Goal: Task Accomplishment & Management: Manage account settings

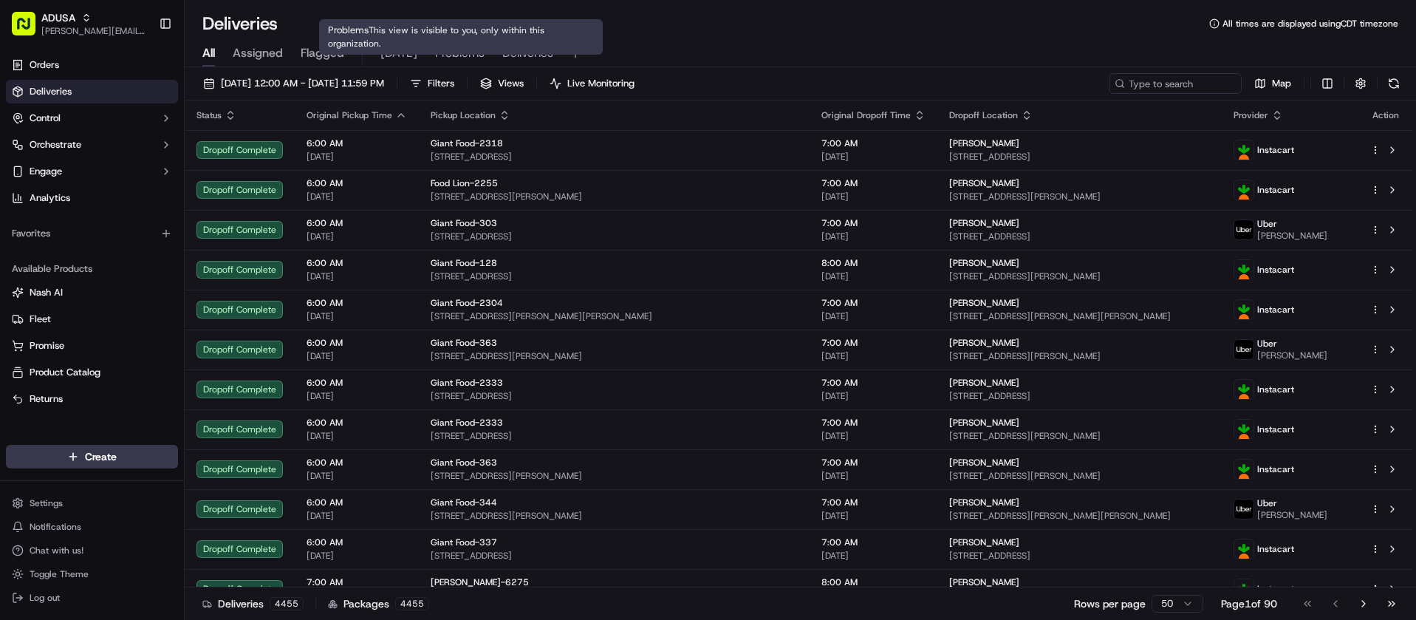
click at [469, 47] on span "Problems" at bounding box center [459, 53] width 49 height 18
click at [530, 60] on span "Deliveries" at bounding box center [527, 53] width 51 height 18
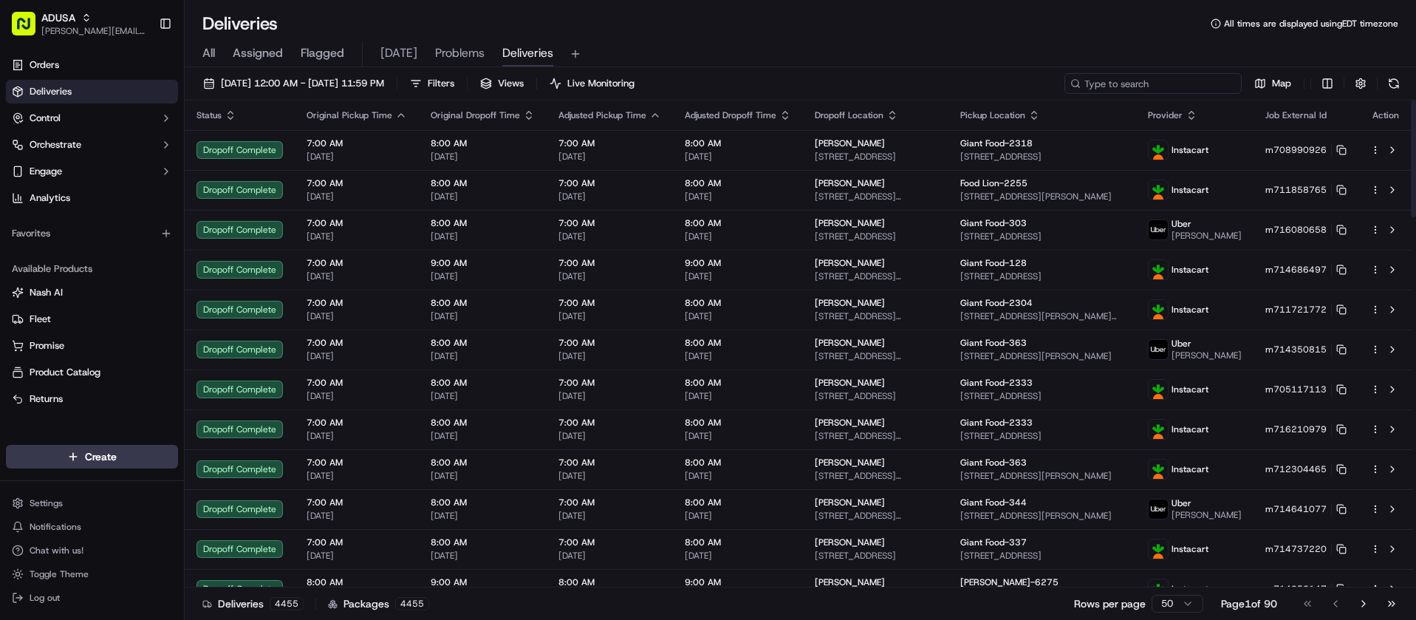
drag, startPoint x: 1199, startPoint y: 91, endPoint x: 1180, endPoint y: 81, distance: 21.8
click at [1196, 89] on input at bounding box center [1152, 83] width 177 height 21
paste input "m715912994"
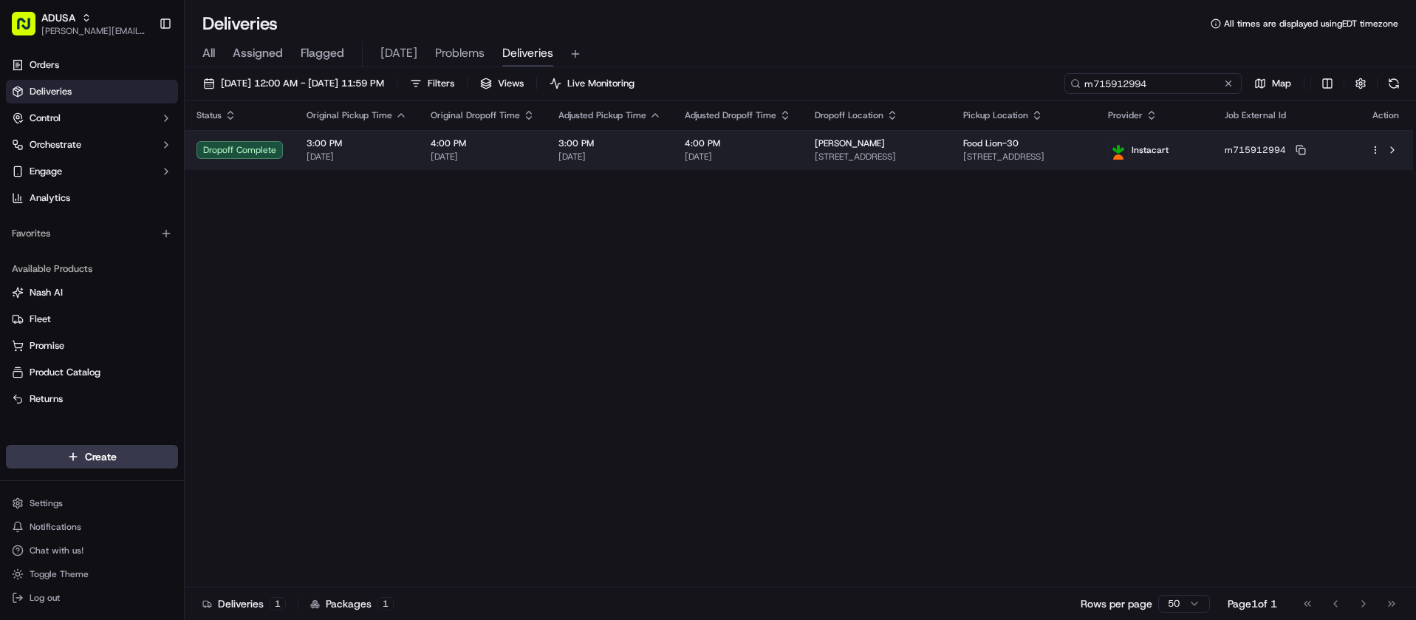
type input "m715912994"
click at [1401, 145] on td at bounding box center [1386, 150] width 55 height 40
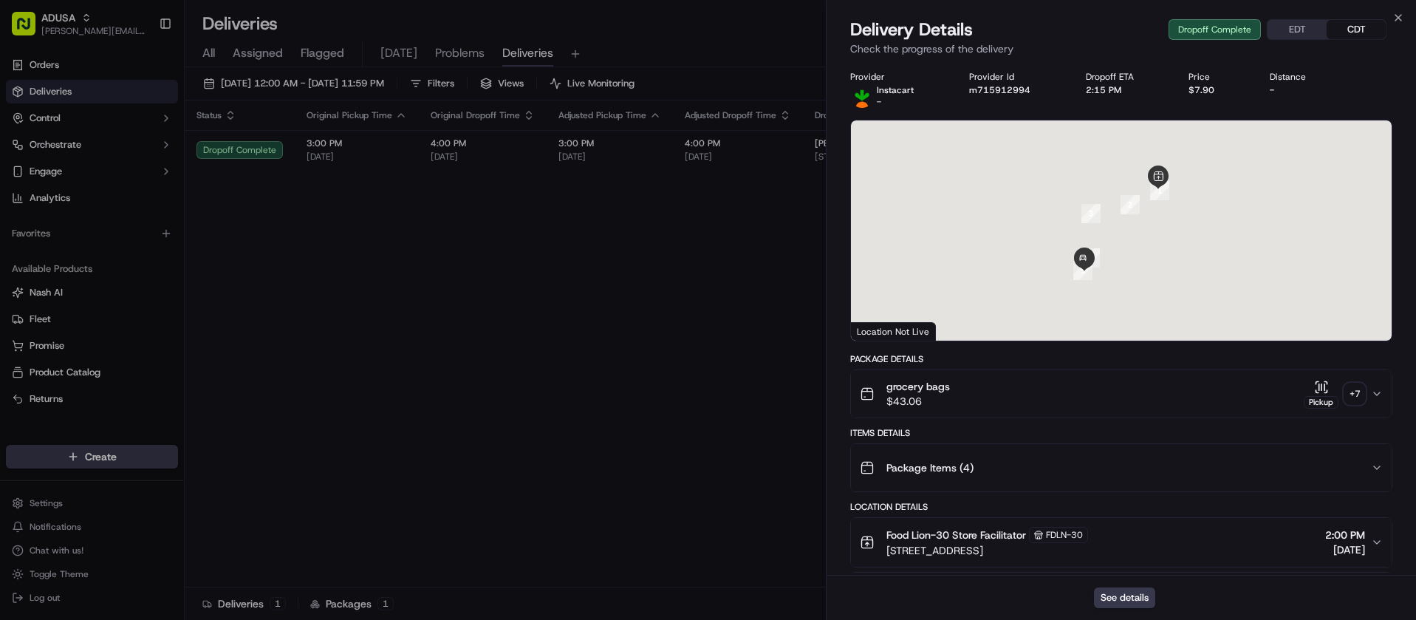
click at [1392, 18] on div "Delivery Details Dropoff Complete EDT CDT" at bounding box center [1121, 30] width 542 height 24
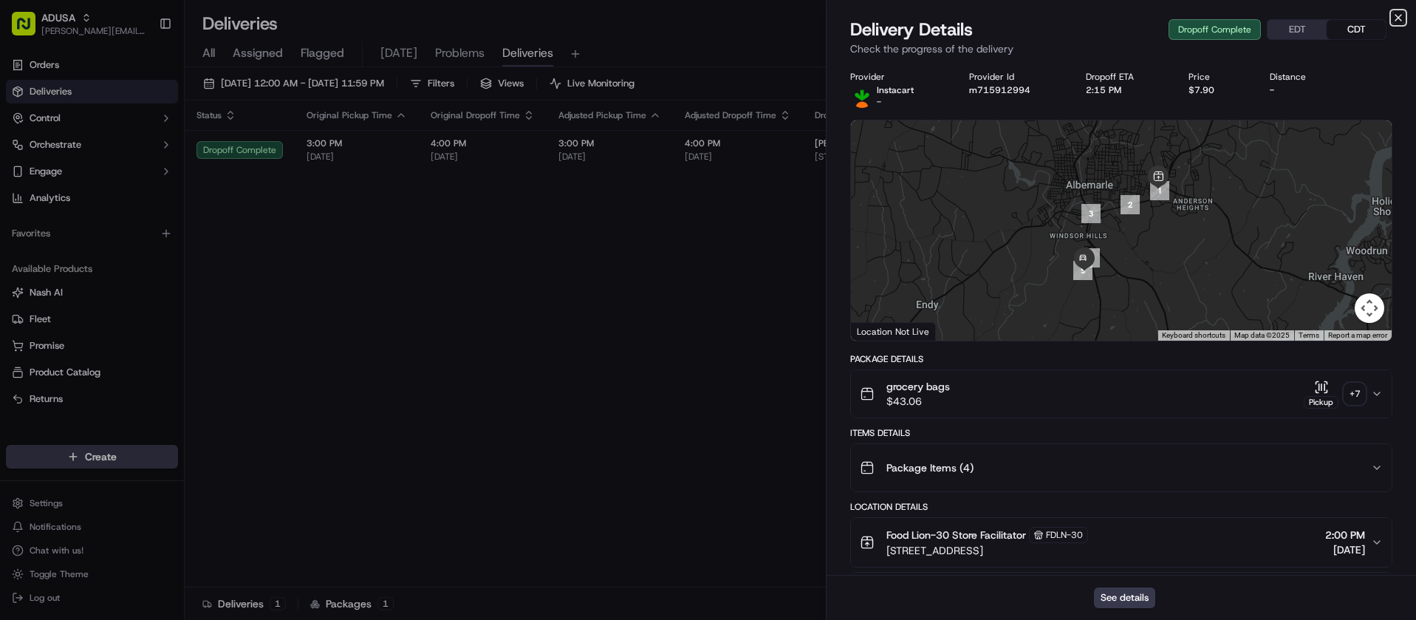
click at [1395, 17] on icon "button" at bounding box center [1398, 18] width 12 height 12
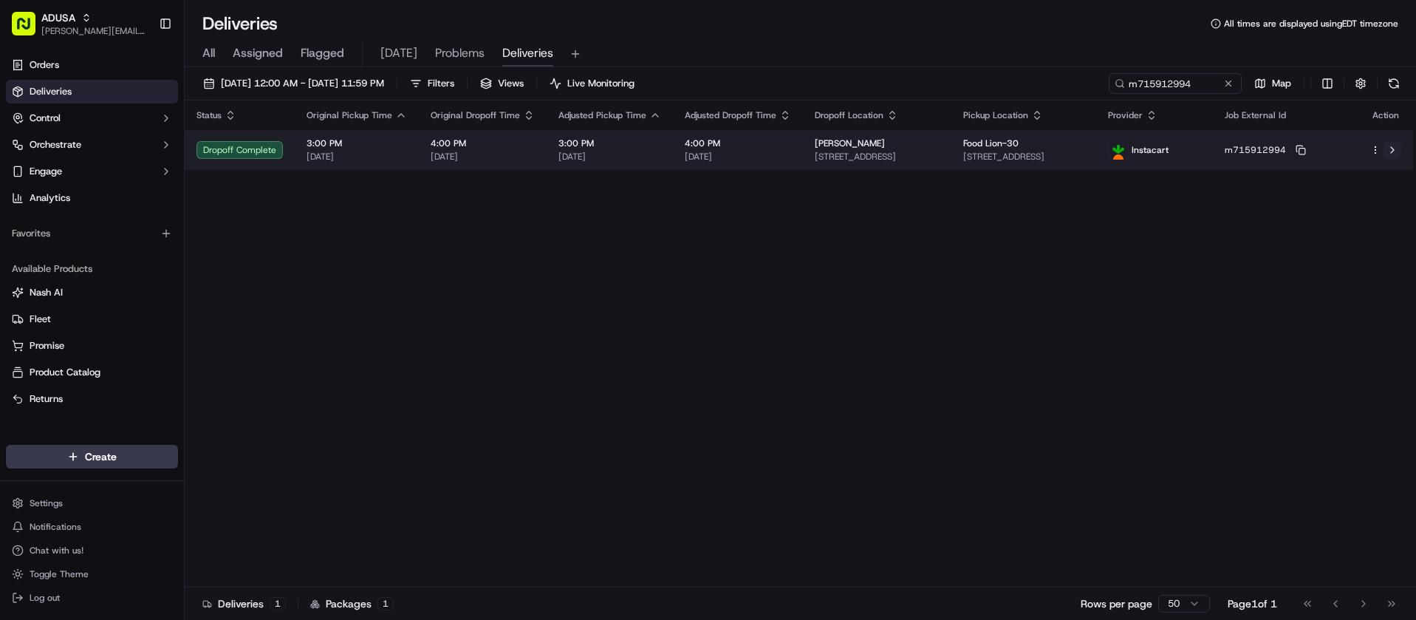
click at [1395, 150] on button at bounding box center [1393, 150] width 18 height 18
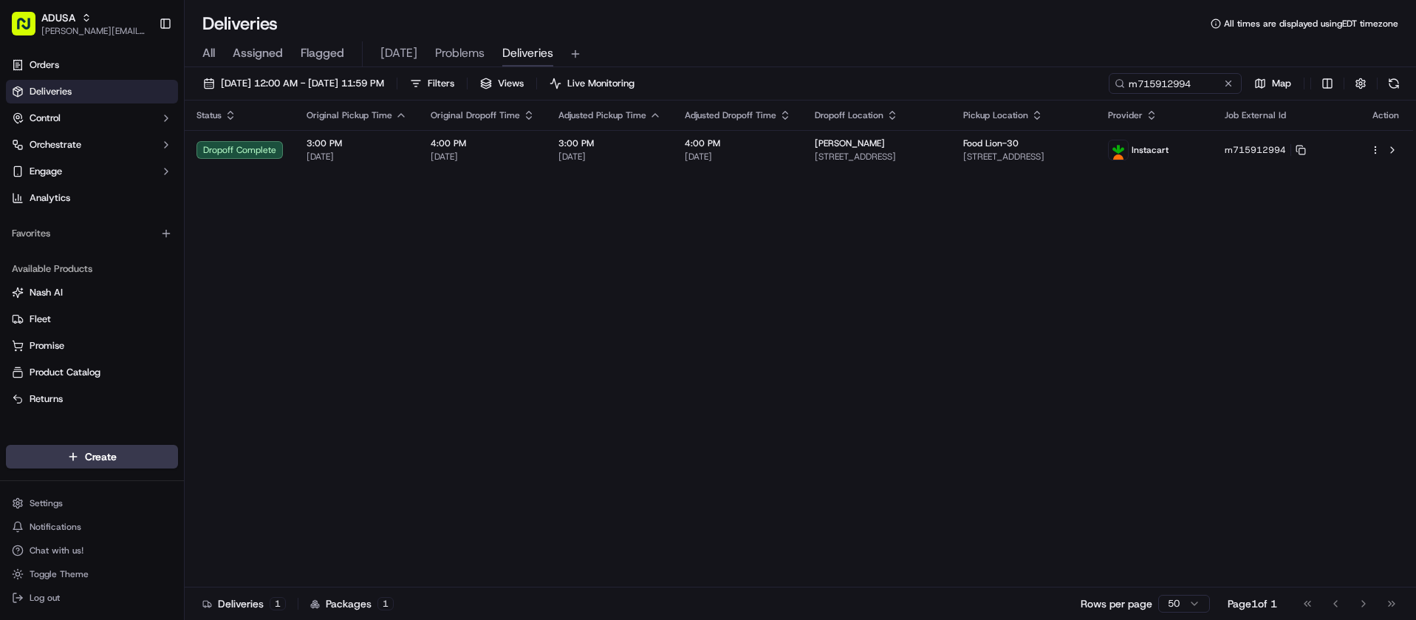
click at [1228, 86] on button at bounding box center [1228, 83] width 15 height 15
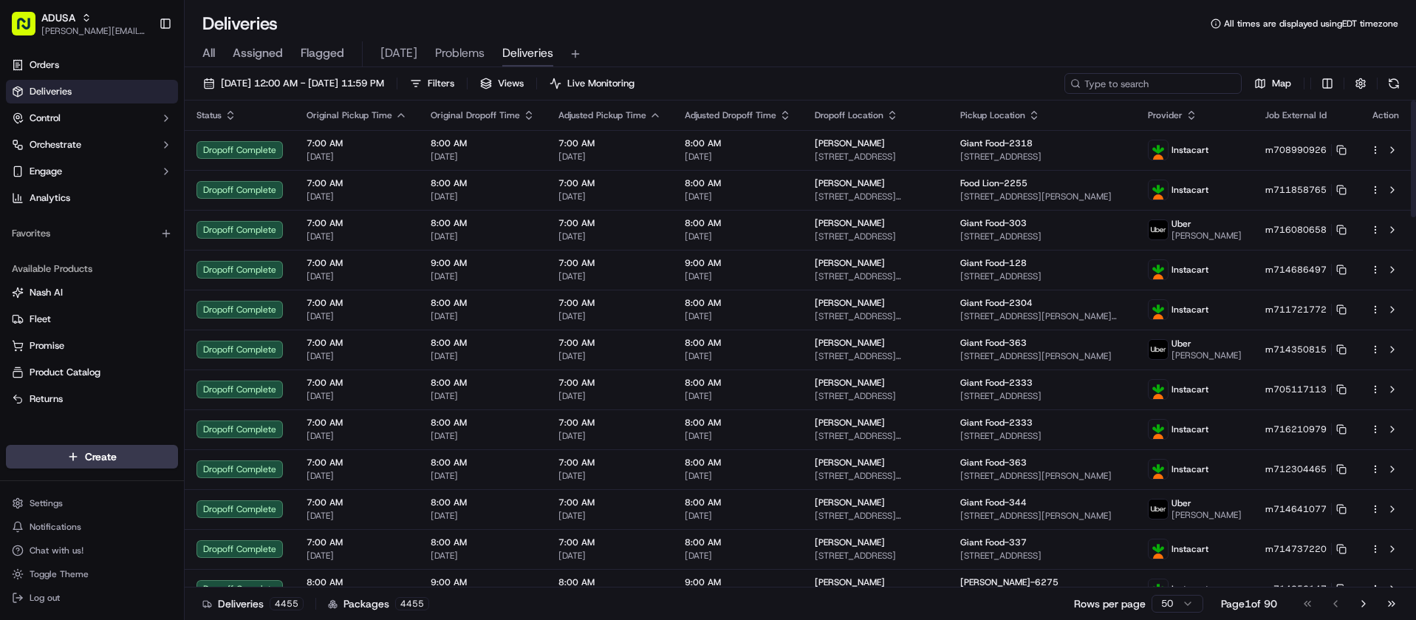
click at [1189, 83] on input at bounding box center [1152, 83] width 177 height 21
paste input "m714288623"
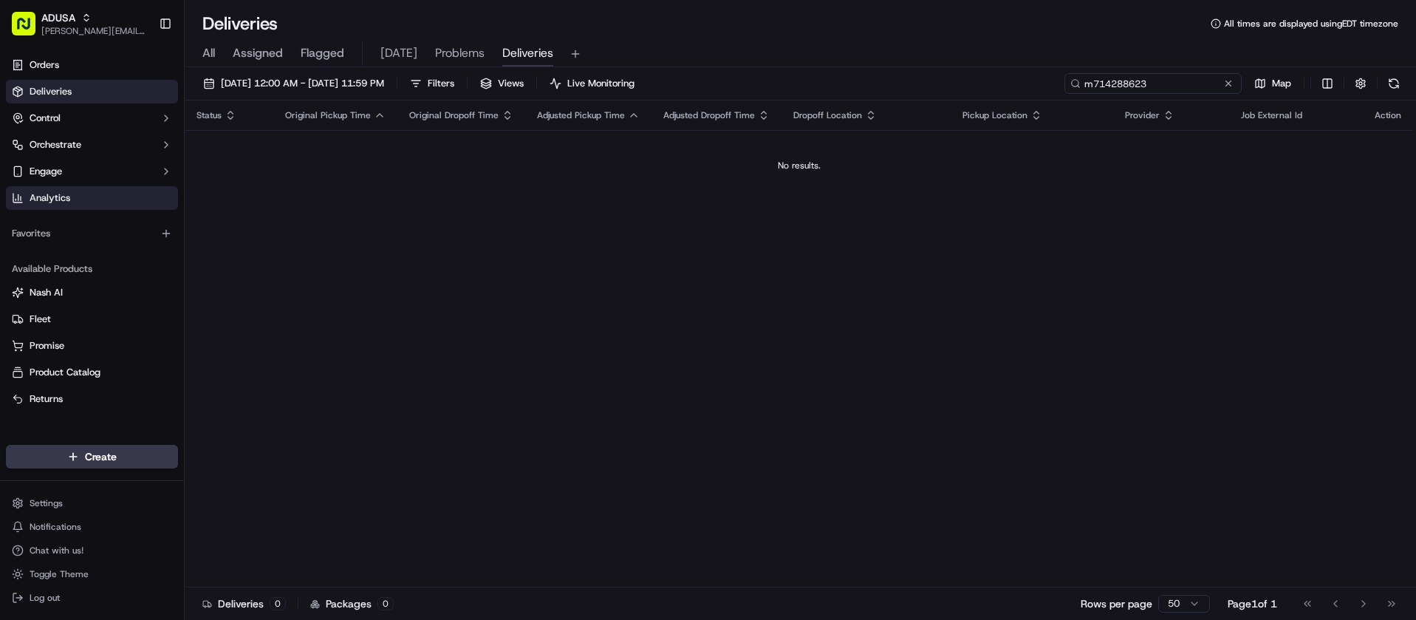
type input "m714288623"
drag, startPoint x: 1231, startPoint y: 85, endPoint x: 1181, endPoint y: 84, distance: 50.2
click at [1231, 85] on button at bounding box center [1228, 83] width 15 height 15
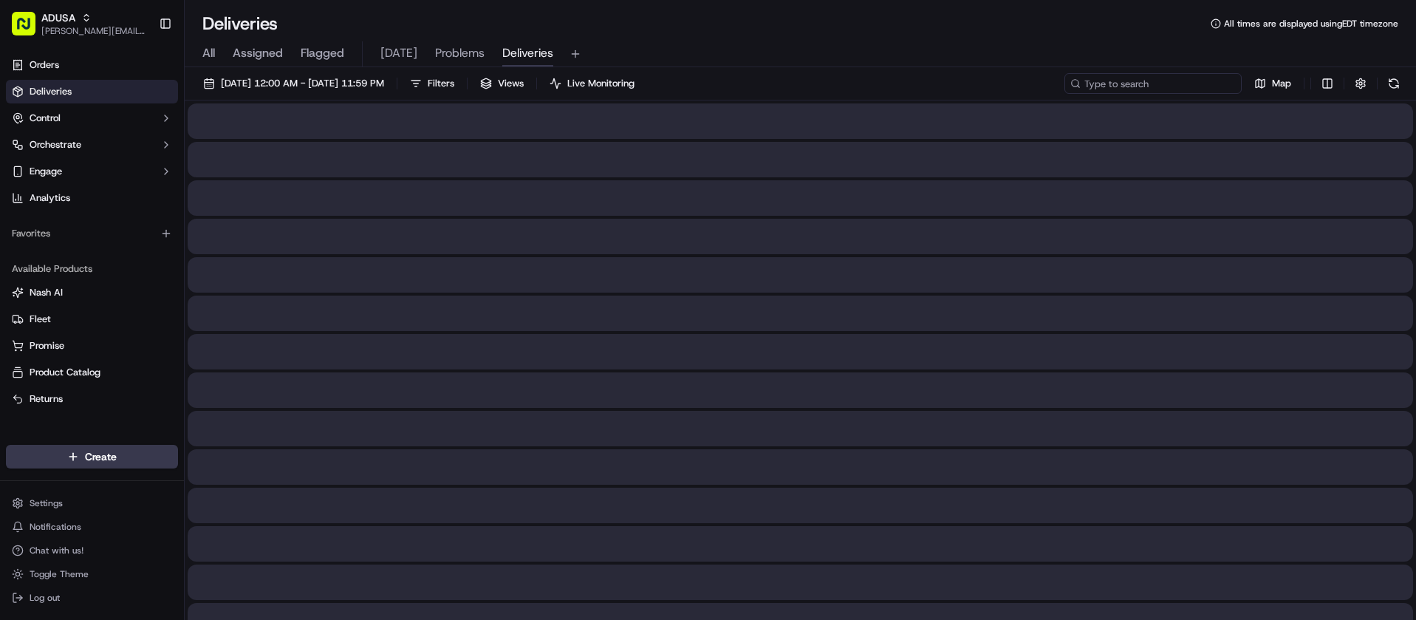
click at [1179, 83] on input at bounding box center [1152, 83] width 177 height 21
paste input "m714556432"
type input "m714556432"
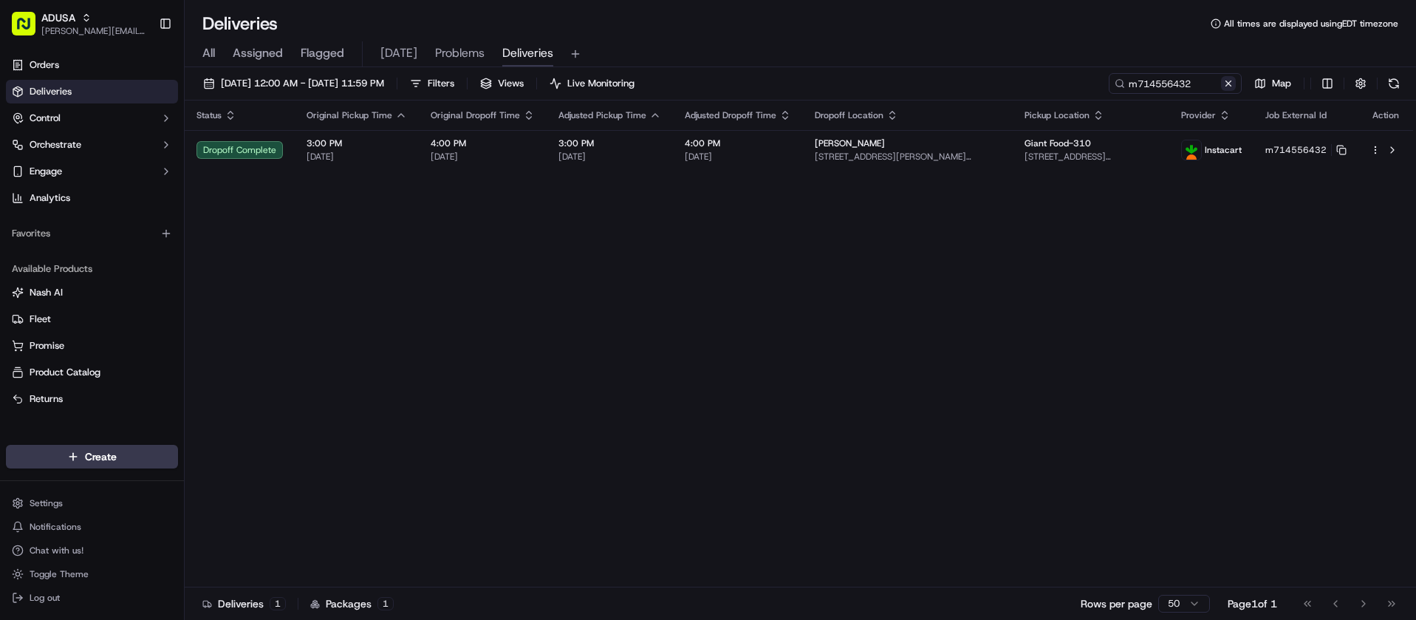
click at [1228, 83] on button at bounding box center [1228, 83] width 15 height 15
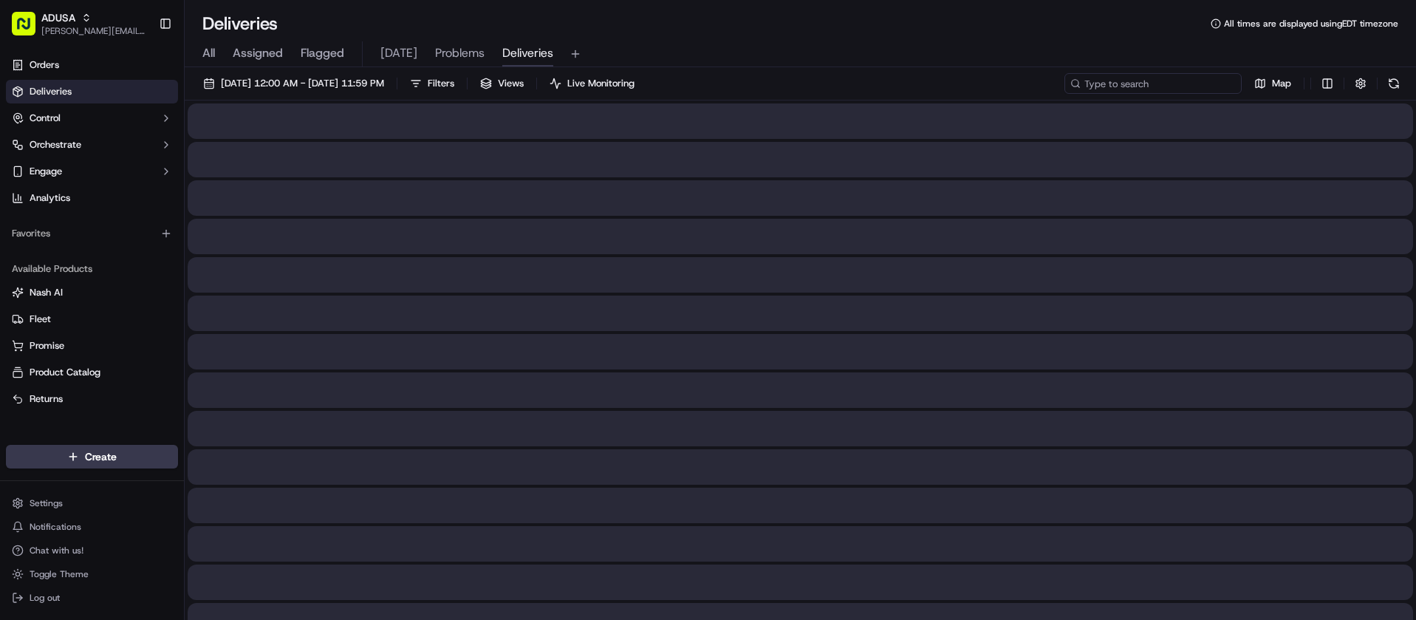
click at [1180, 83] on input at bounding box center [1152, 83] width 177 height 21
paste input "m713863273"
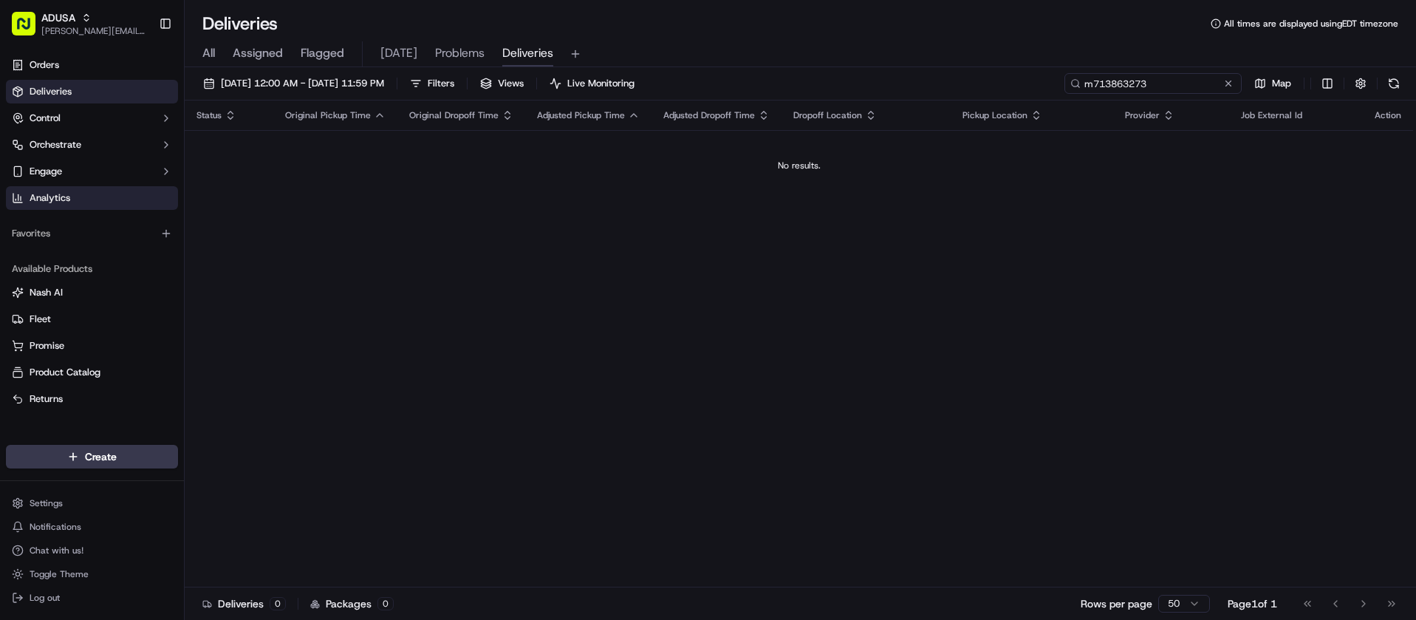
type input "m713863273"
click at [1228, 84] on button at bounding box center [1228, 83] width 15 height 15
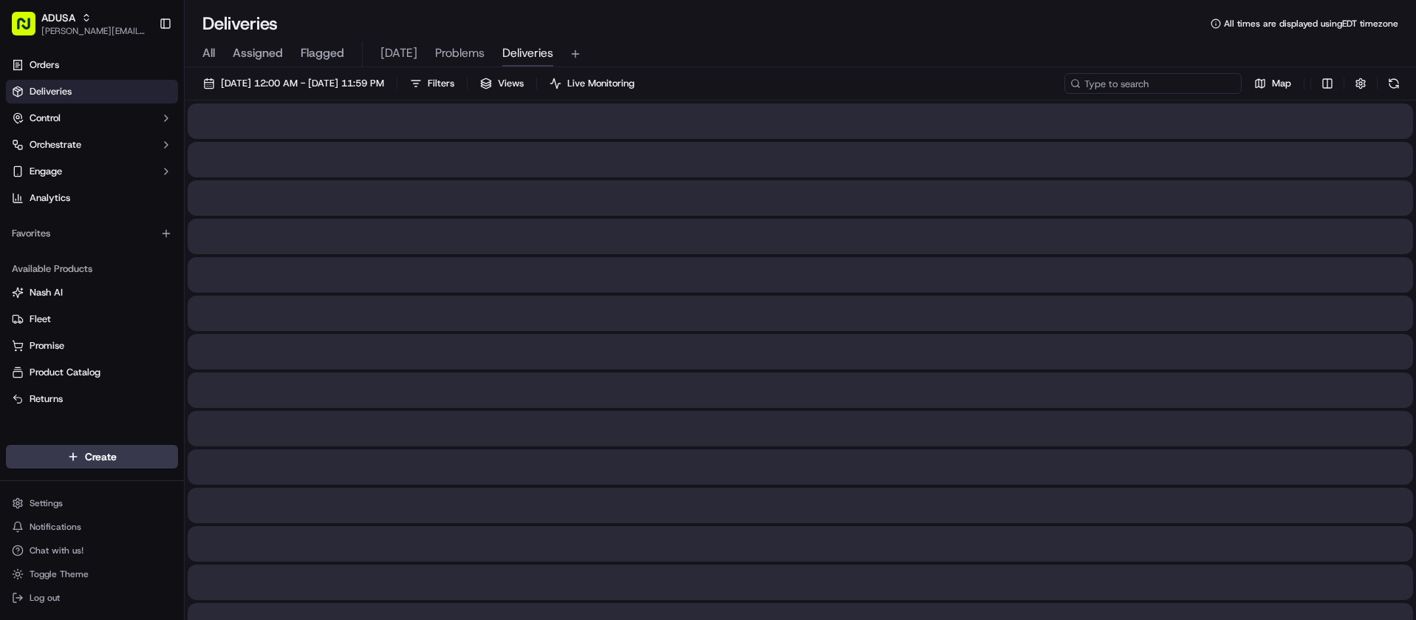
click at [1177, 85] on input at bounding box center [1152, 83] width 177 height 21
paste input "m704861256"
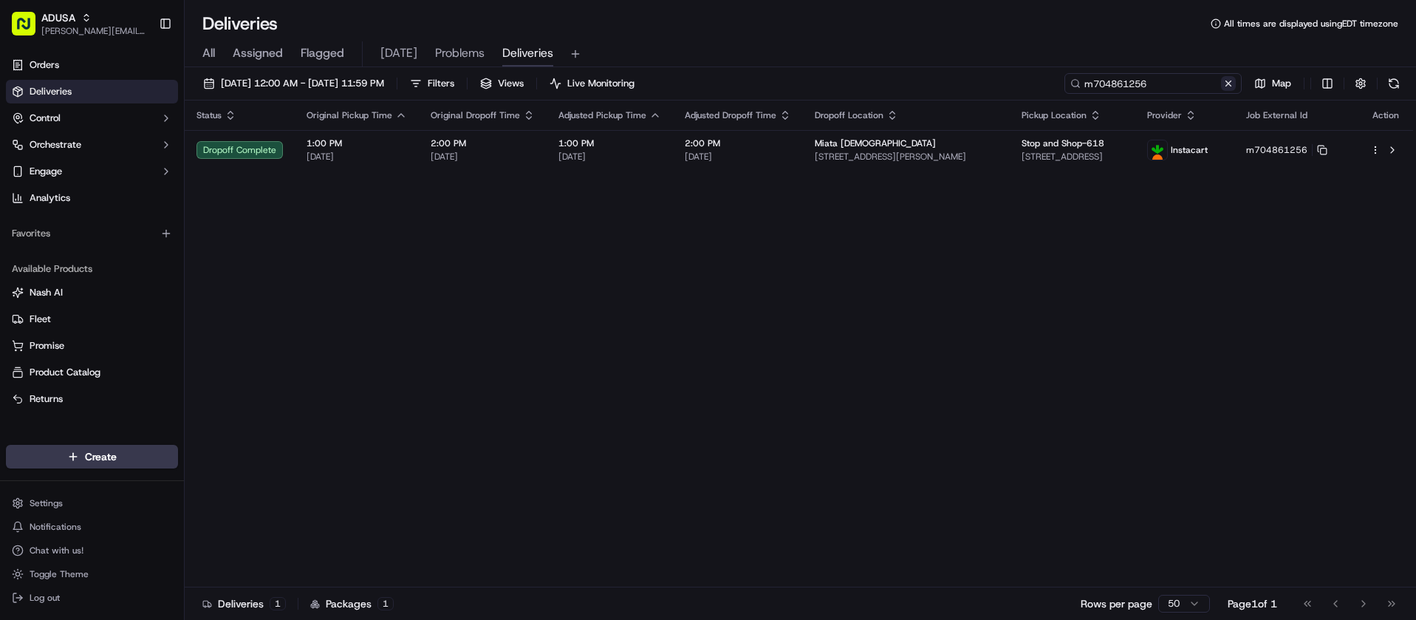
type input "m704861256"
click at [1232, 83] on button at bounding box center [1228, 83] width 15 height 15
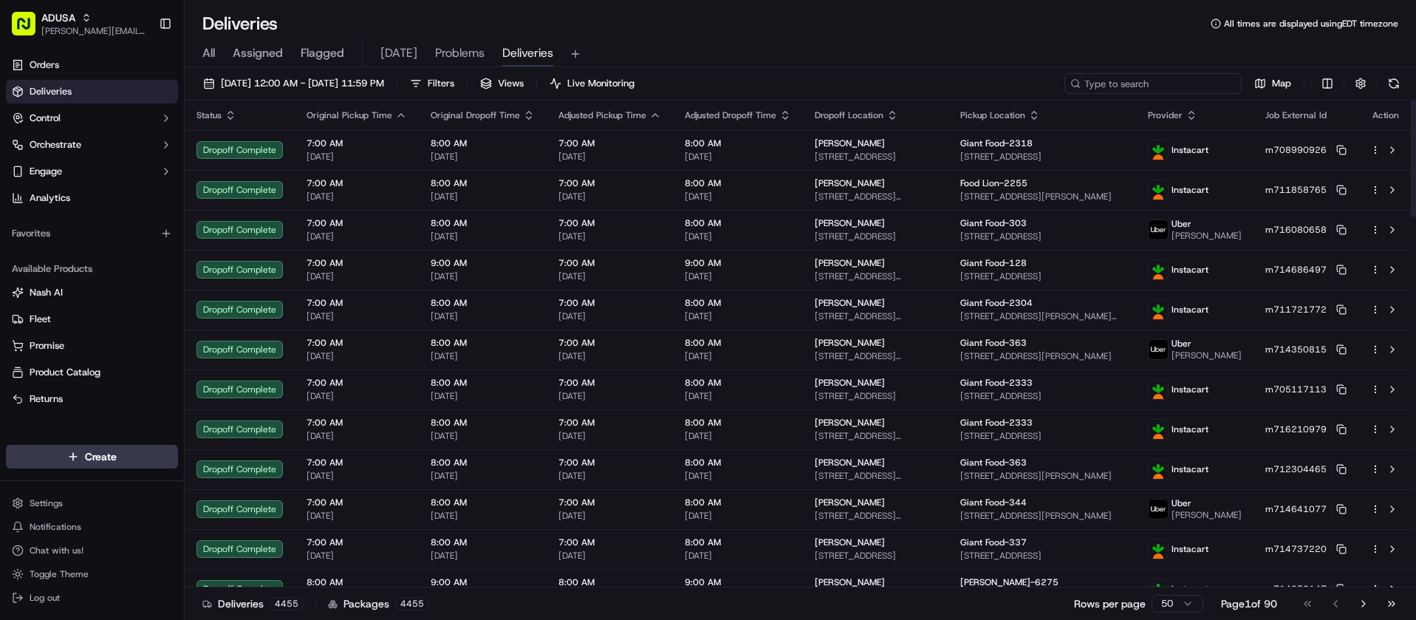
click at [1172, 88] on input at bounding box center [1152, 83] width 177 height 21
paste input "m713863273"
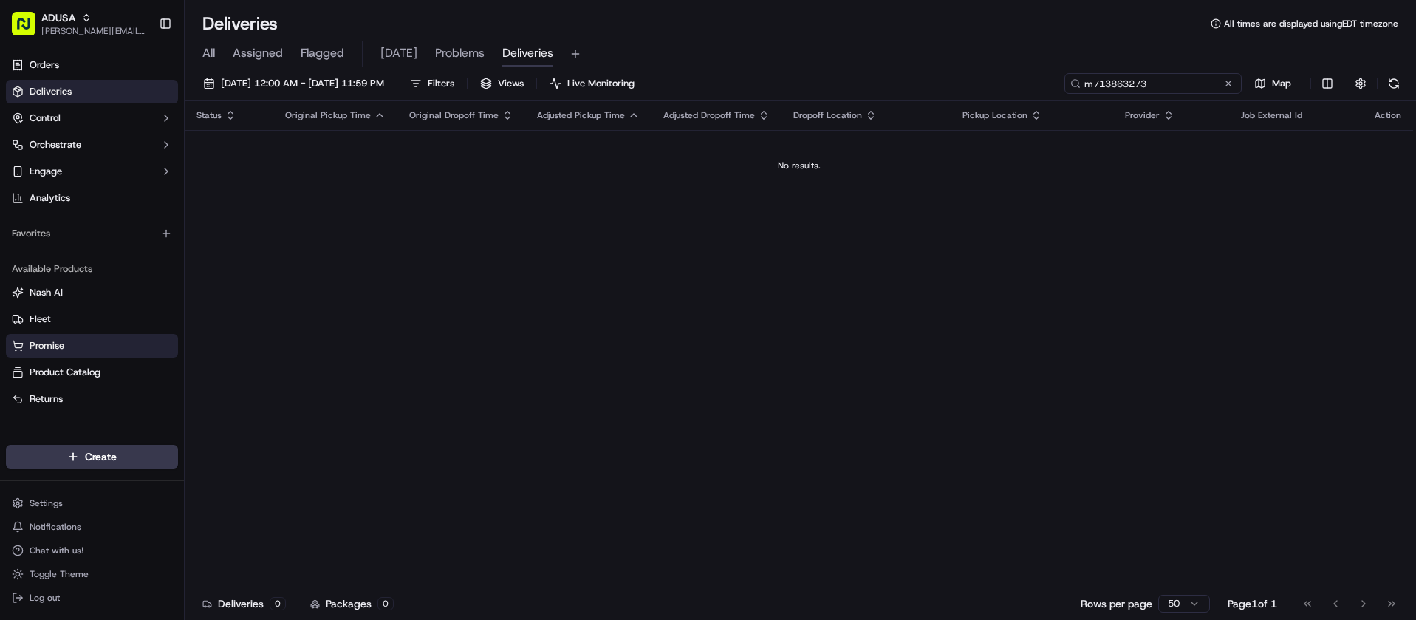
type input "m713863273"
click at [1224, 82] on button at bounding box center [1228, 83] width 15 height 15
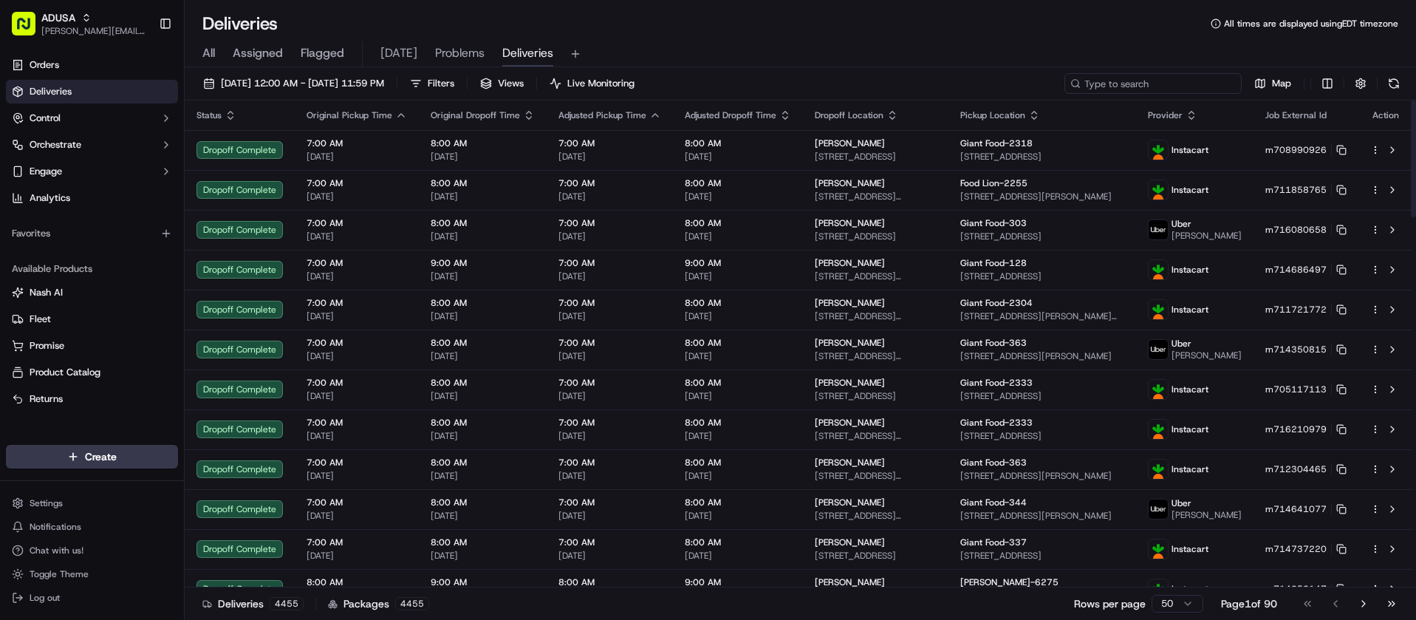
click at [1130, 88] on input at bounding box center [1152, 83] width 177 height 21
paste input "m716321077"
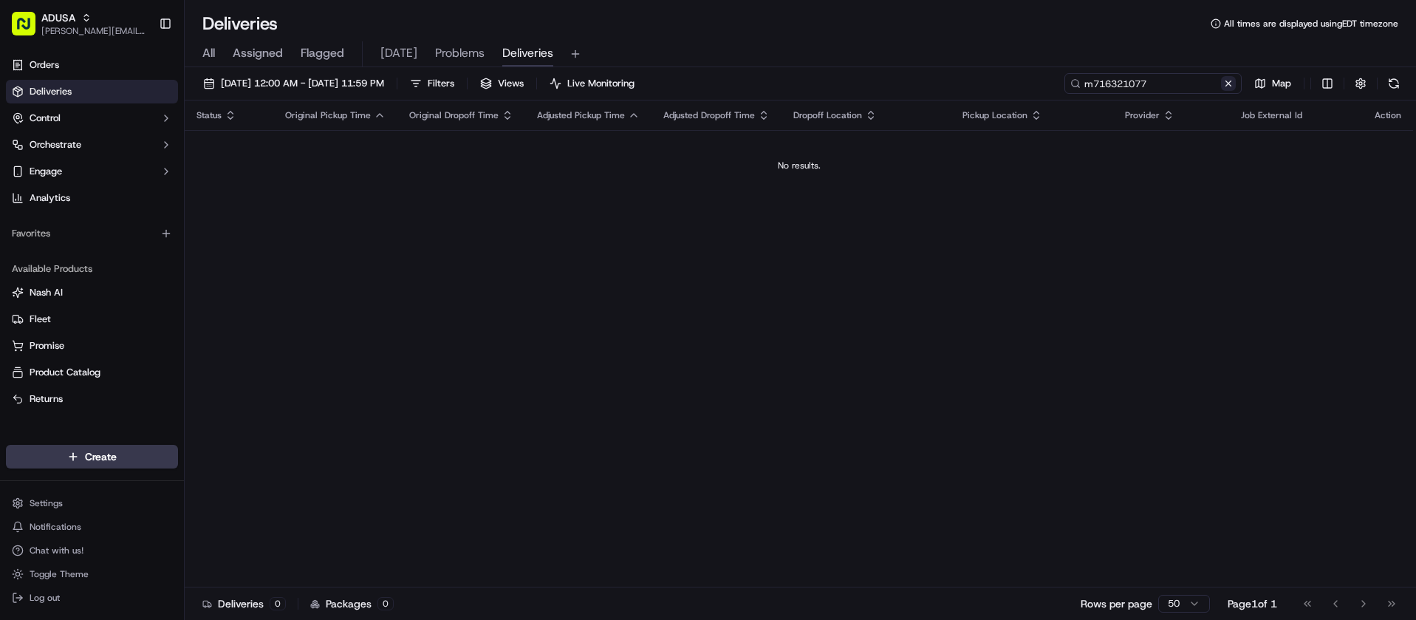
type input "m716321077"
click at [1228, 85] on button at bounding box center [1228, 83] width 15 height 15
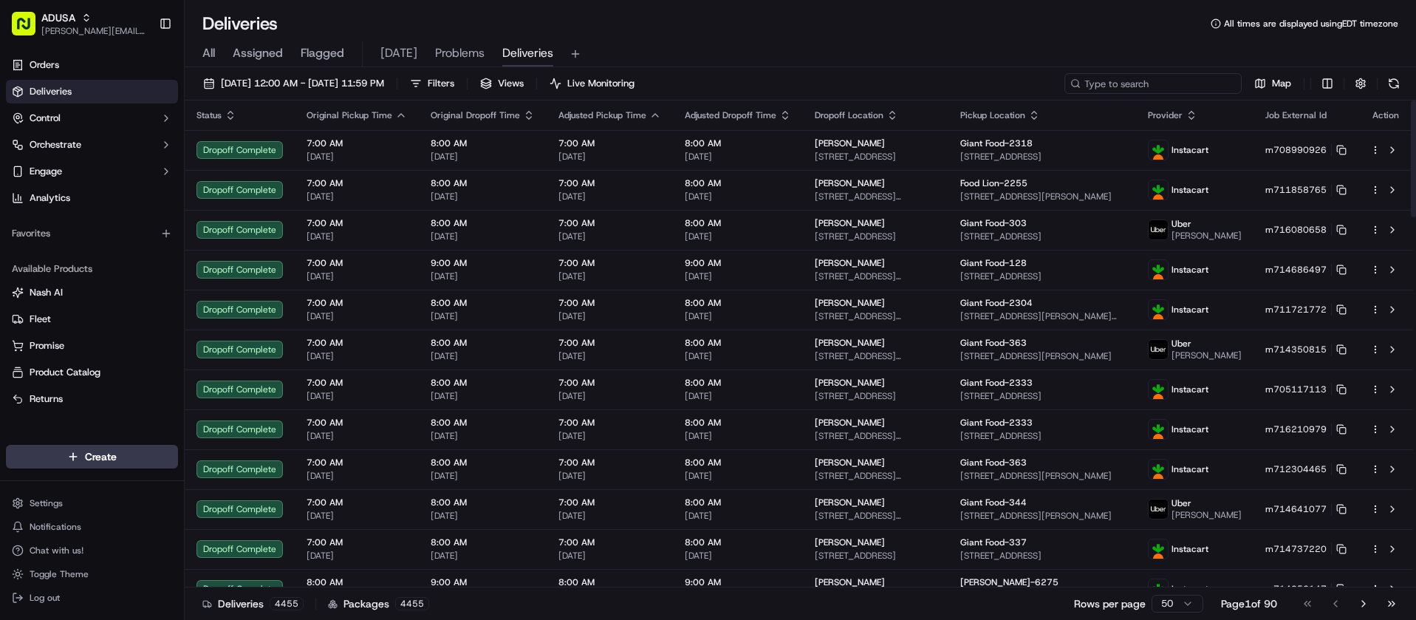
click at [1165, 92] on input at bounding box center [1152, 83] width 177 height 21
click at [1167, 92] on input at bounding box center [1152, 83] width 177 height 21
paste input "m714492044"
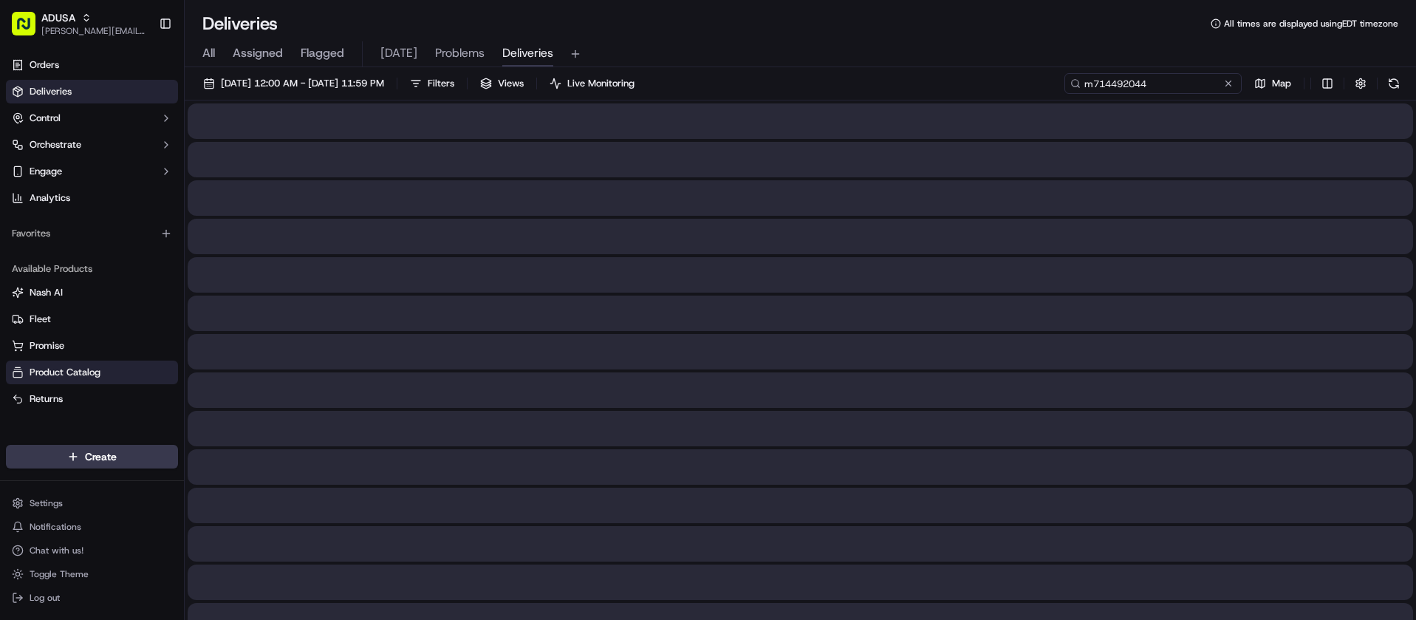
type input "m714492044"
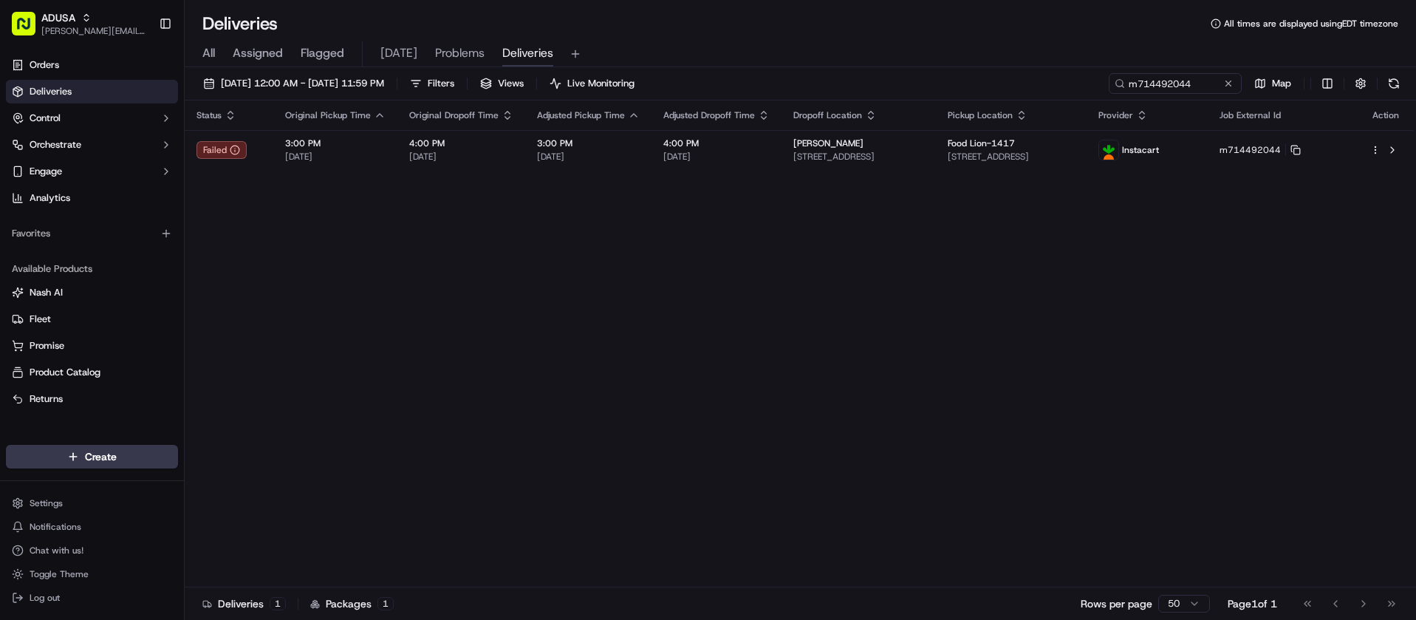
drag, startPoint x: 1226, startPoint y: 80, endPoint x: 1224, endPoint y: 99, distance: 19.3
click at [1226, 80] on button at bounding box center [1228, 83] width 15 height 15
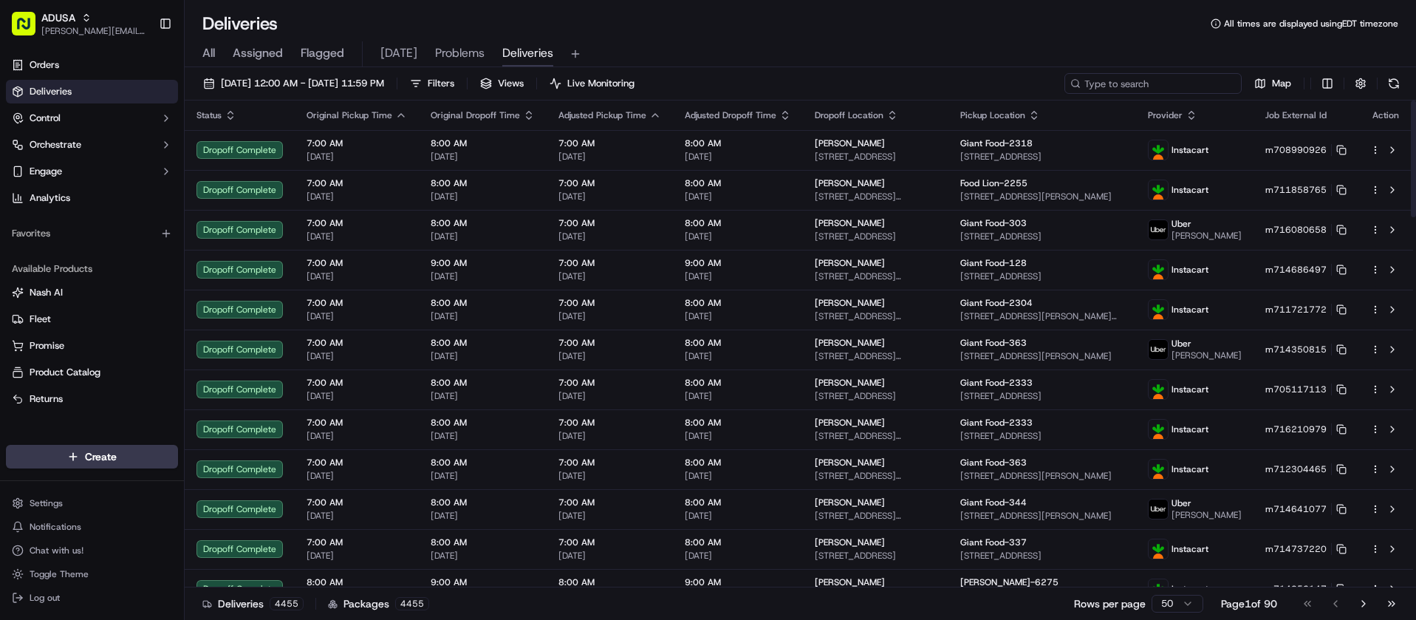
click at [1158, 85] on input at bounding box center [1152, 83] width 177 height 21
paste input "m715680696"
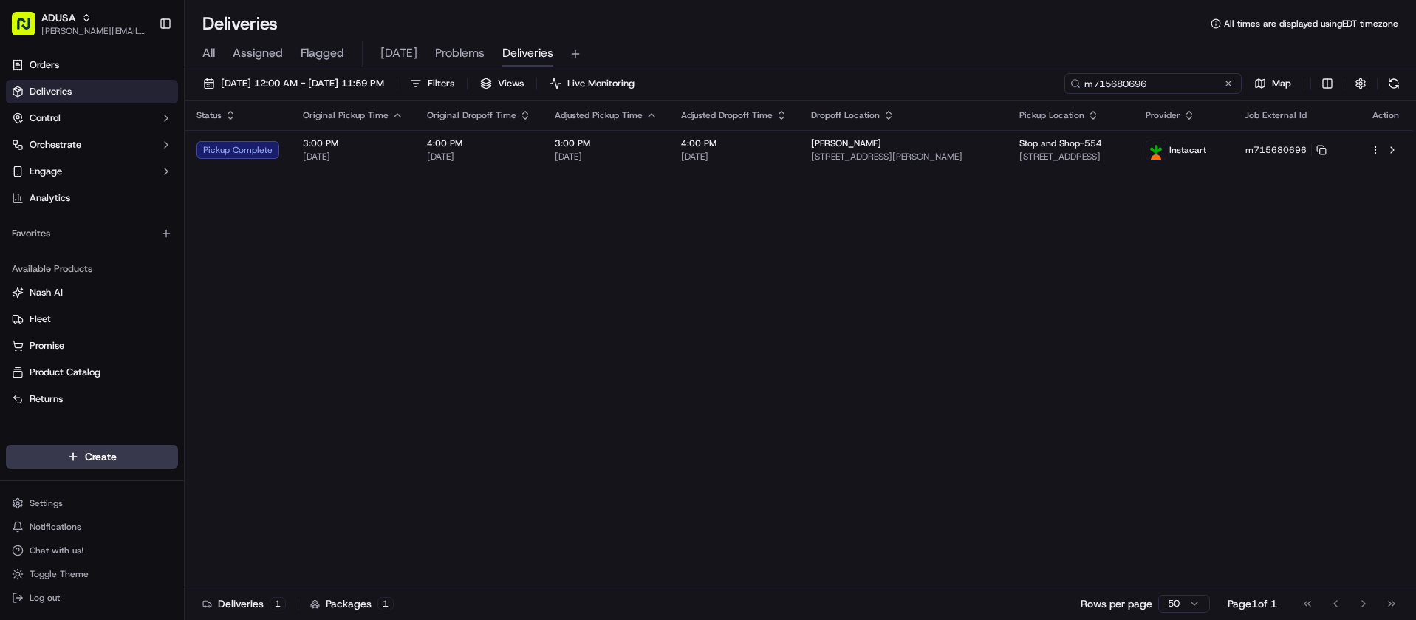
type input "m715680696"
click at [1223, 83] on button at bounding box center [1228, 83] width 15 height 15
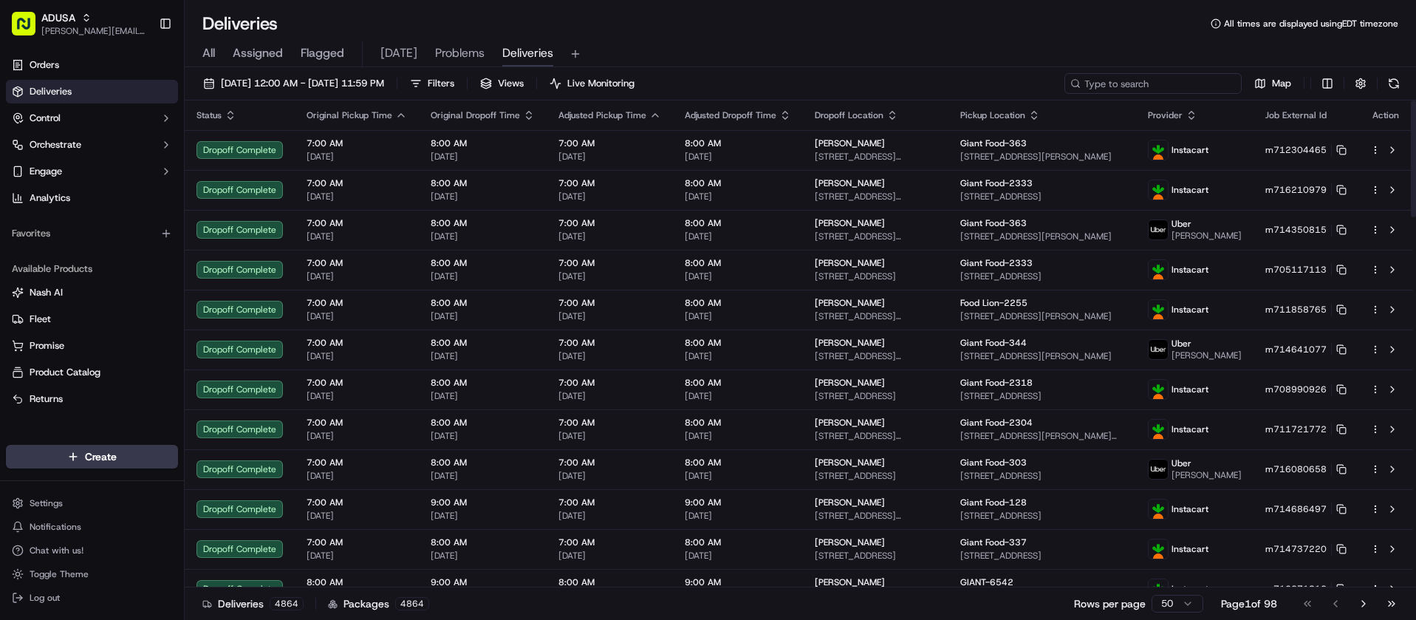
click at [1197, 85] on input at bounding box center [1152, 83] width 177 height 21
paste input "m716431834"
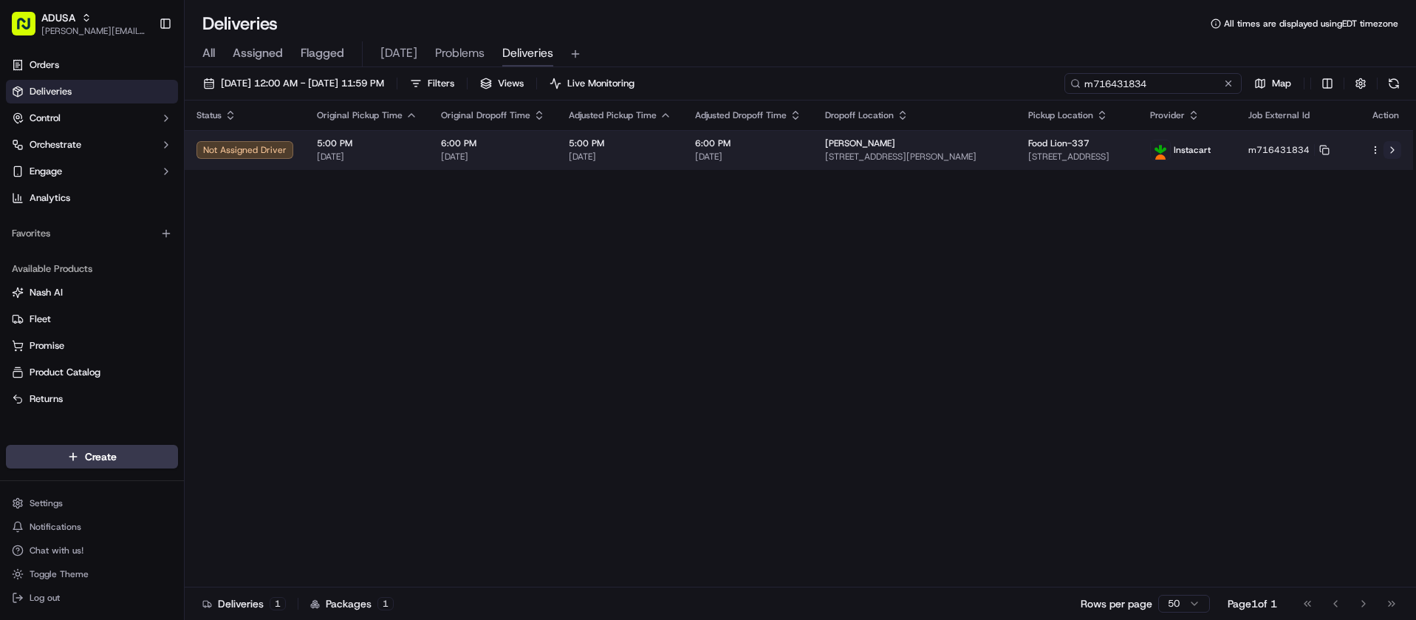
type input "m716431834"
click at [1390, 149] on button at bounding box center [1393, 150] width 18 height 18
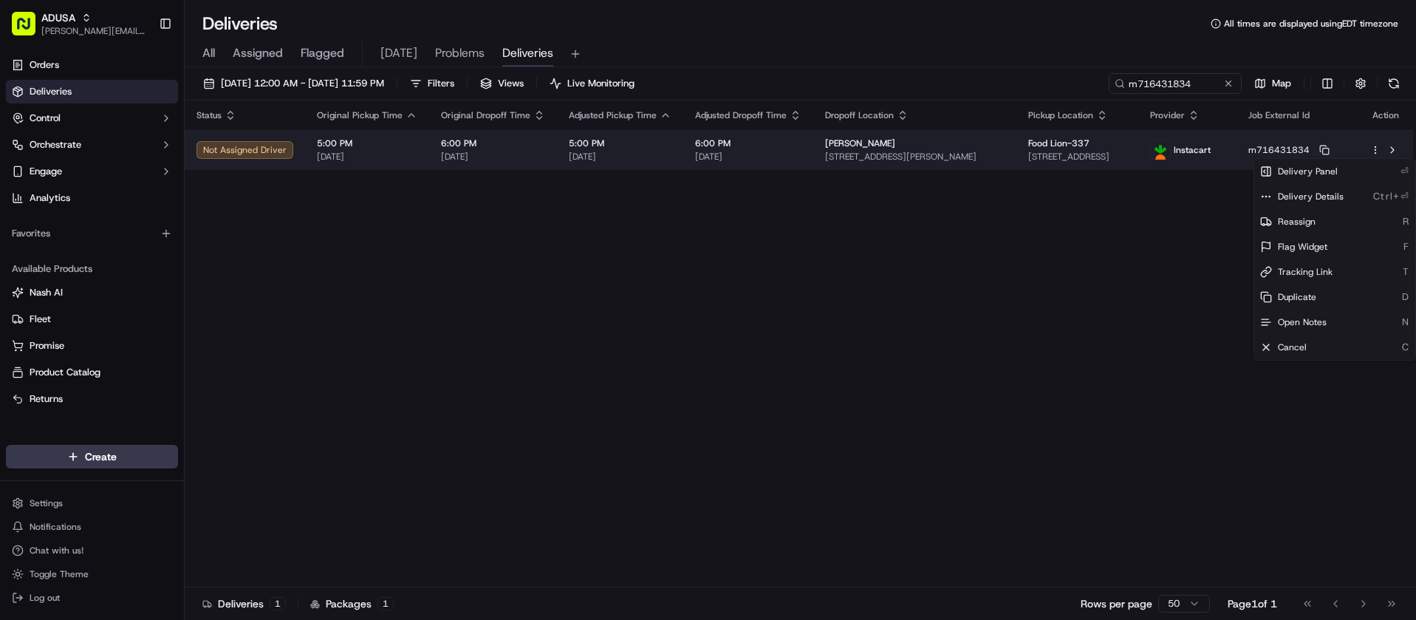
click at [1375, 151] on html "ADUSA juan.rodriguez@adusa.com Toggle Sidebar Orders Deliveries Control Orchest…" at bounding box center [708, 310] width 1416 height 620
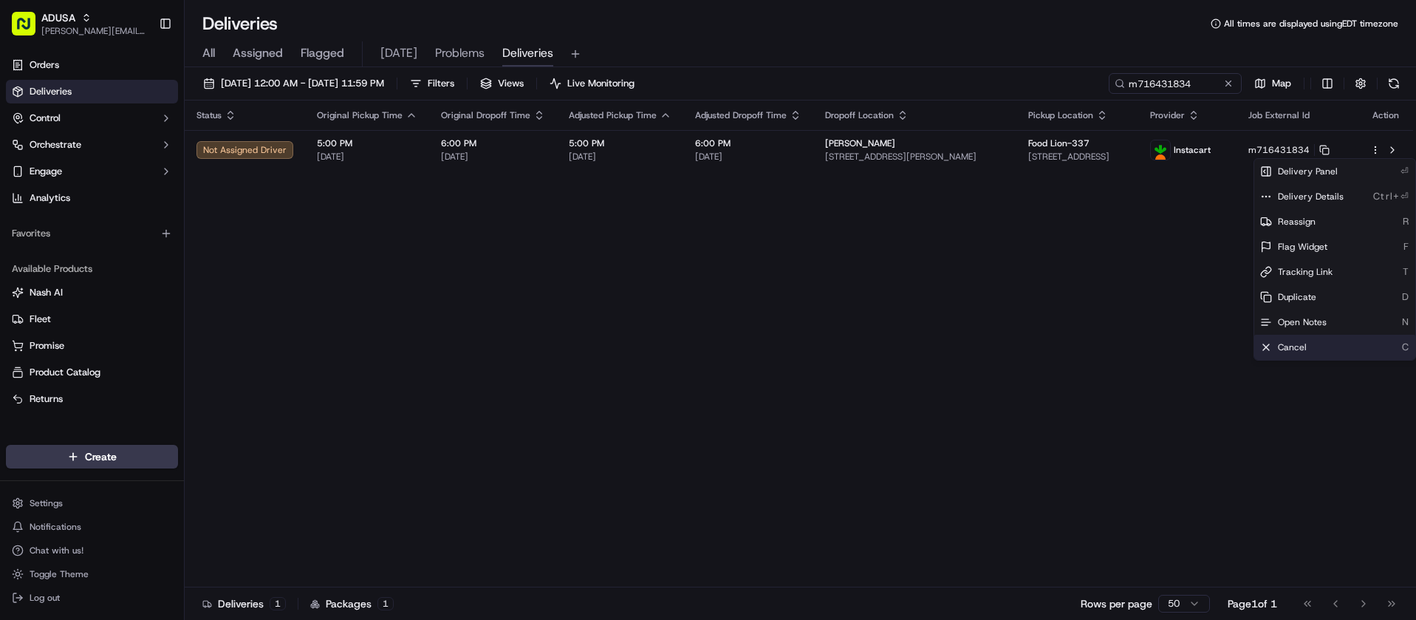
click at [1298, 344] on span "Cancel" at bounding box center [1292, 347] width 29 height 12
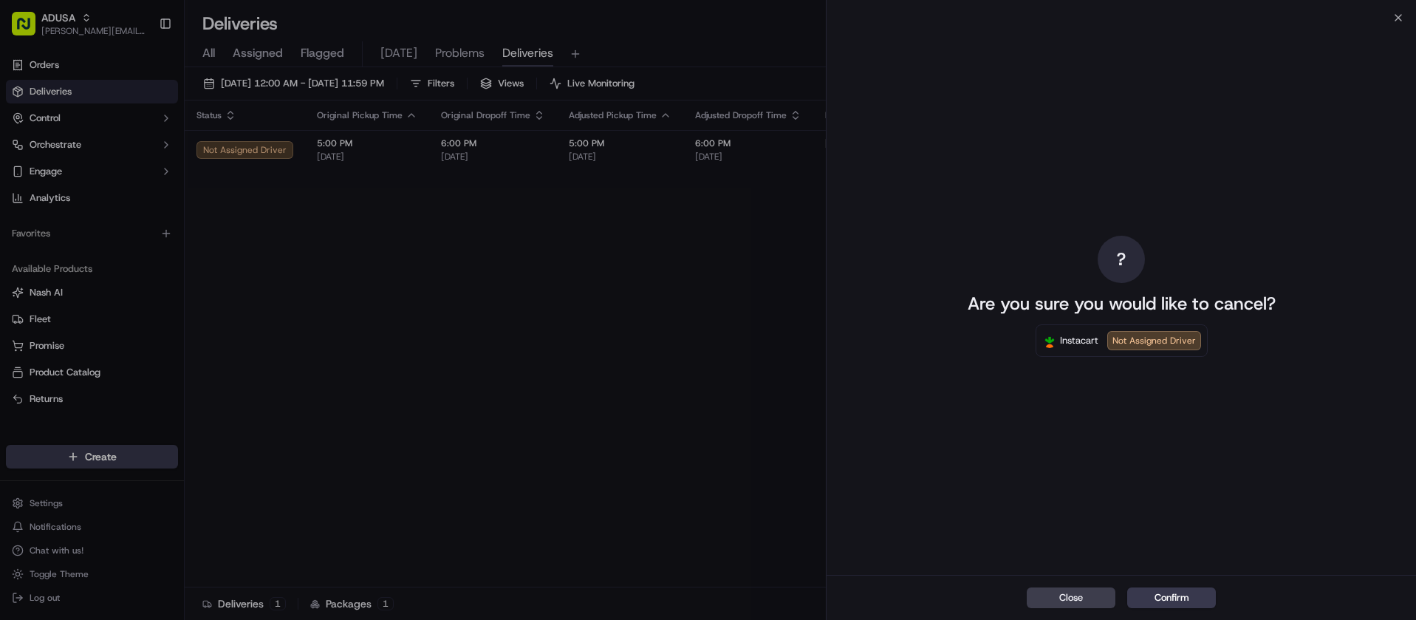
click at [1179, 585] on div "Close Confirm" at bounding box center [1121, 597] width 589 height 45
click at [1183, 601] on button "Confirm" at bounding box center [1171, 597] width 89 height 21
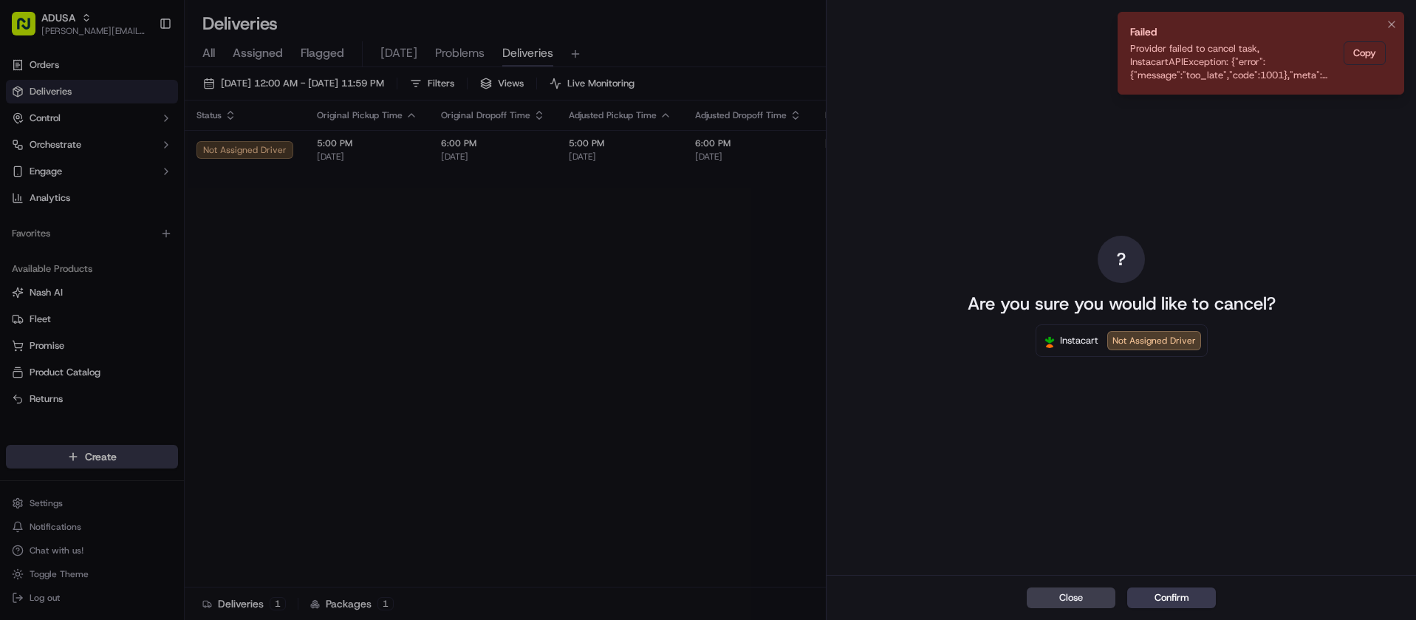
click at [1390, 22] on icon "Notifications (F8)" at bounding box center [1392, 24] width 12 height 12
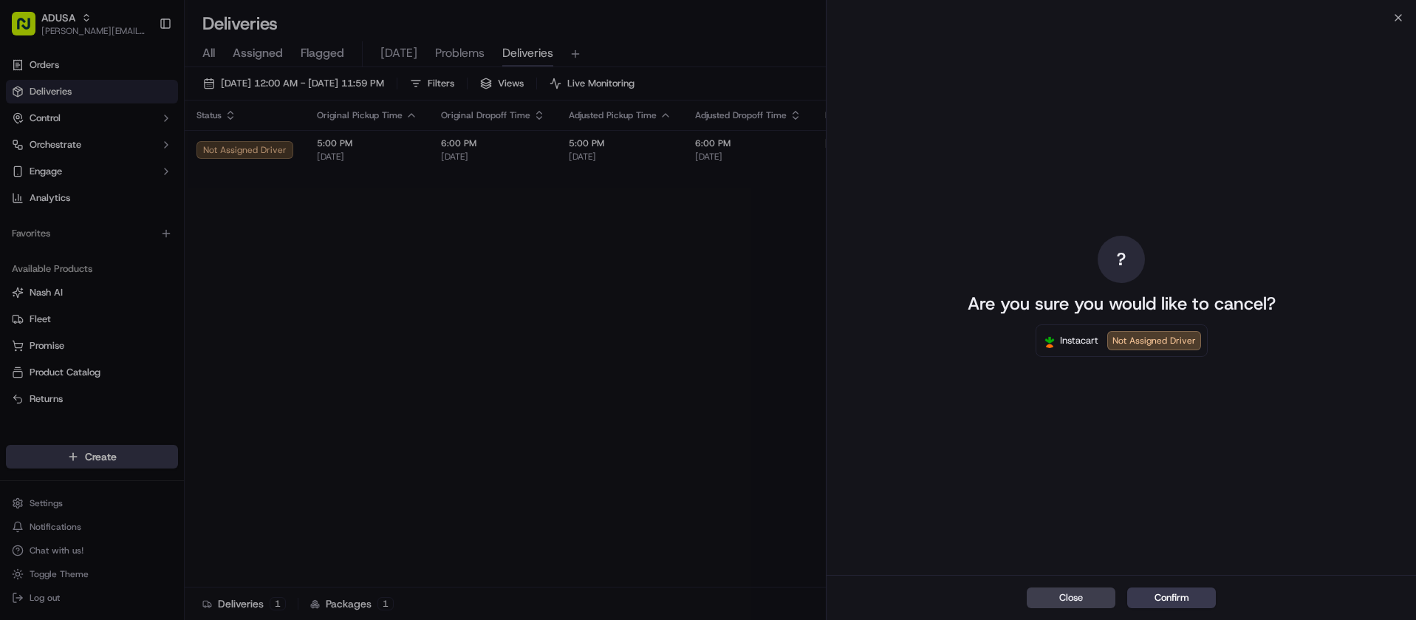
click at [1398, 20] on div "? Are you sure you would like to cancel? Instacart Not Assigned Driver" at bounding box center [1121, 296] width 589 height 557
click at [1398, 16] on icon "button" at bounding box center [1398, 18] width 12 height 12
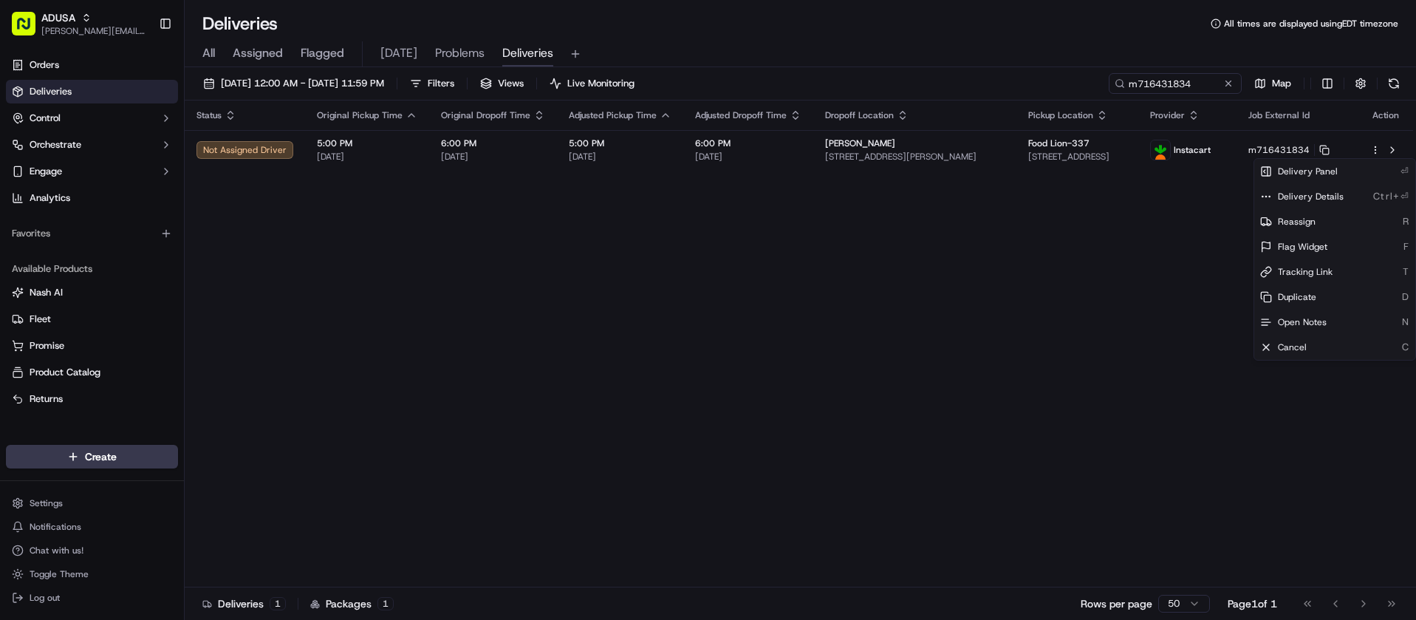
click at [1158, 259] on div "Status Original Pickup Time Original Dropoff Time Adjusted Pickup Time Adjusted…" at bounding box center [799, 343] width 1228 height 487
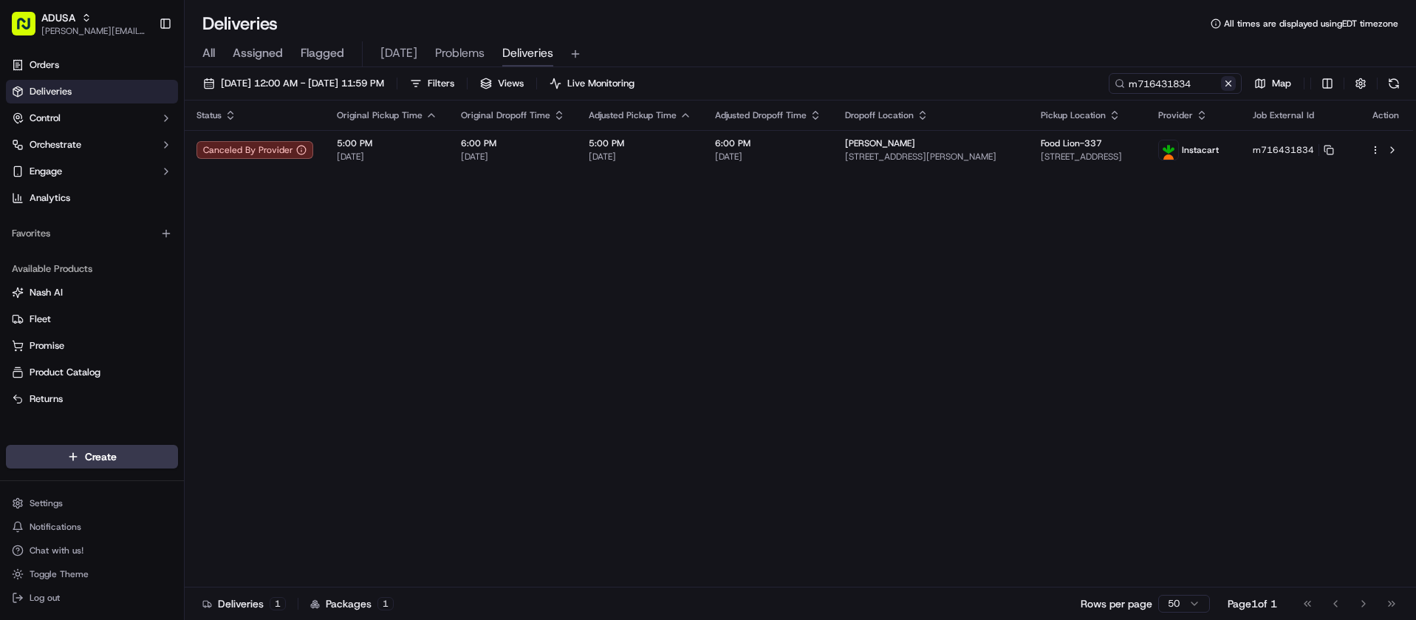
click at [1229, 86] on button at bounding box center [1228, 83] width 15 height 15
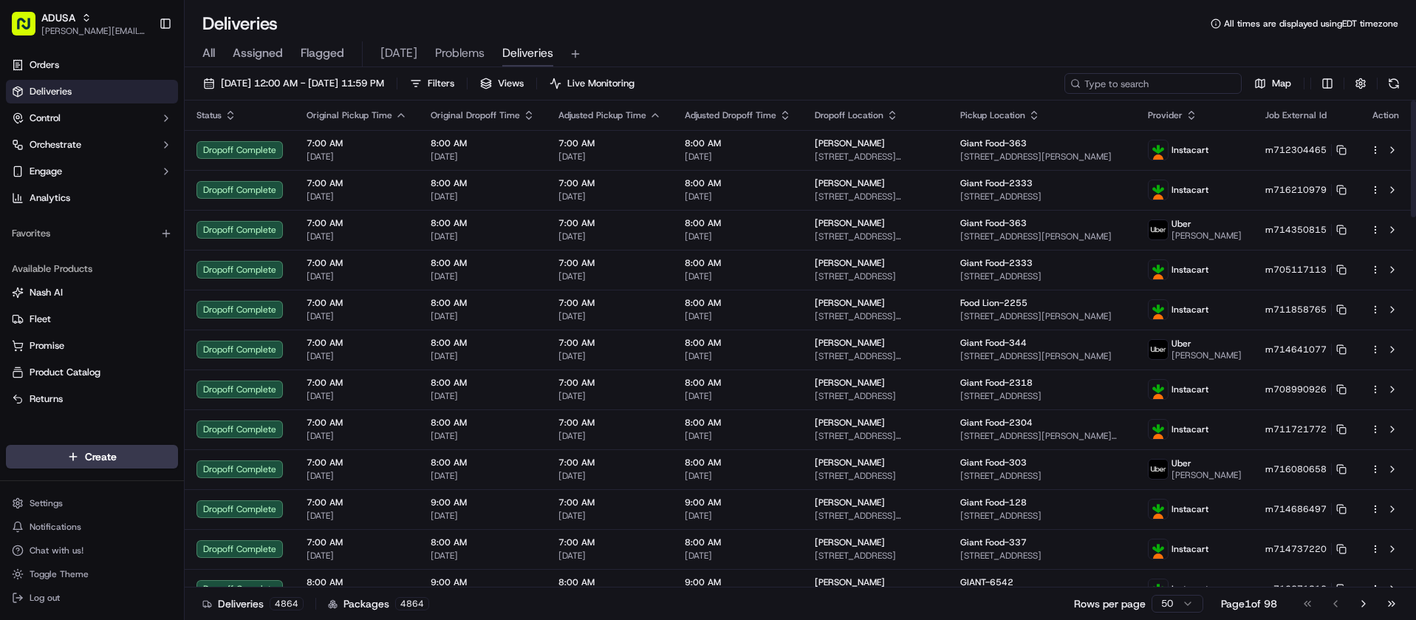
click at [1163, 78] on input at bounding box center [1152, 83] width 177 height 21
paste input "m710371492"
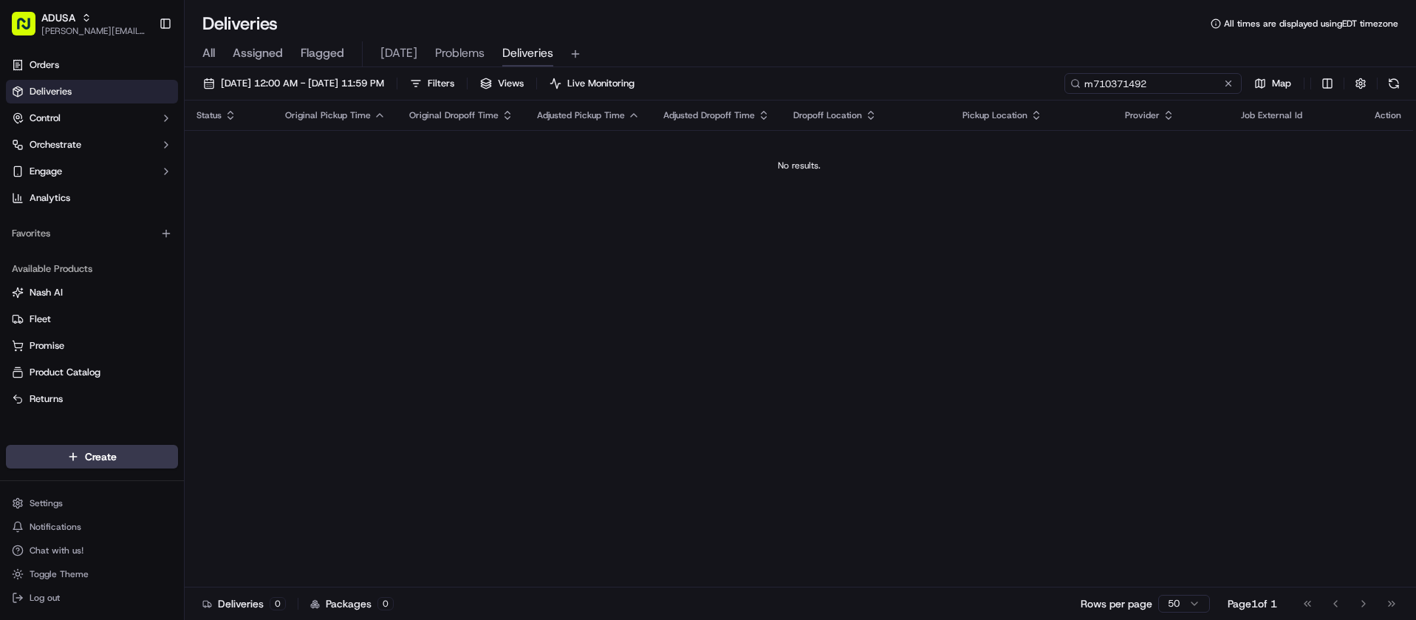
type input "m710371492"
click at [1229, 83] on button at bounding box center [1228, 83] width 15 height 15
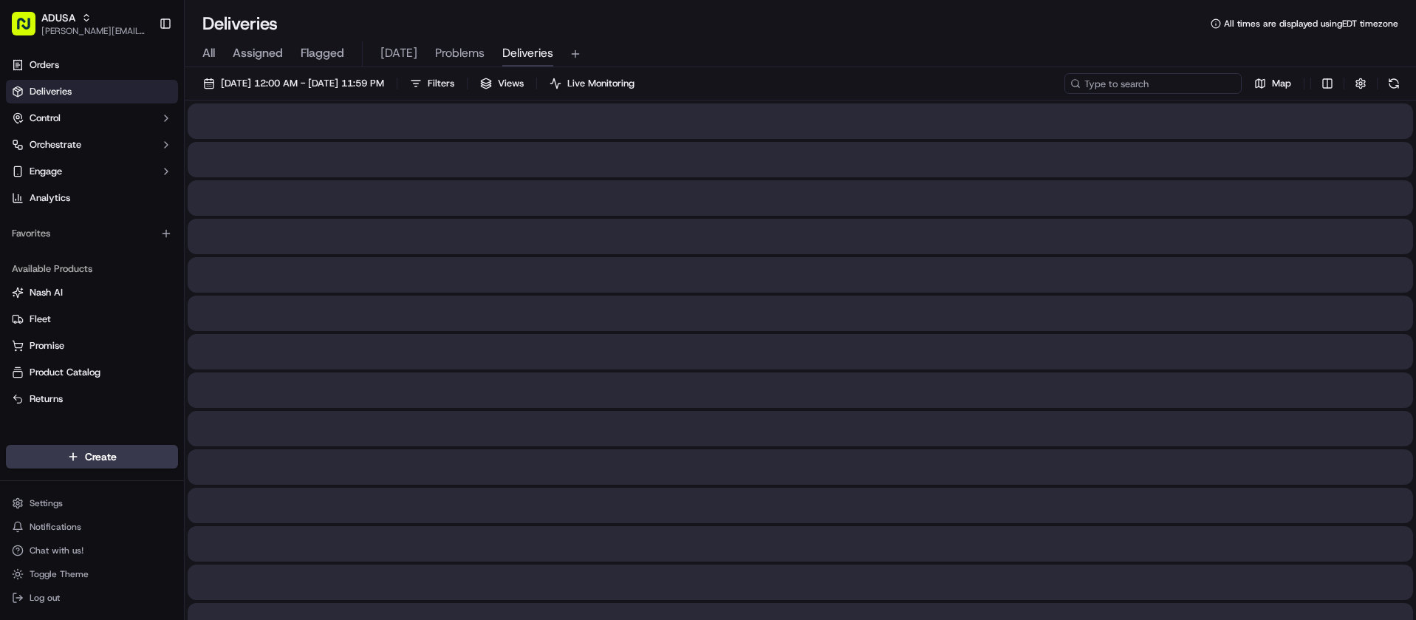
click at [1200, 87] on input at bounding box center [1152, 83] width 177 height 21
paste input "m716216347"
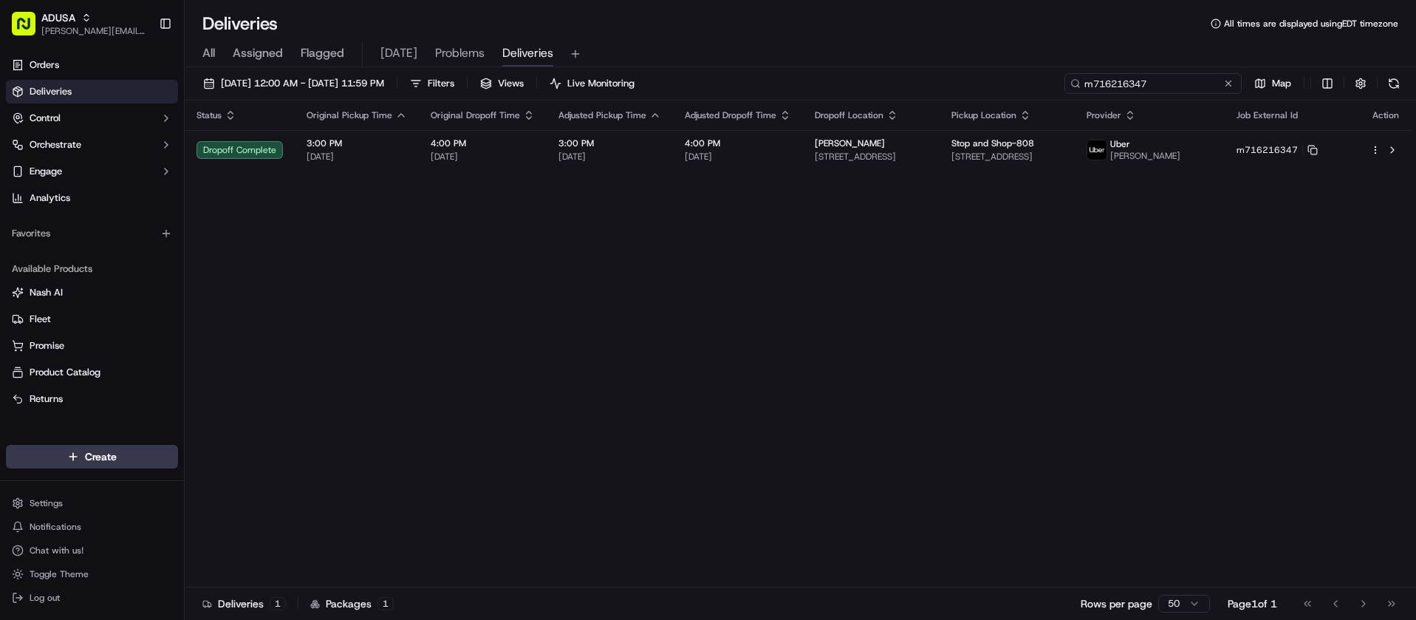
drag, startPoint x: 1195, startPoint y: 85, endPoint x: 1080, endPoint y: 88, distance: 114.5
click at [1080, 88] on div "m716216347" at bounding box center [1152, 83] width 177 height 21
paste input "2213179"
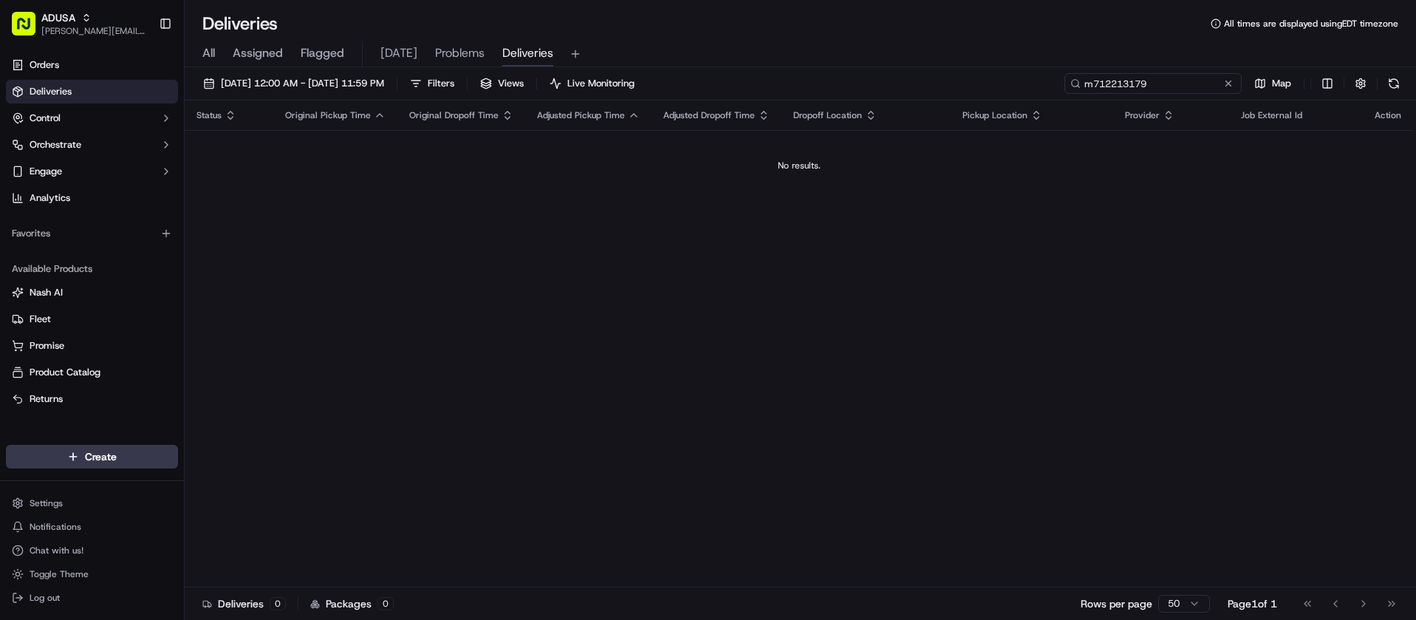
type input "m712213179"
click at [1230, 78] on button at bounding box center [1228, 83] width 15 height 15
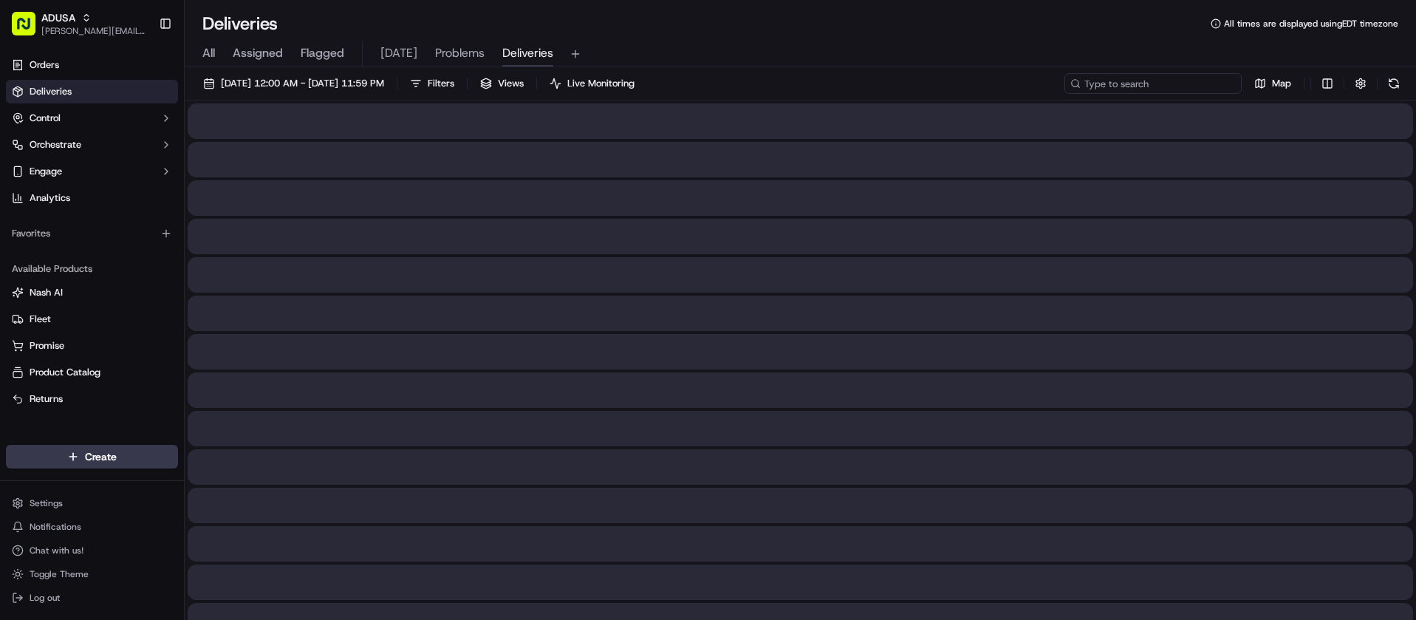
click at [1189, 78] on input at bounding box center [1152, 83] width 177 height 21
paste input "m704719111"
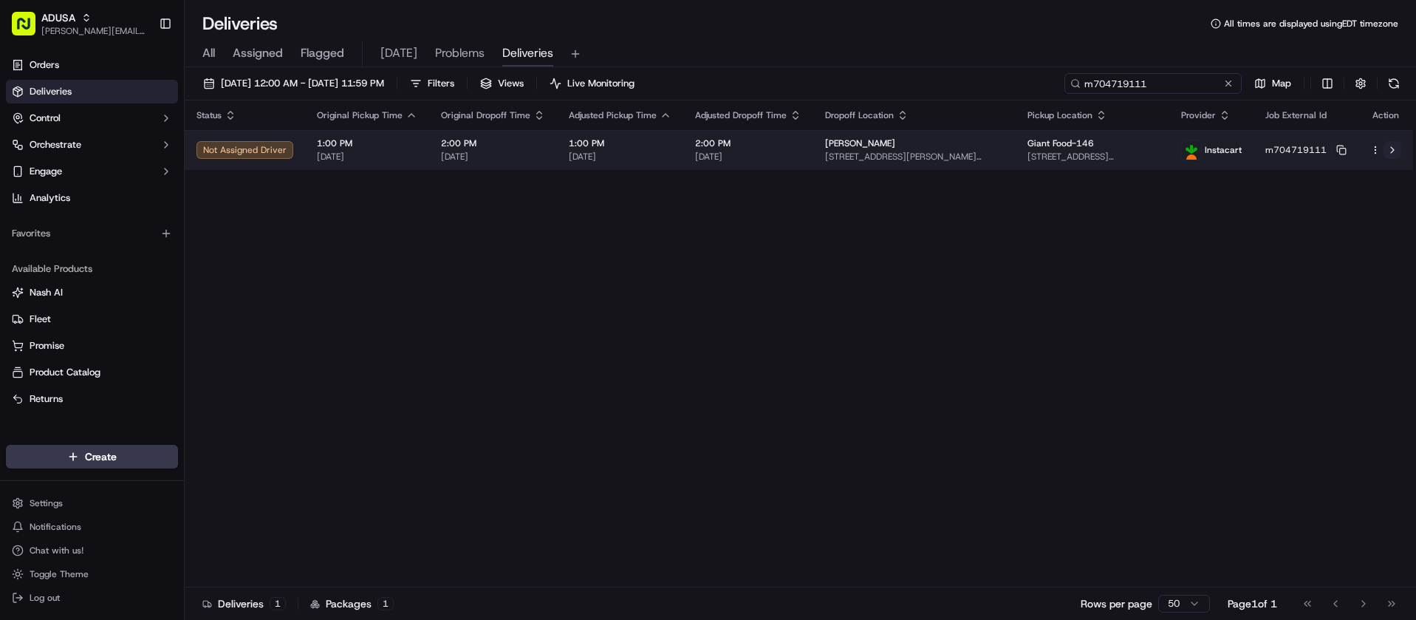
type input "m704719111"
click at [1392, 150] on button at bounding box center [1393, 150] width 18 height 18
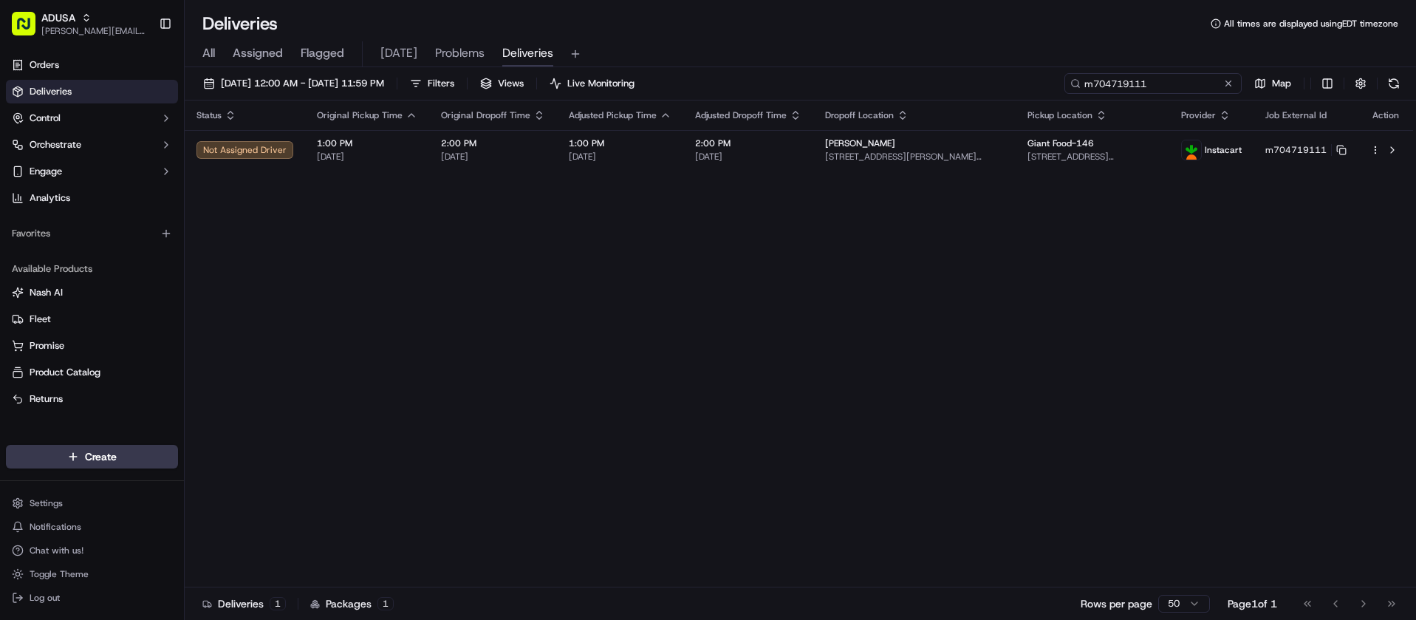
click at [1200, 86] on input "m704719111" at bounding box center [1152, 83] width 177 height 21
click at [1231, 86] on button at bounding box center [1228, 83] width 15 height 15
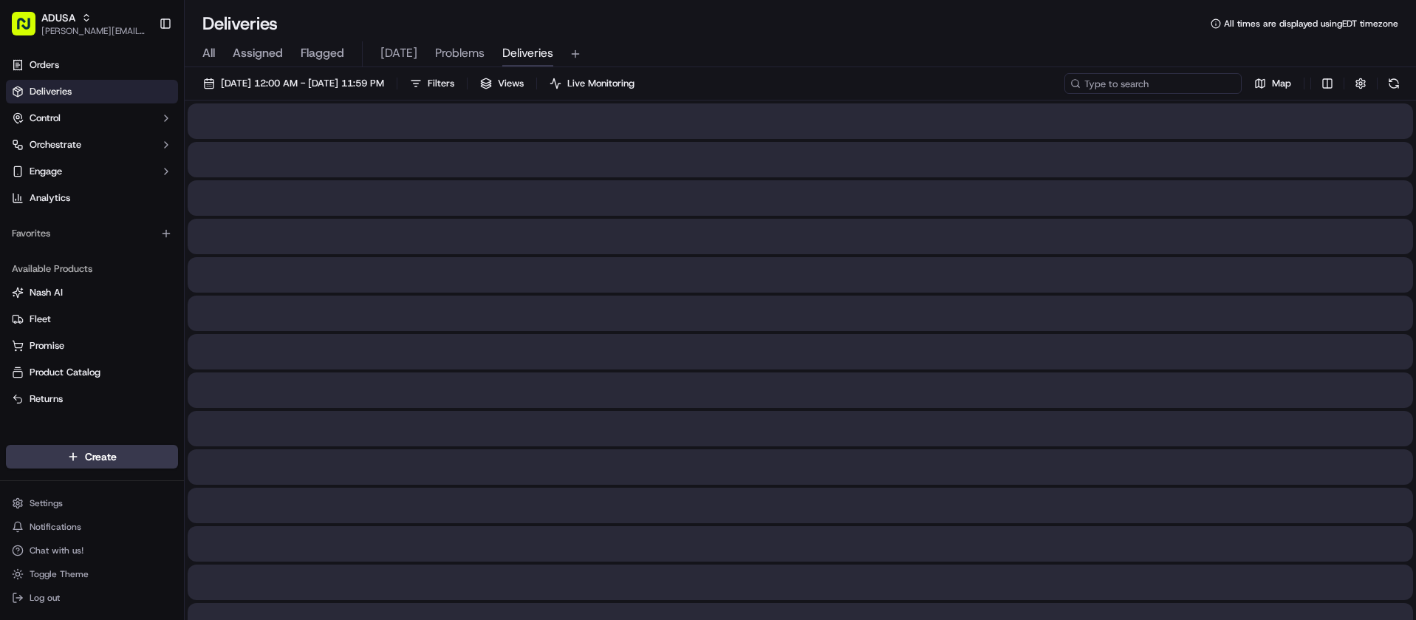
click at [1163, 88] on input at bounding box center [1152, 83] width 177 height 21
paste input "m711786793"
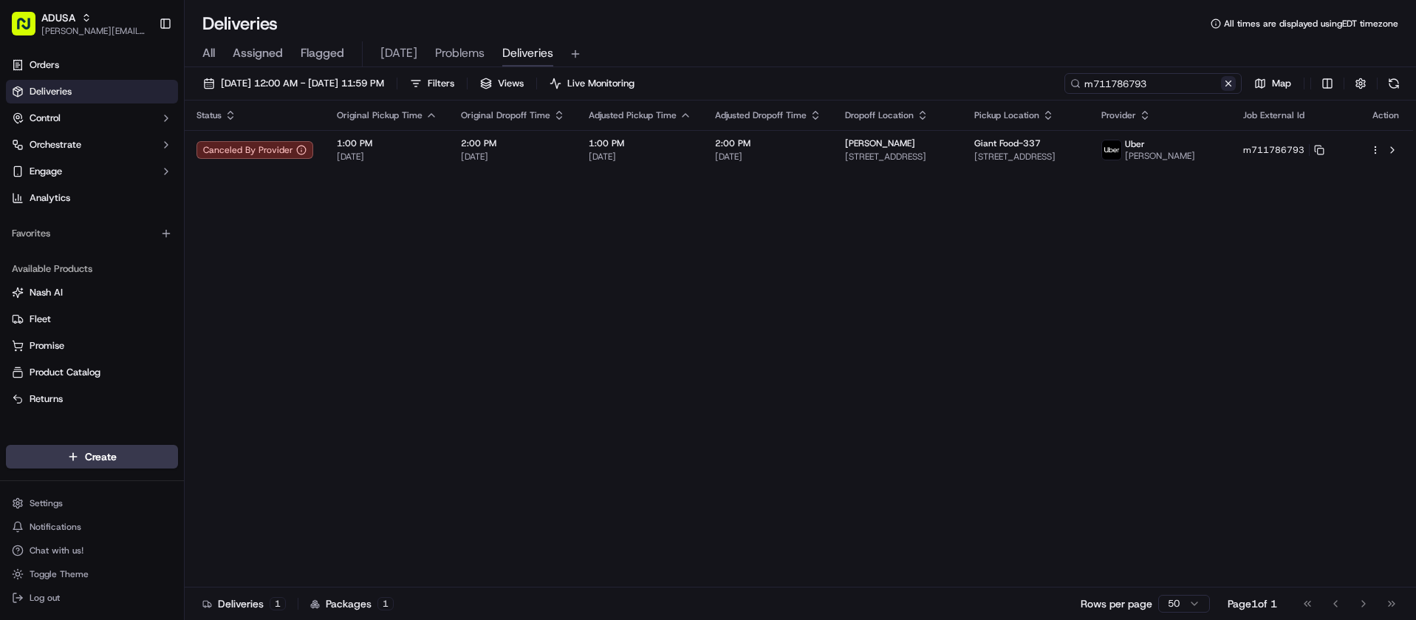
type input "m711786793"
click at [1230, 81] on button at bounding box center [1228, 83] width 15 height 15
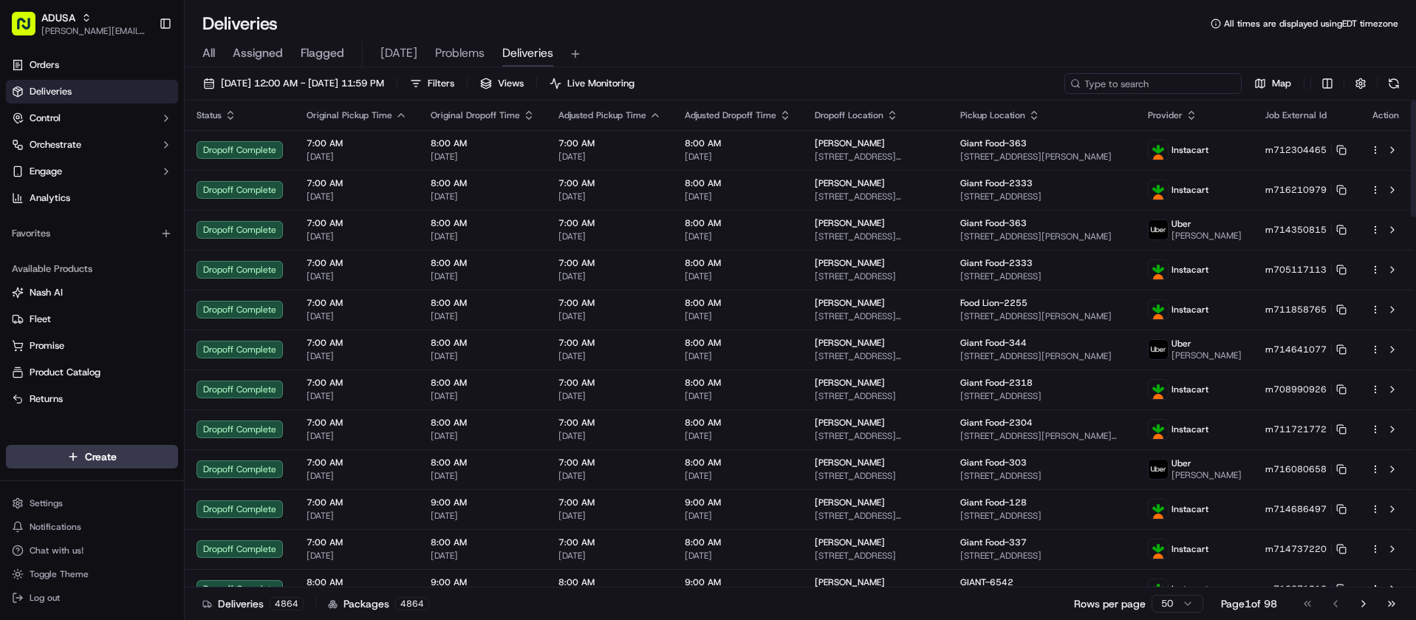
click at [1152, 93] on input at bounding box center [1152, 83] width 177 height 21
paste input "m715560171"
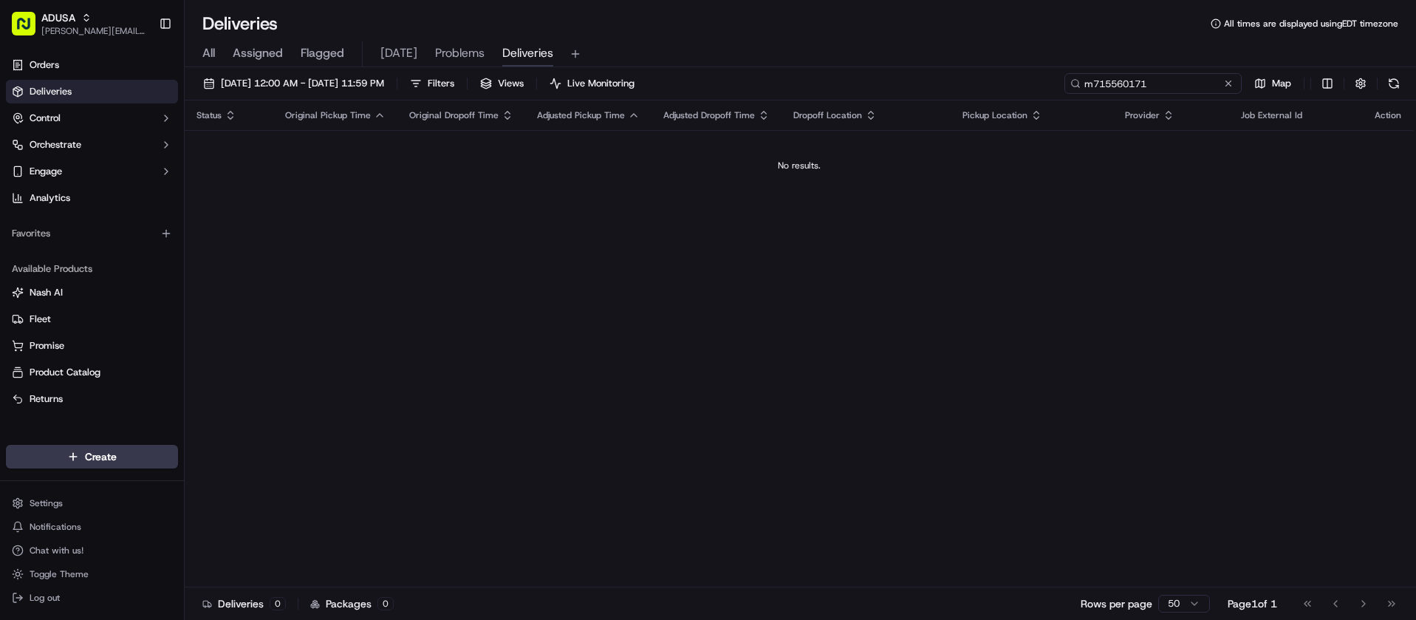
type input "m715560171"
click at [1227, 83] on button at bounding box center [1228, 83] width 15 height 15
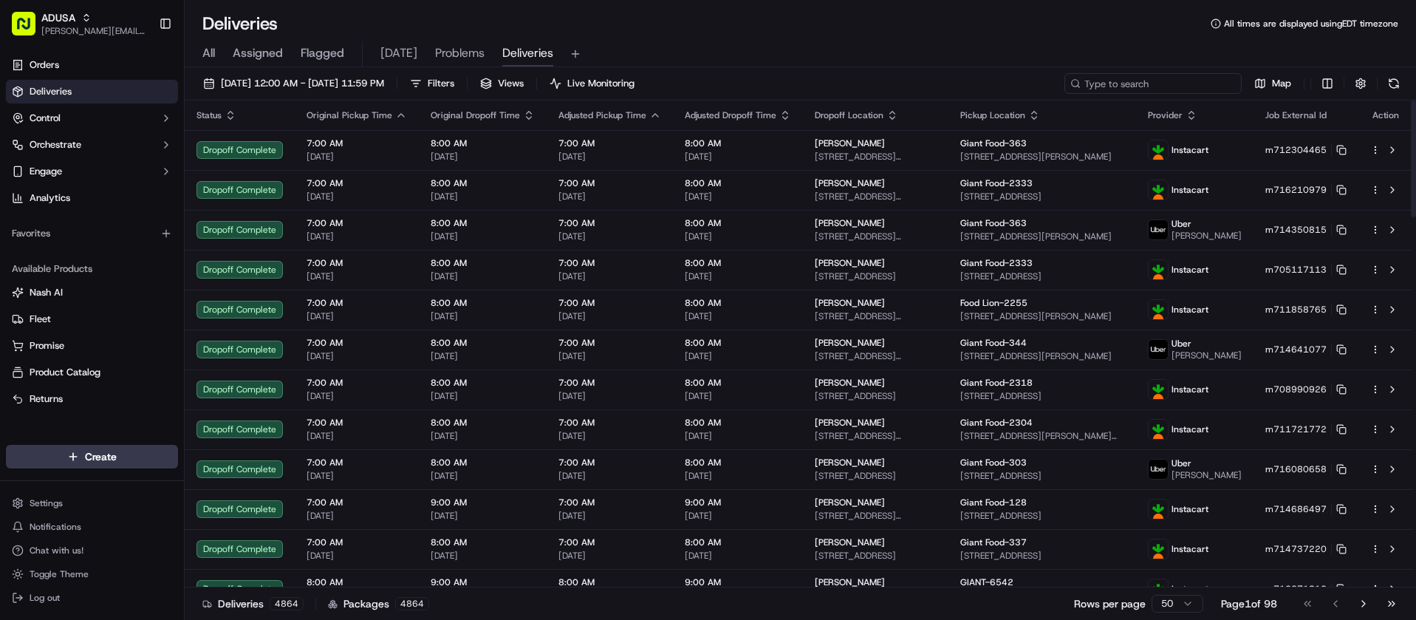
click at [1155, 86] on input at bounding box center [1152, 83] width 177 height 21
paste input "m714073750"
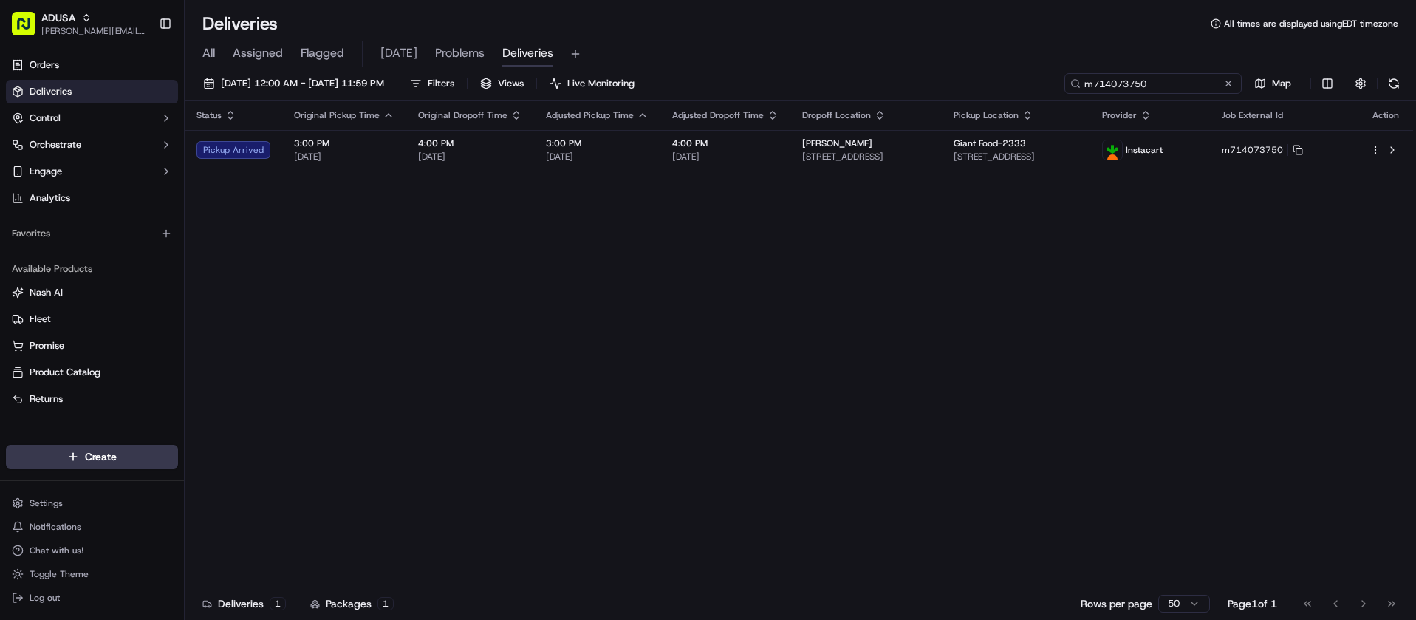
type input "m714073750"
click at [1229, 87] on button at bounding box center [1228, 83] width 15 height 15
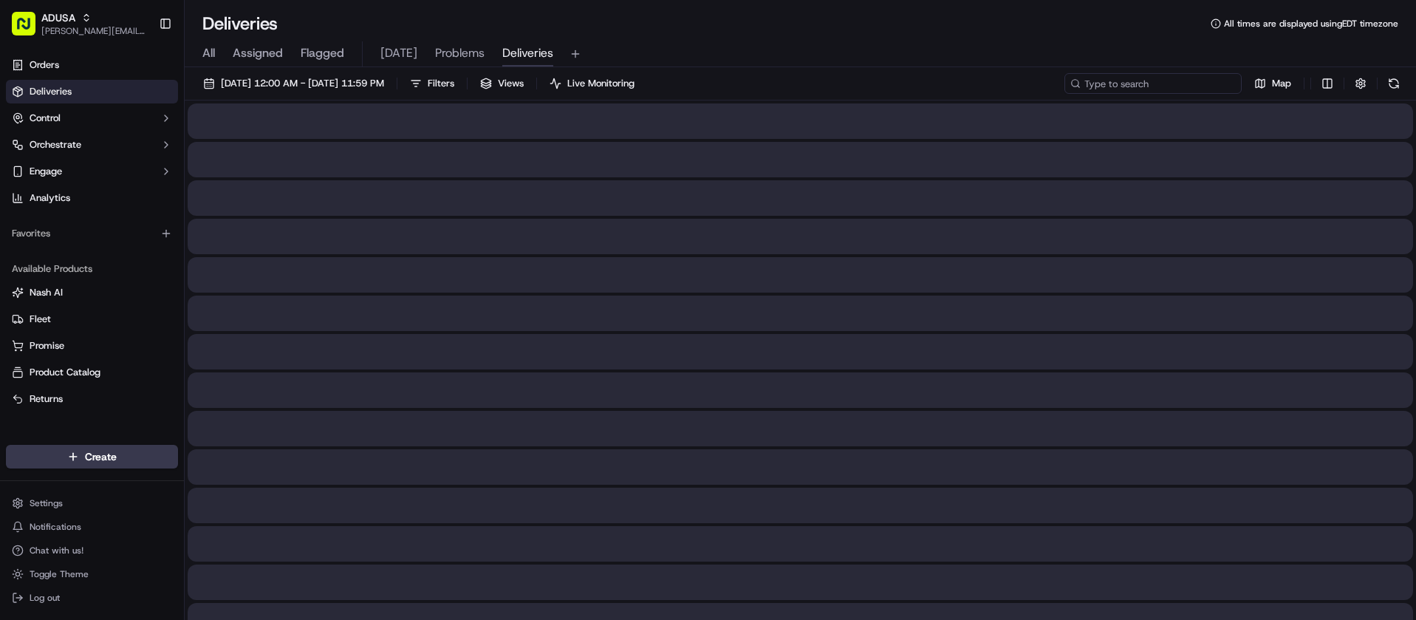
click at [1171, 89] on input at bounding box center [1152, 83] width 177 height 21
paste input "m702836090"
type input "m702836090"
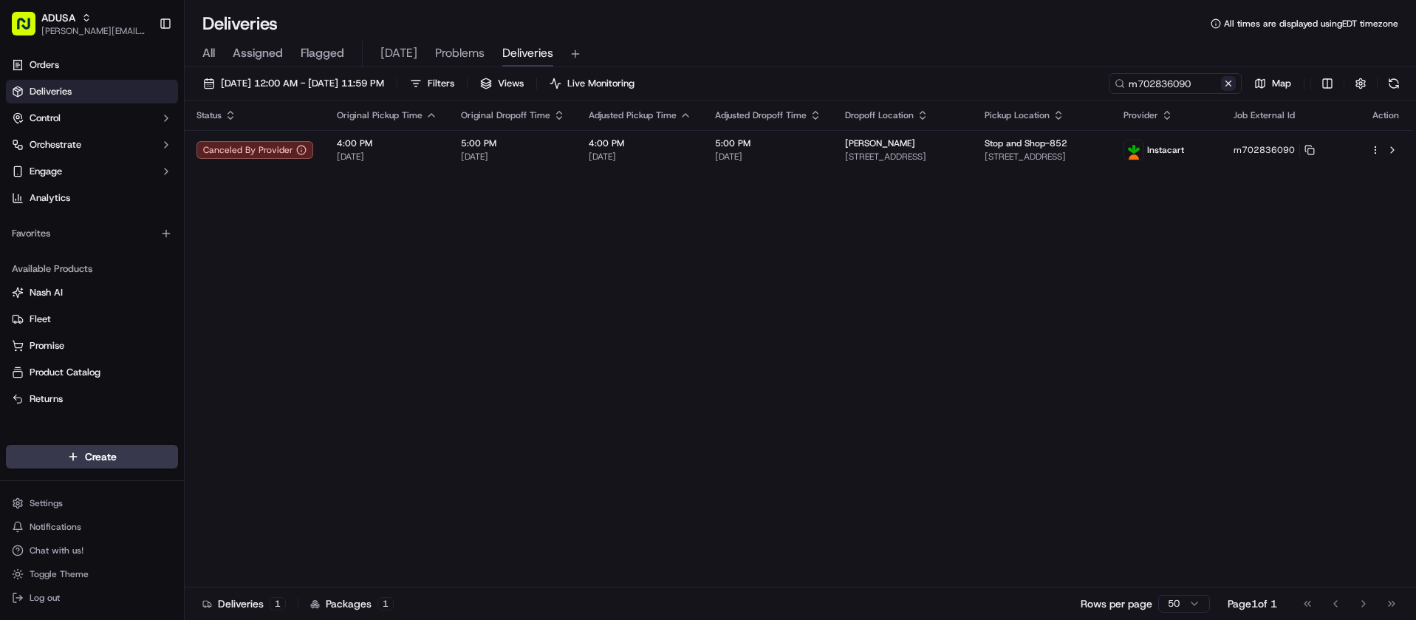
click at [1230, 82] on button at bounding box center [1228, 83] width 15 height 15
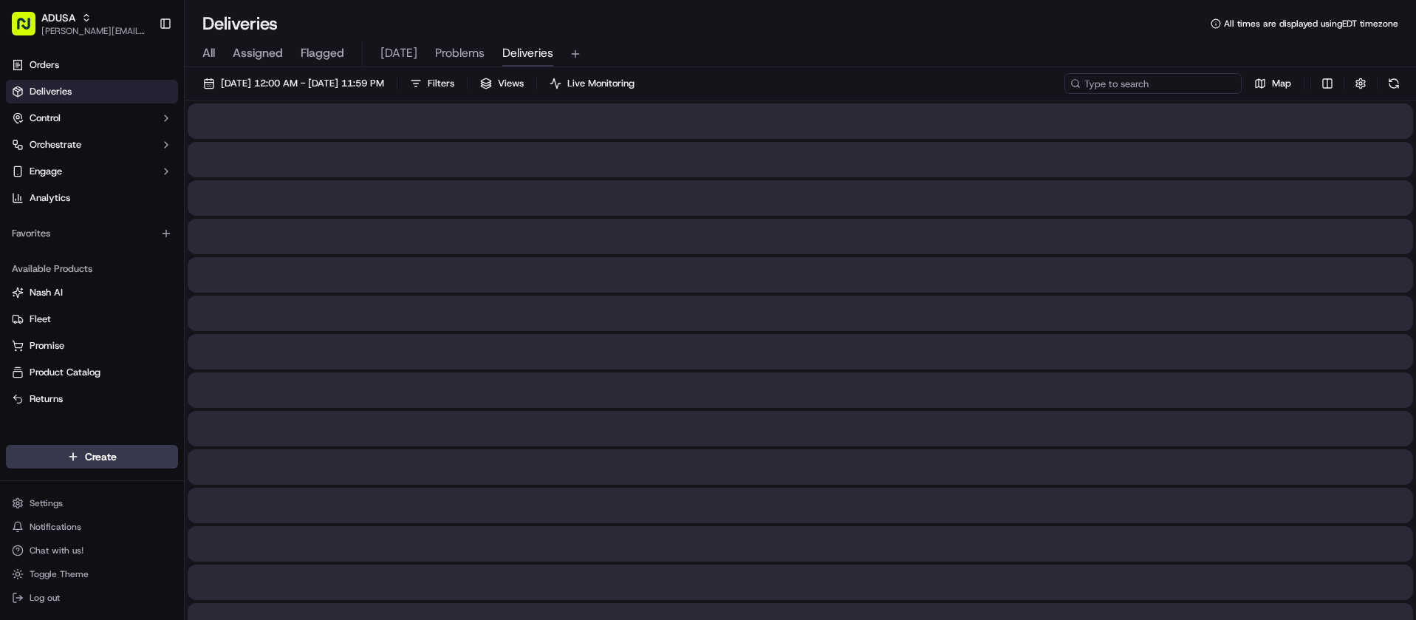
click at [1203, 89] on input at bounding box center [1152, 83] width 177 height 21
paste input "m714073750"
type input "m714073750"
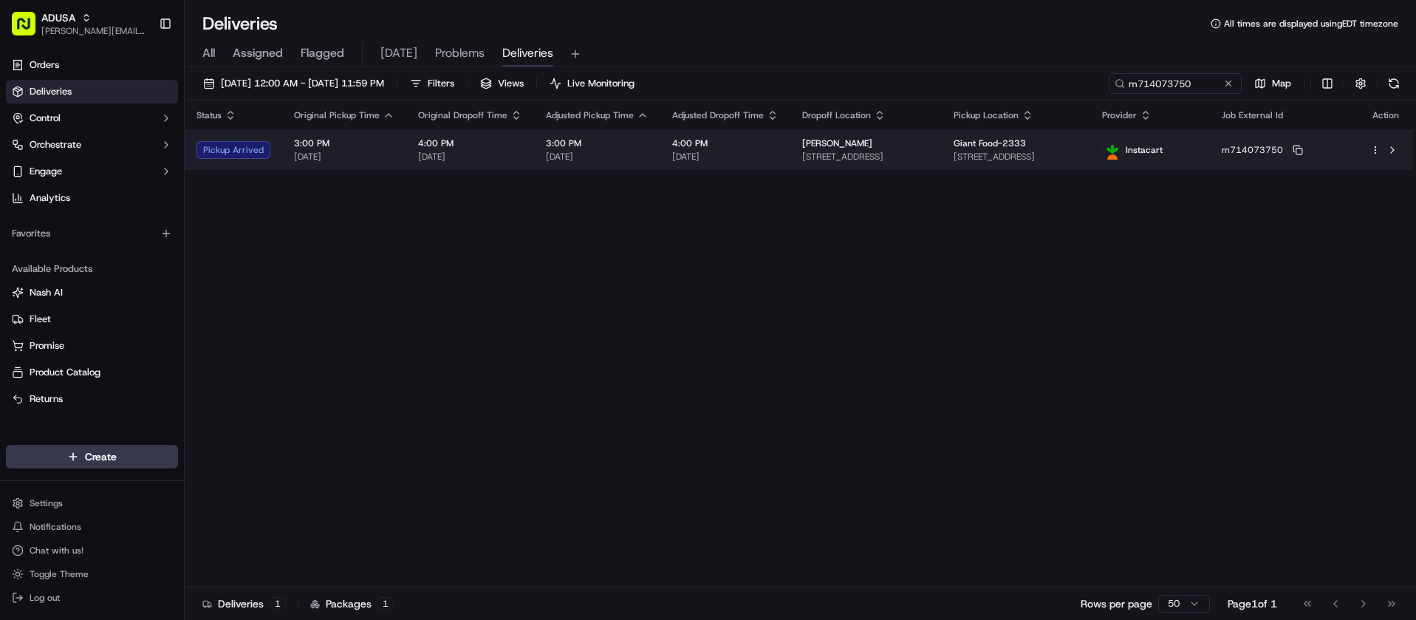
click at [1376, 151] on html "ADUSA juan.rodriguez@adusa.com Toggle Sidebar Orders Deliveries Control Orchest…" at bounding box center [708, 310] width 1416 height 620
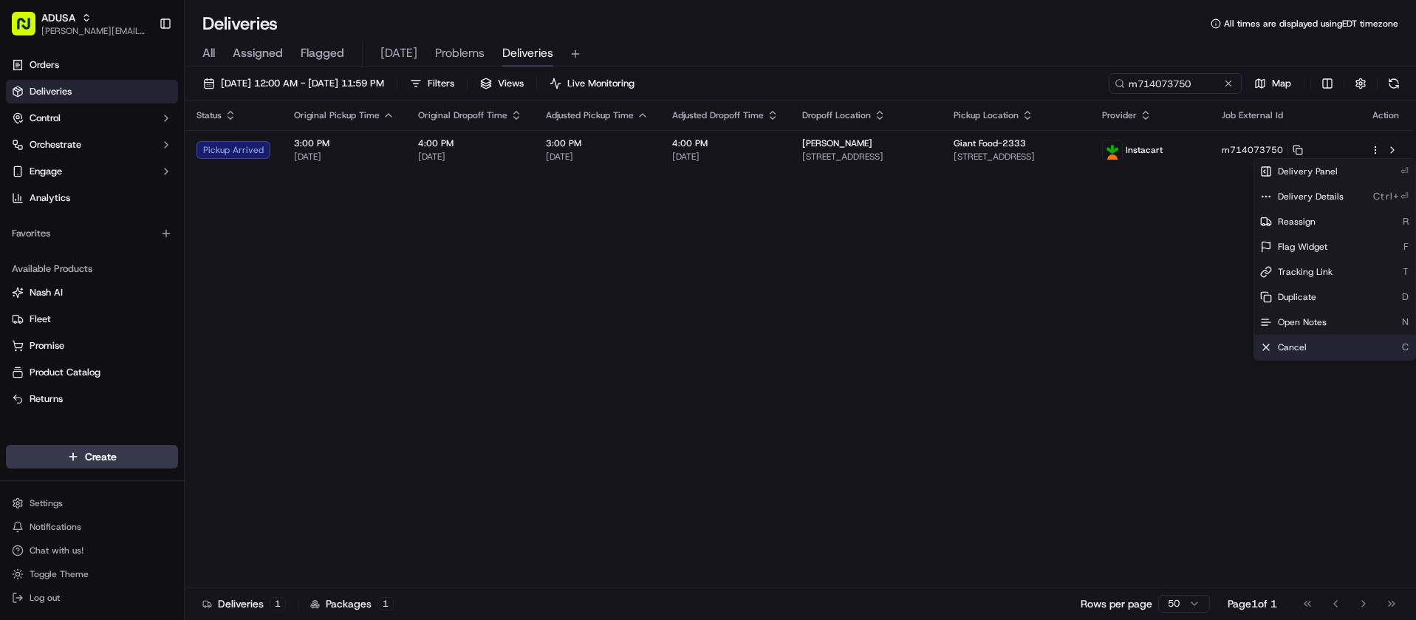
click at [1312, 353] on div "Cancel C" at bounding box center [1334, 347] width 161 height 25
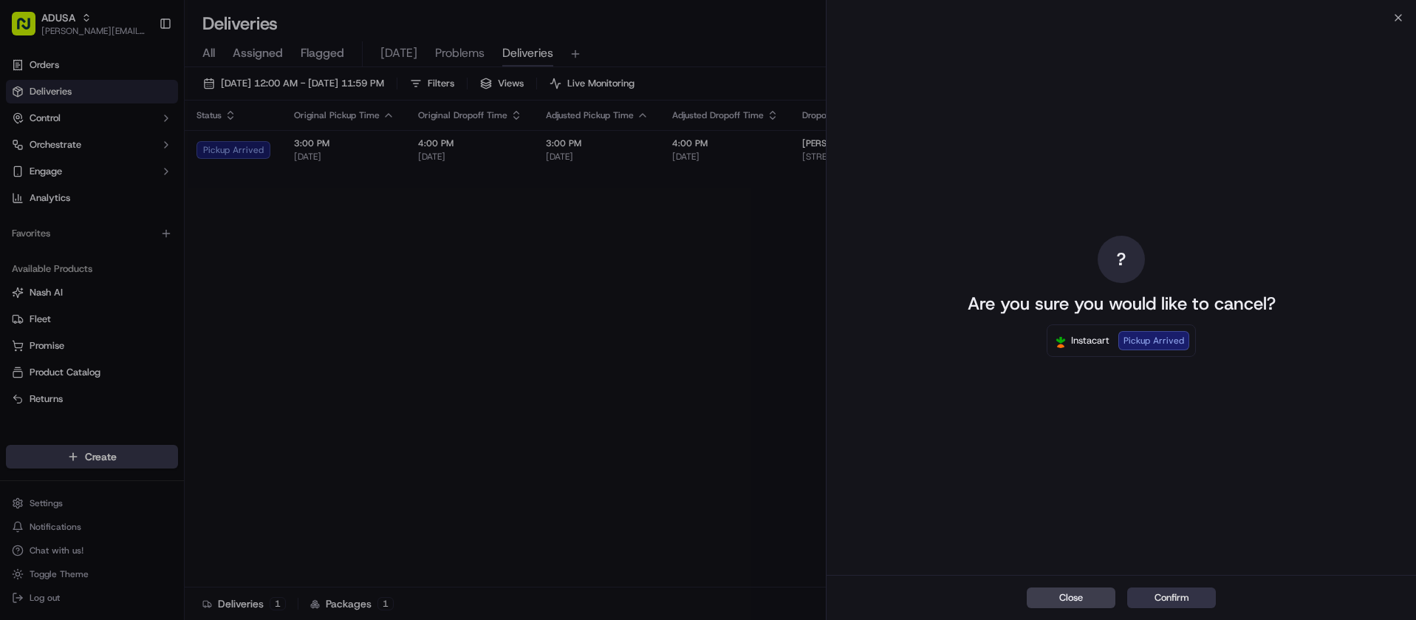
click at [1190, 606] on button "Confirm" at bounding box center [1171, 597] width 89 height 21
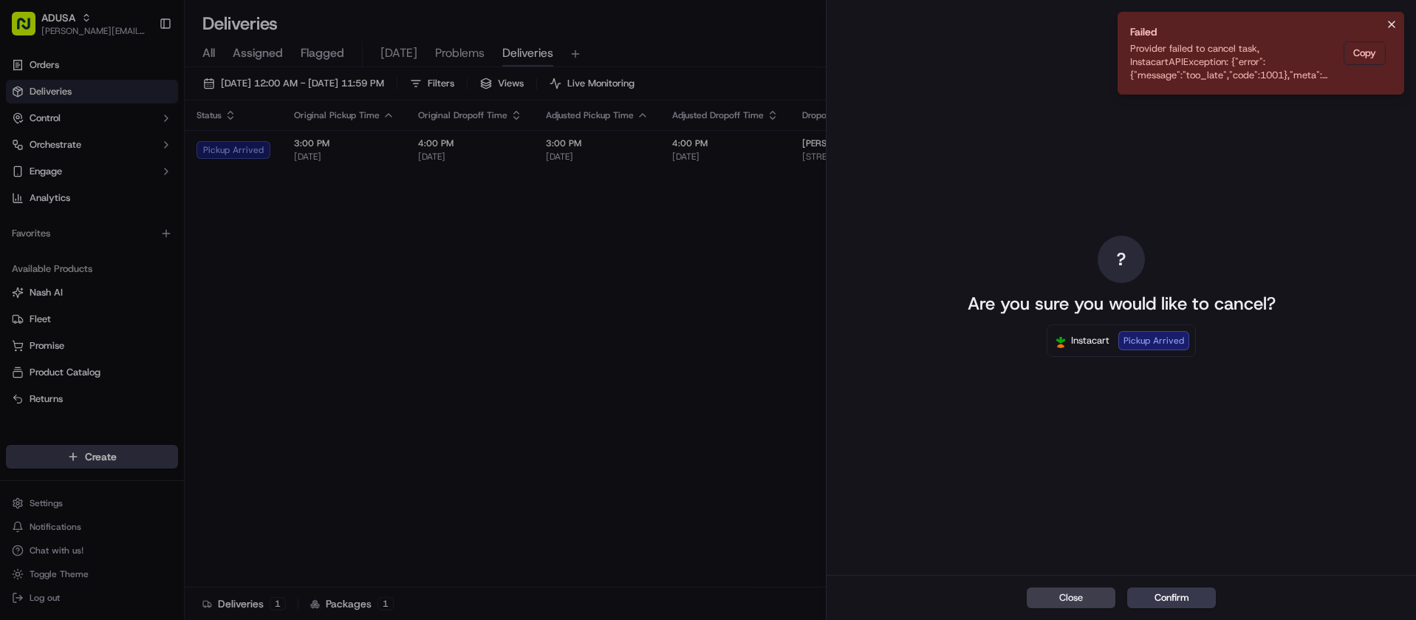
click at [1391, 16] on button "Notifications (F8)" at bounding box center [1392, 25] width 18 height 18
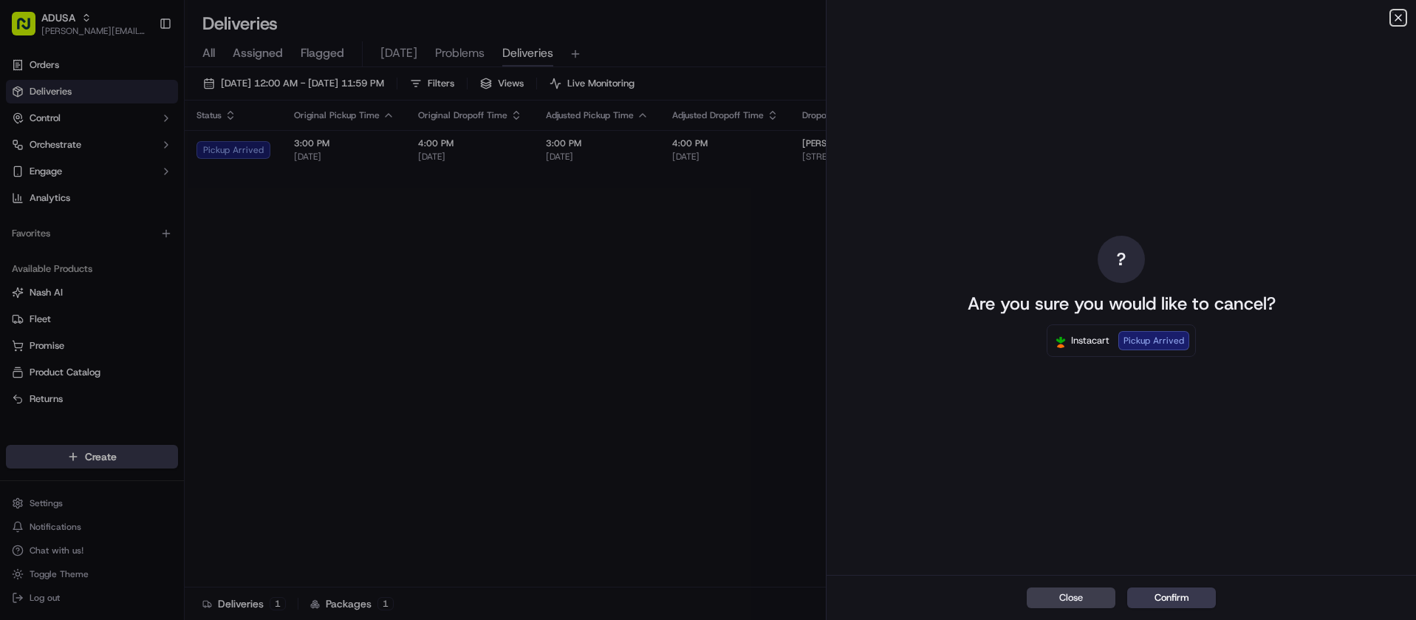
click at [1393, 17] on icon "button" at bounding box center [1398, 18] width 12 height 12
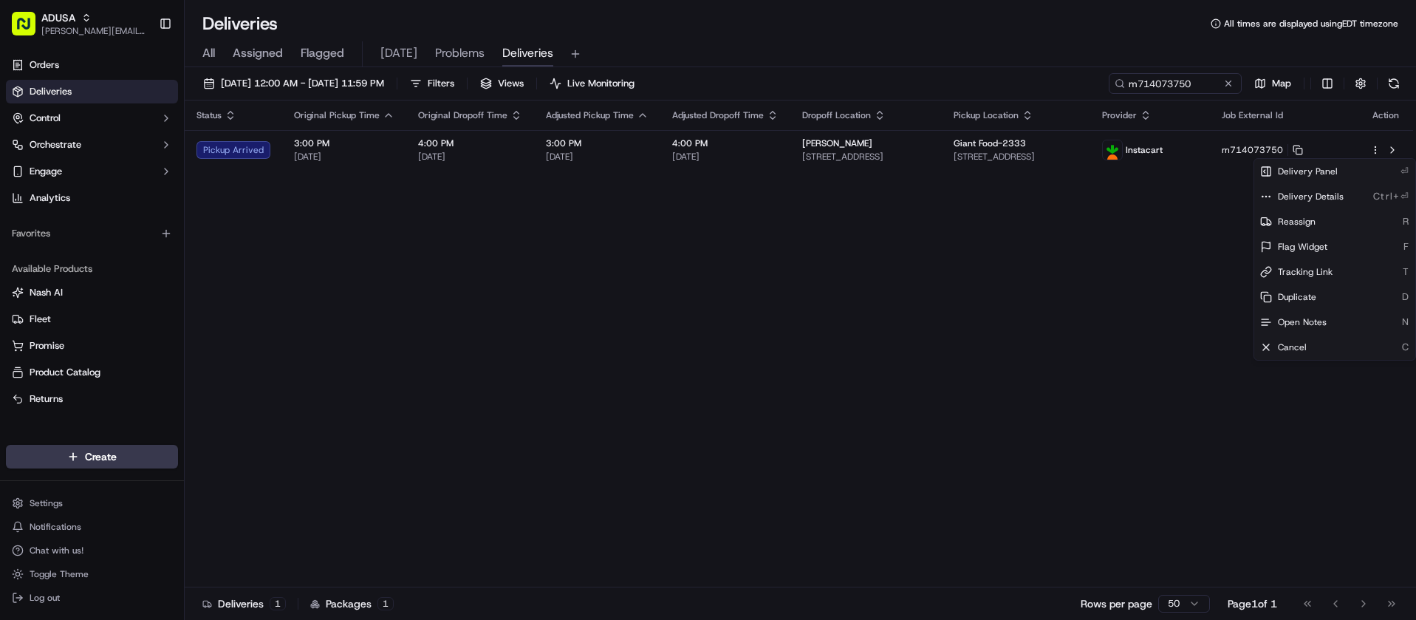
click at [964, 301] on div "Status Original Pickup Time Original Dropoff Time Adjusted Pickup Time Adjusted…" at bounding box center [799, 343] width 1228 height 487
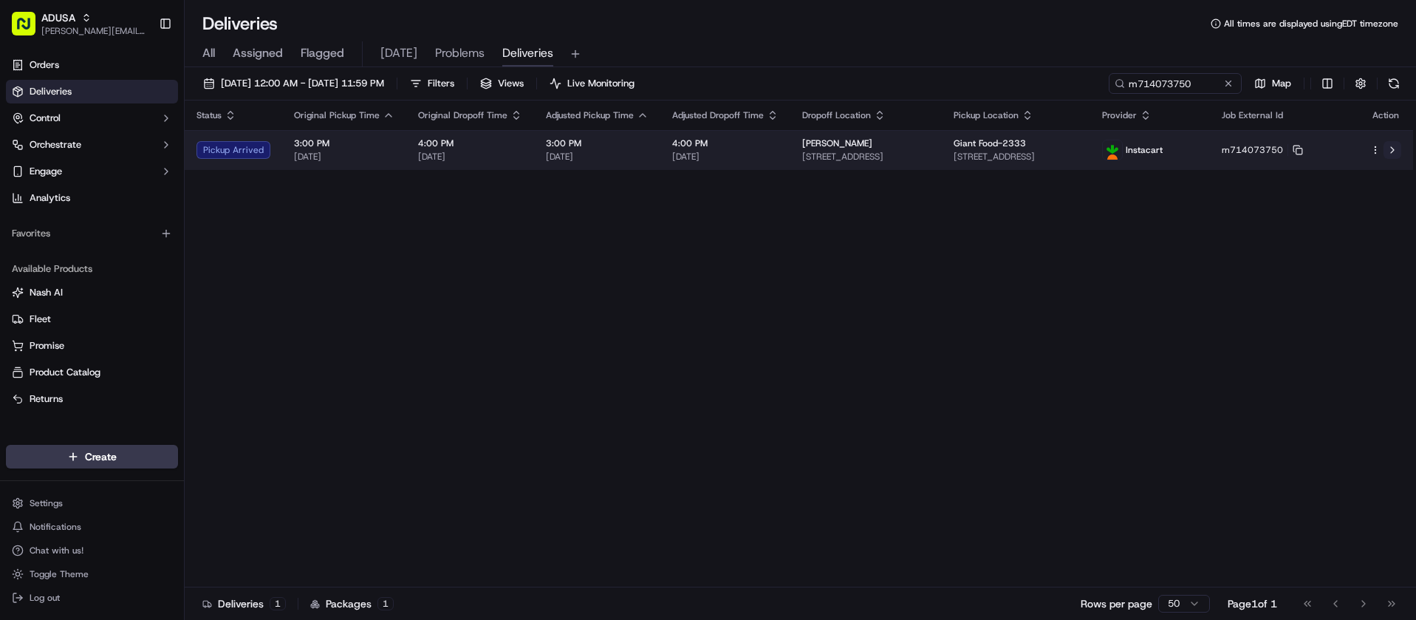
click at [1394, 148] on button at bounding box center [1393, 150] width 18 height 18
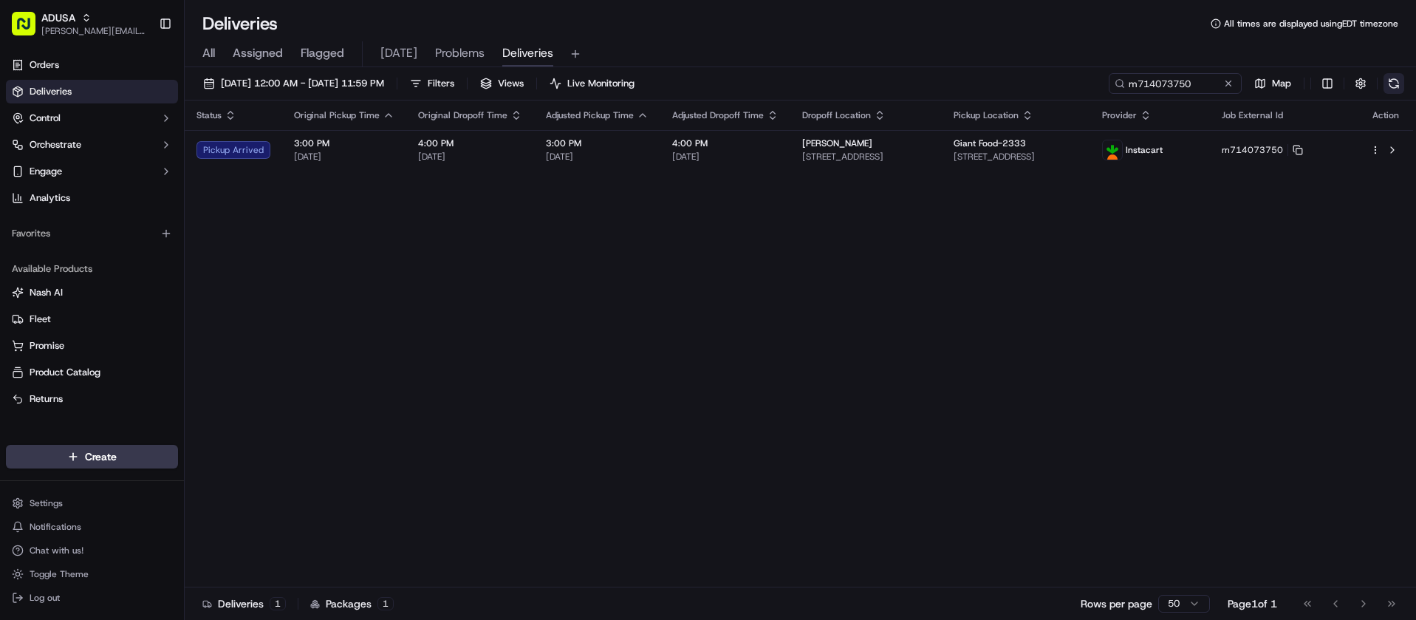
click at [1392, 85] on button at bounding box center [1394, 83] width 21 height 21
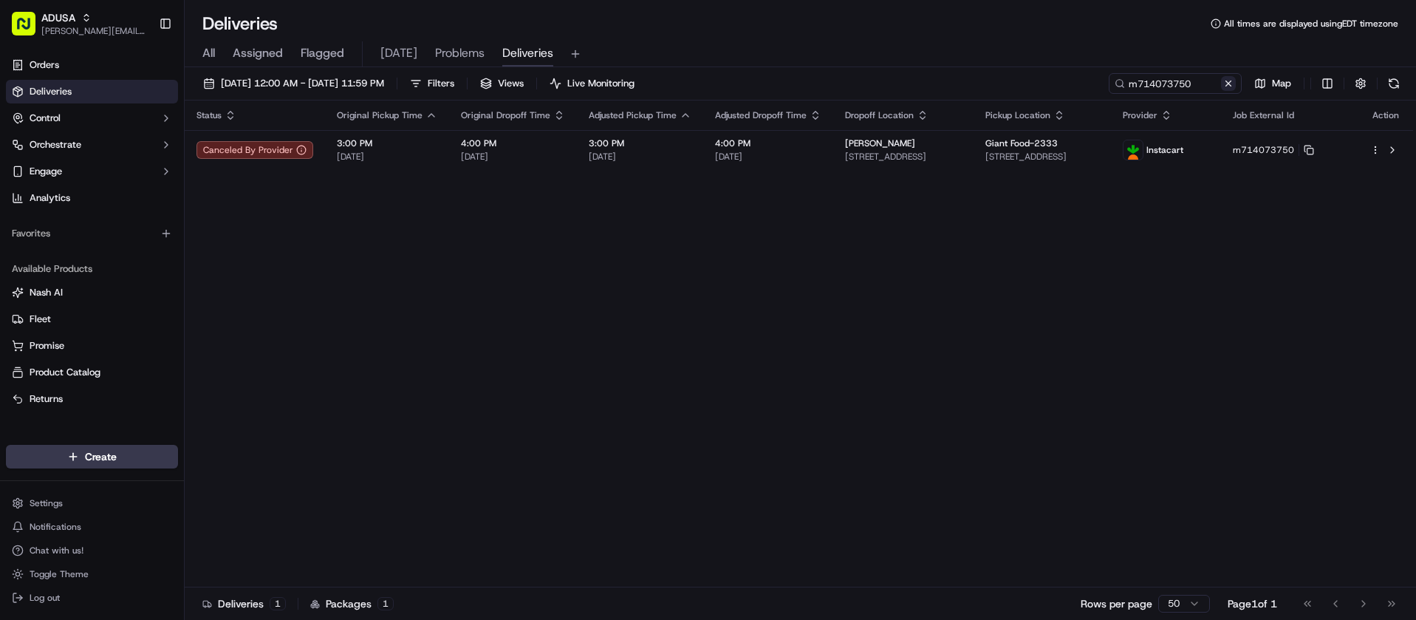
click at [1231, 83] on button at bounding box center [1228, 83] width 15 height 15
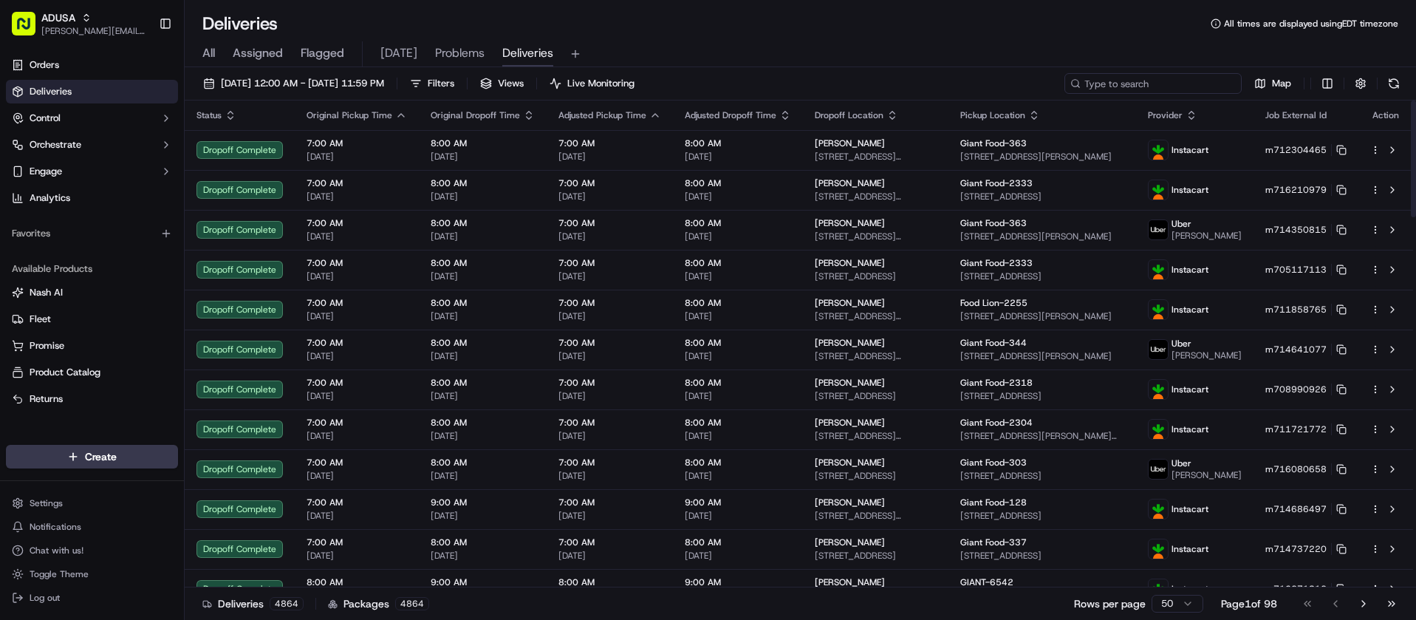
click at [1153, 81] on input at bounding box center [1152, 83] width 177 height 21
paste input "m702836090"
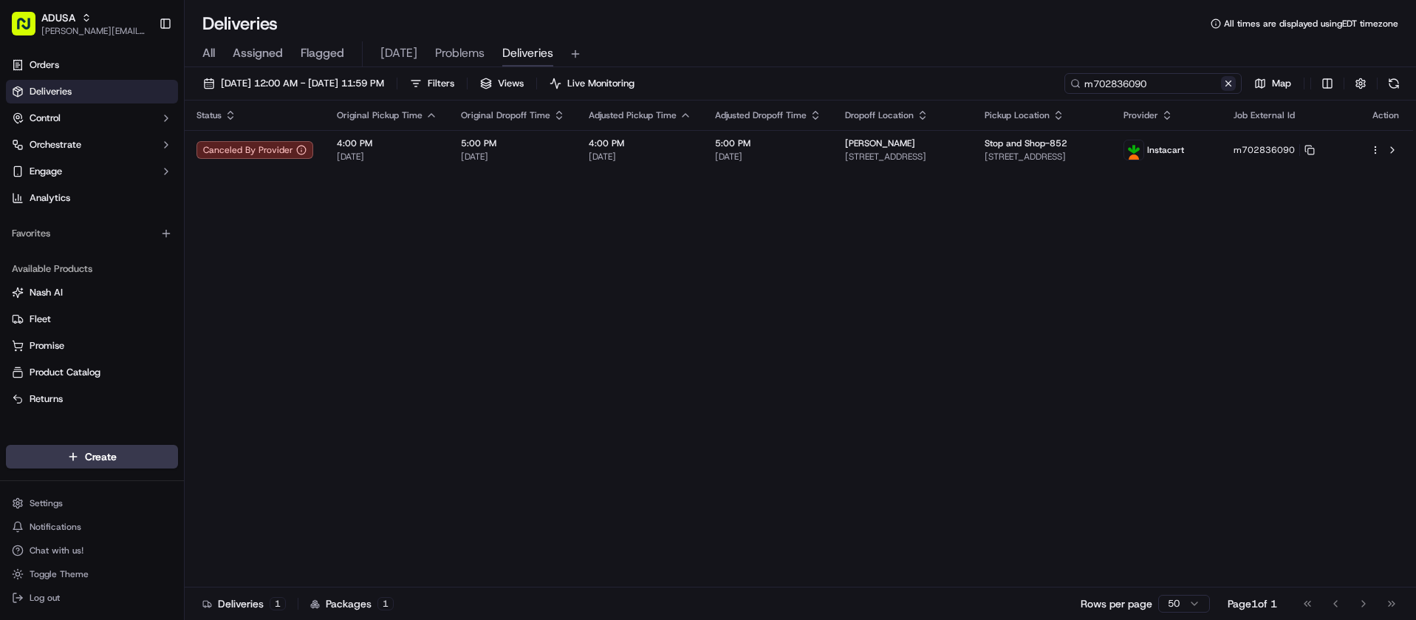
type input "m702836090"
click at [1231, 83] on button at bounding box center [1228, 83] width 15 height 15
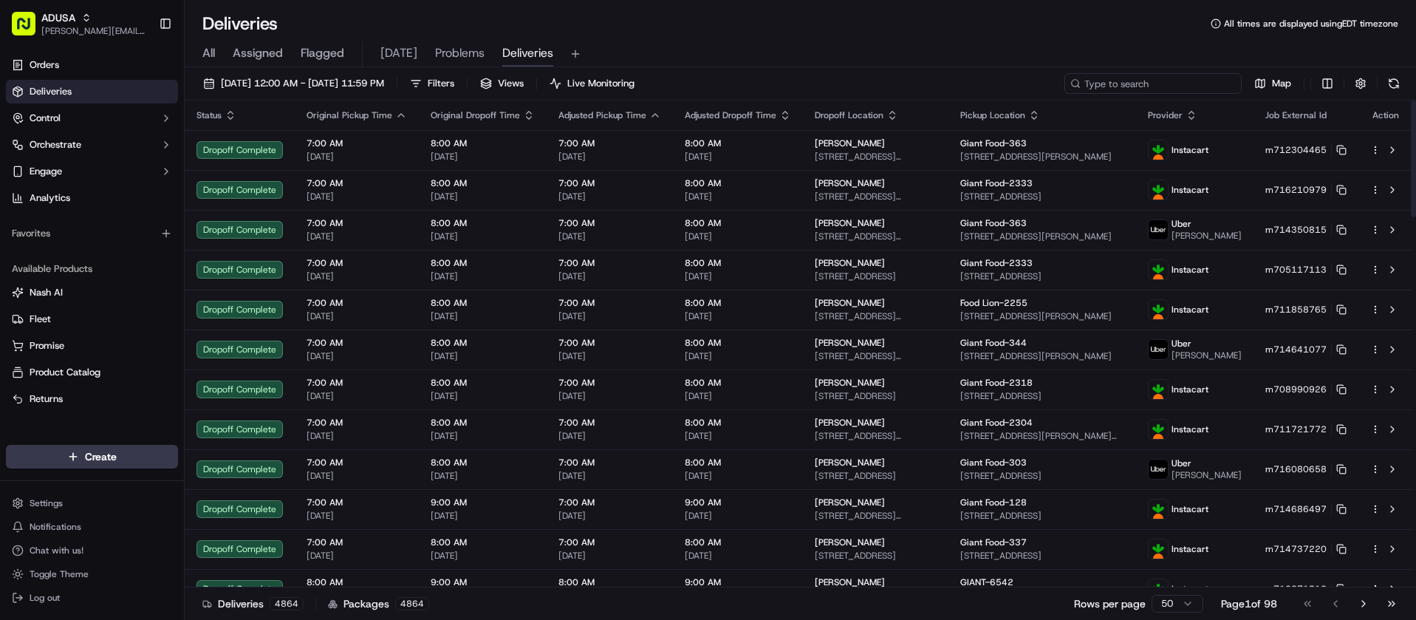
click at [1209, 89] on input at bounding box center [1152, 83] width 177 height 21
paste input "m716366394"
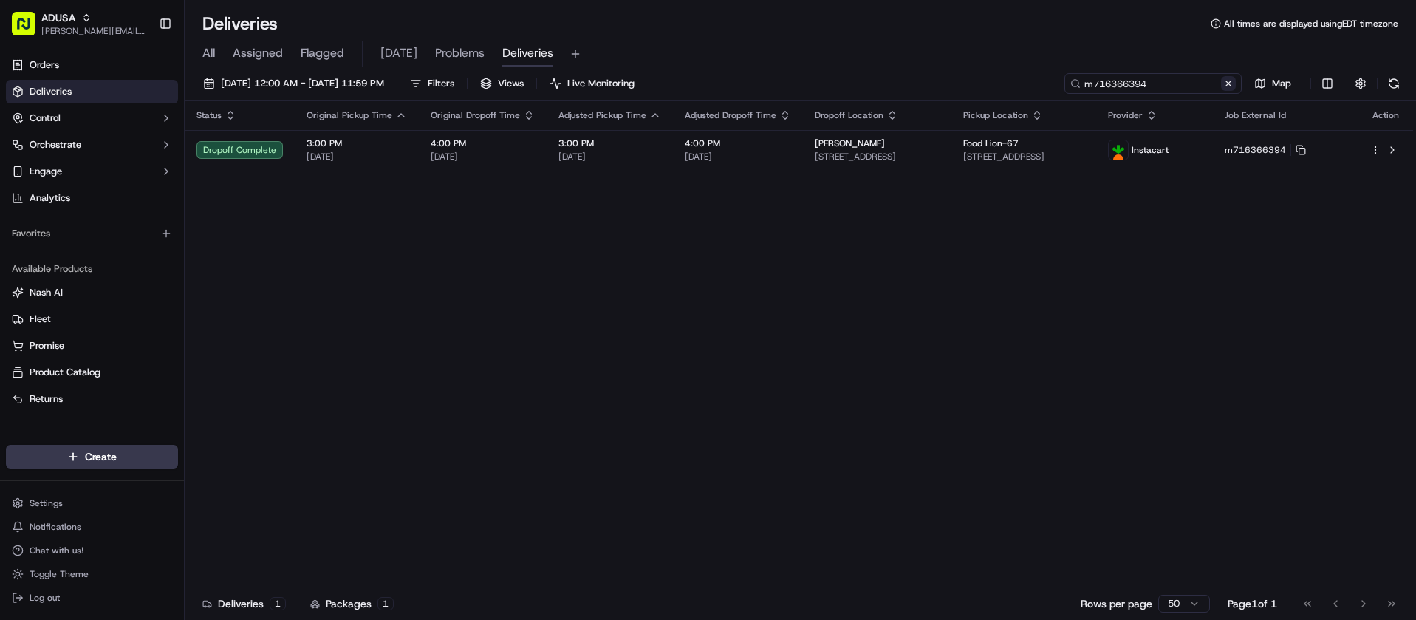
type input "m716366394"
click at [1226, 86] on button at bounding box center [1228, 83] width 15 height 15
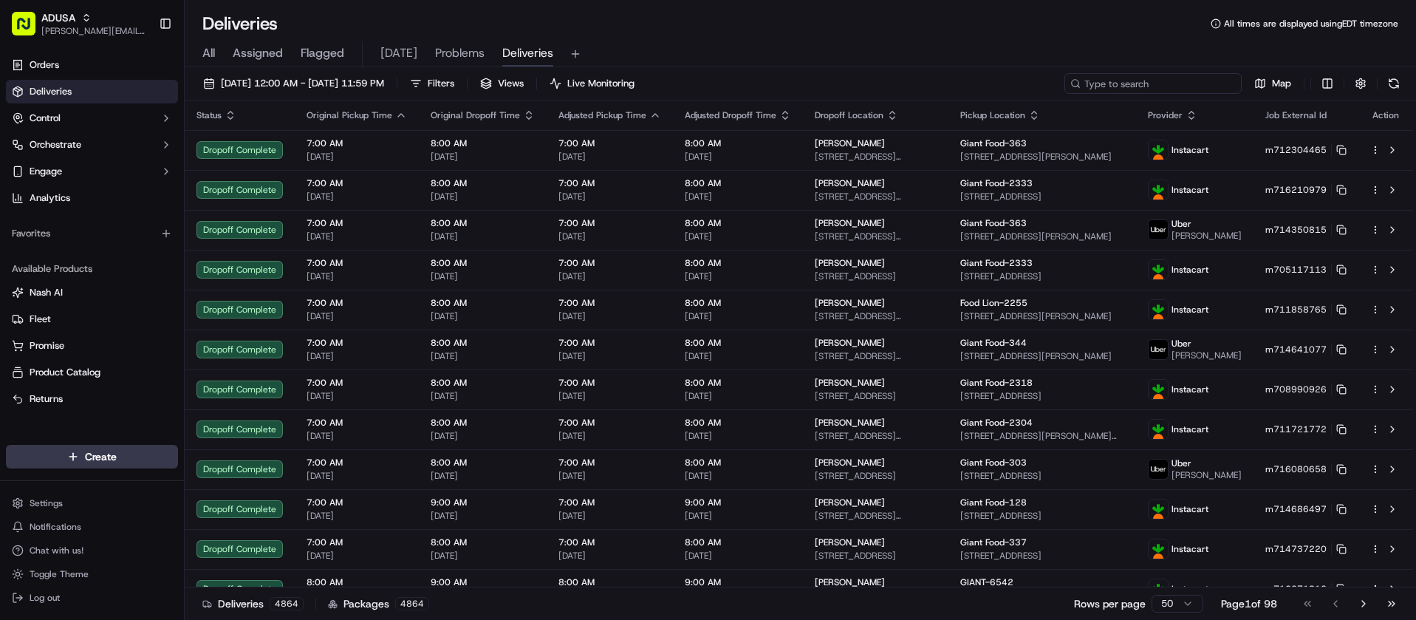
click at [1189, 81] on input at bounding box center [1152, 83] width 177 height 21
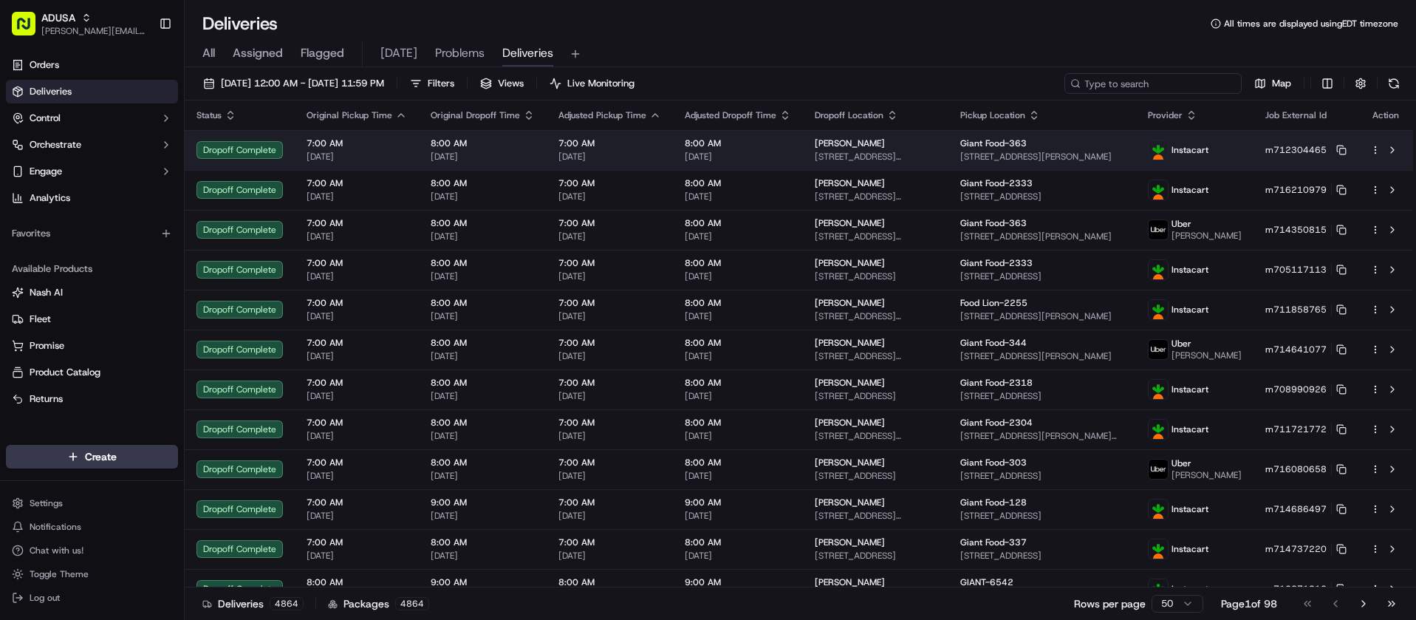
paste input "m711162769"
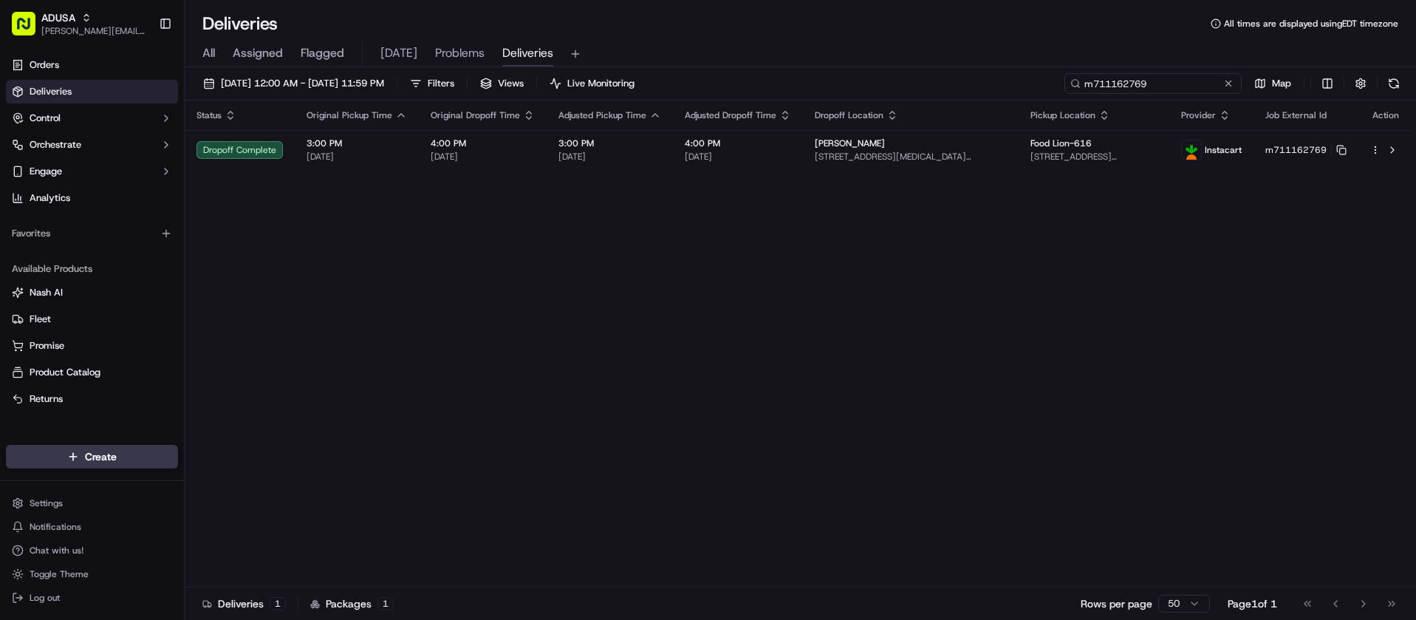
drag, startPoint x: 1196, startPoint y: 89, endPoint x: 1006, endPoint y: 82, distance: 190.0
click at [1006, 82] on div "09/18/2025 12:00 AM - 09/18/2025 11:59 PM Filters Views Live Monitoring m711162…" at bounding box center [800, 86] width 1231 height 27
paste input "3206753"
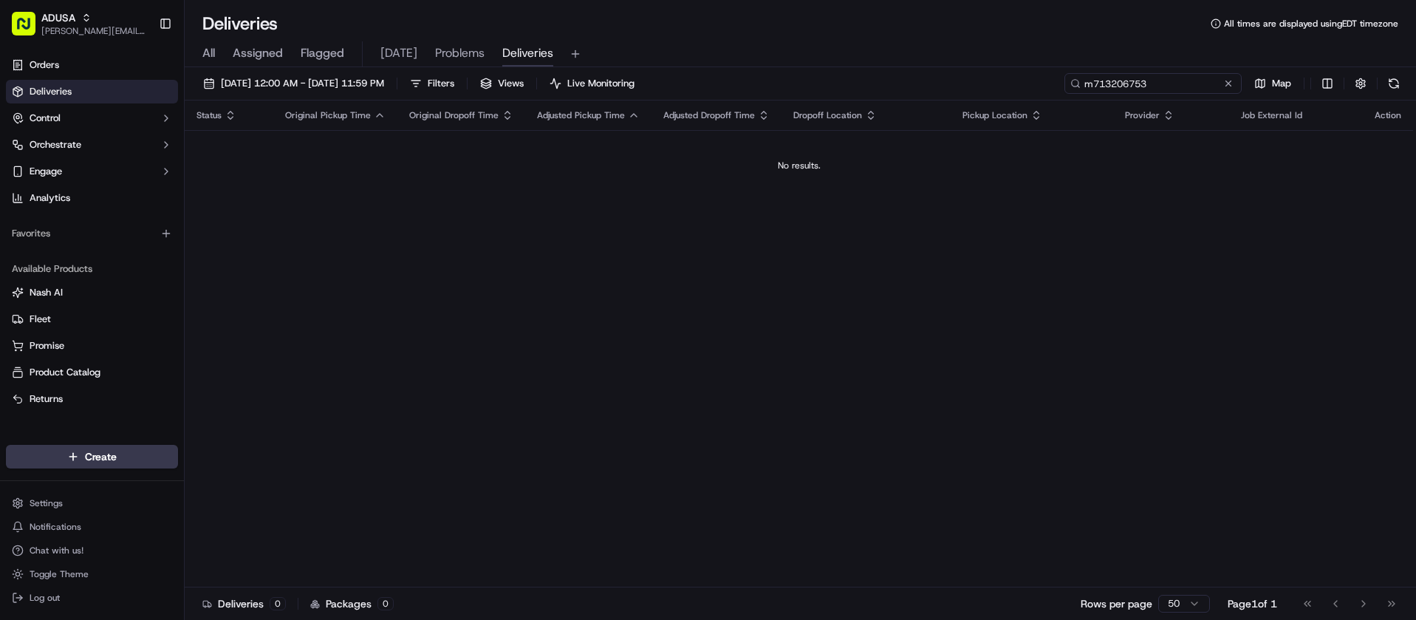
drag, startPoint x: 1196, startPoint y: 83, endPoint x: 990, endPoint y: 88, distance: 206.2
click at [999, 85] on div "09/18/2025 12:00 AM - 09/18/2025 11:59 PM Filters Views Live Monitoring m713206…" at bounding box center [800, 86] width 1231 height 27
paste input "2329289"
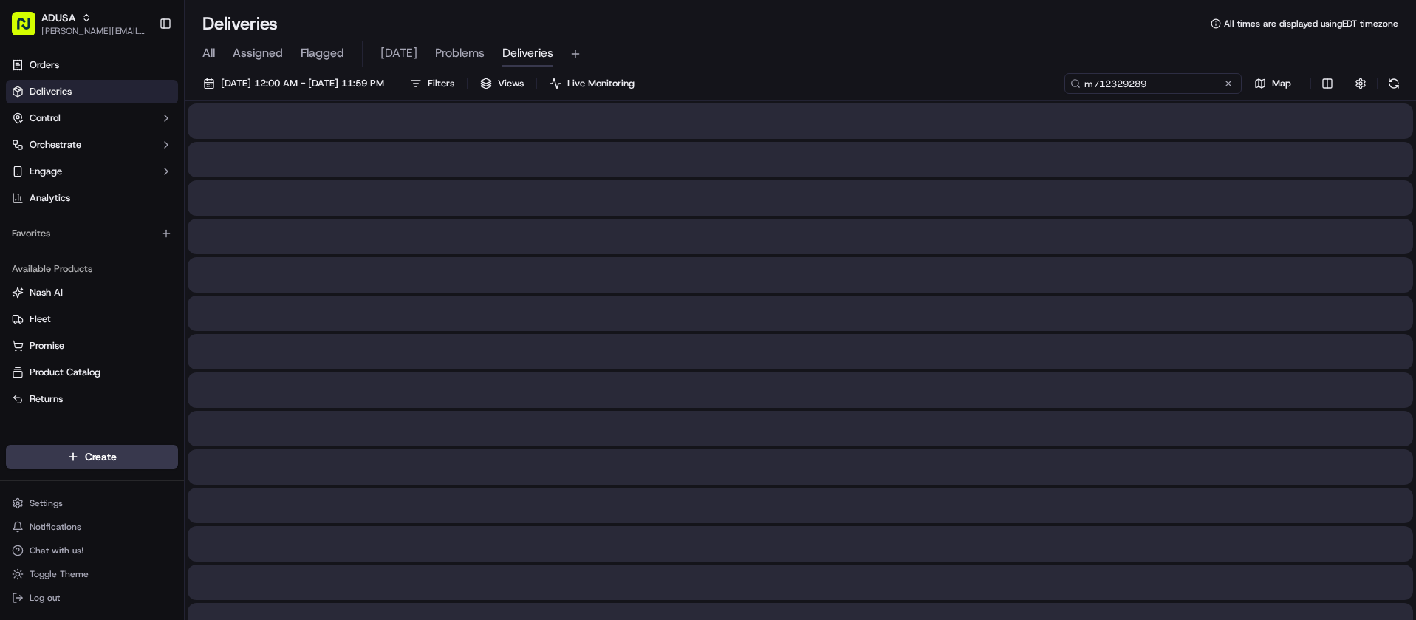
type input "m712329289"
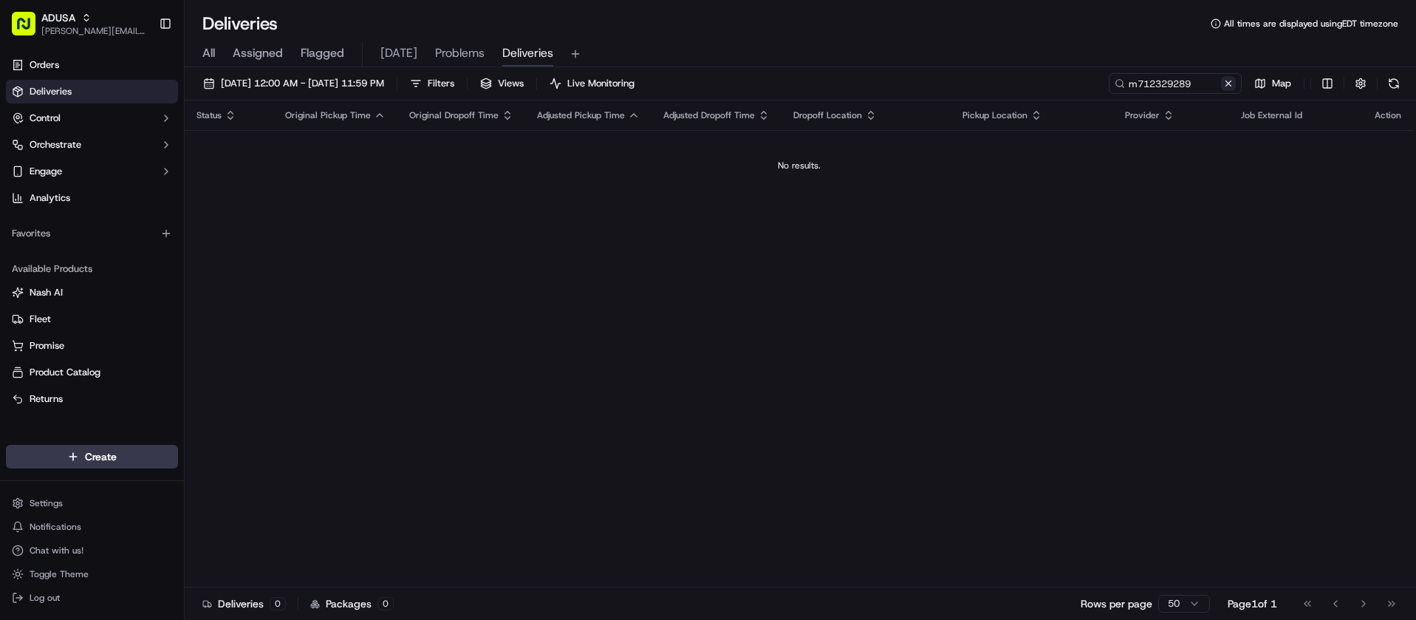
click at [1228, 83] on button at bounding box center [1228, 83] width 15 height 15
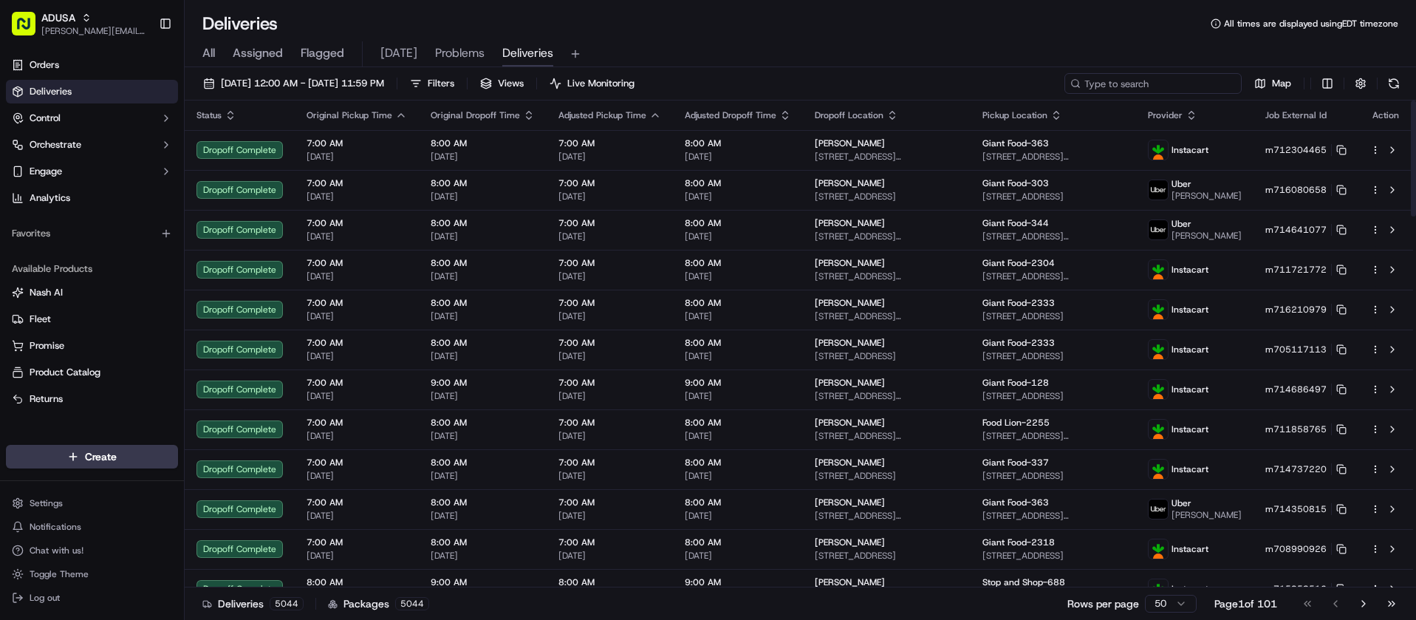
click at [1200, 82] on input at bounding box center [1152, 83] width 177 height 21
paste input "m716377652"
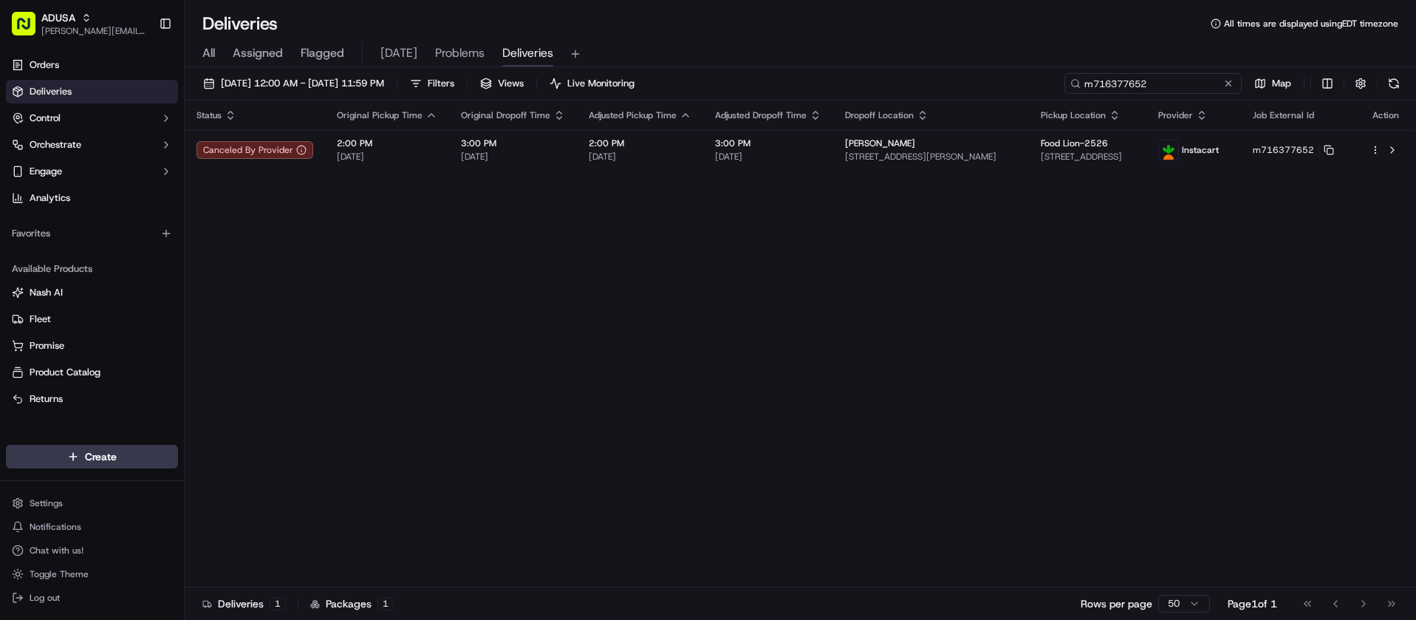
type input "m716377652"
click at [1229, 83] on button at bounding box center [1228, 83] width 15 height 15
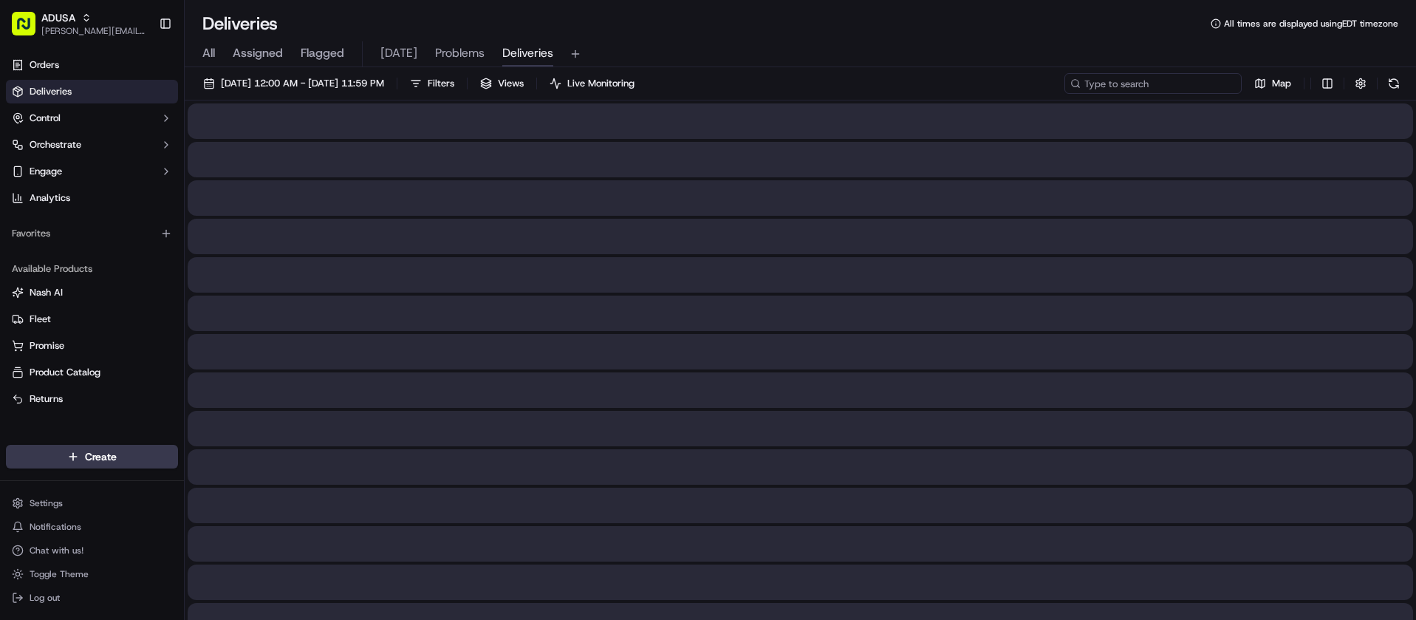
click at [1197, 86] on input at bounding box center [1152, 83] width 177 height 21
paste input "k715642274"
type input "k715642274"
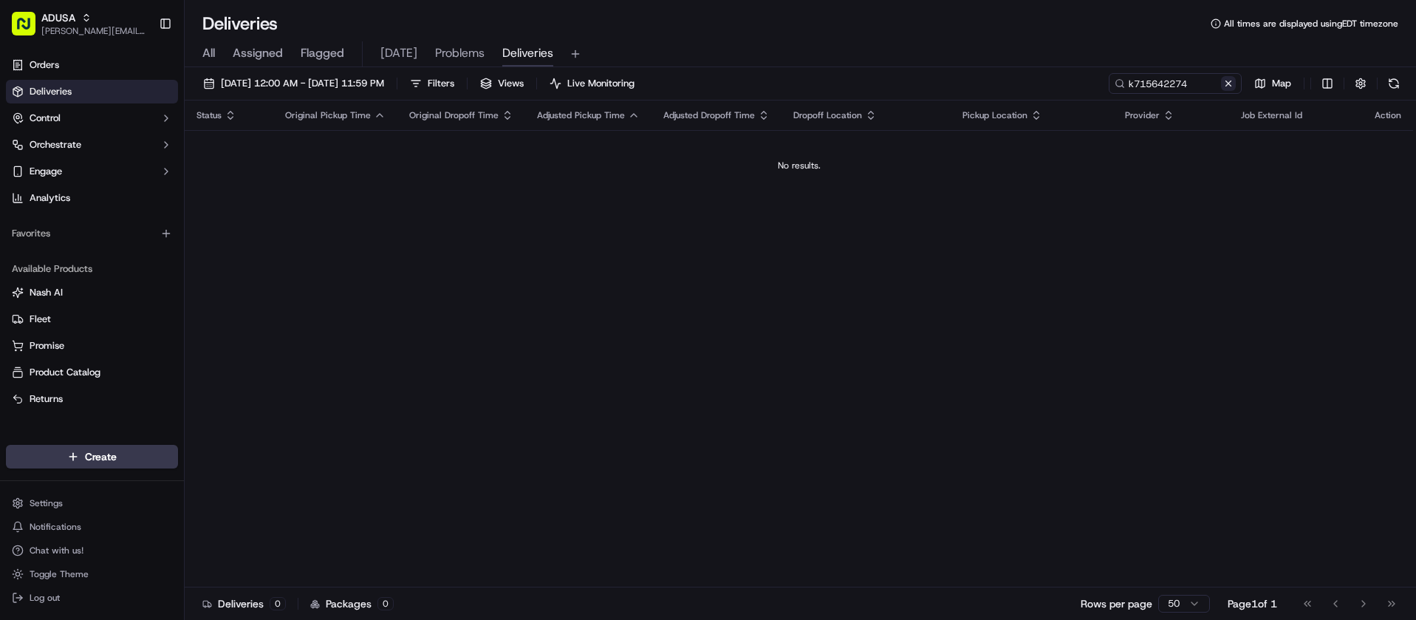
click at [1228, 83] on button at bounding box center [1228, 83] width 15 height 15
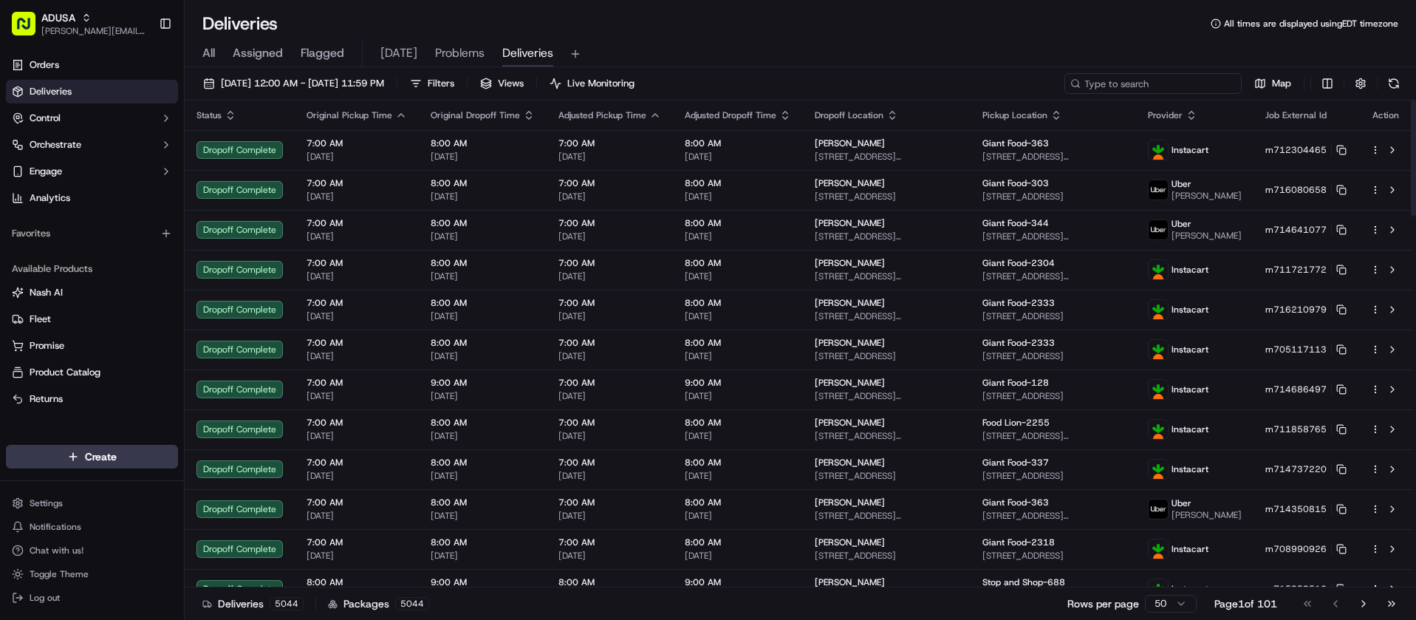
click at [1162, 86] on input at bounding box center [1152, 83] width 177 height 21
paste input "m716377652"
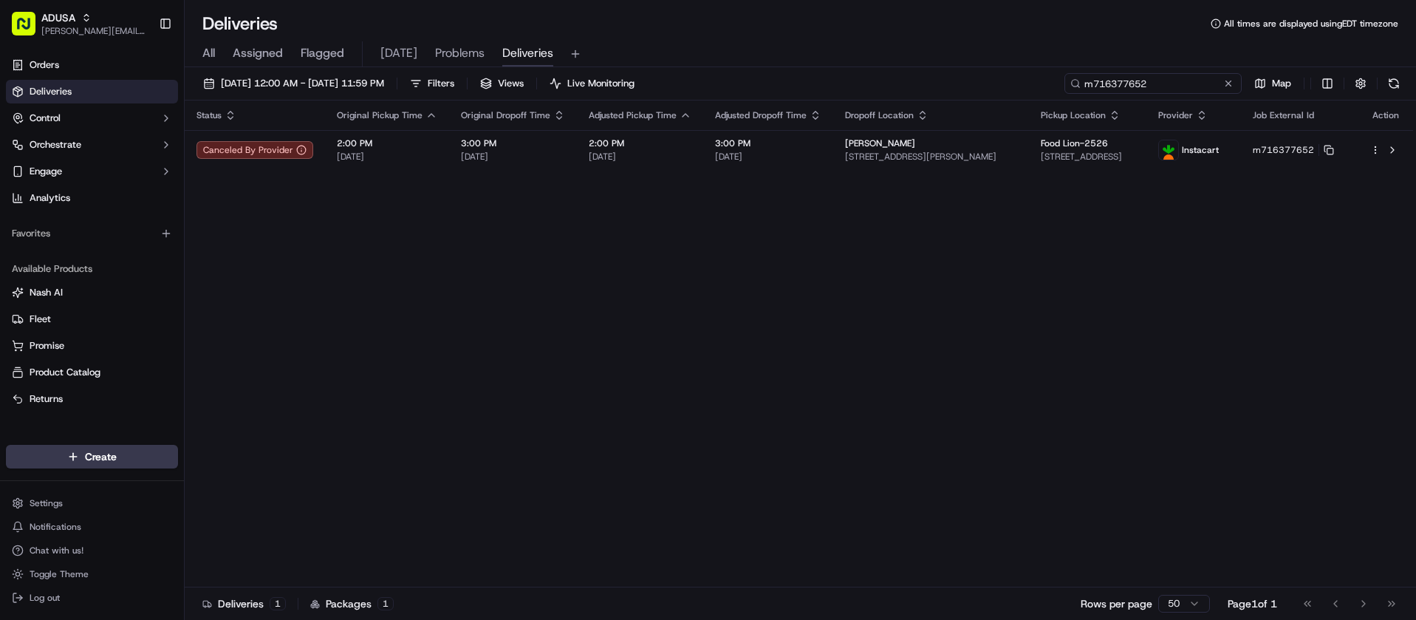
type input "m716377652"
click at [1226, 83] on button at bounding box center [1228, 83] width 15 height 15
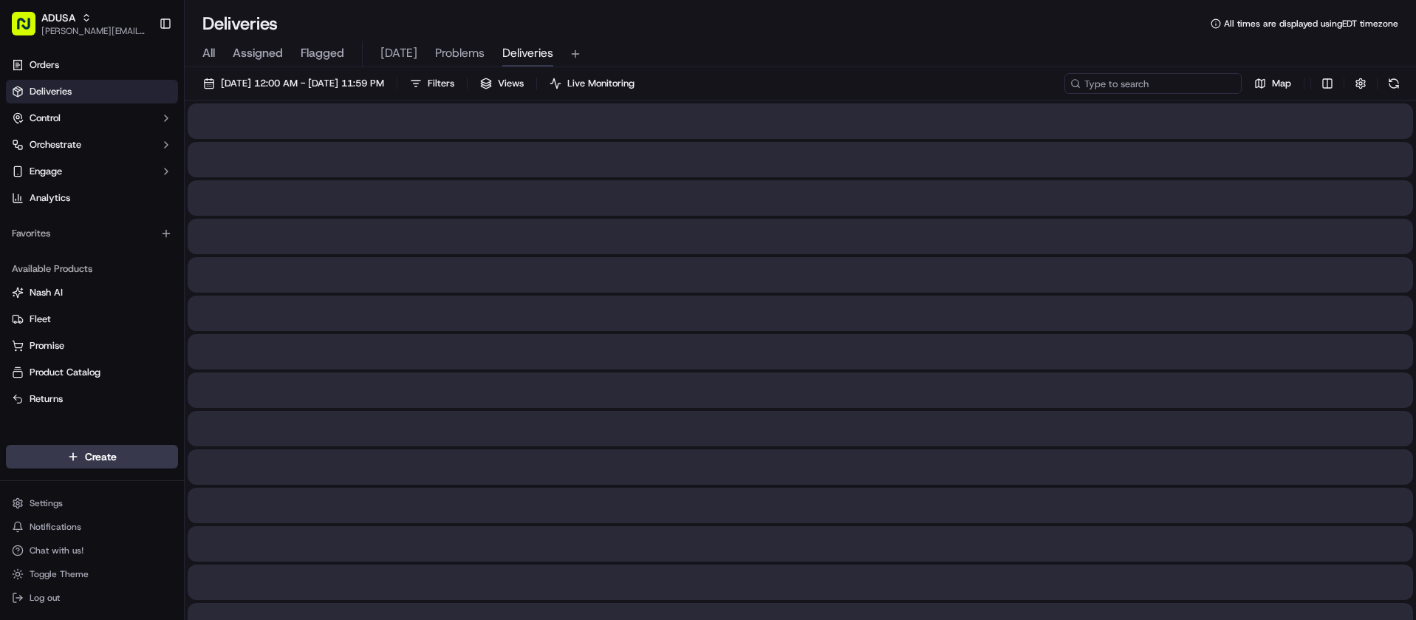
click at [1183, 83] on input at bounding box center [1152, 83] width 177 height 21
paste input "m716304615"
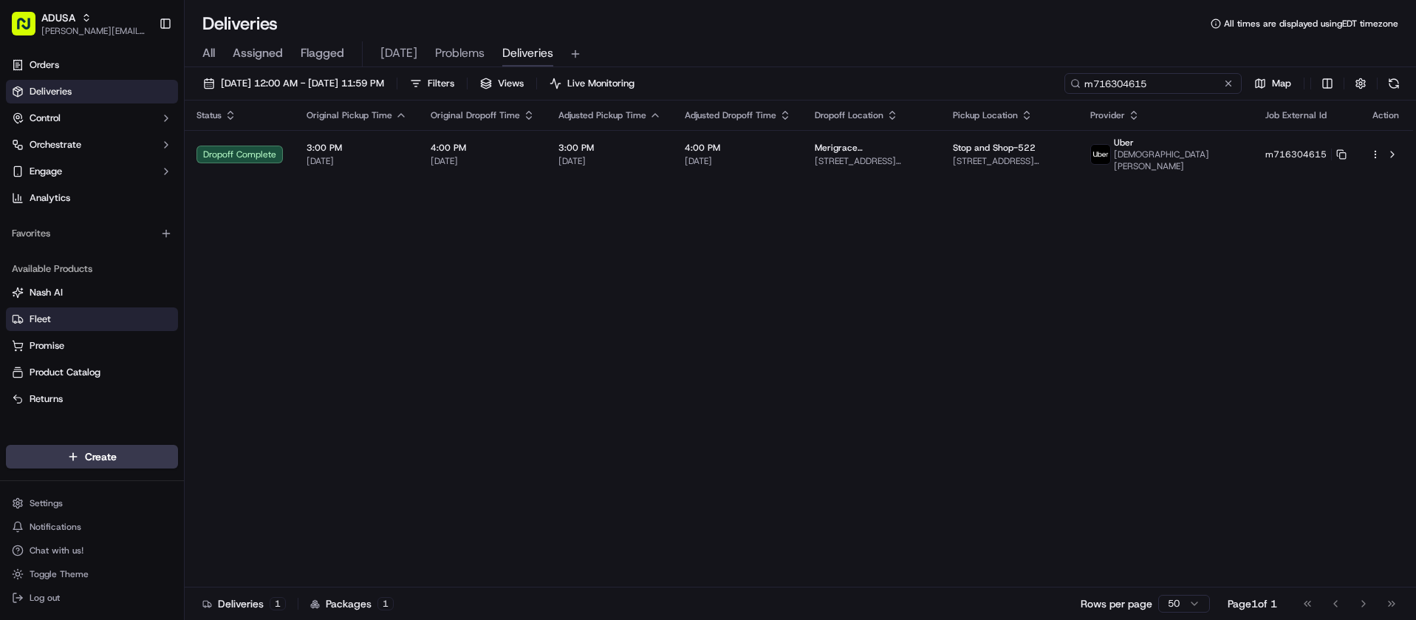
type input "m716304615"
click at [1226, 88] on button at bounding box center [1228, 83] width 15 height 15
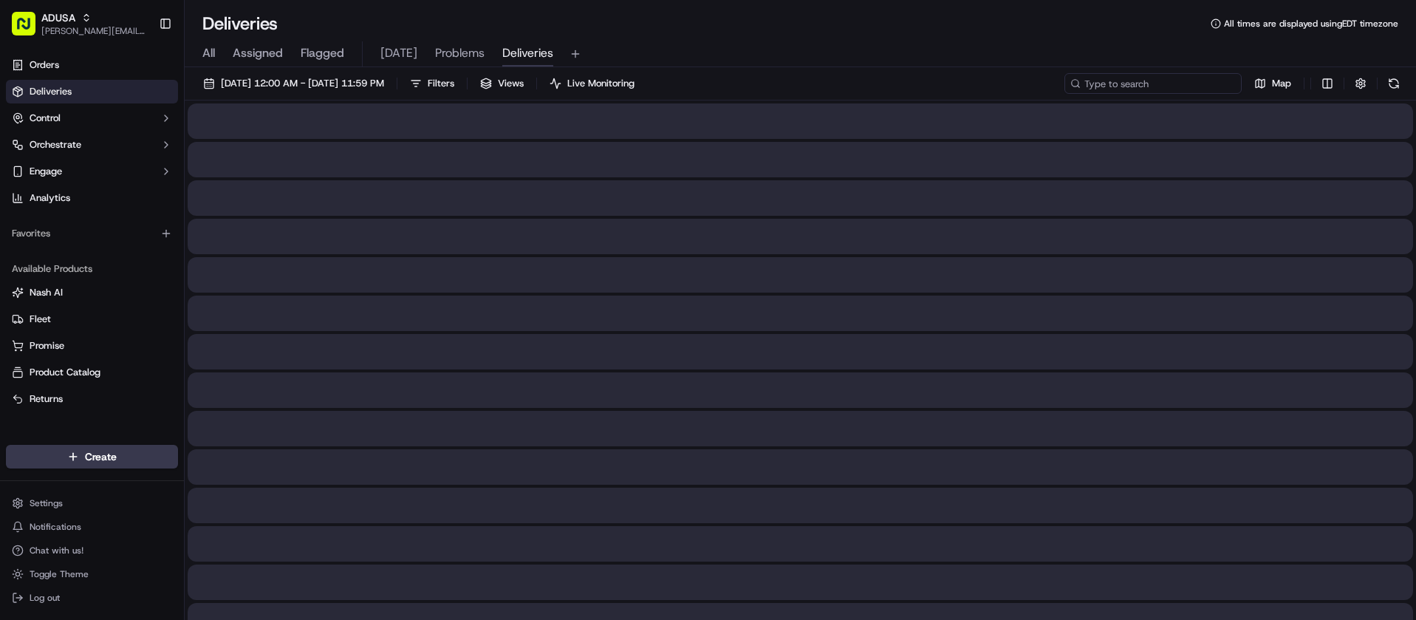
click at [1197, 86] on input at bounding box center [1152, 83] width 177 height 21
paste input "m714853586"
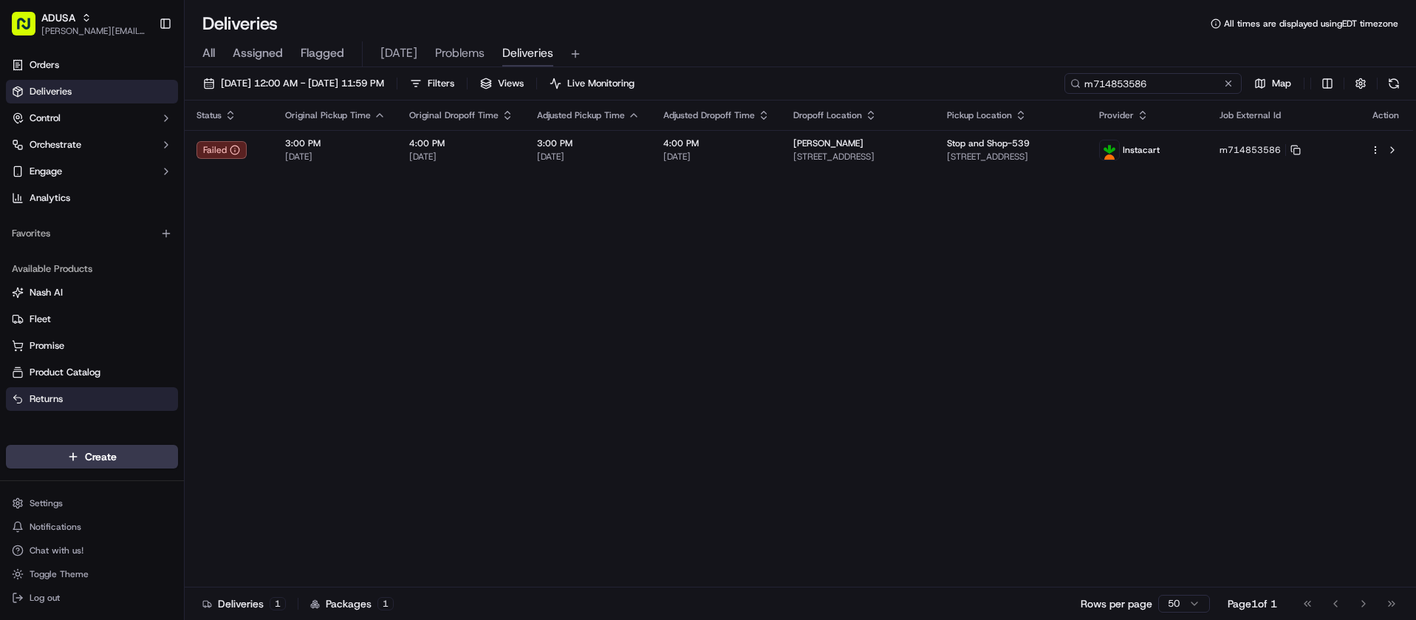
type input "m714853586"
click at [1231, 83] on button at bounding box center [1228, 83] width 15 height 15
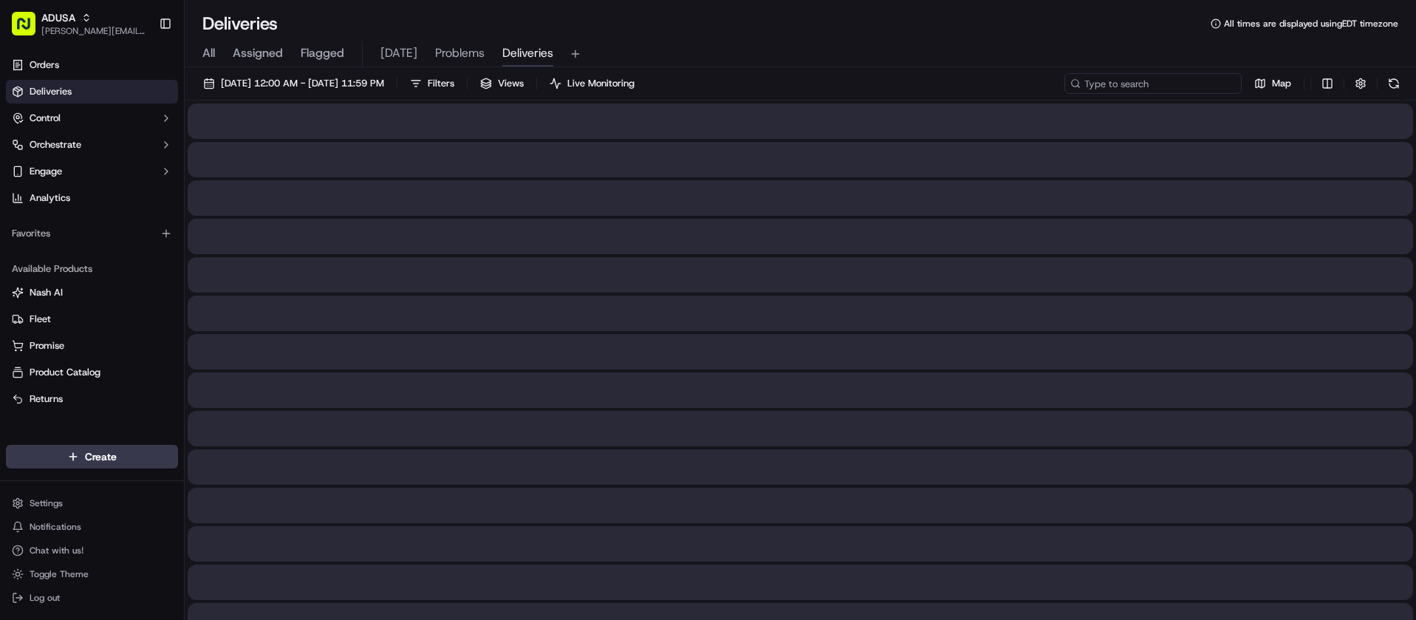
click at [1195, 84] on input at bounding box center [1152, 83] width 177 height 21
paste input "m715282690"
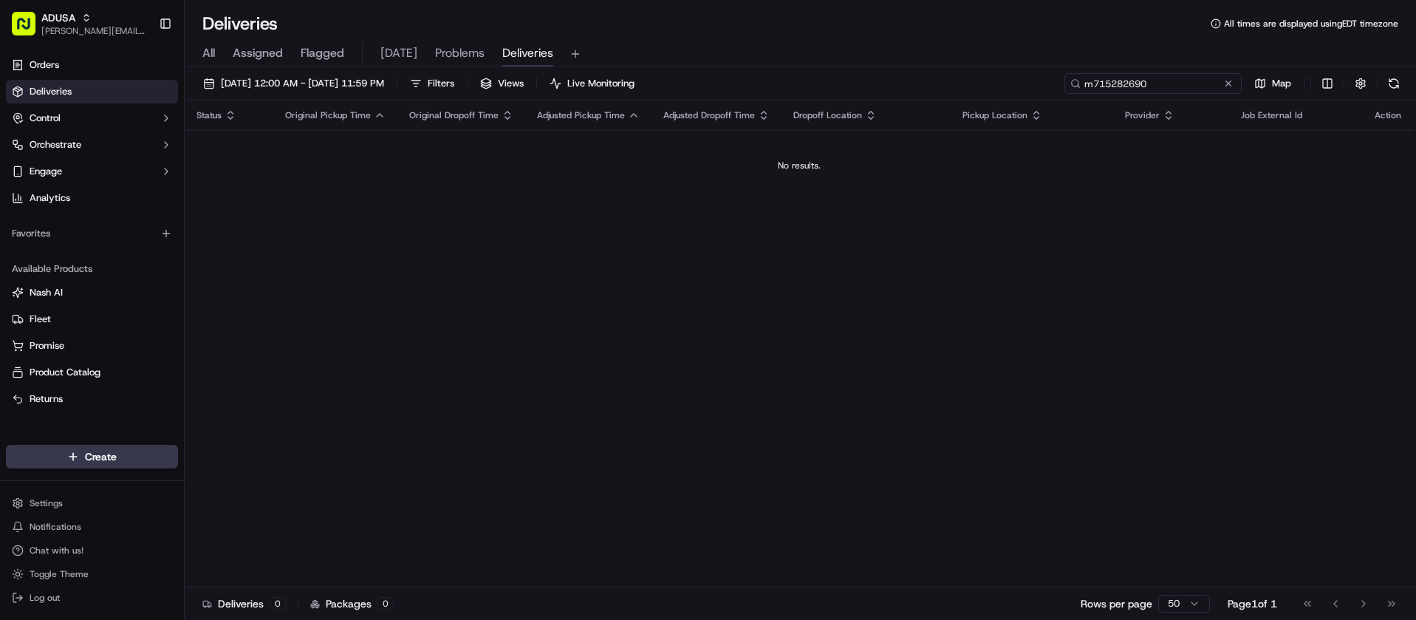
type input "m715282690"
click at [1222, 84] on button at bounding box center [1228, 83] width 15 height 15
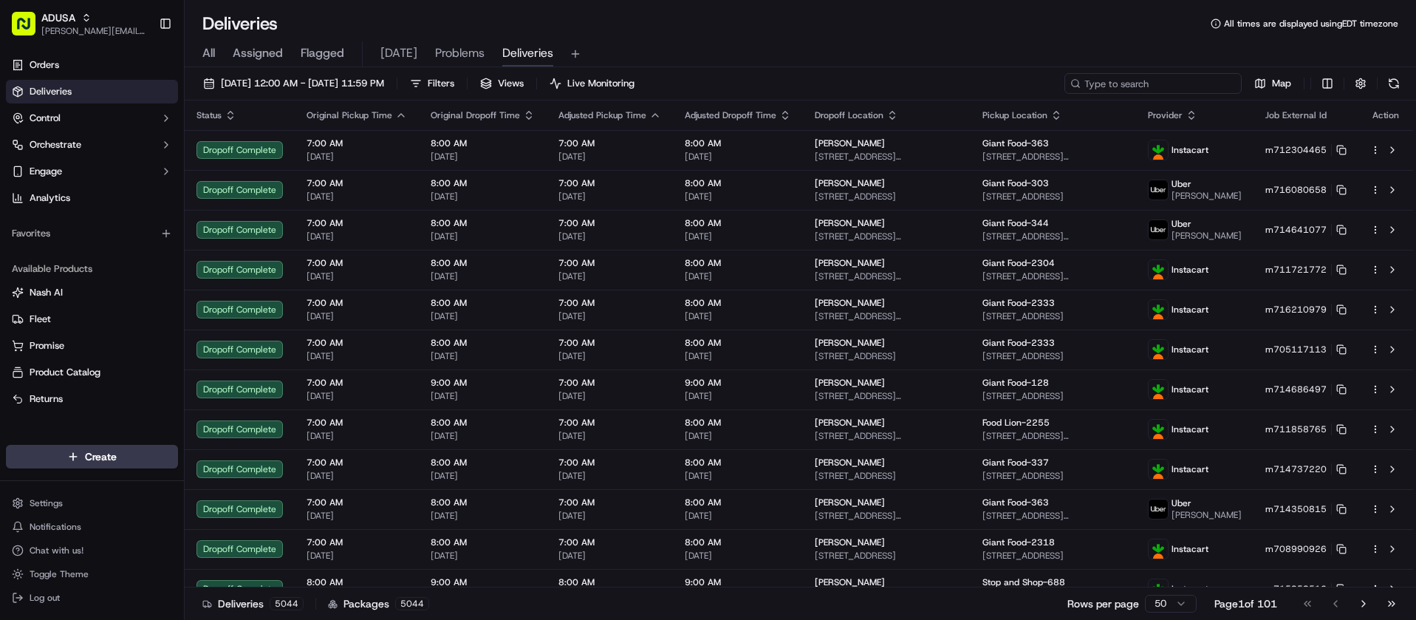
paste input "m709397972"
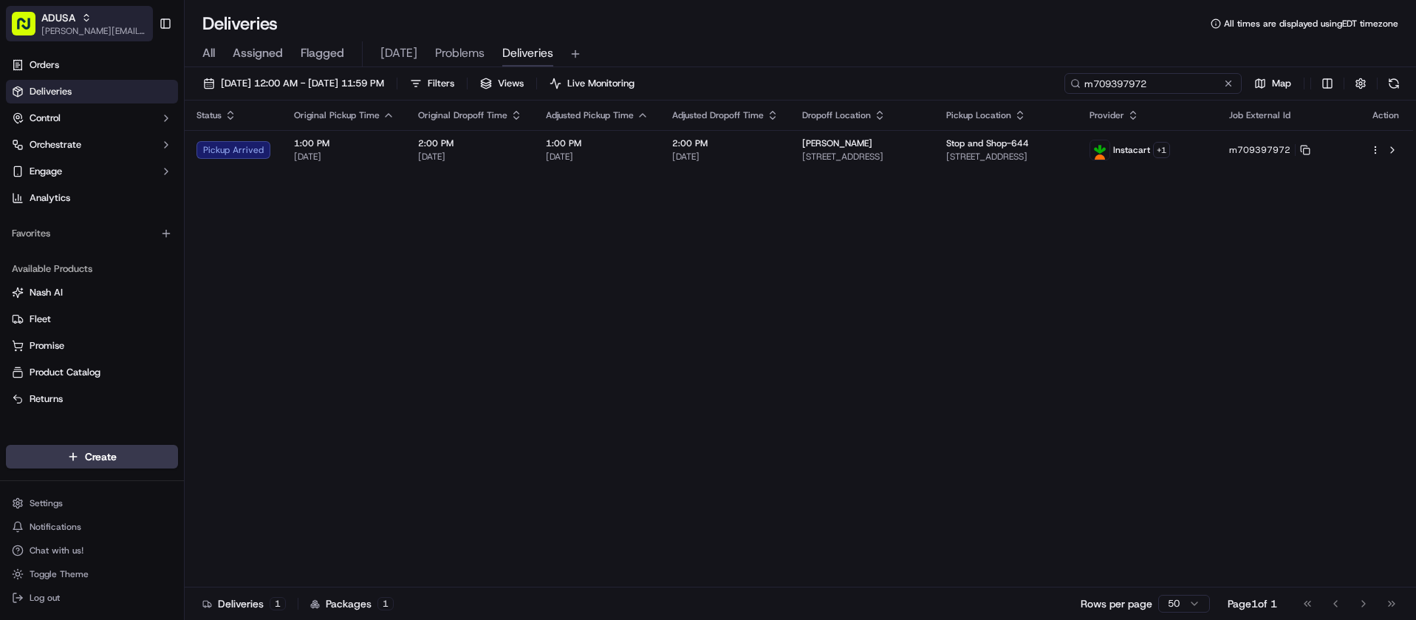
type input "m709397972"
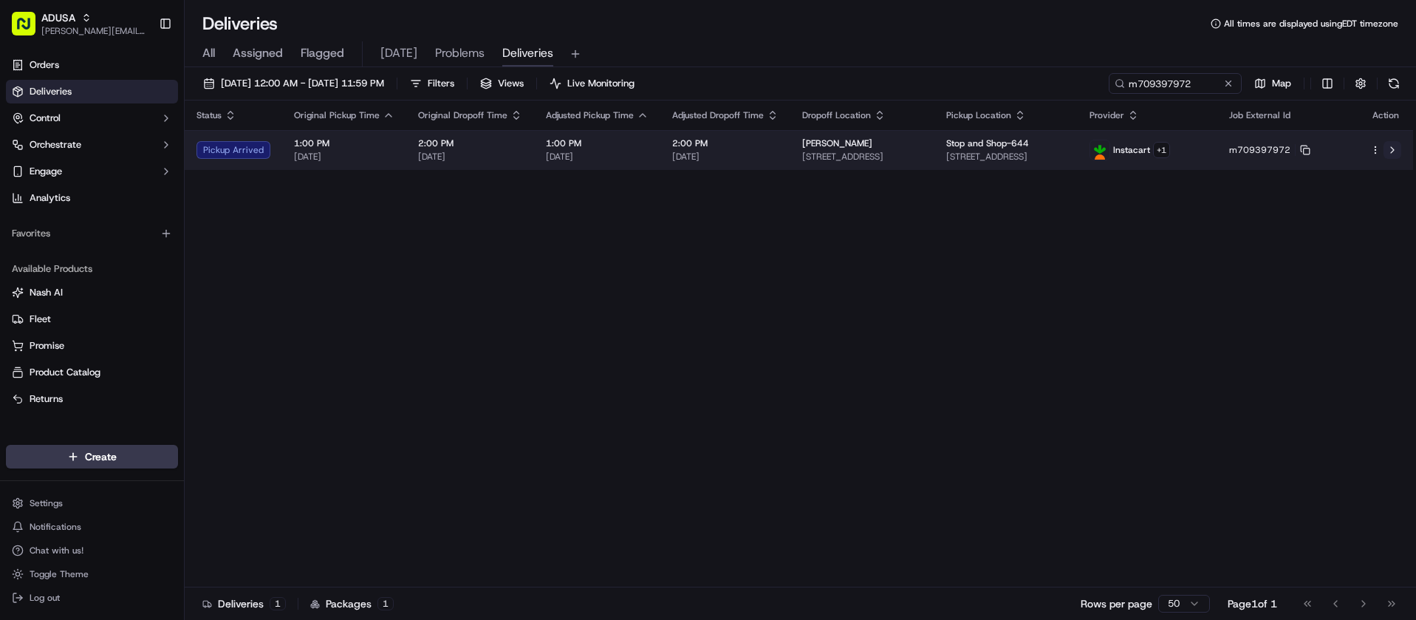
click at [1390, 146] on button at bounding box center [1393, 150] width 18 height 18
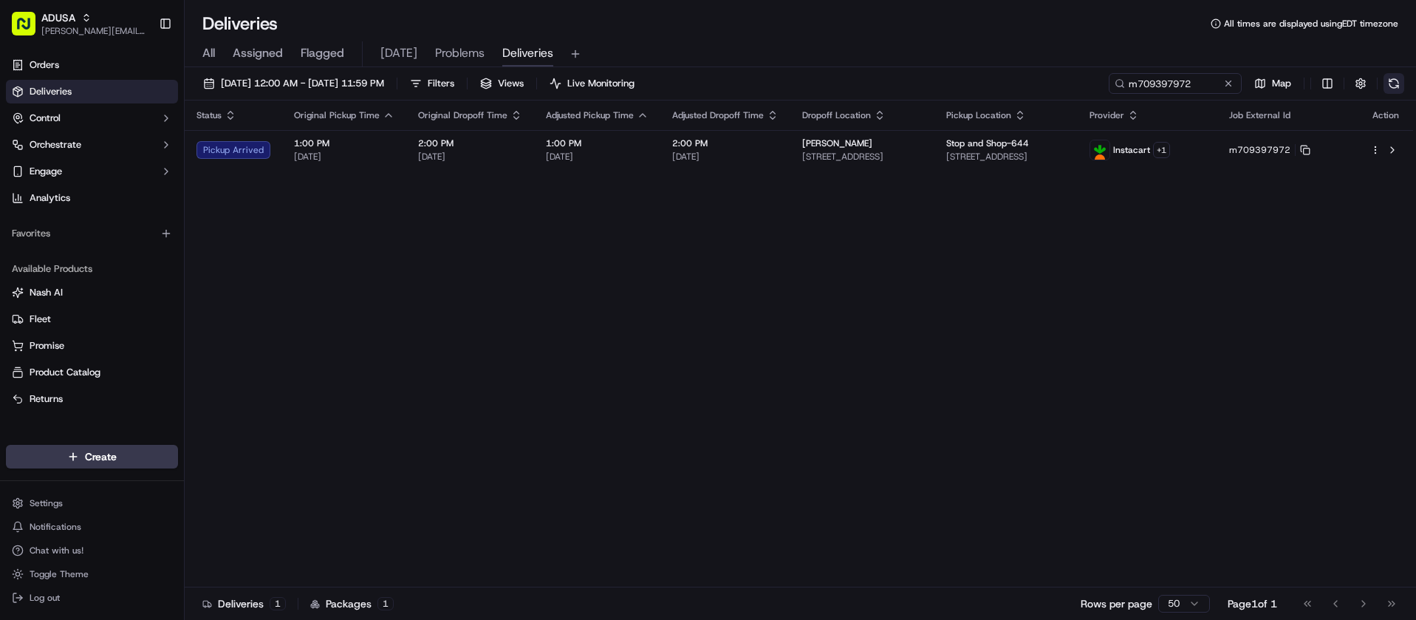
click at [1390, 83] on button at bounding box center [1394, 83] width 21 height 21
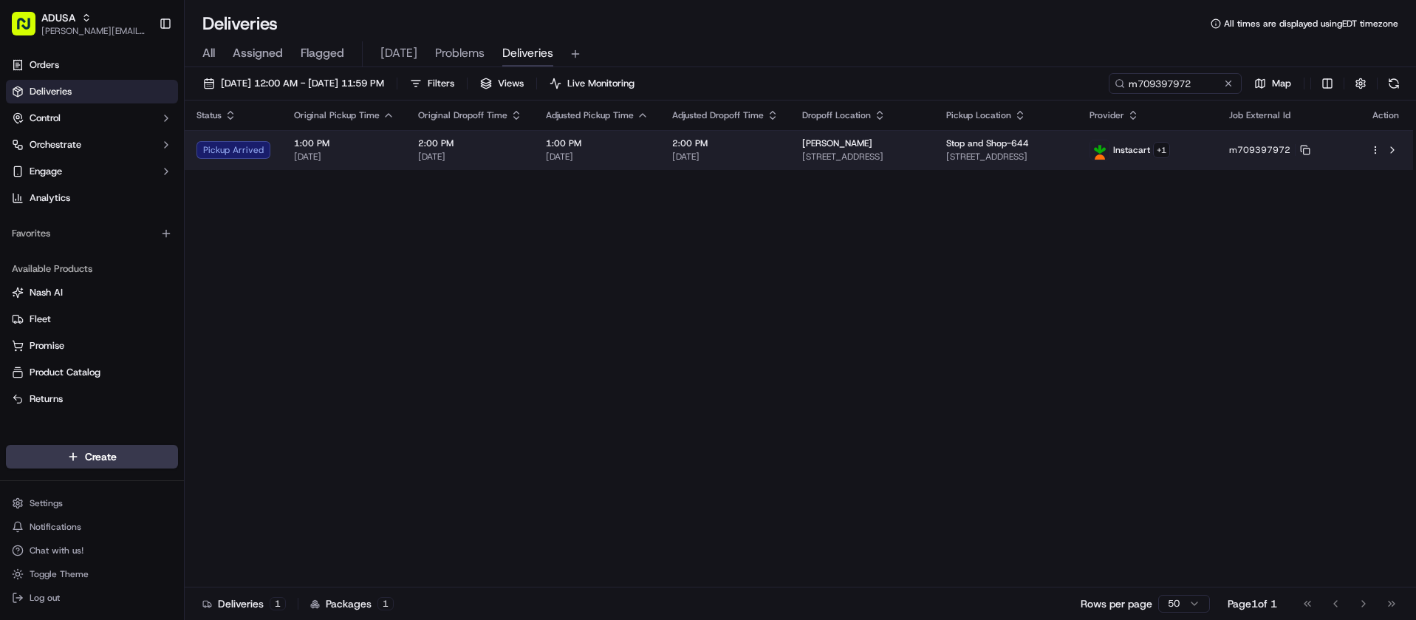
click at [1373, 153] on html "ADUSA juan.rodriguez@adusa.com Toggle Sidebar Orders Deliveries Control Orchest…" at bounding box center [708, 310] width 1416 height 620
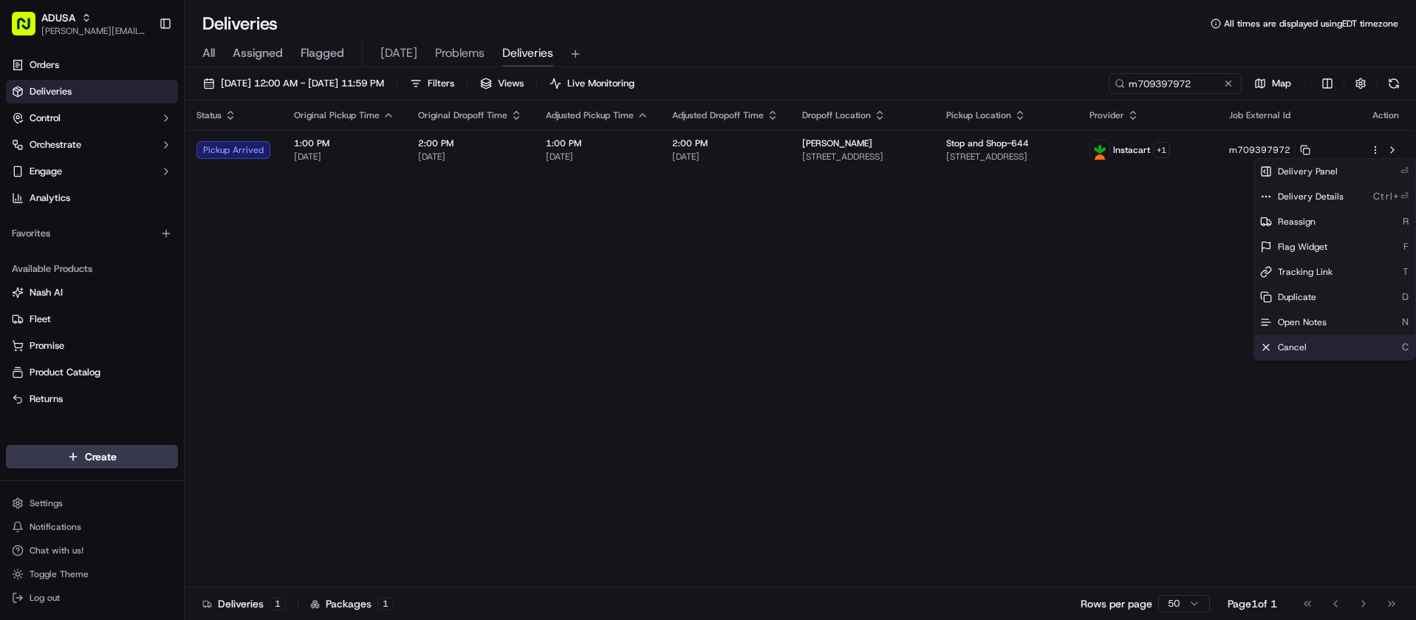
click at [1316, 353] on div "Cancel C" at bounding box center [1334, 347] width 161 height 25
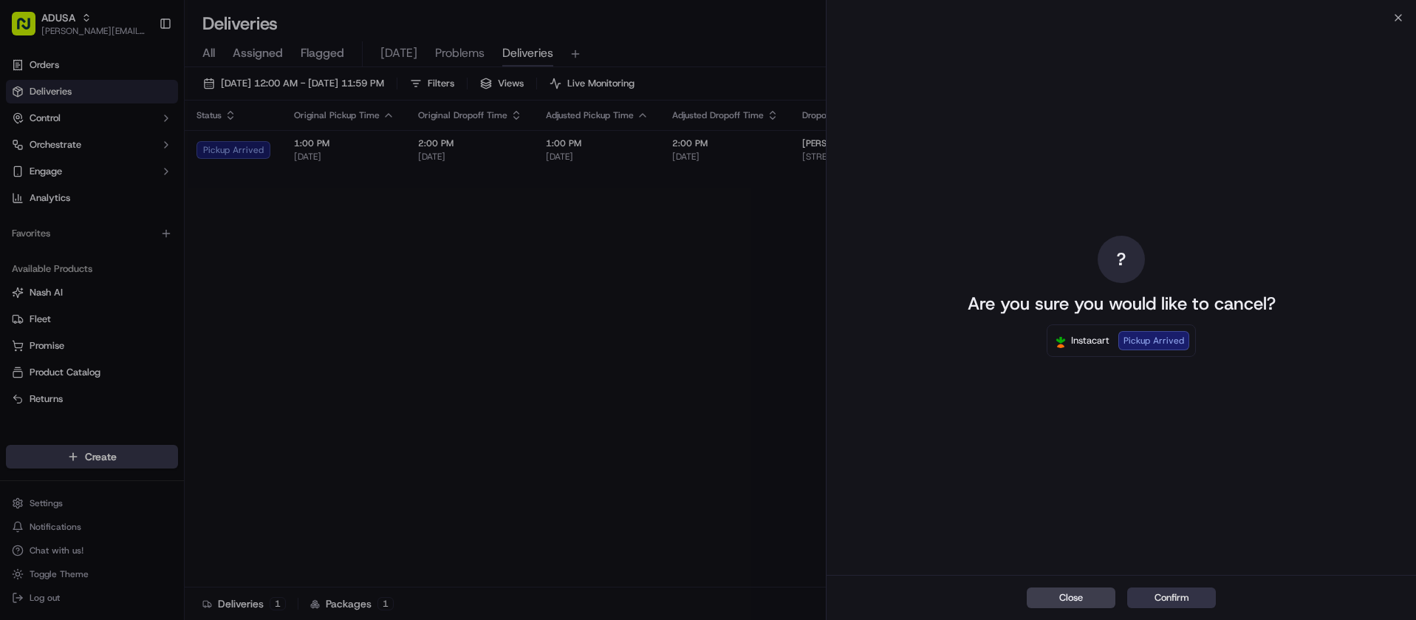
click at [1169, 604] on button "Confirm" at bounding box center [1171, 597] width 89 height 21
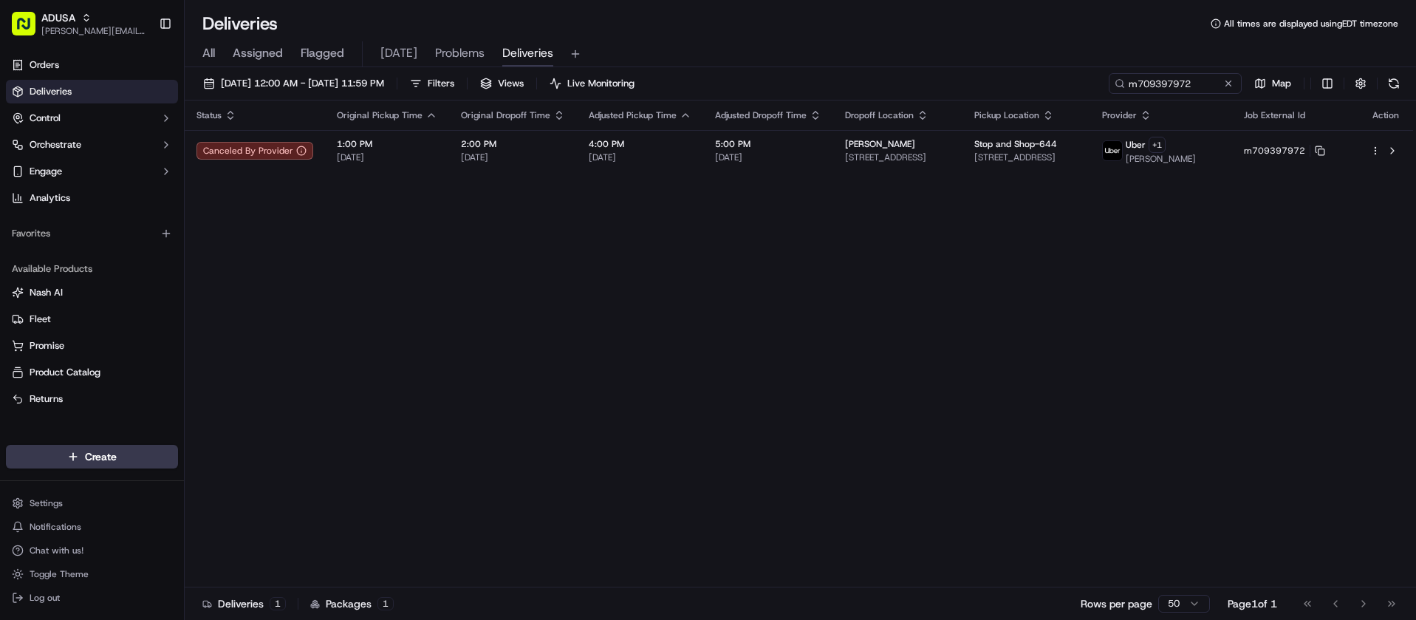
click at [762, 356] on div "Status Original Pickup Time Original Dropoff Time Adjusted Pickup Time Adjusted…" at bounding box center [799, 343] width 1228 height 487
click at [1226, 86] on button at bounding box center [1228, 83] width 15 height 15
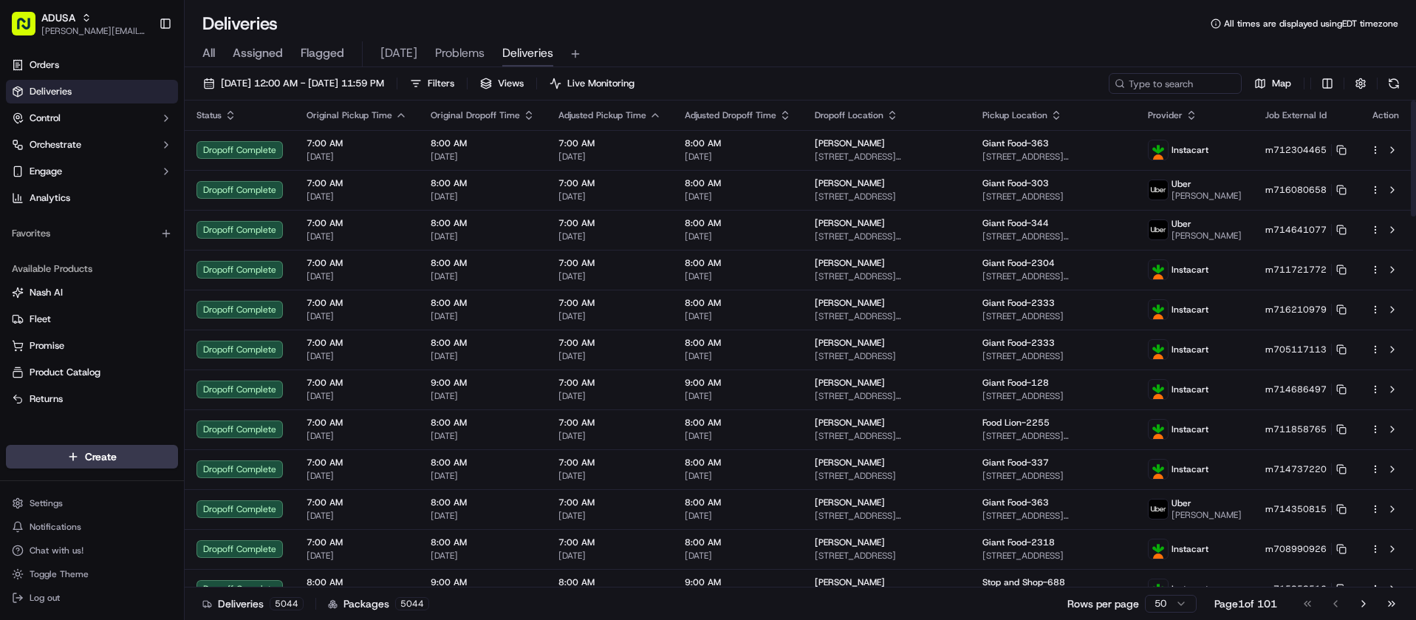
click at [1172, 74] on div "09/18/2025 12:00 AM - 09/18/2025 11:59 PM Filters Views Live Monitoring Map Sta…" at bounding box center [800, 345] width 1231 height 556
click at [1178, 92] on input at bounding box center [1152, 83] width 177 height 21
click at [1163, 82] on input at bounding box center [1152, 83] width 177 height 21
paste input "d713188162"
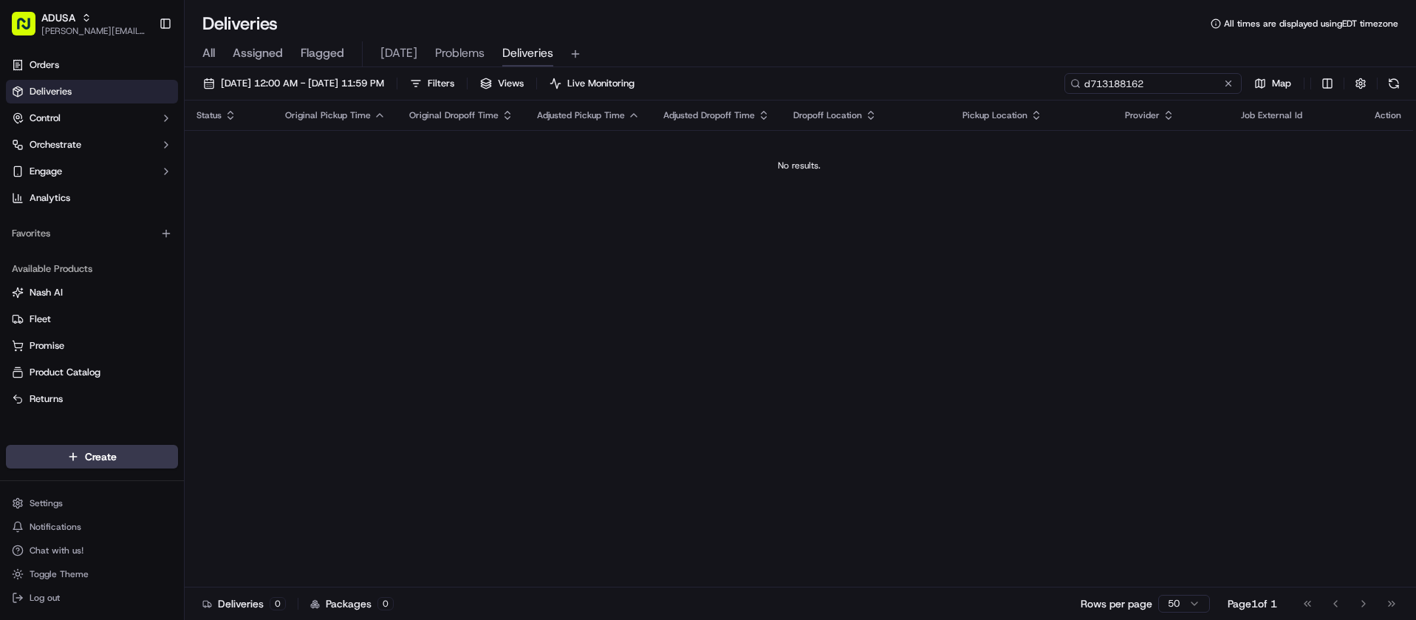
type input "d713188162"
click at [1226, 88] on button at bounding box center [1228, 83] width 15 height 15
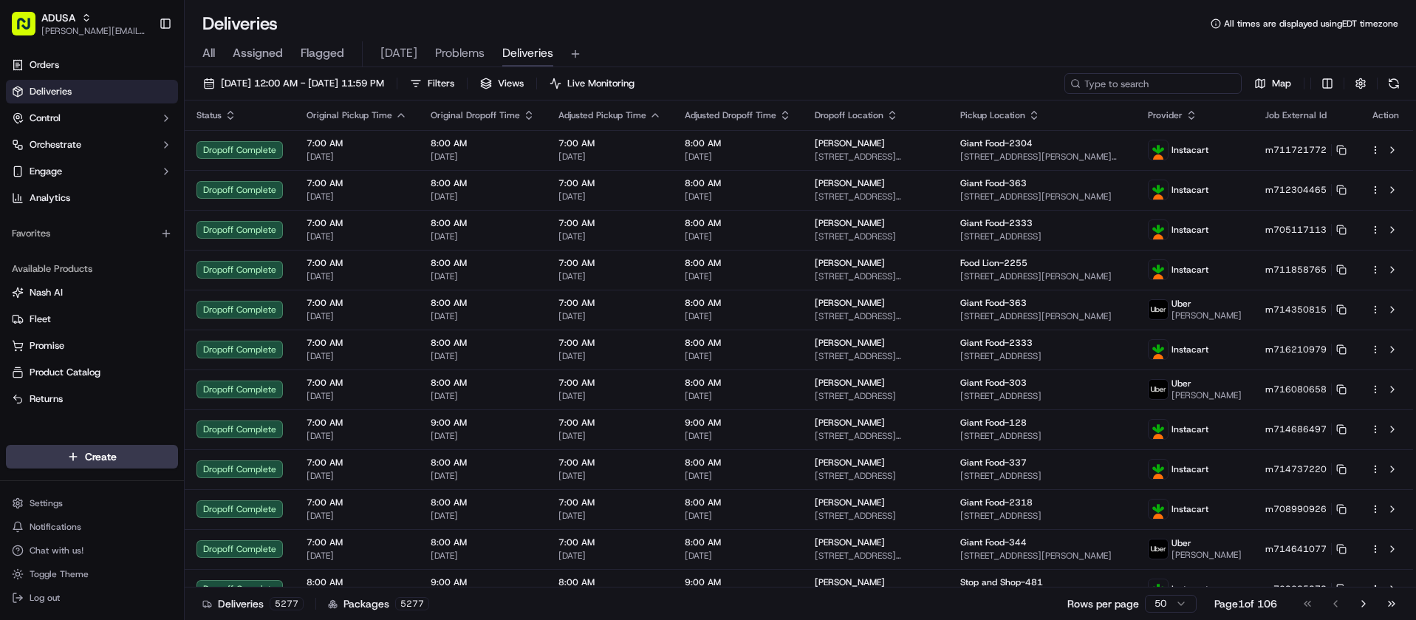
click at [1225, 113] on div "09/18/2025 12:00 AM - 09/18/2025 11:59 PM Filters Views Live Monitoring Map Sta…" at bounding box center [800, 345] width 1231 height 556
paste input "m517616067"
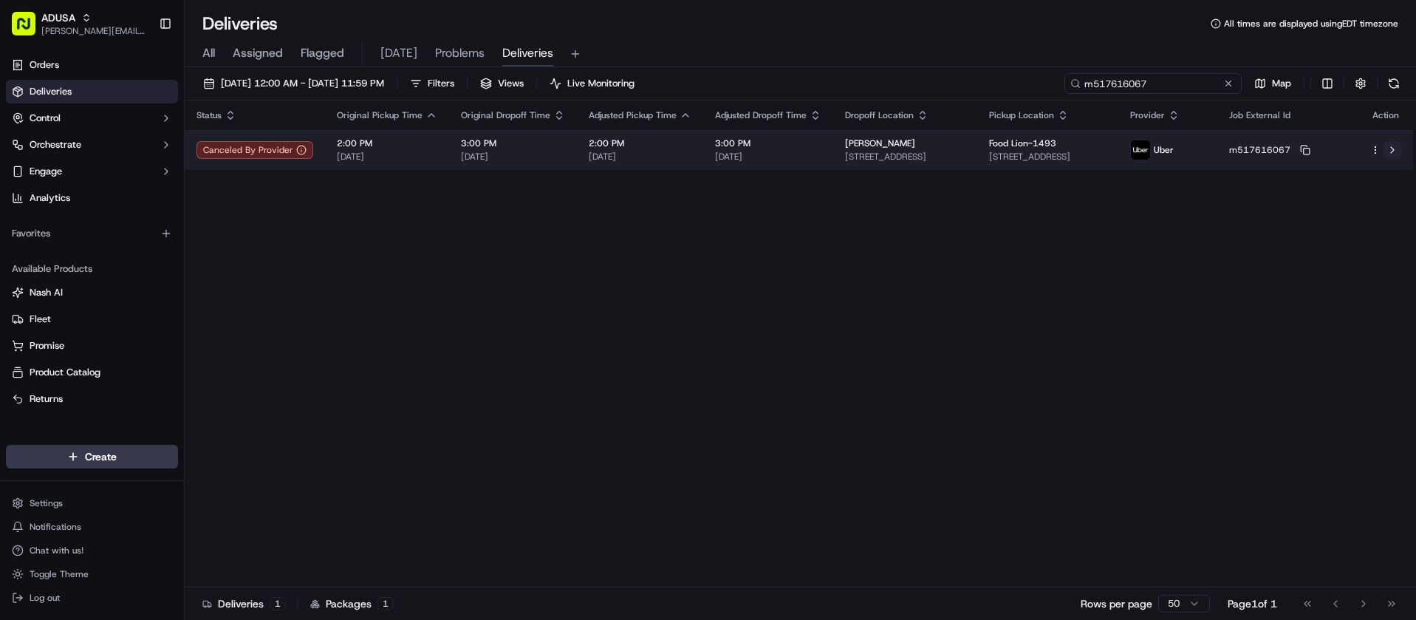
type input "m517616067"
click at [1390, 149] on button at bounding box center [1393, 150] width 18 height 18
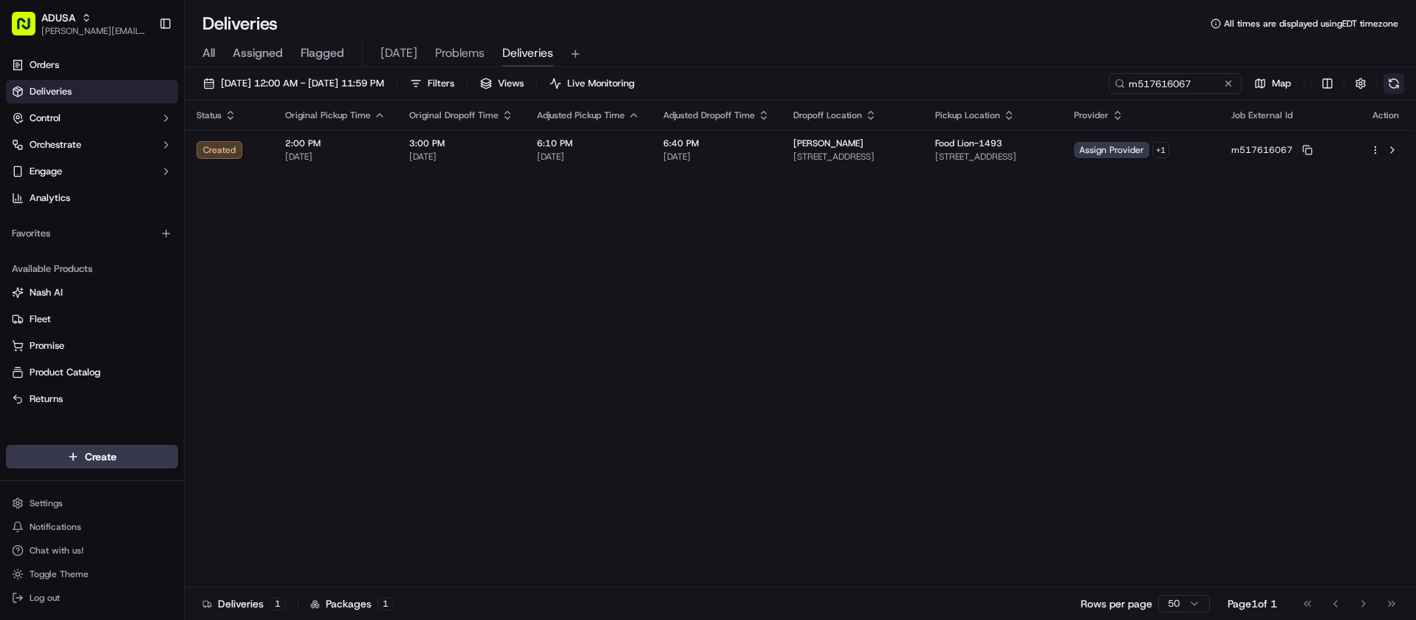
click at [1395, 85] on button at bounding box center [1394, 83] width 21 height 21
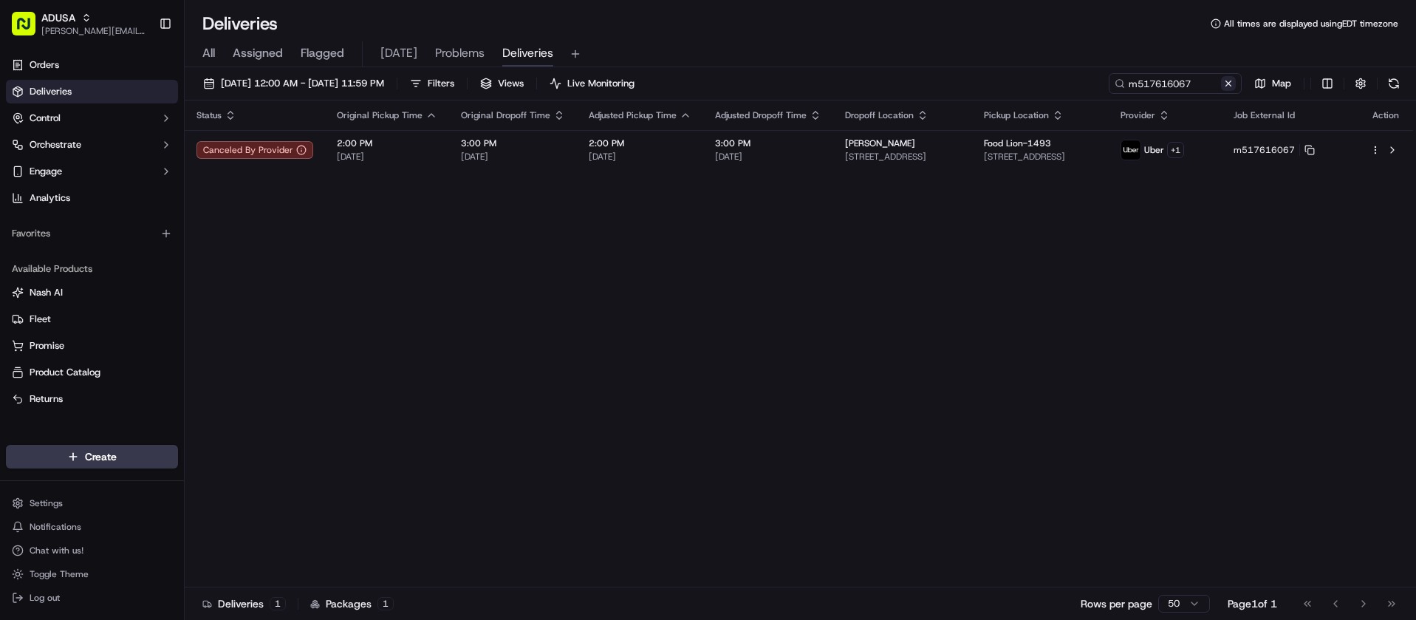
click at [1230, 81] on button at bounding box center [1228, 83] width 15 height 15
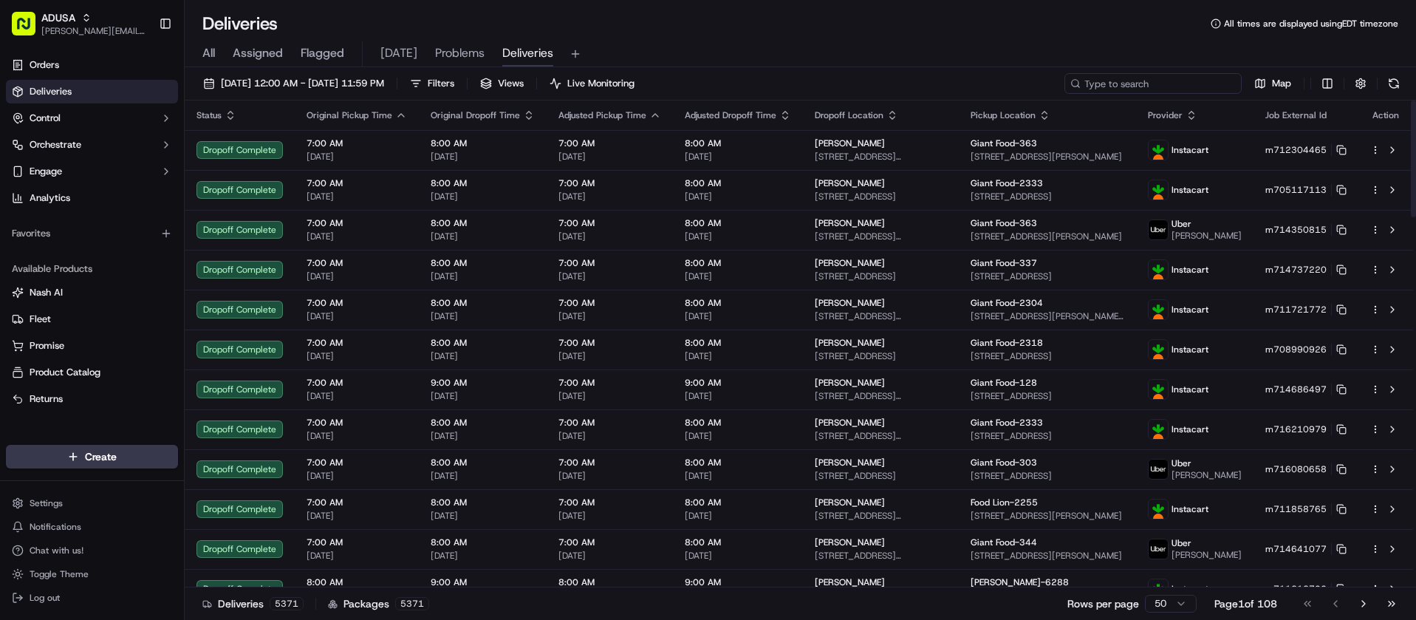
click at [1162, 89] on input at bounding box center [1152, 83] width 177 height 21
paste input "m699367408"
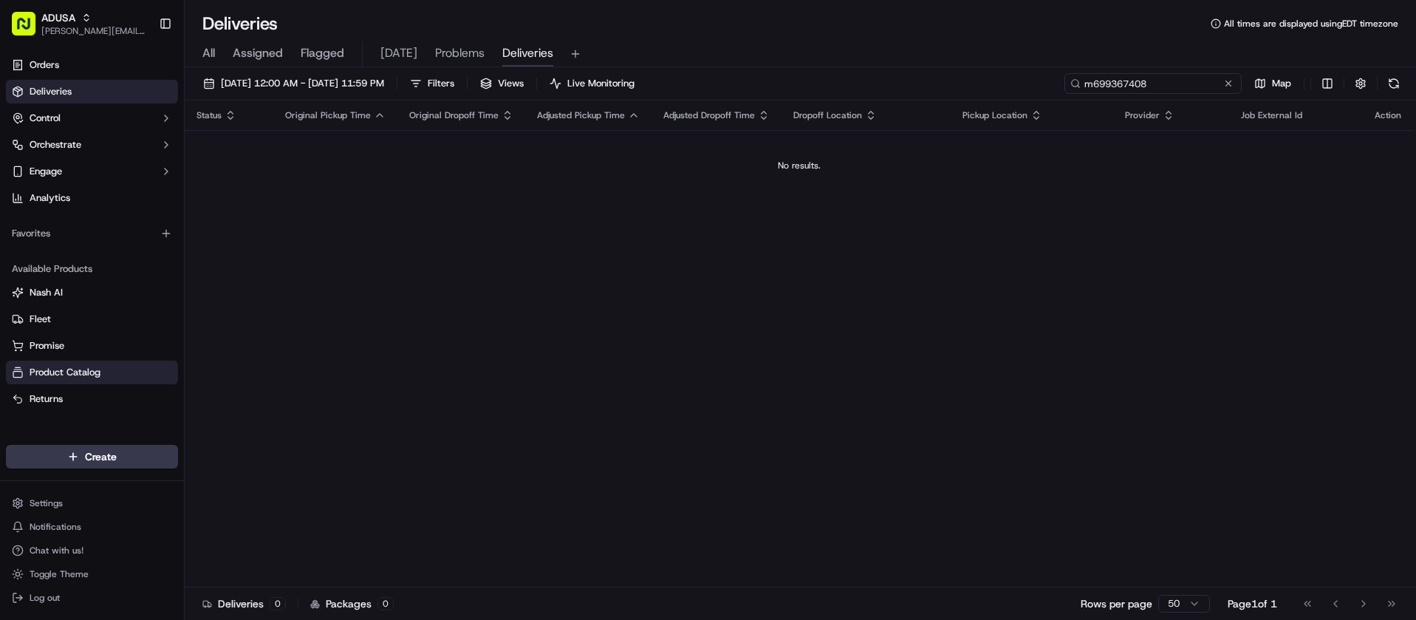
type input "m699367408"
drag, startPoint x: 1223, startPoint y: 80, endPoint x: 1198, endPoint y: 83, distance: 25.4
click at [1223, 80] on button at bounding box center [1228, 83] width 15 height 15
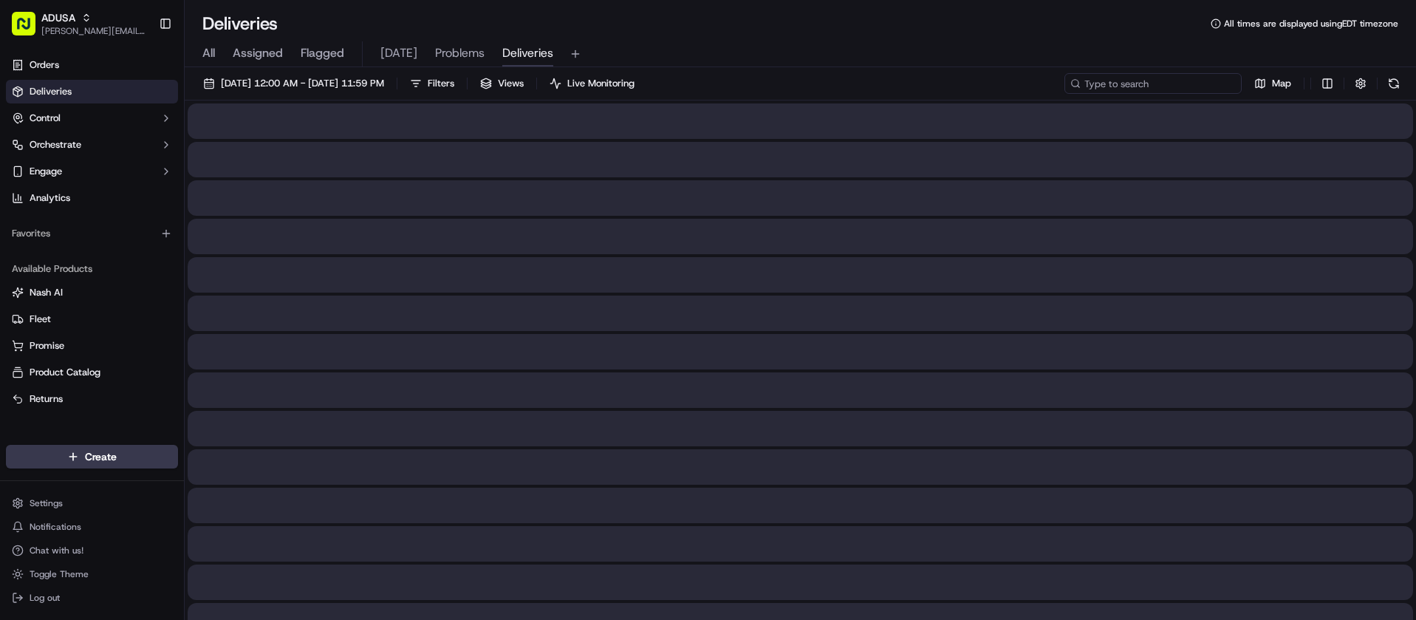
click at [1186, 85] on input at bounding box center [1152, 83] width 177 height 21
paste input "m716395516"
drag, startPoint x: 1098, startPoint y: 85, endPoint x: 1026, endPoint y: 86, distance: 72.4
click at [1026, 86] on div "09/18/2025 12:00 AM - 09/18/2025 11:59 PM Filters Views Live Monitoring m716395…" at bounding box center [800, 86] width 1231 height 27
click at [1158, 79] on input "m716395516" at bounding box center [1152, 83] width 177 height 21
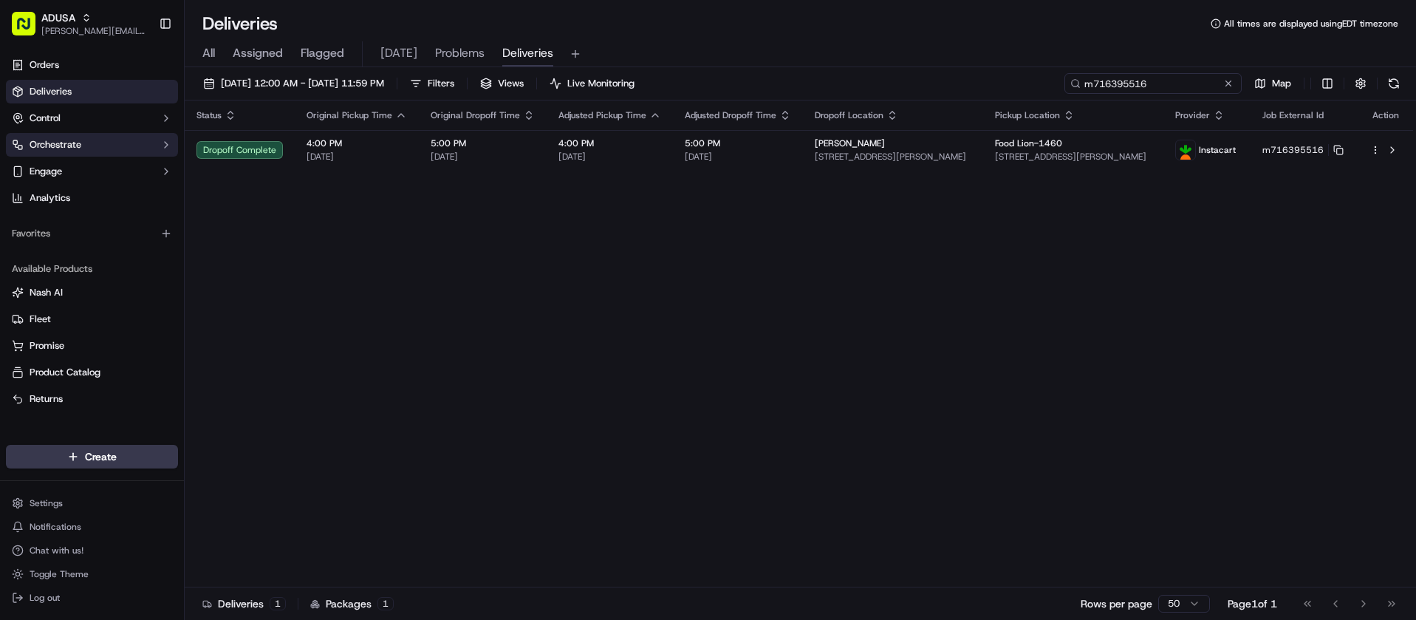
type input "m716395516"
click at [1228, 84] on button at bounding box center [1228, 83] width 15 height 15
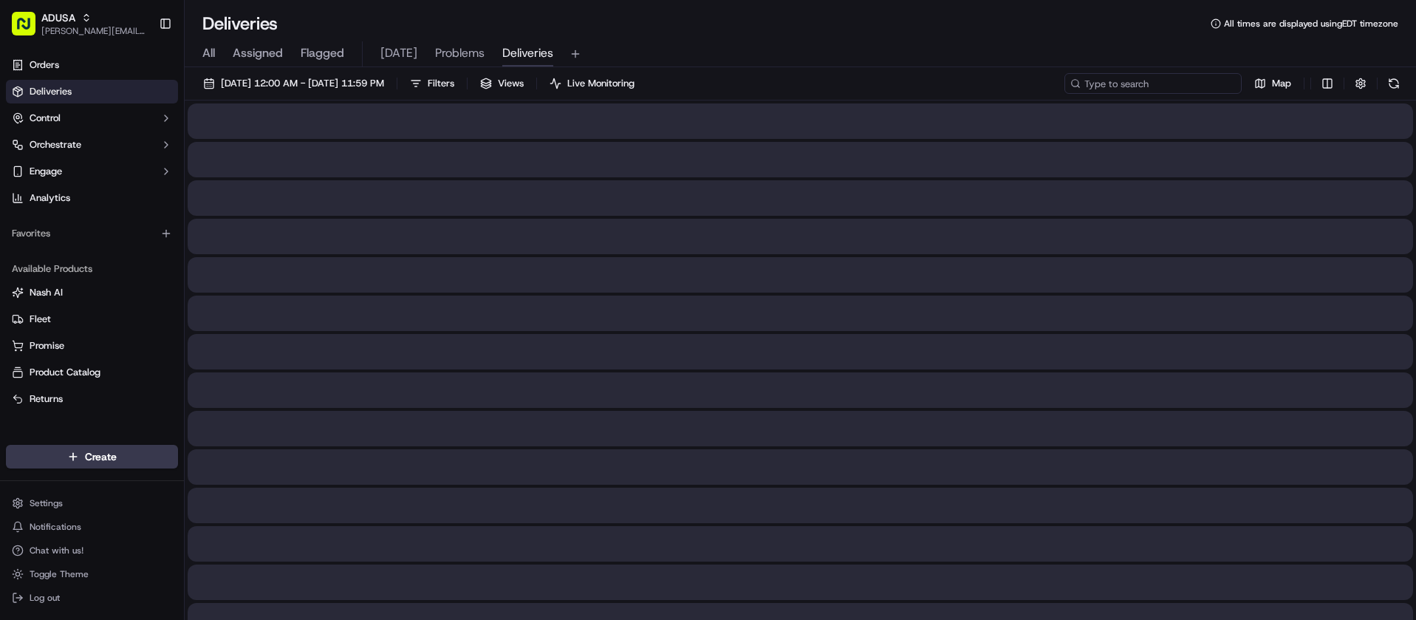
click at [1169, 84] on input at bounding box center [1152, 83] width 177 height 21
paste input "m716395516"
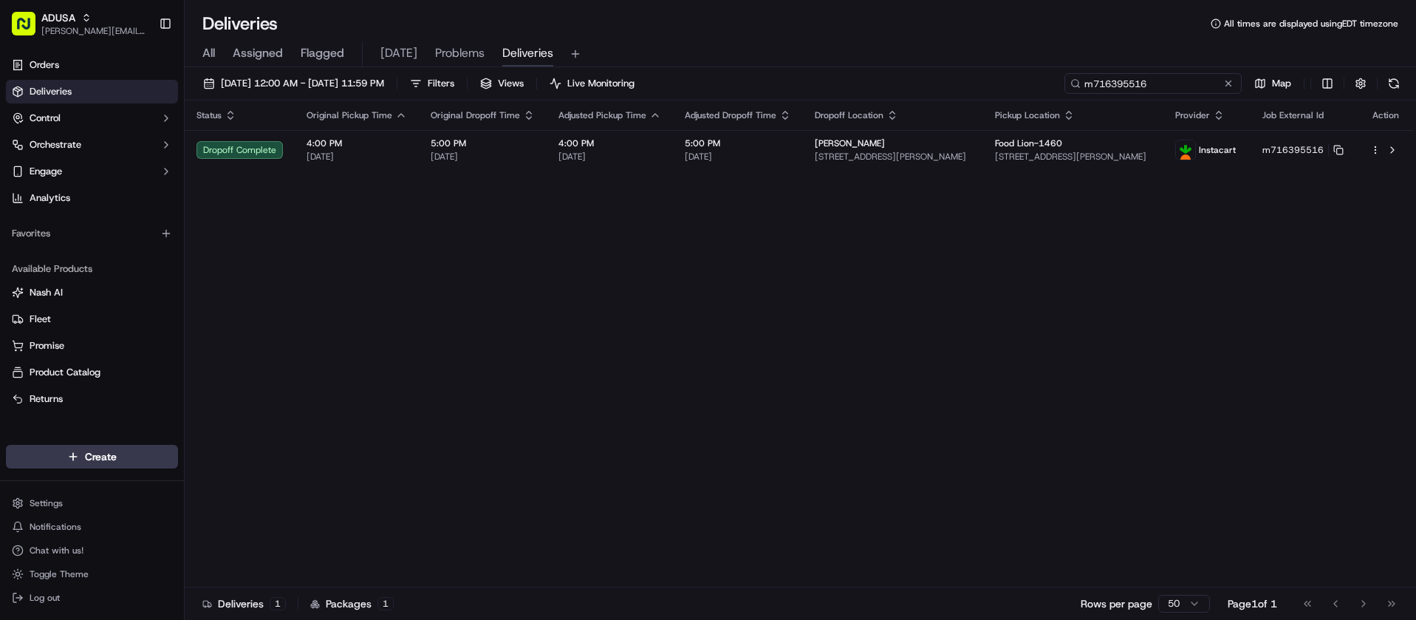
drag, startPoint x: 1207, startPoint y: 86, endPoint x: 975, endPoint y: 86, distance: 232.0
click at [980, 86] on div "09/18/2025 12:00 AM - 09/18/2025 11:59 PM Filters Views Live Monitoring m716395…" at bounding box center [800, 86] width 1231 height 27
paste input "00880183"
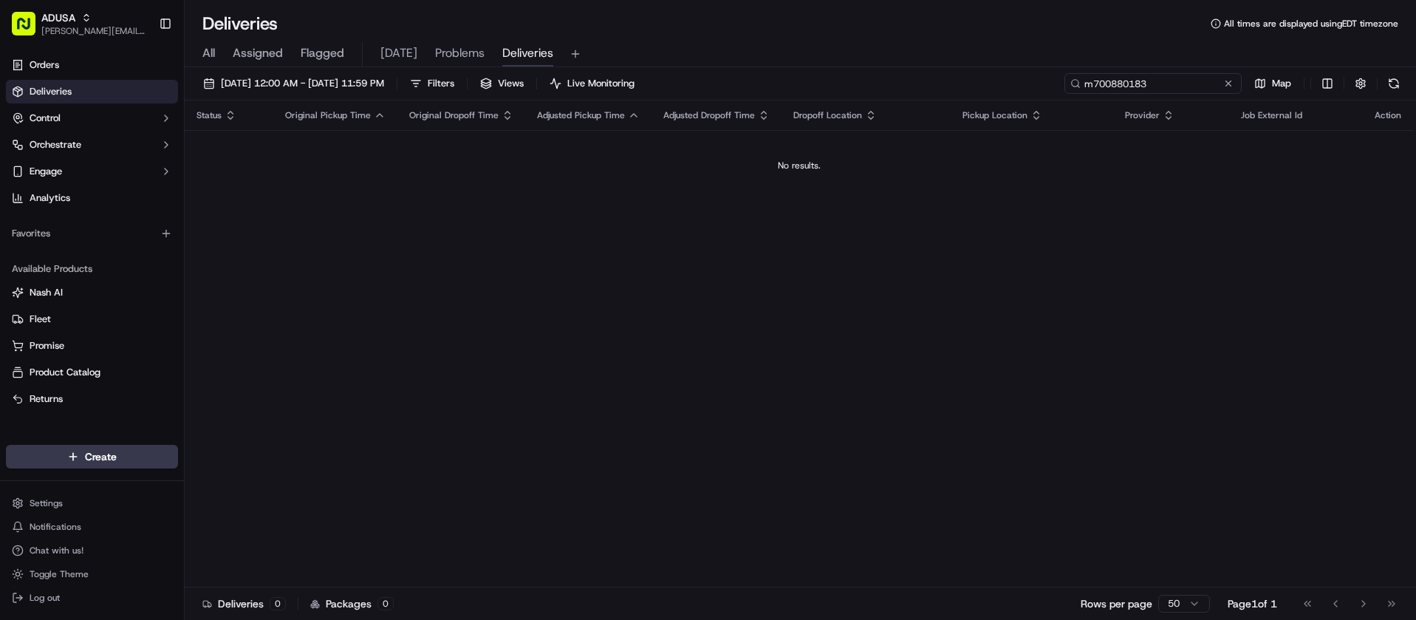
type input "m700880183"
drag, startPoint x: 1226, startPoint y: 85, endPoint x: 1215, endPoint y: 84, distance: 11.1
click at [1226, 85] on button at bounding box center [1228, 83] width 15 height 15
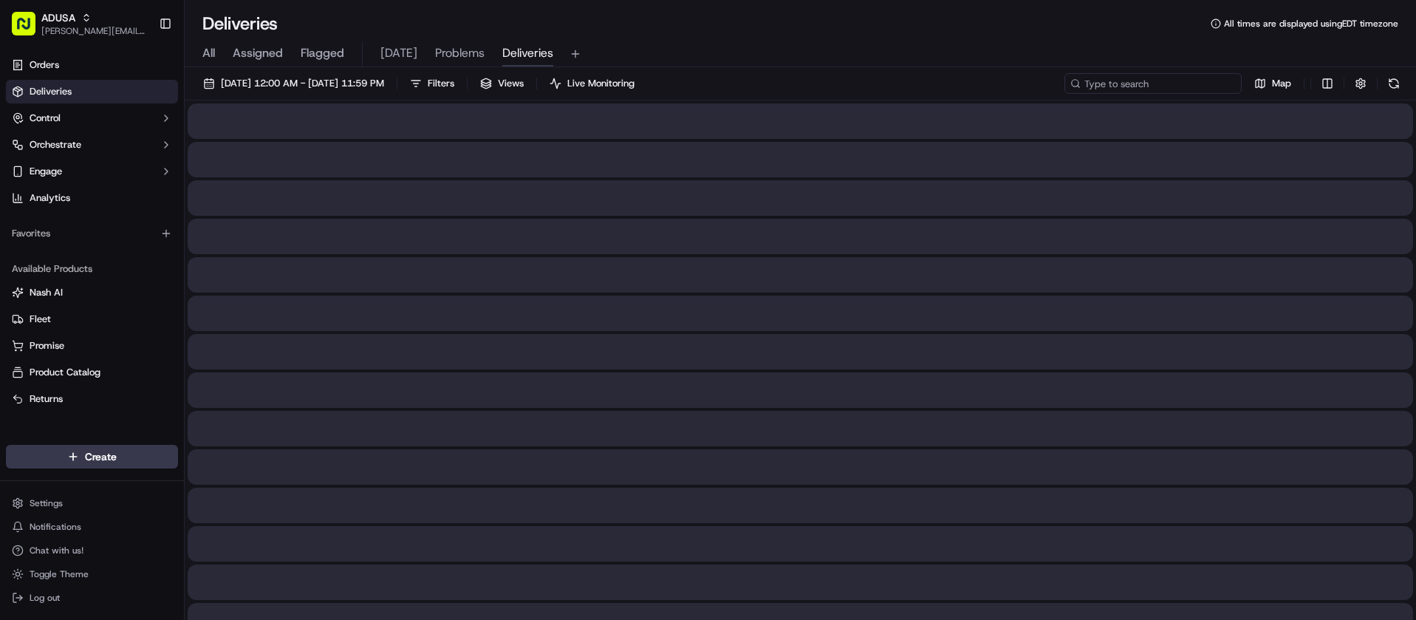
click at [1189, 86] on input at bounding box center [1152, 83] width 177 height 21
paste input "k705091457"
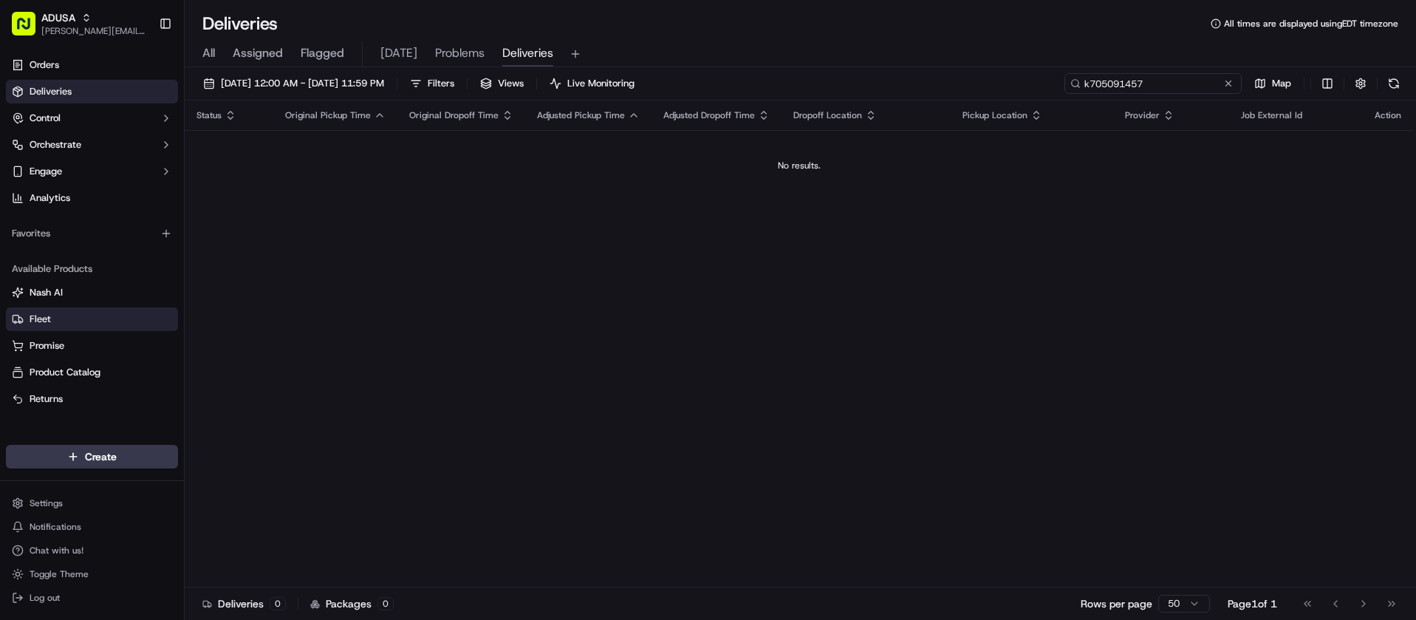
type input "k705091457"
drag, startPoint x: 1197, startPoint y: 75, endPoint x: 1242, endPoint y: 83, distance: 45.8
click at [1197, 75] on input "k705091457" at bounding box center [1152, 83] width 177 height 21
drag, startPoint x: 1229, startPoint y: 84, endPoint x: 1212, endPoint y: 83, distance: 17.0
click at [1228, 84] on button at bounding box center [1228, 83] width 15 height 15
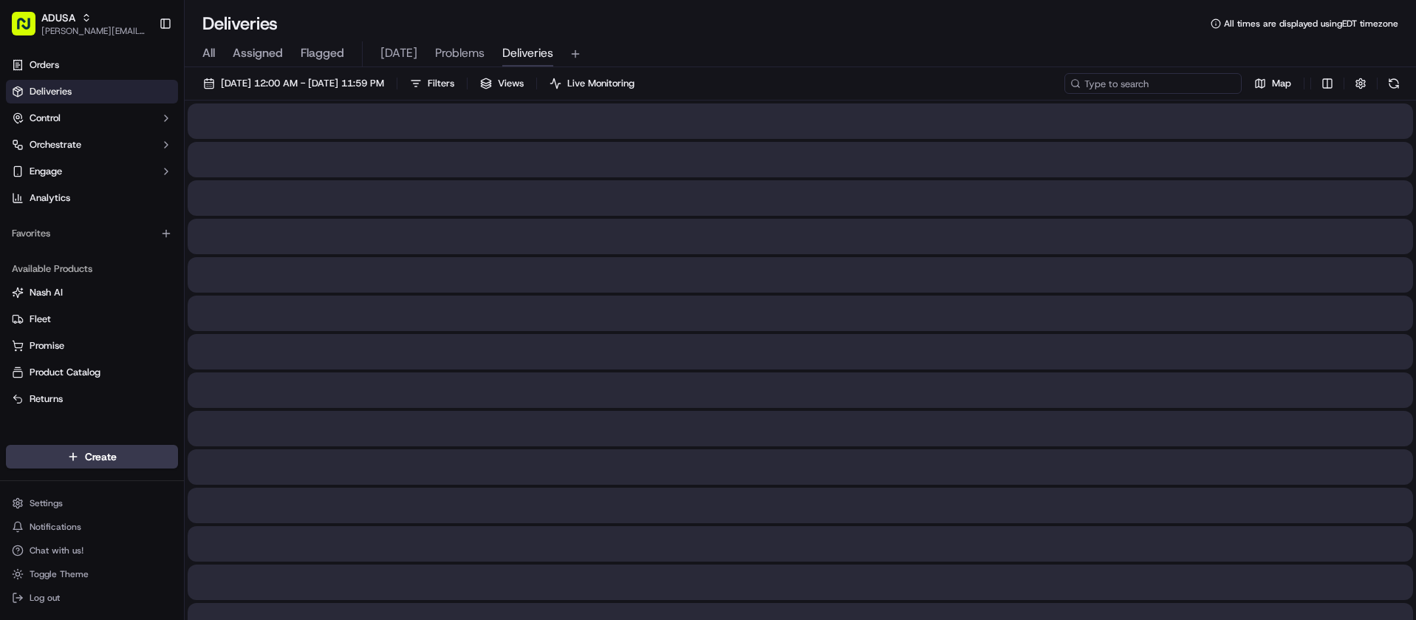
click at [1179, 86] on input at bounding box center [1152, 83] width 177 height 21
paste input "m713533421"
type input "m713533421"
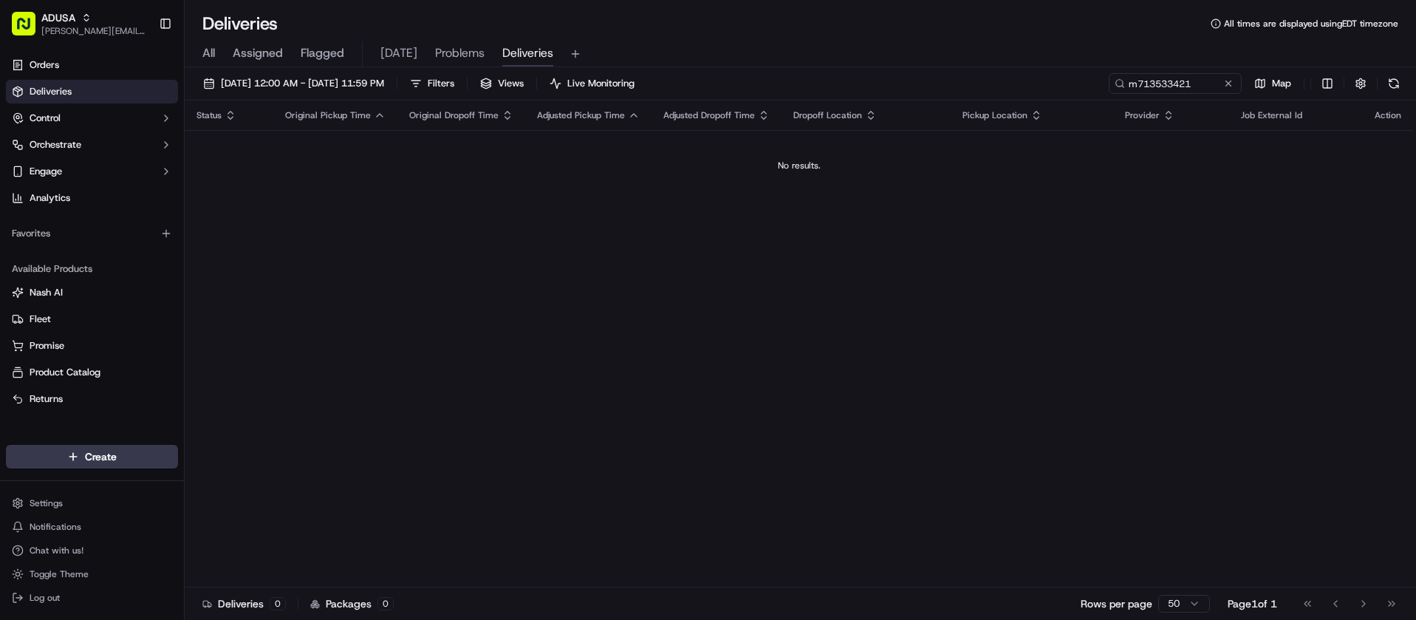
click at [1227, 86] on button at bounding box center [1228, 83] width 15 height 15
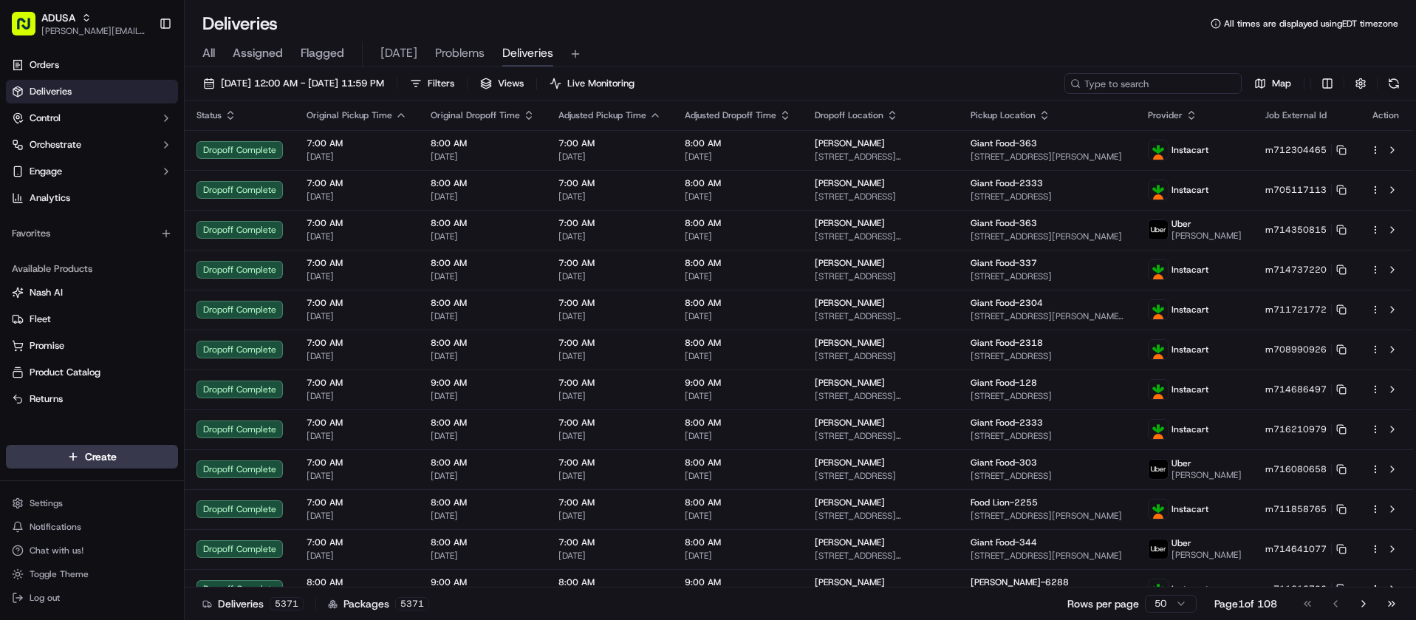
click at [1150, 92] on input at bounding box center [1152, 83] width 177 height 21
paste input "m715568700"
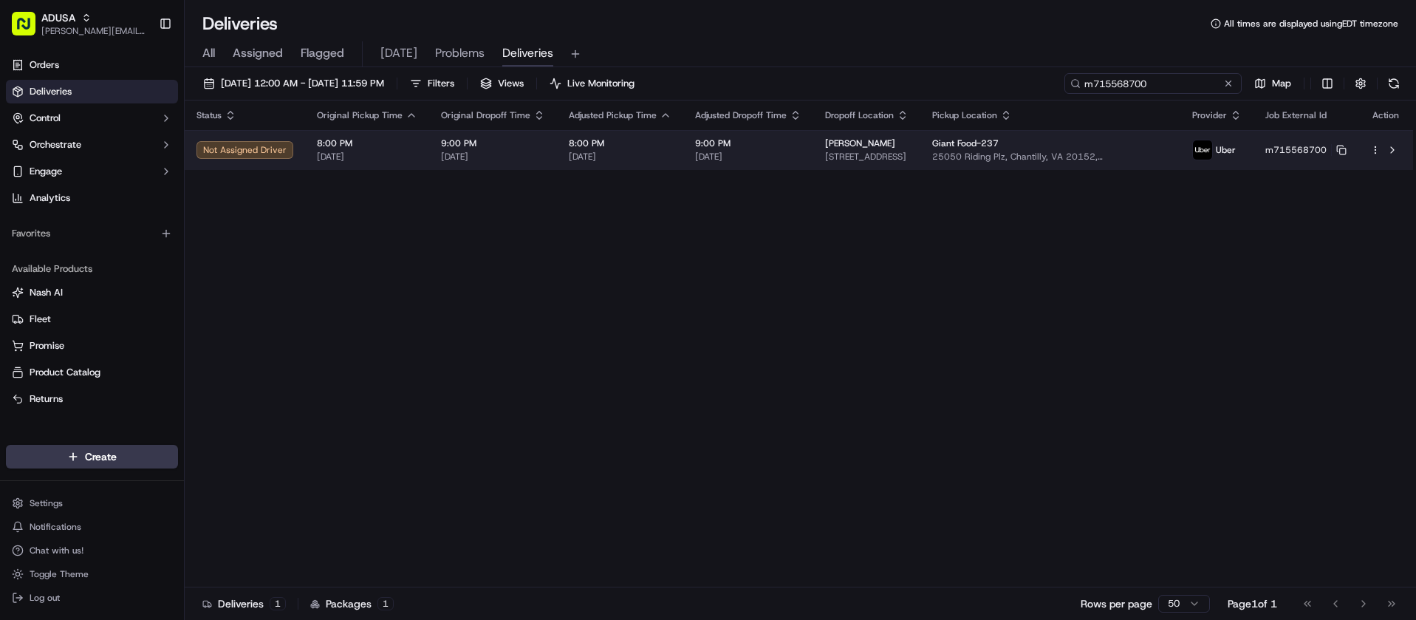
type input "m715568700"
click at [1375, 151] on html "ADUSA juan.rodriguez@adusa.com Toggle Sidebar Orders Deliveries Control Orchest…" at bounding box center [708, 310] width 1416 height 620
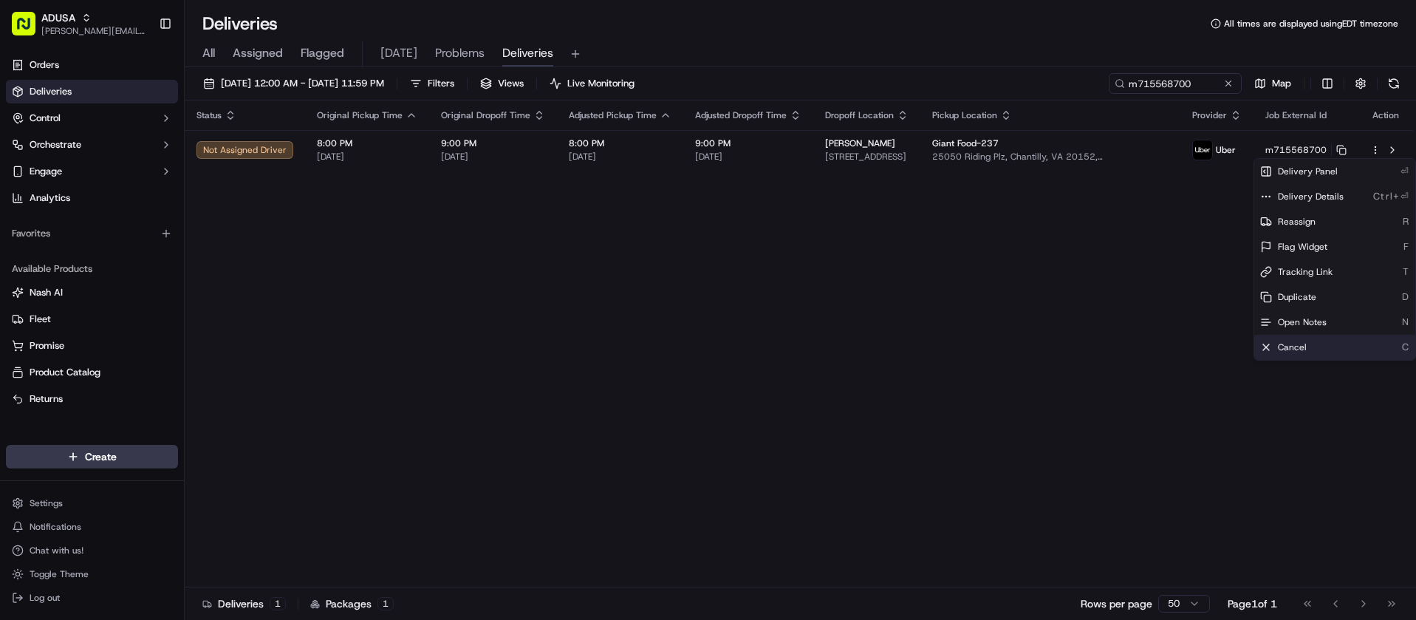
click at [1302, 346] on span "Cancel" at bounding box center [1292, 347] width 29 height 12
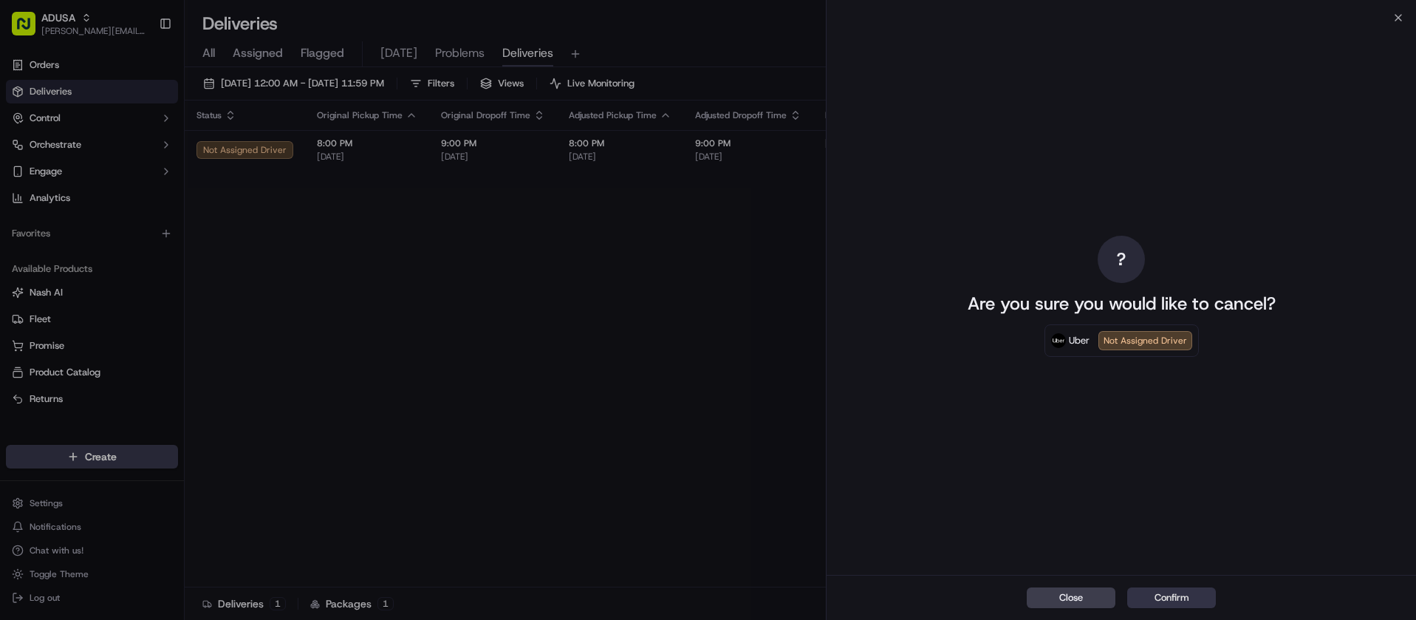
click at [1167, 595] on button "Confirm" at bounding box center [1171, 597] width 89 height 21
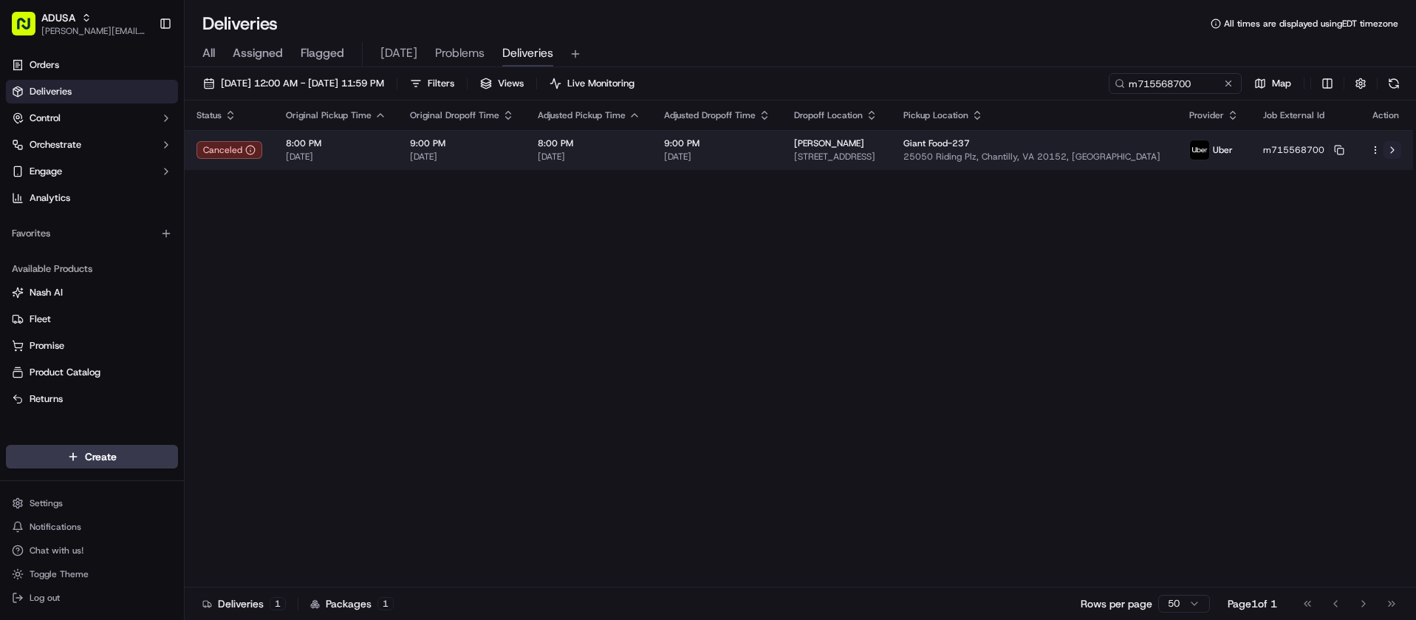
click at [1394, 150] on button at bounding box center [1393, 150] width 18 height 18
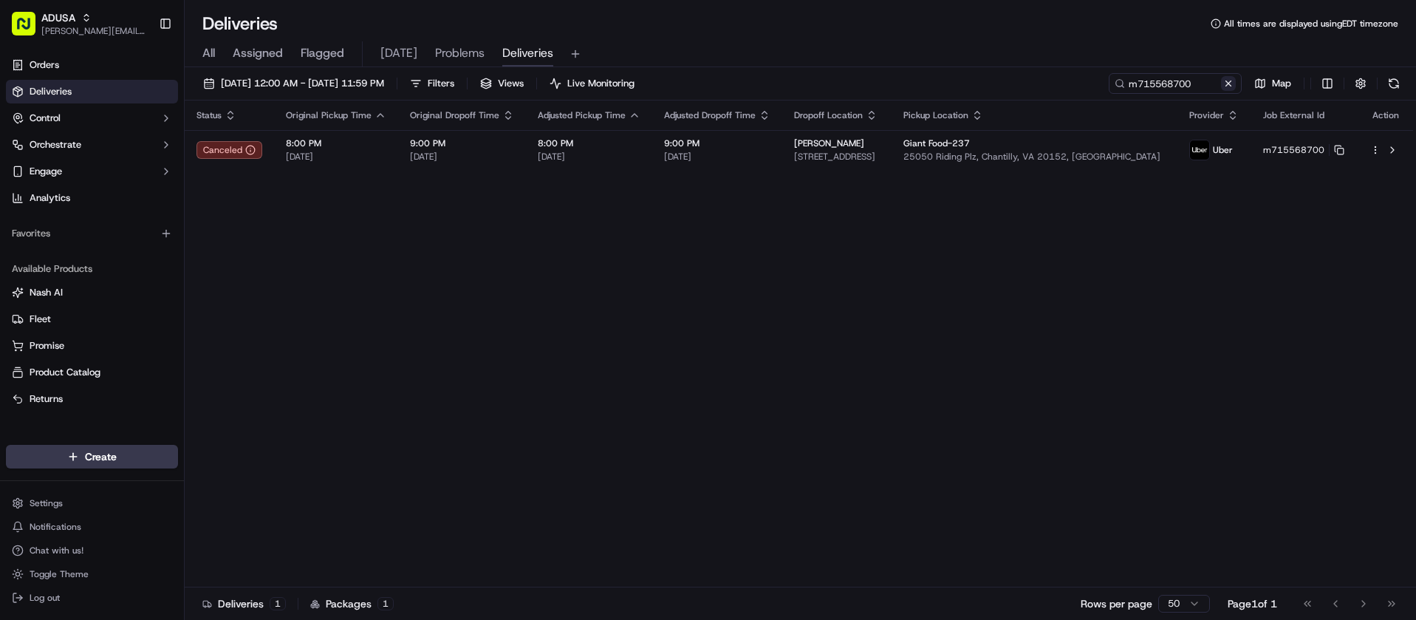
click at [1228, 86] on button at bounding box center [1228, 83] width 15 height 15
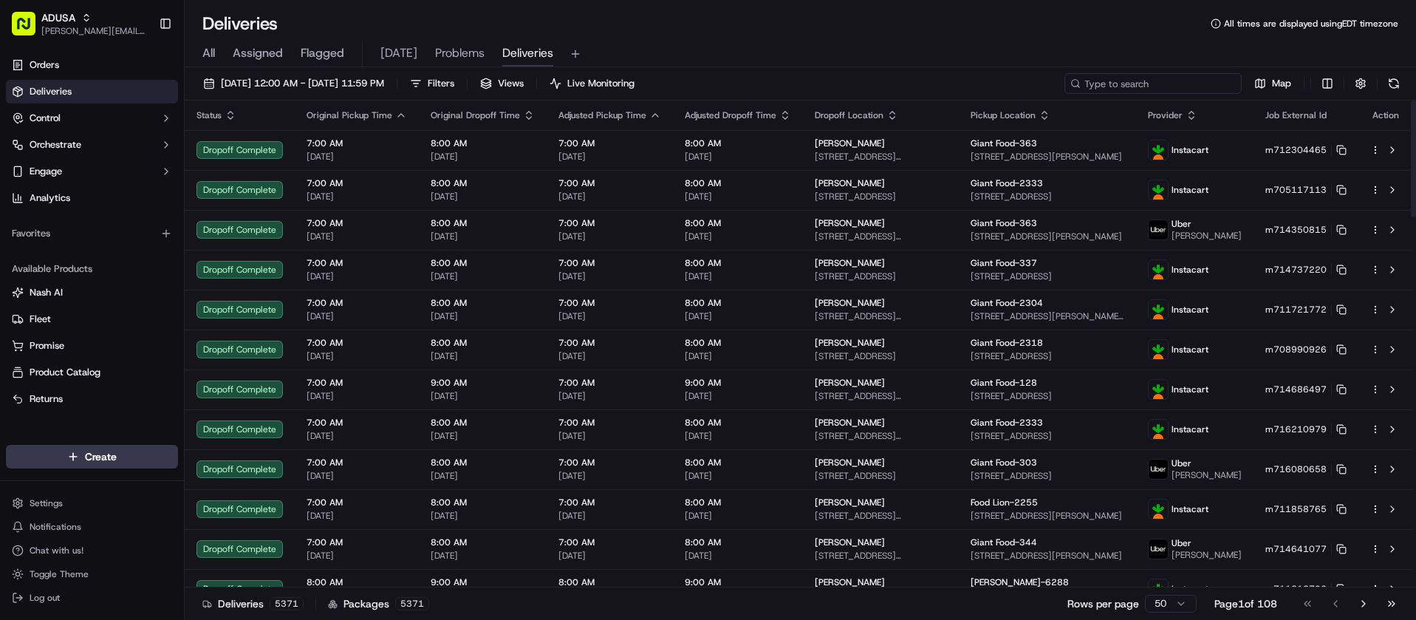
click at [1192, 85] on input at bounding box center [1152, 83] width 177 height 21
paste input "m715099199"
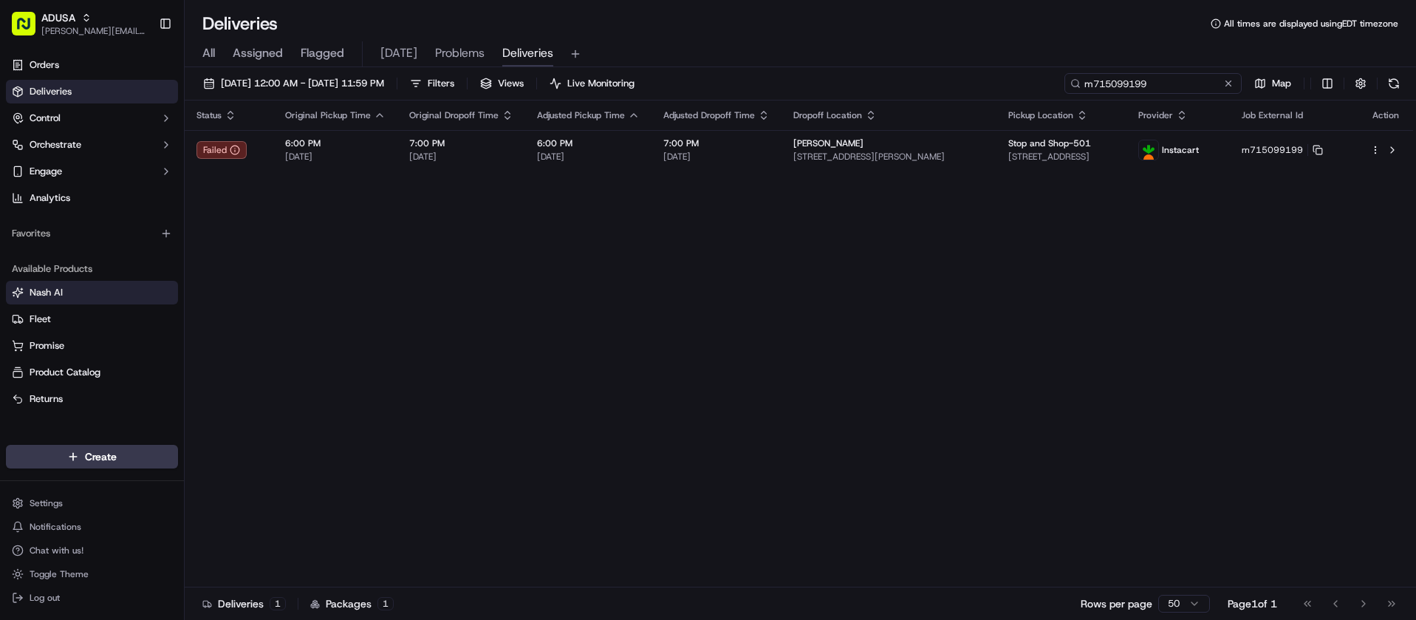
type input "m715099199"
click at [1226, 85] on button at bounding box center [1228, 83] width 15 height 15
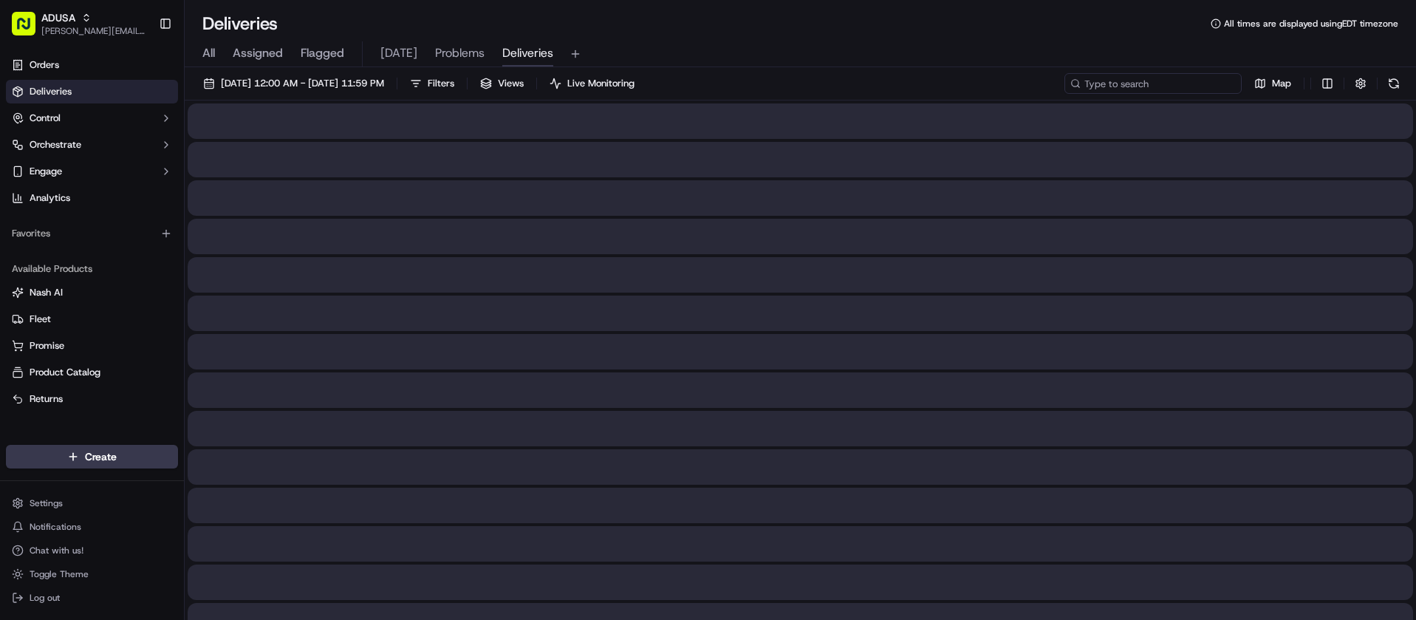
click at [1194, 86] on input at bounding box center [1152, 83] width 177 height 21
paste input "m716253451"
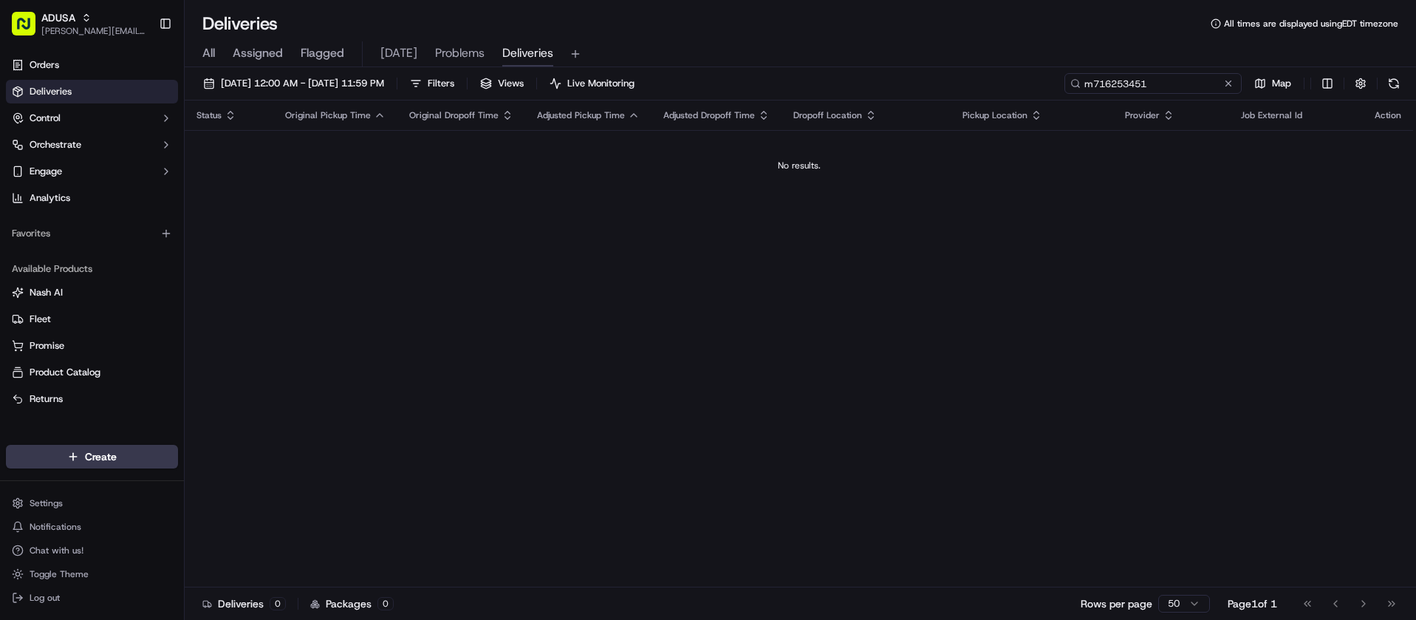
type input "m716253451"
click at [1226, 81] on button at bounding box center [1228, 83] width 15 height 15
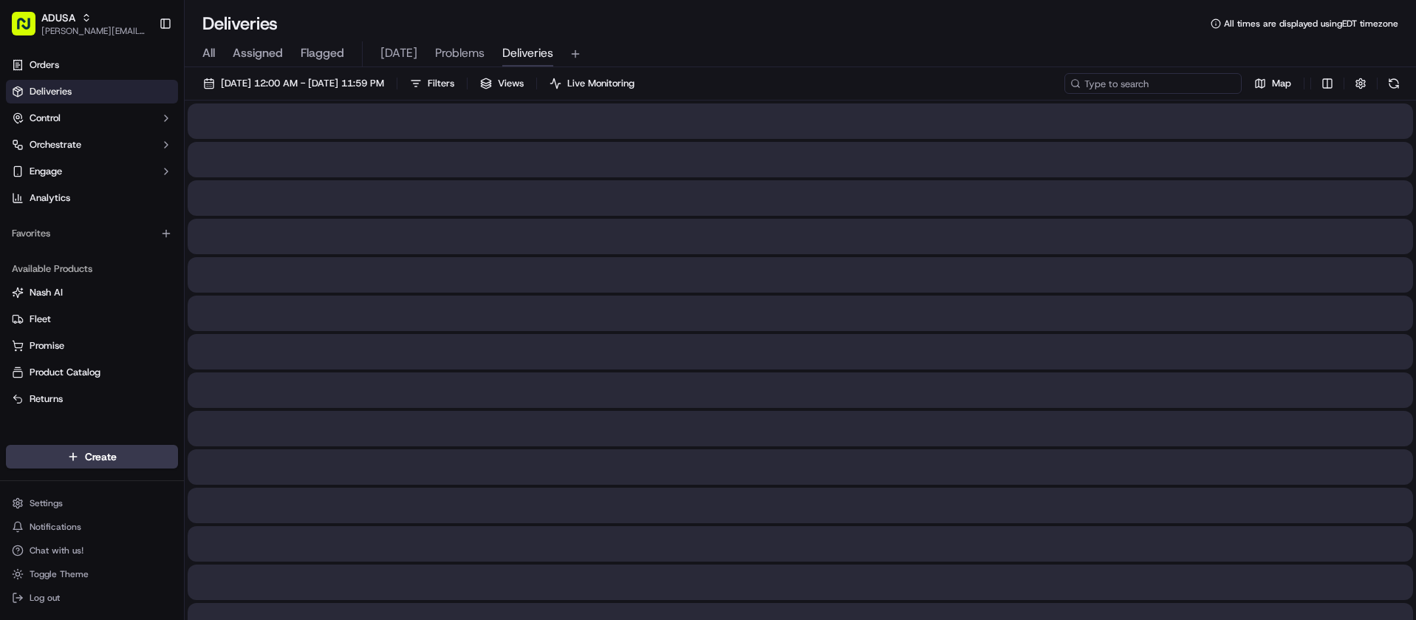
click at [1185, 83] on input at bounding box center [1152, 83] width 177 height 21
paste input "m716241989"
type input "m716241989"
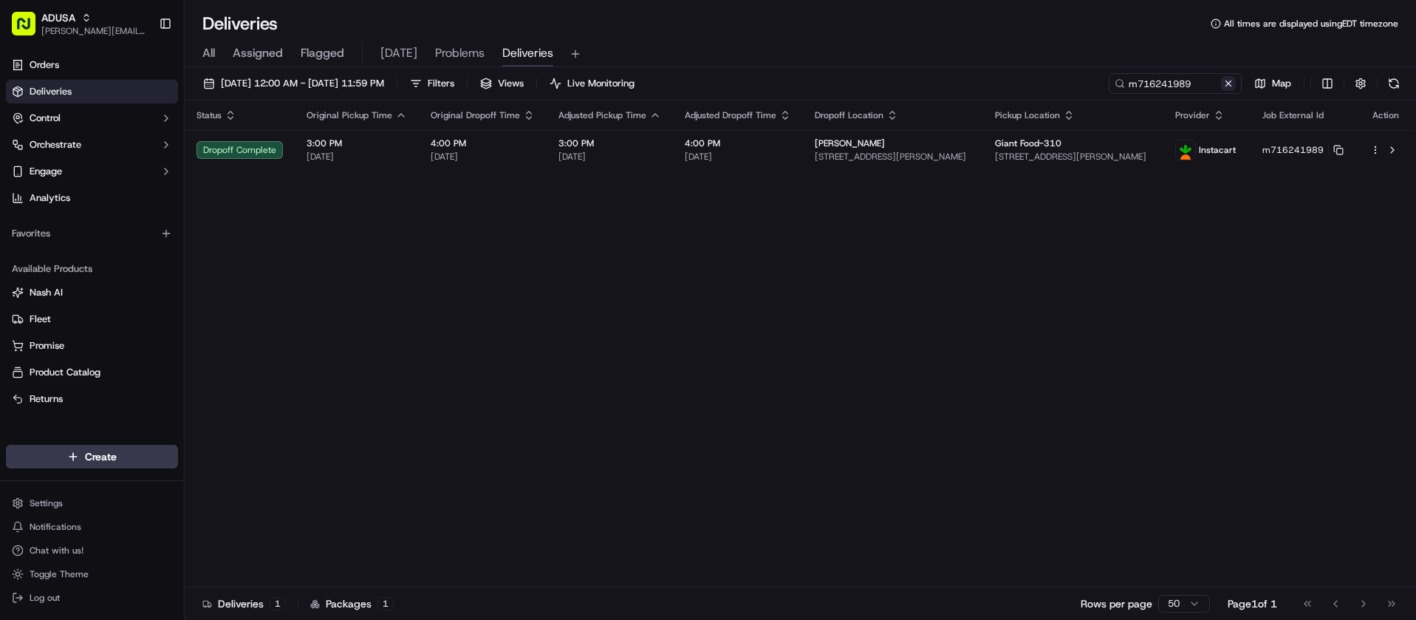
click at [1230, 83] on button at bounding box center [1228, 83] width 15 height 15
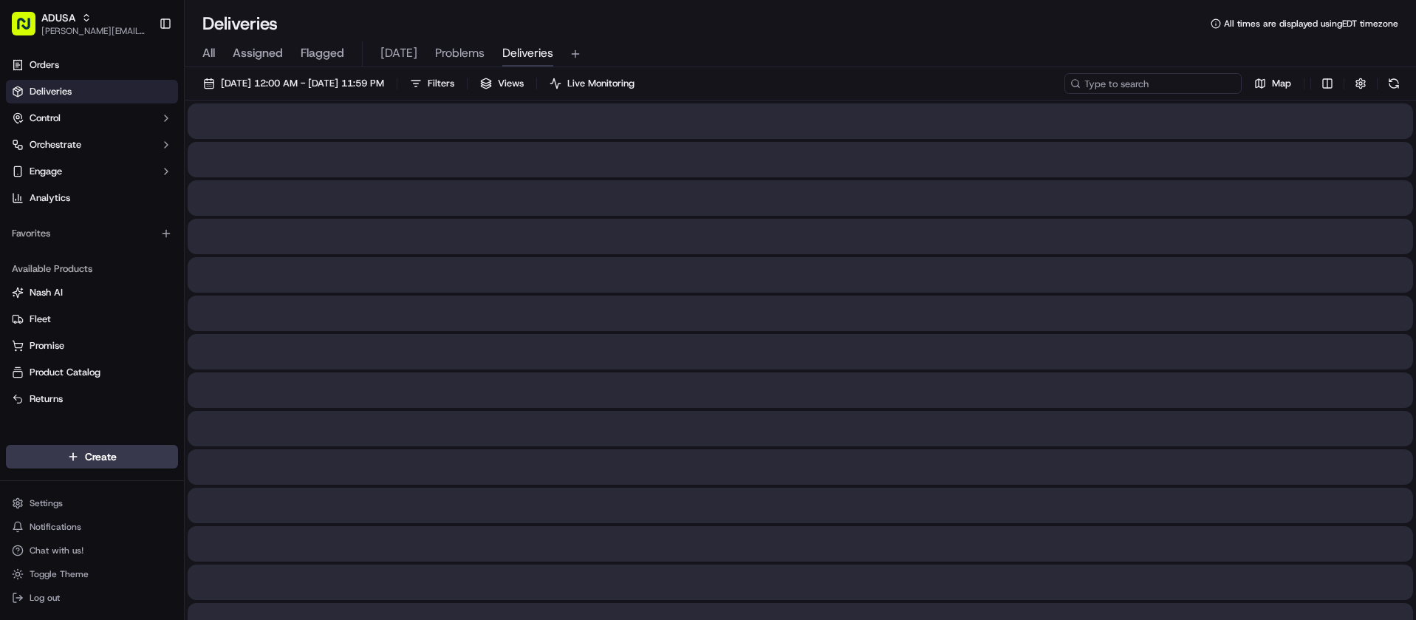
click at [1193, 87] on input at bounding box center [1152, 83] width 177 height 21
paste input "m715362386"
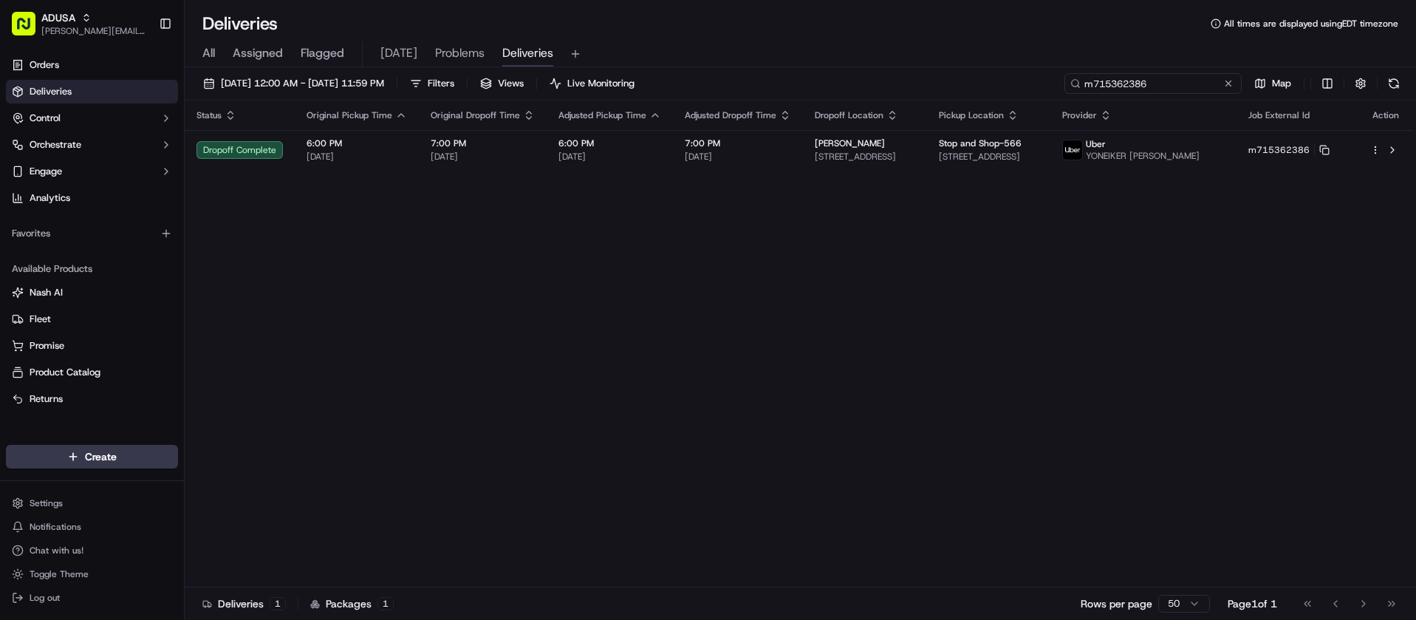
type input "m715362386"
click at [1226, 84] on button at bounding box center [1228, 83] width 15 height 15
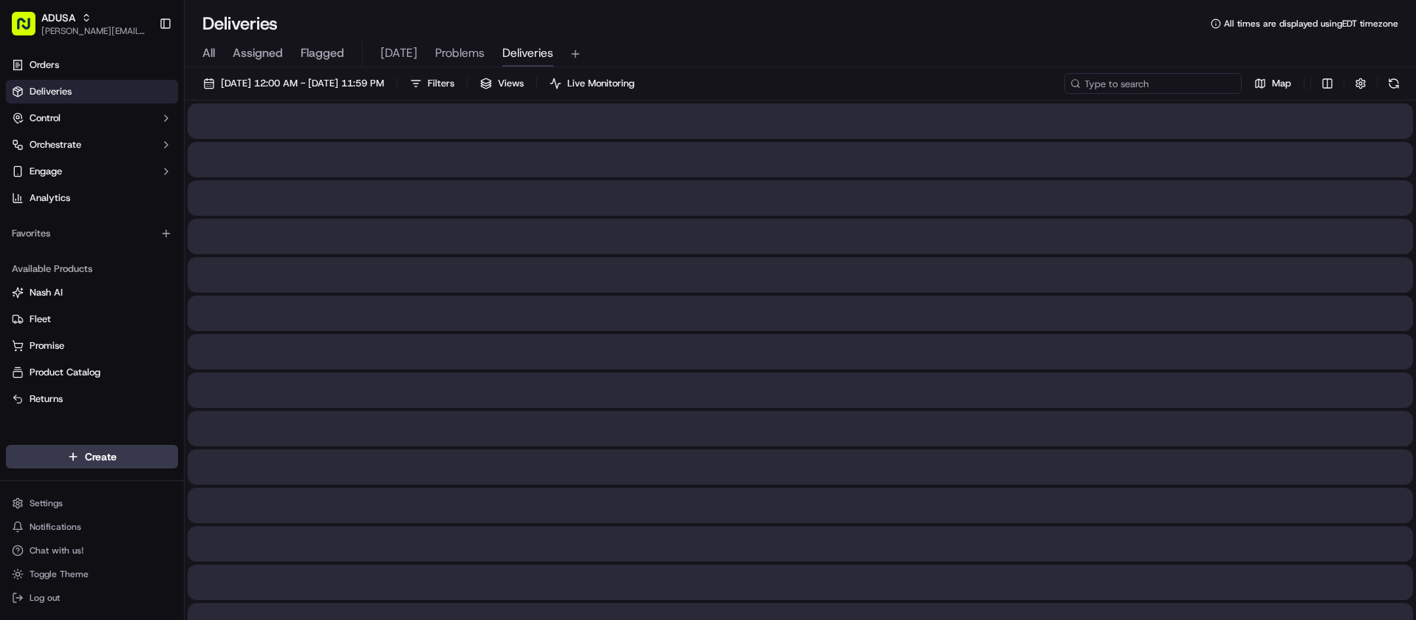
click at [1179, 86] on input at bounding box center [1152, 83] width 177 height 21
paste input "m716378661"
type input "m716378661"
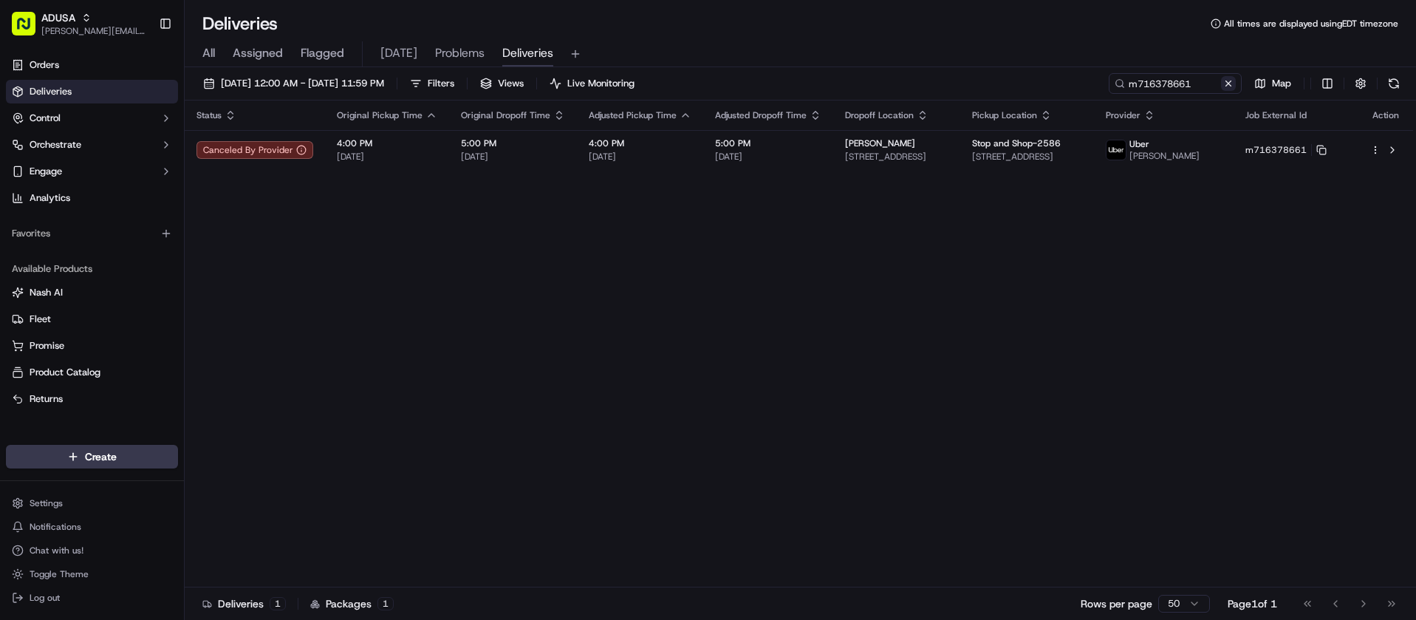
click at [1224, 86] on button at bounding box center [1228, 83] width 15 height 15
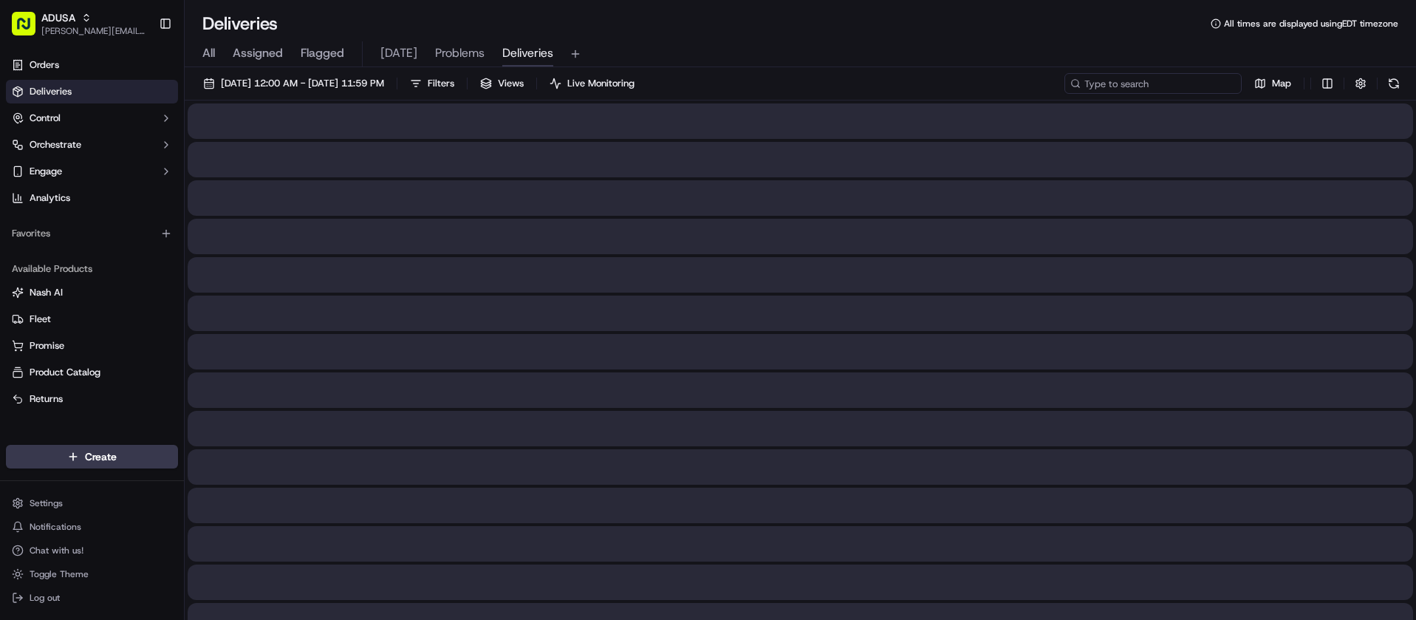
click at [1189, 84] on input at bounding box center [1152, 83] width 177 height 21
paste input "m713501115"
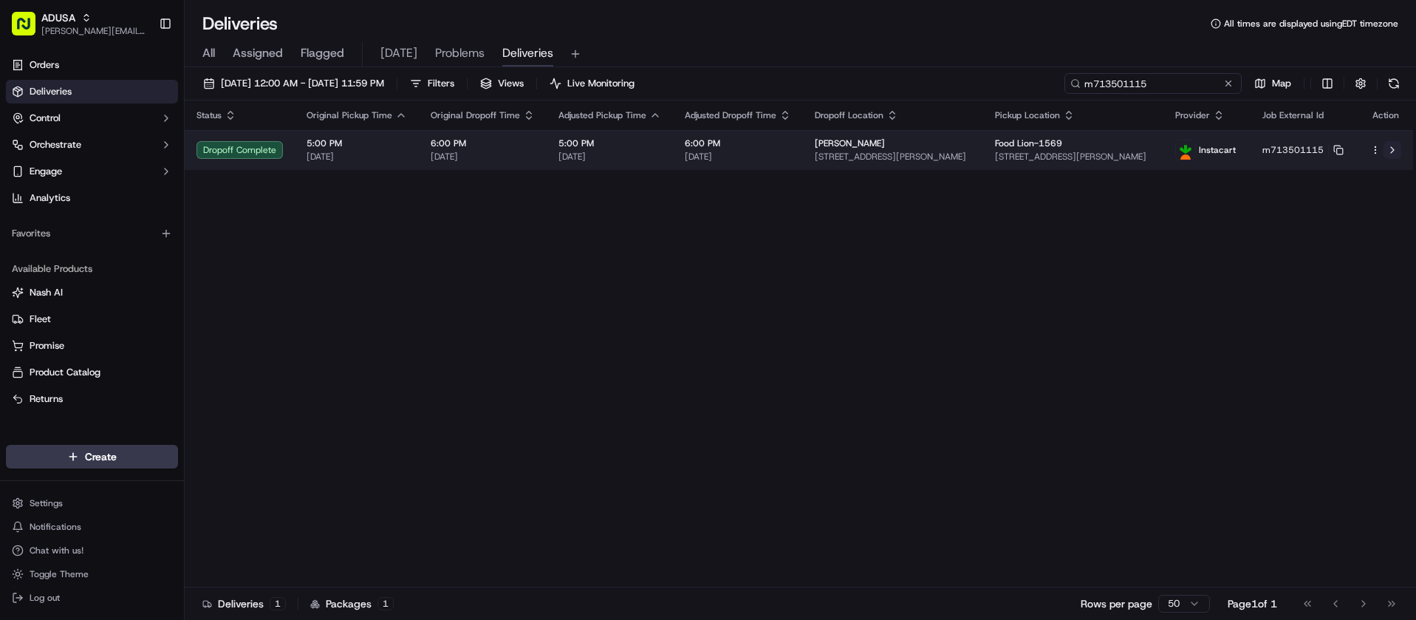
type input "m713501115"
click at [1395, 147] on button at bounding box center [1393, 150] width 18 height 18
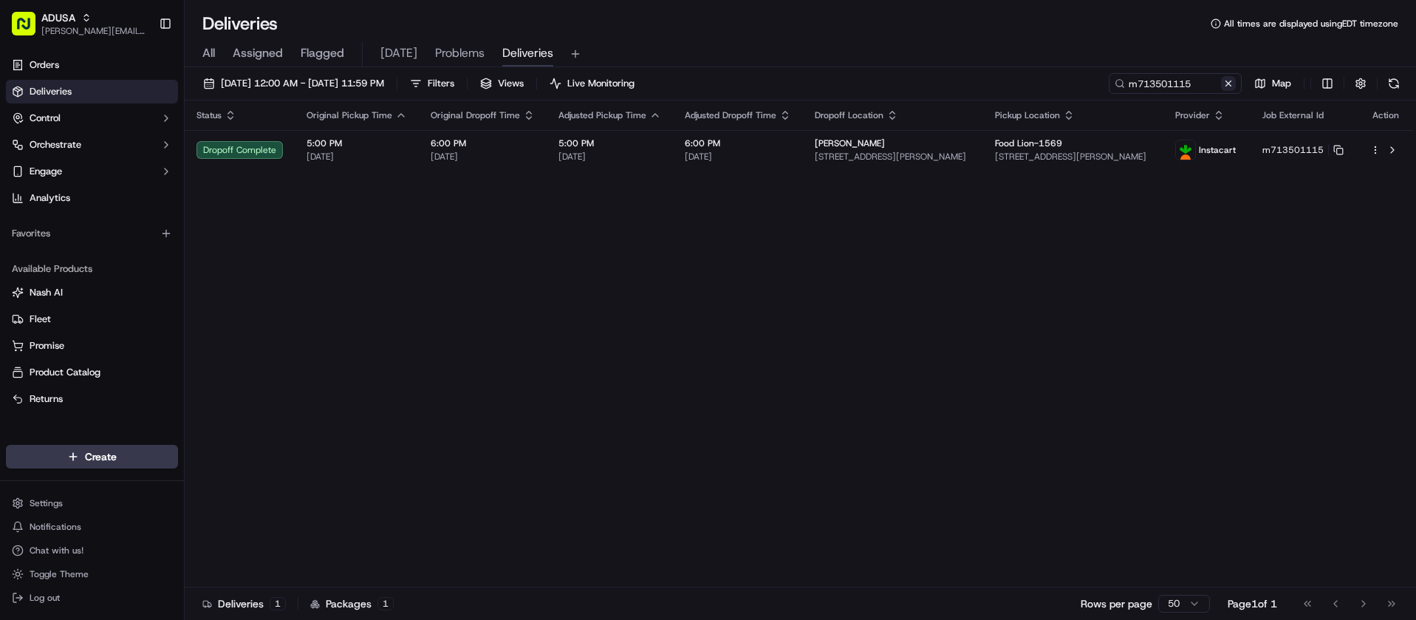
click at [1223, 81] on button at bounding box center [1228, 83] width 15 height 15
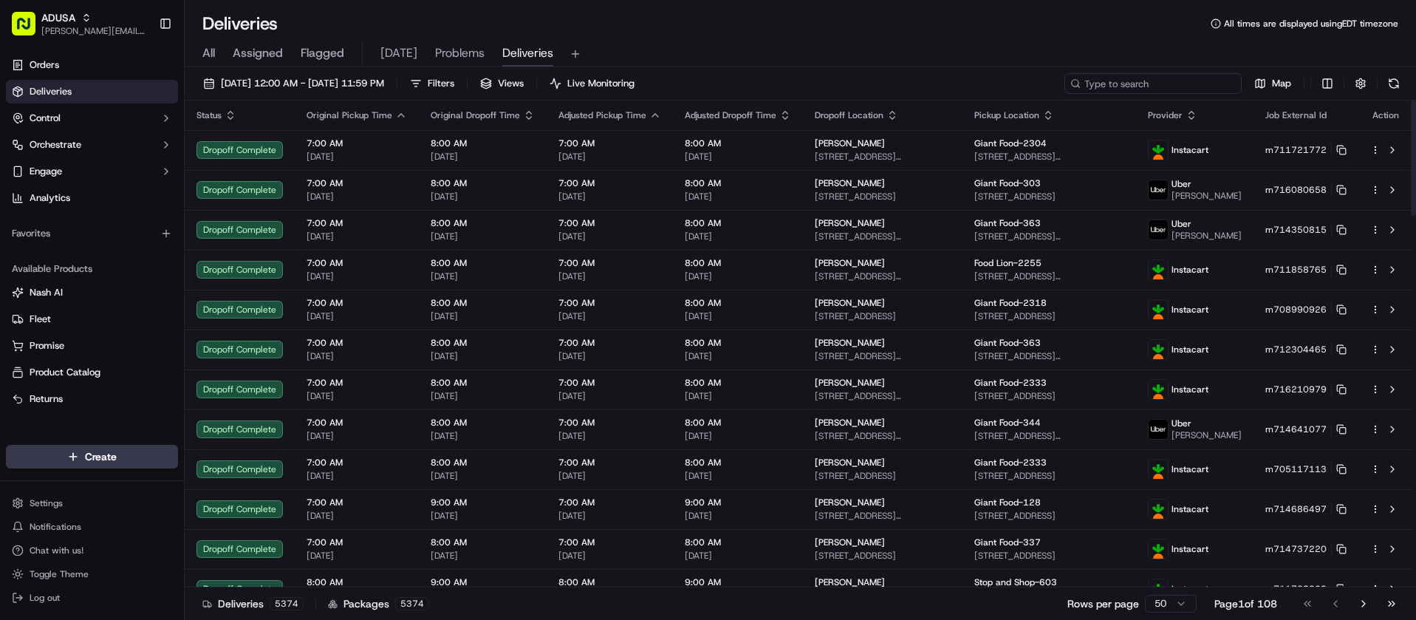
click at [1149, 86] on input at bounding box center [1152, 83] width 177 height 21
click at [1153, 89] on input at bounding box center [1152, 83] width 177 height 21
paste input "m713164802"
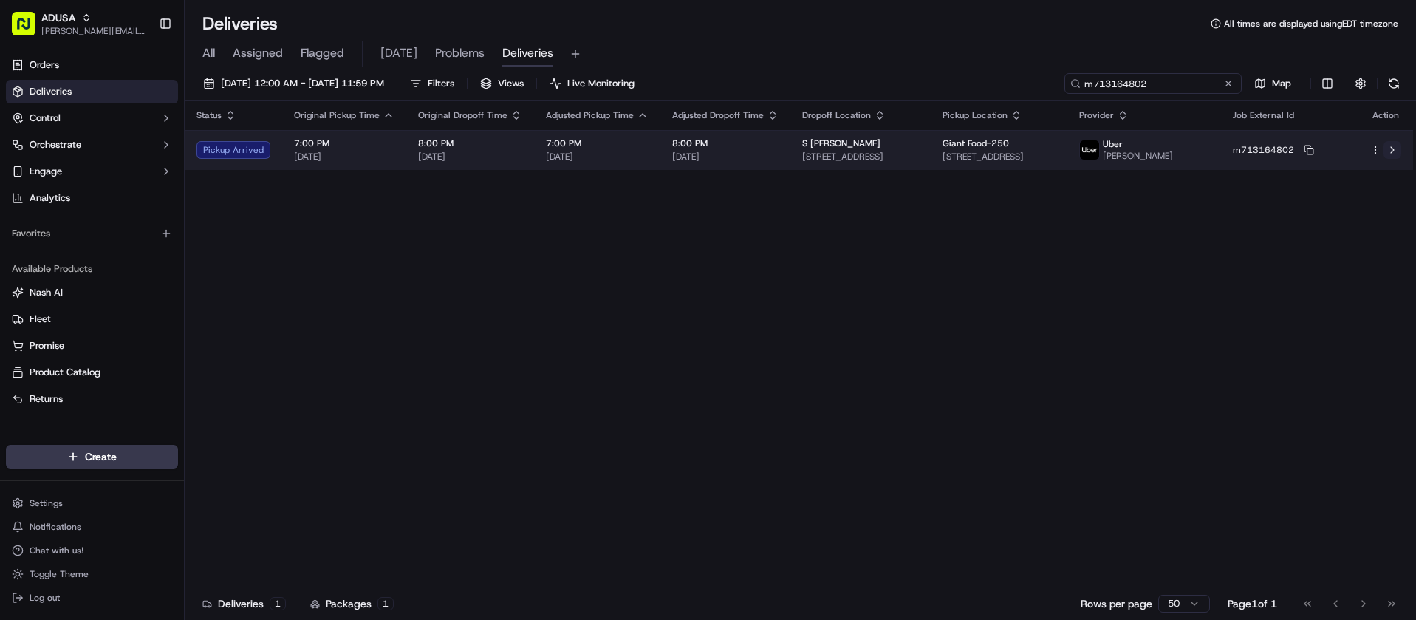
type input "m713164802"
click at [1392, 154] on button at bounding box center [1393, 150] width 18 height 18
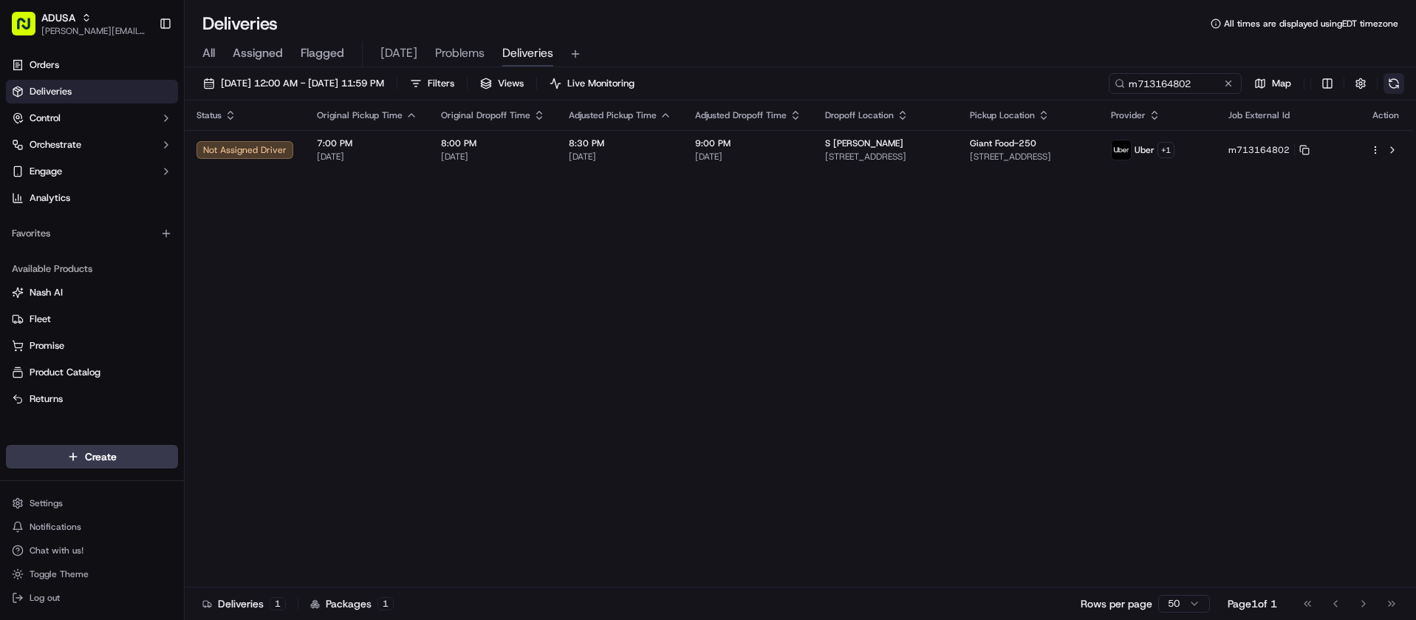
click at [1390, 84] on button at bounding box center [1394, 83] width 21 height 21
click at [1228, 82] on button at bounding box center [1228, 83] width 15 height 15
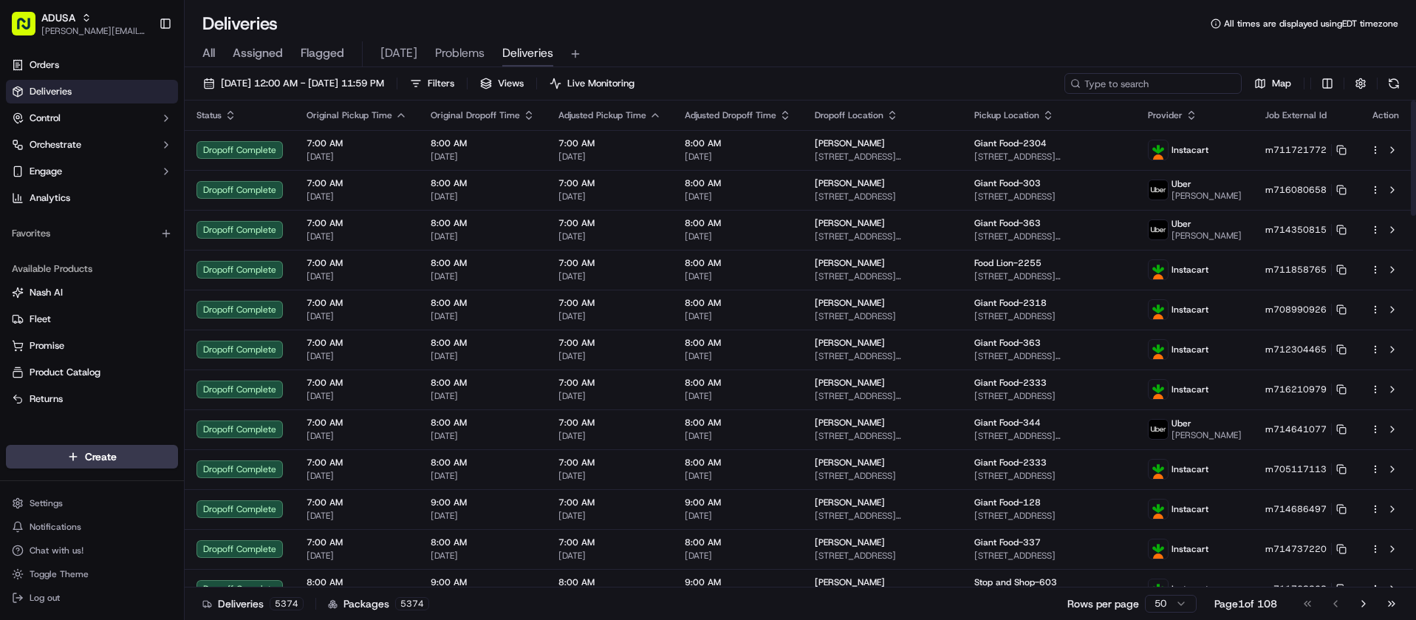
click at [1149, 89] on input at bounding box center [1152, 83] width 177 height 21
paste input "m716362324"
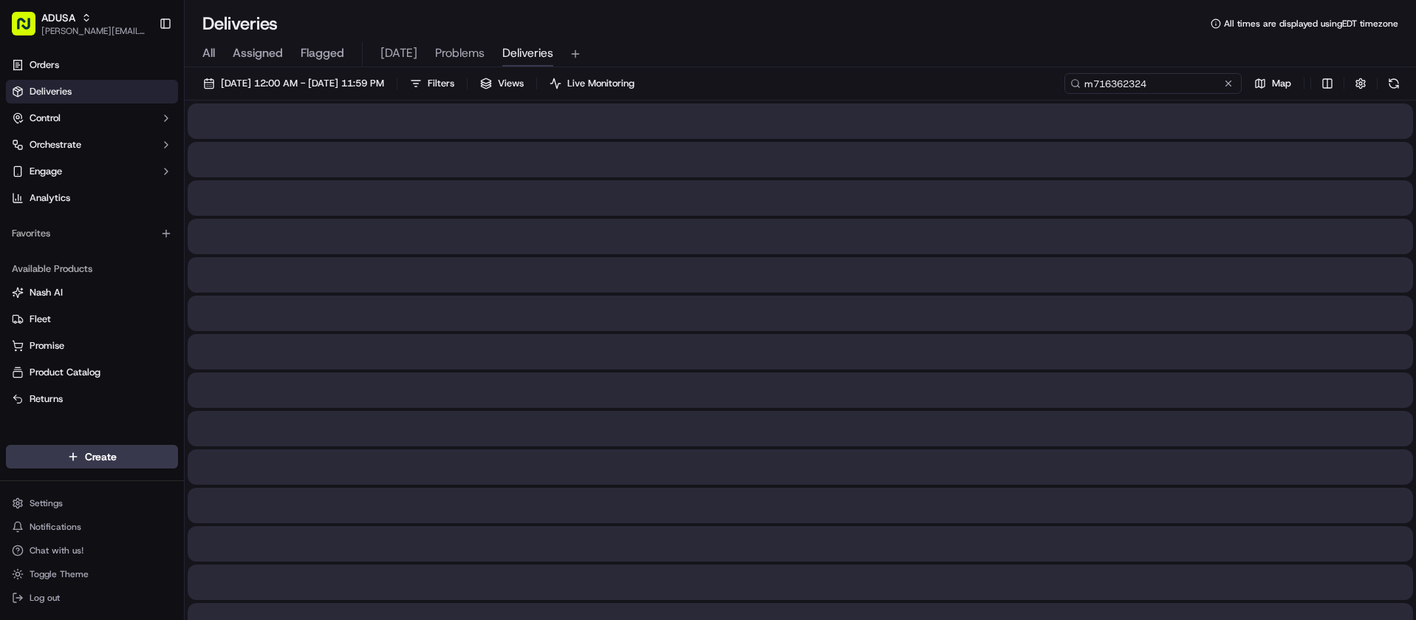
type input "m716362324"
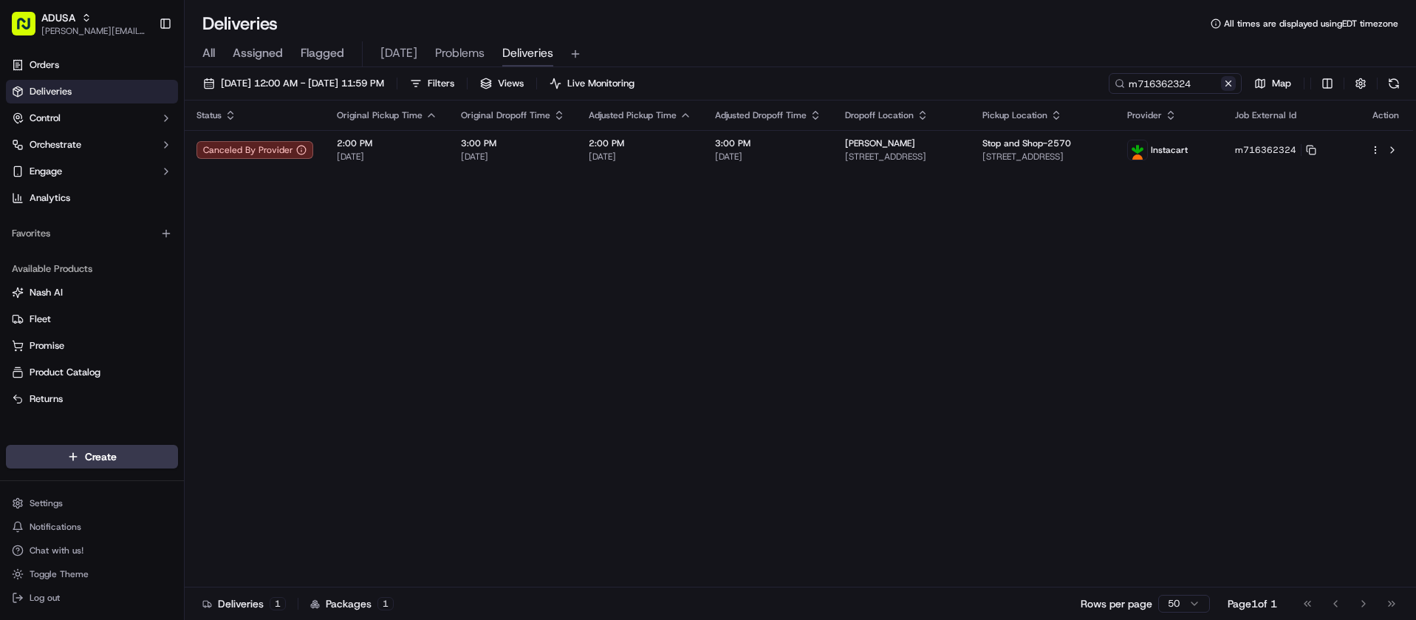
click at [1228, 84] on button at bounding box center [1228, 83] width 15 height 15
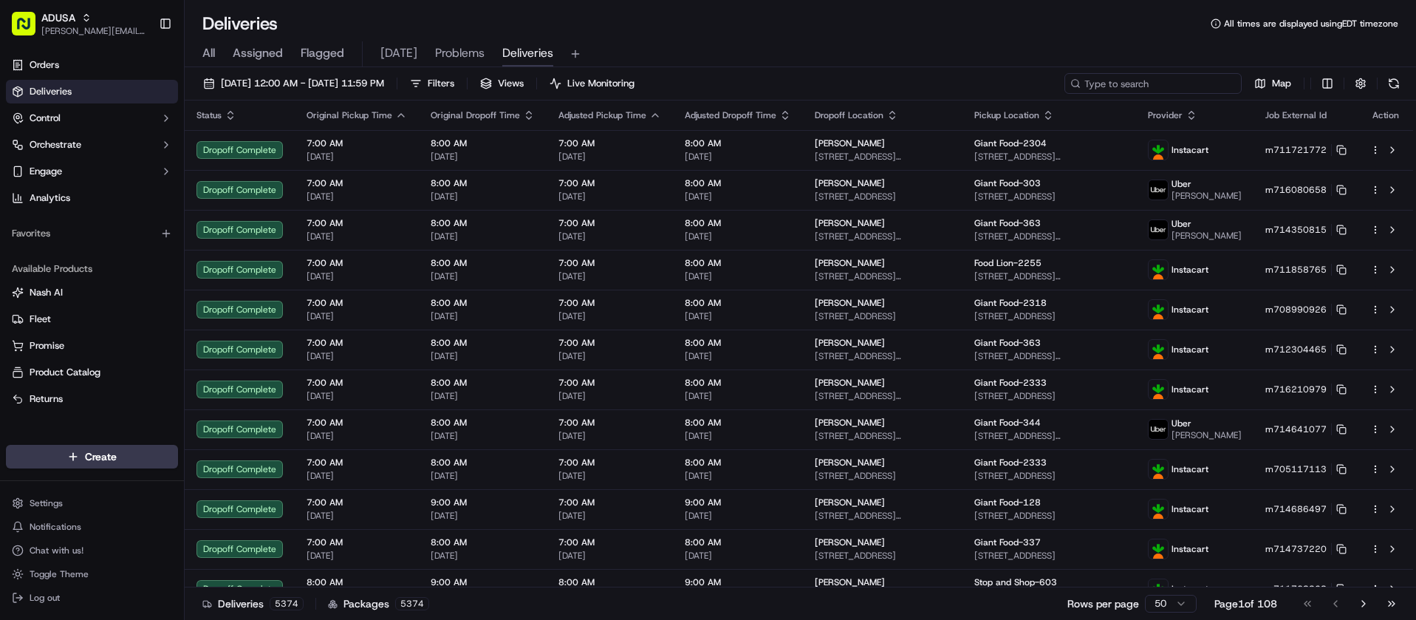
click at [1176, 83] on input at bounding box center [1152, 83] width 177 height 21
paste input "m704316991"
type input "m704316991"
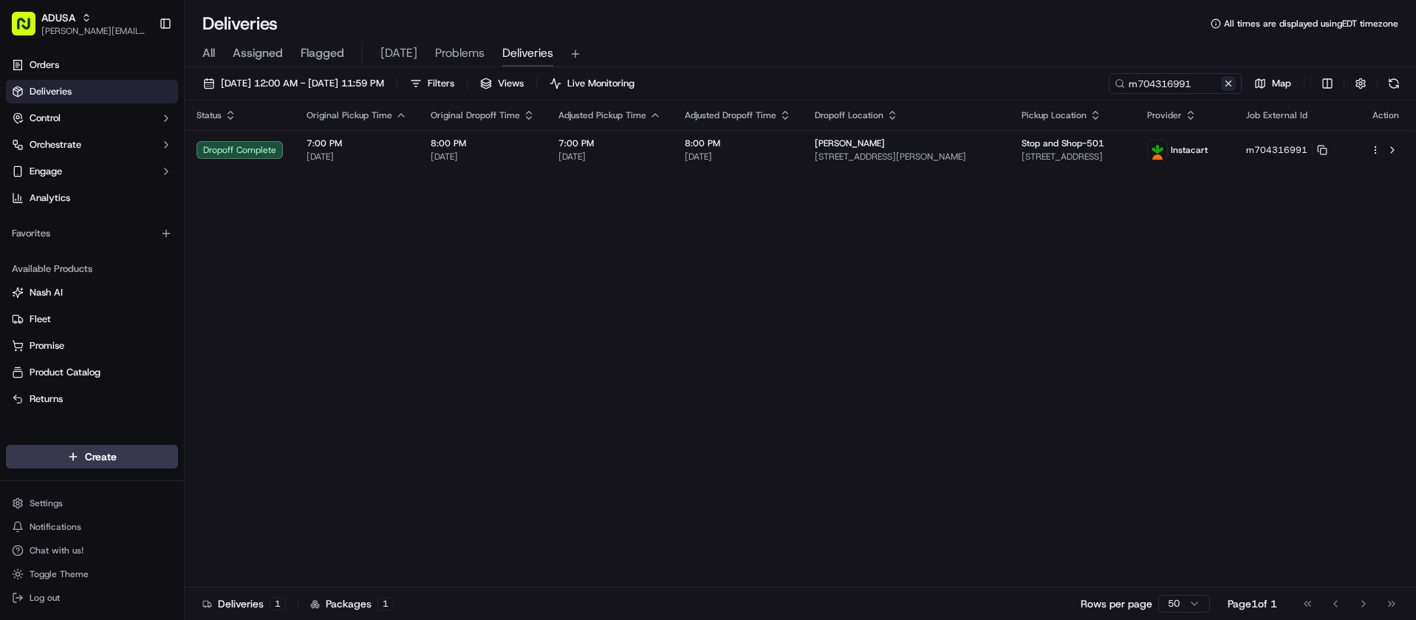
click at [1230, 85] on button at bounding box center [1228, 83] width 15 height 15
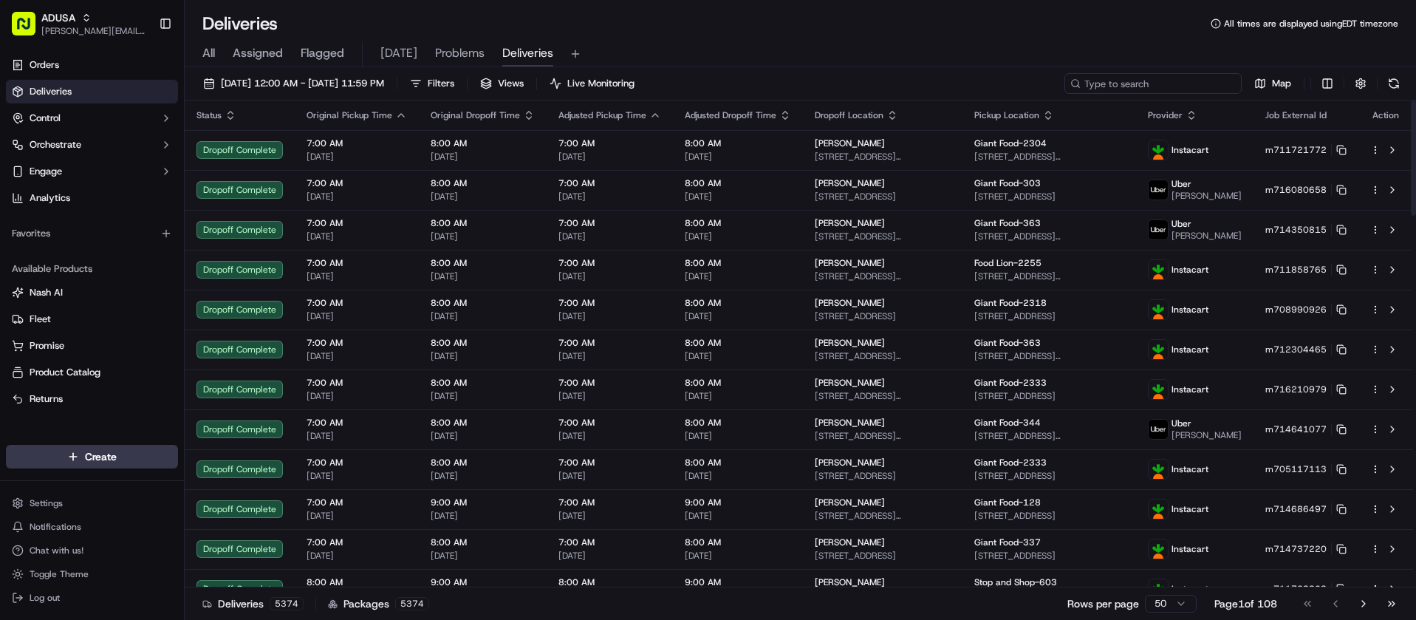
click at [1197, 76] on input at bounding box center [1152, 83] width 177 height 21
paste input "m715201208"
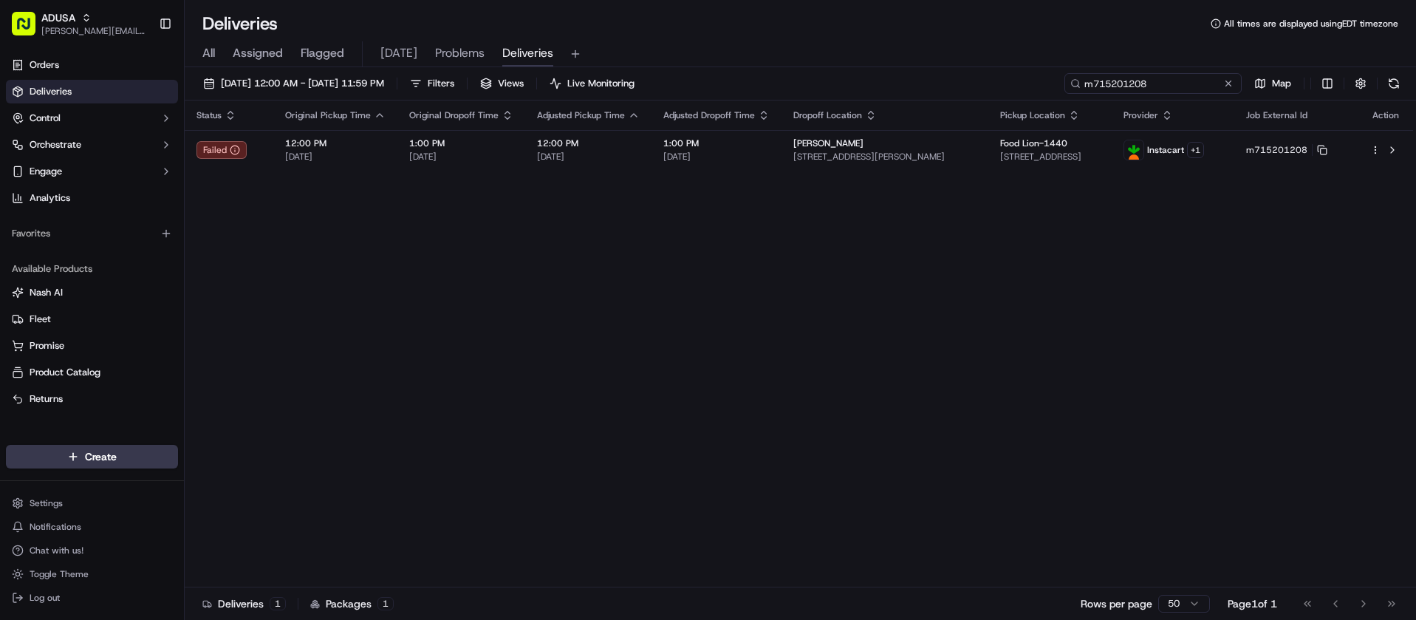
type input "m715201208"
click at [1226, 82] on button at bounding box center [1228, 83] width 15 height 15
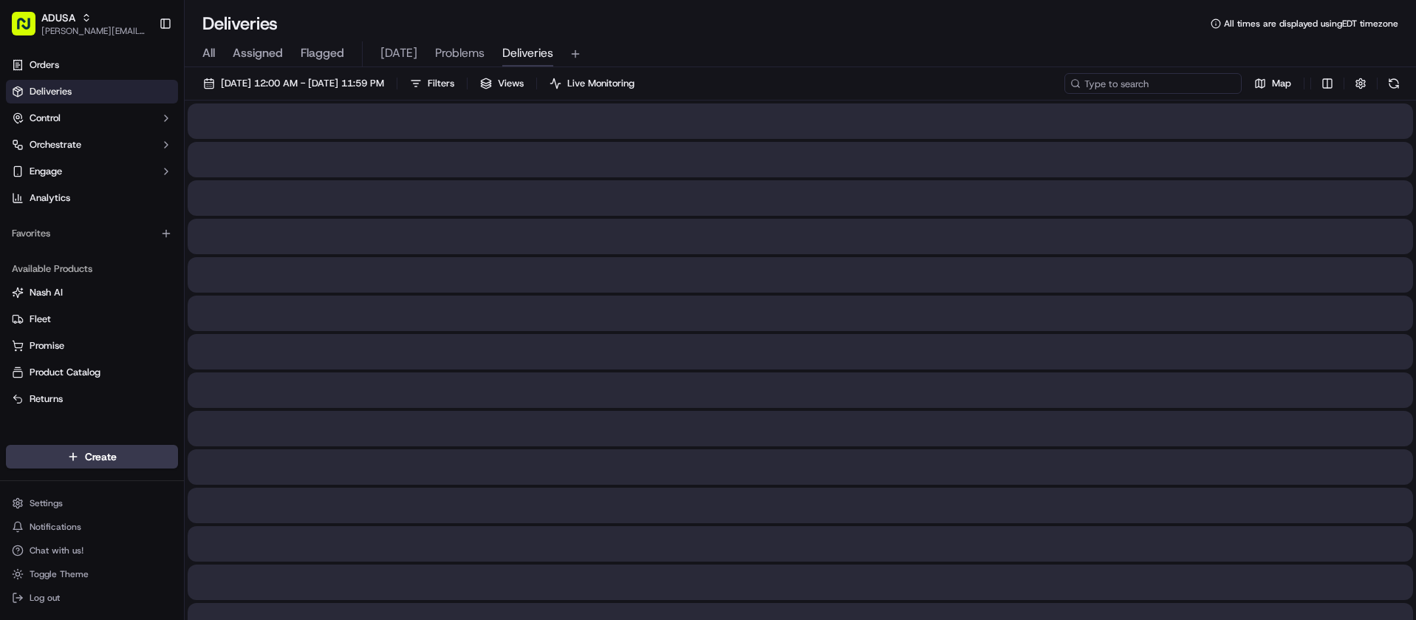
paste input "k716304352"
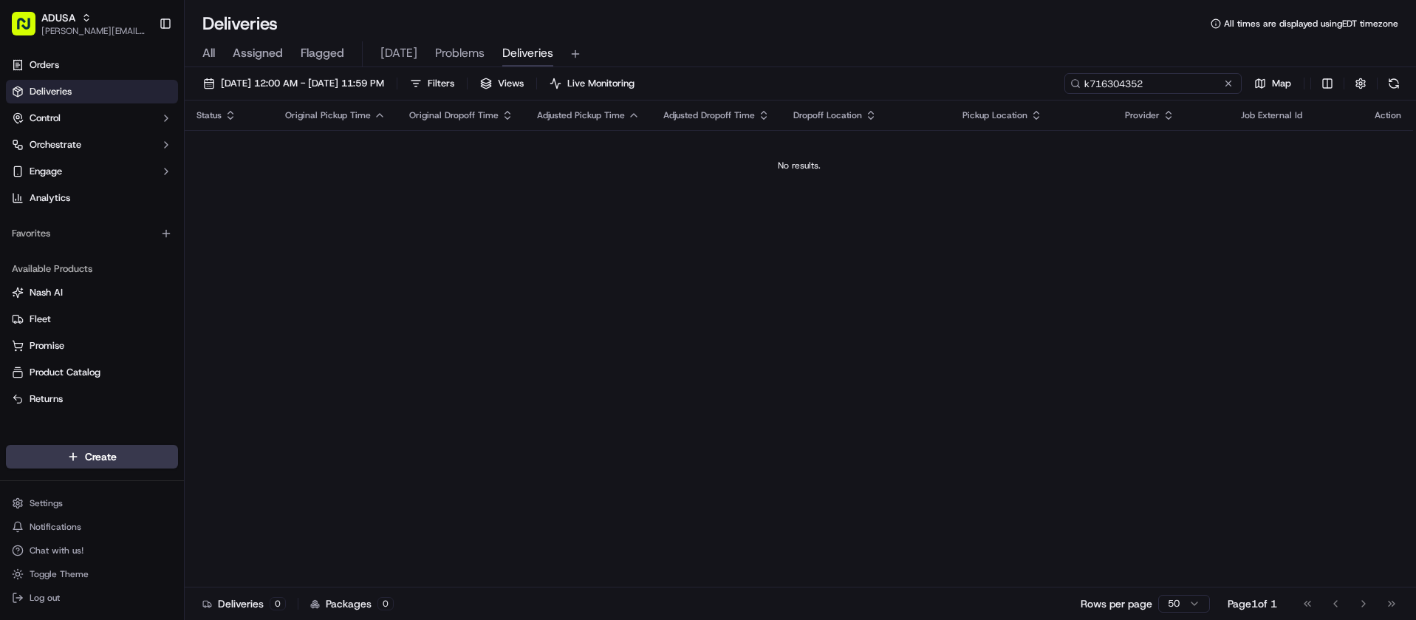
type input "k716304352"
click at [1227, 81] on button at bounding box center [1228, 83] width 15 height 15
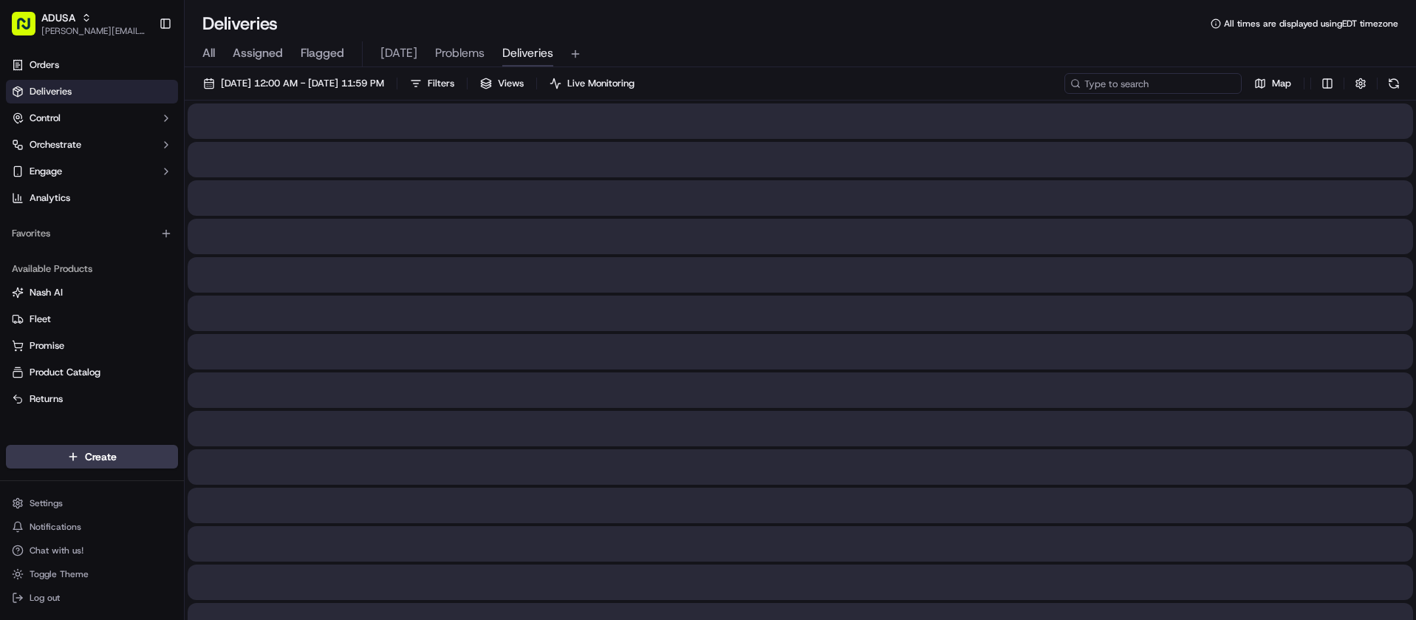
paste input "i713703844"
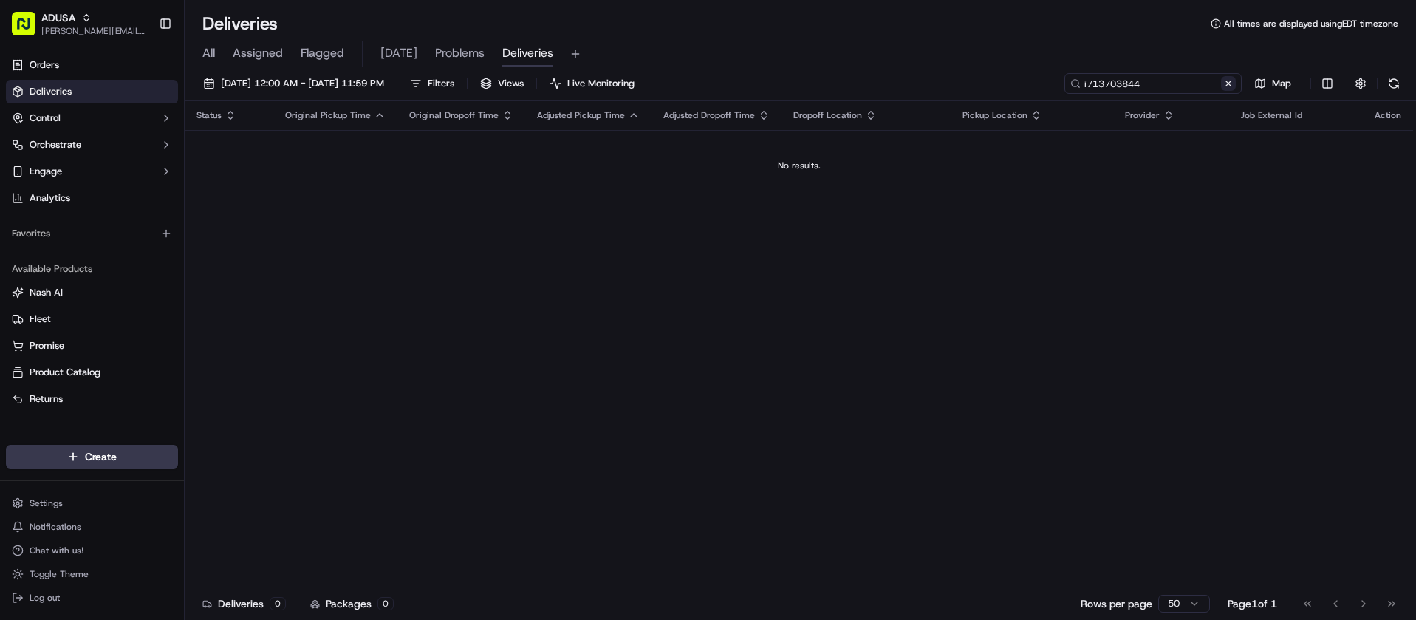
type input "i713703844"
click at [1228, 81] on button at bounding box center [1228, 83] width 15 height 15
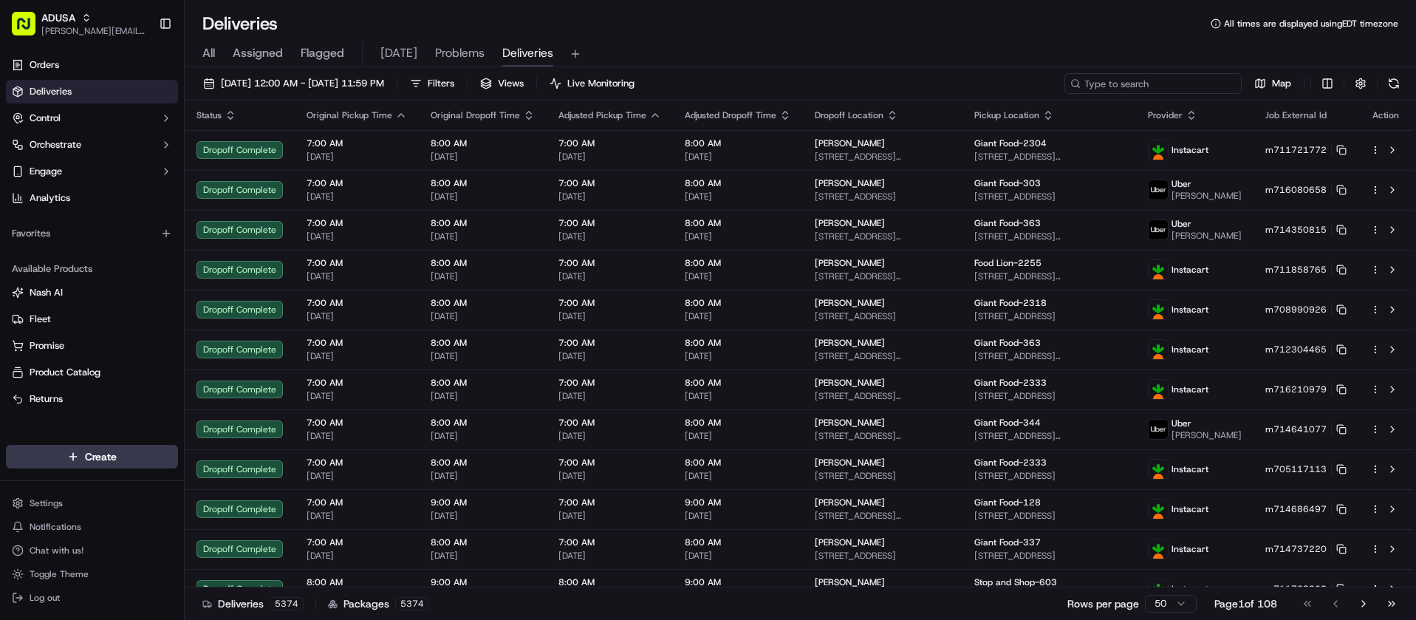
click at [1183, 86] on input at bounding box center [1152, 83] width 177 height 21
paste input "k714203732"
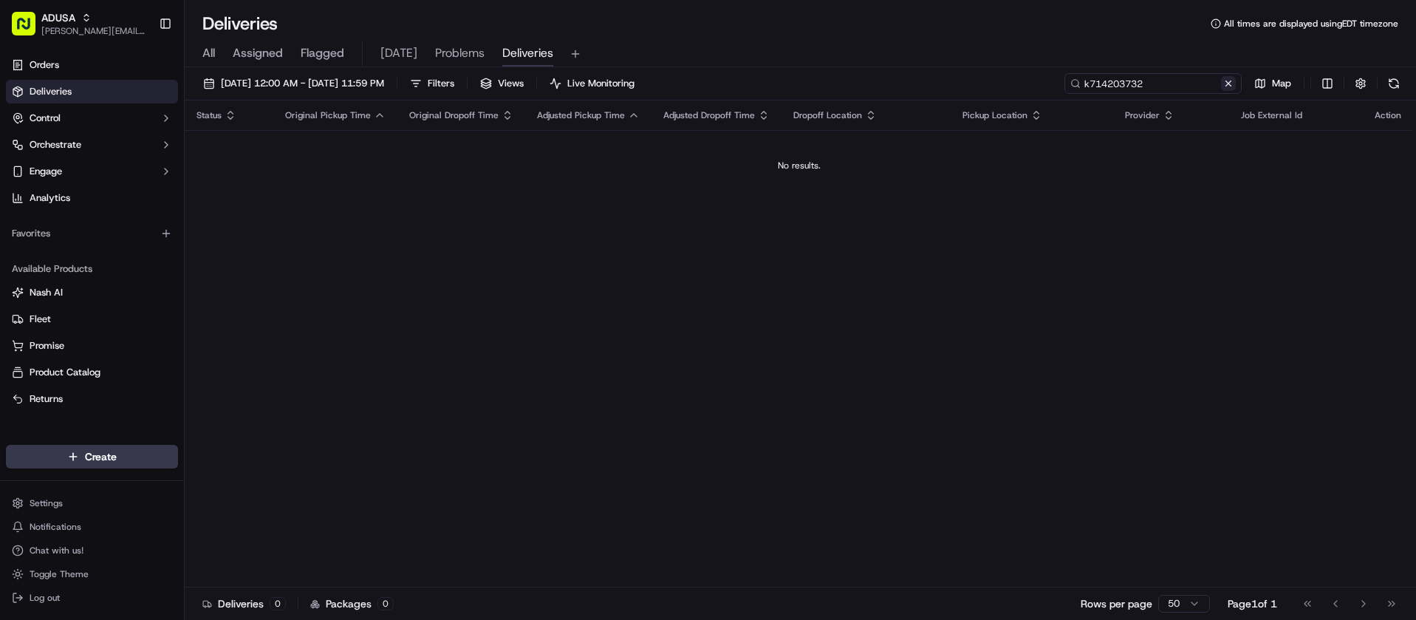
type input "k714203732"
click at [1226, 85] on button at bounding box center [1228, 83] width 15 height 15
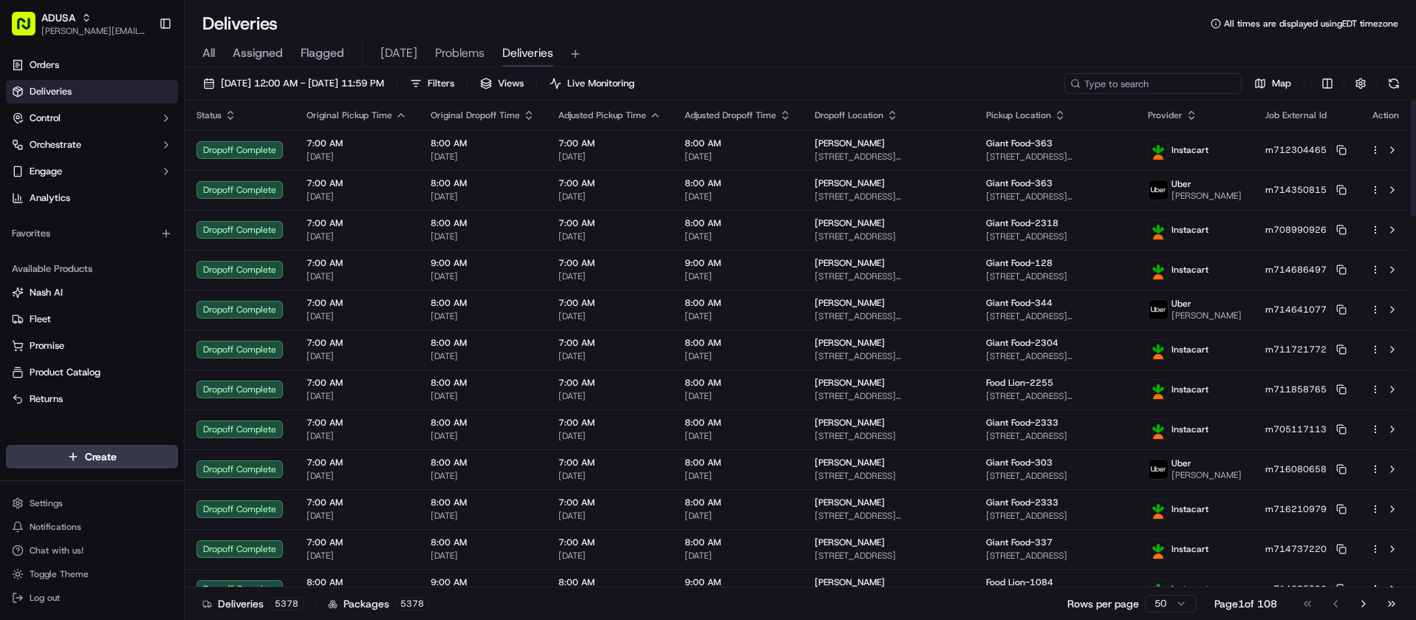
click at [1181, 81] on input at bounding box center [1152, 83] width 177 height 21
paste input "k712241088"
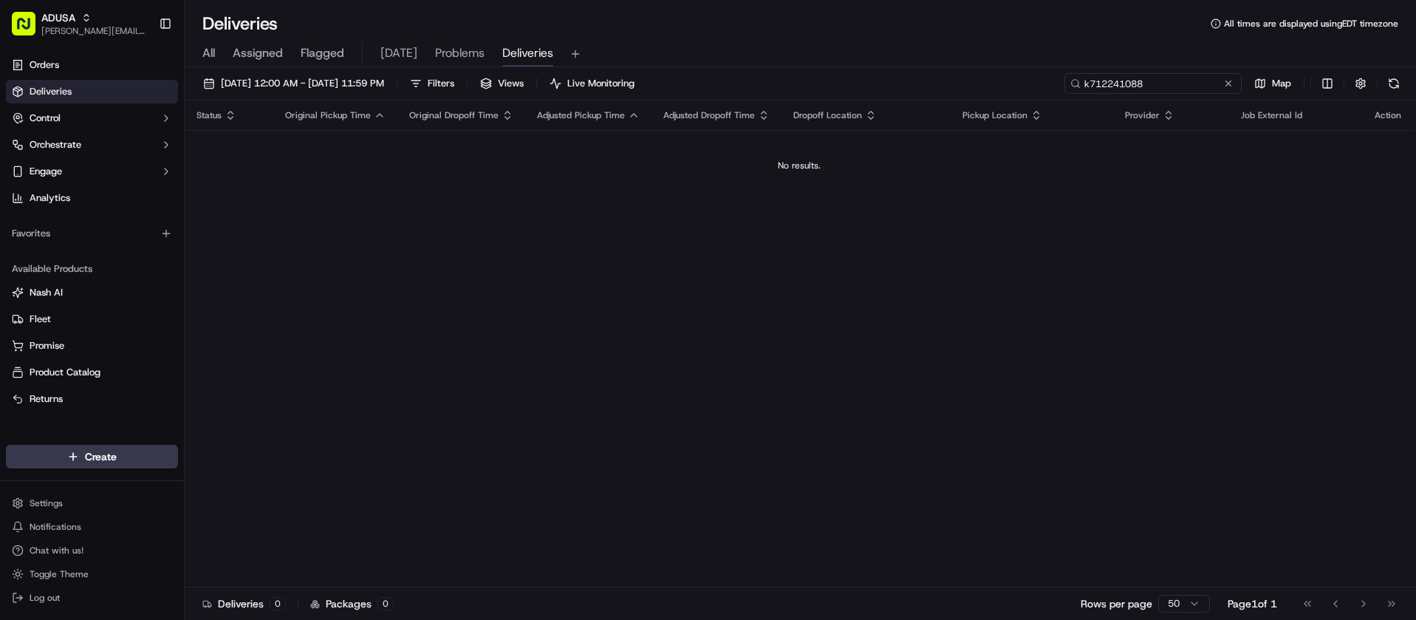
type input "k712241088"
click at [1227, 83] on button at bounding box center [1228, 83] width 15 height 15
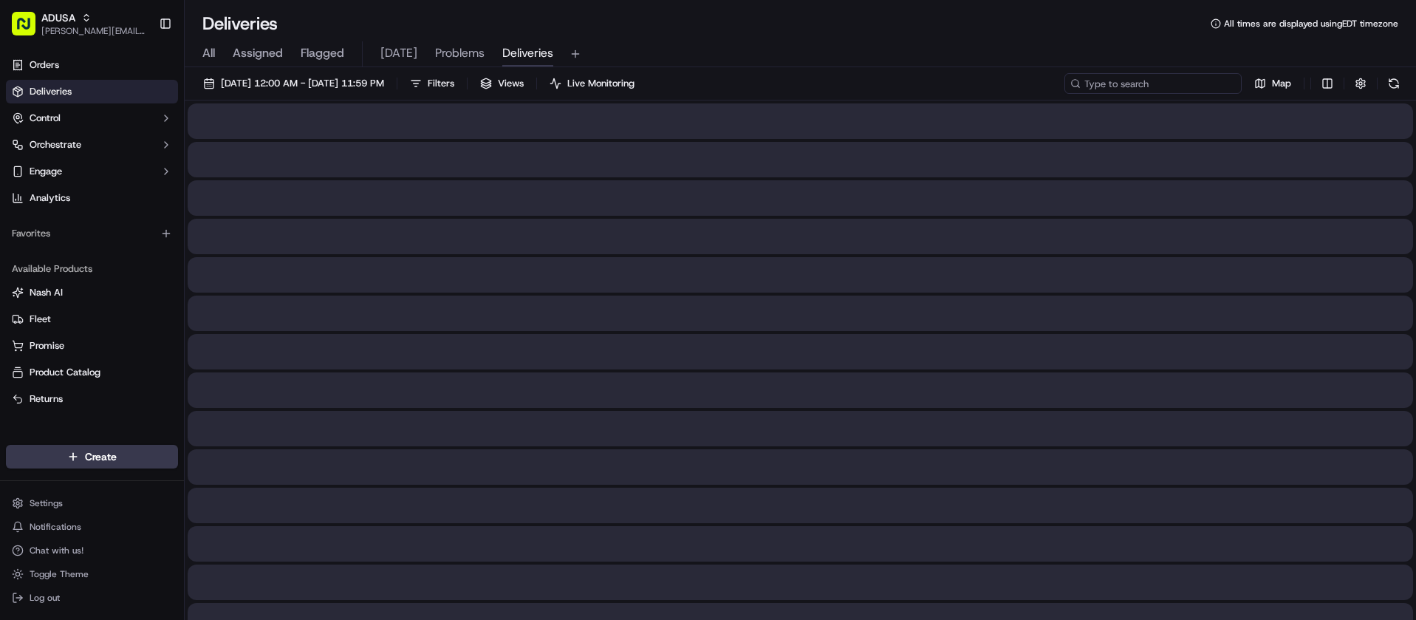
click at [1194, 86] on input at bounding box center [1152, 83] width 177 height 21
paste input "m714704372"
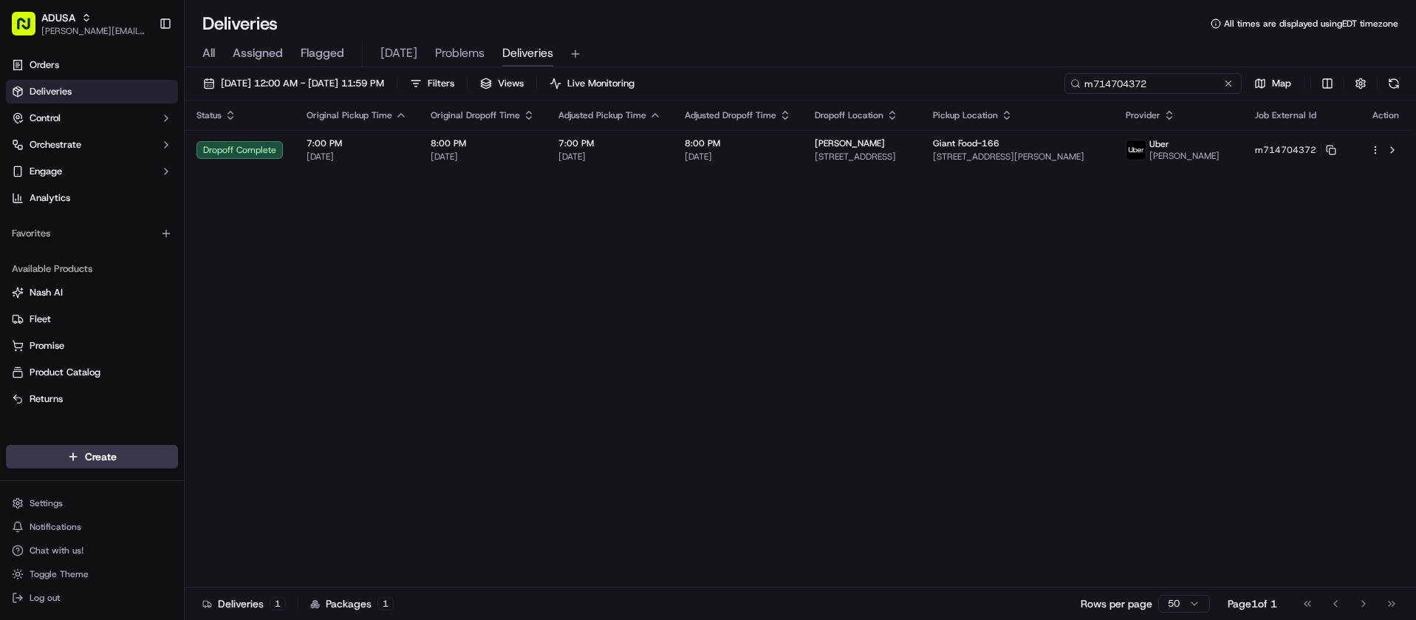
type input "m714704372"
click at [1231, 81] on button at bounding box center [1228, 83] width 15 height 15
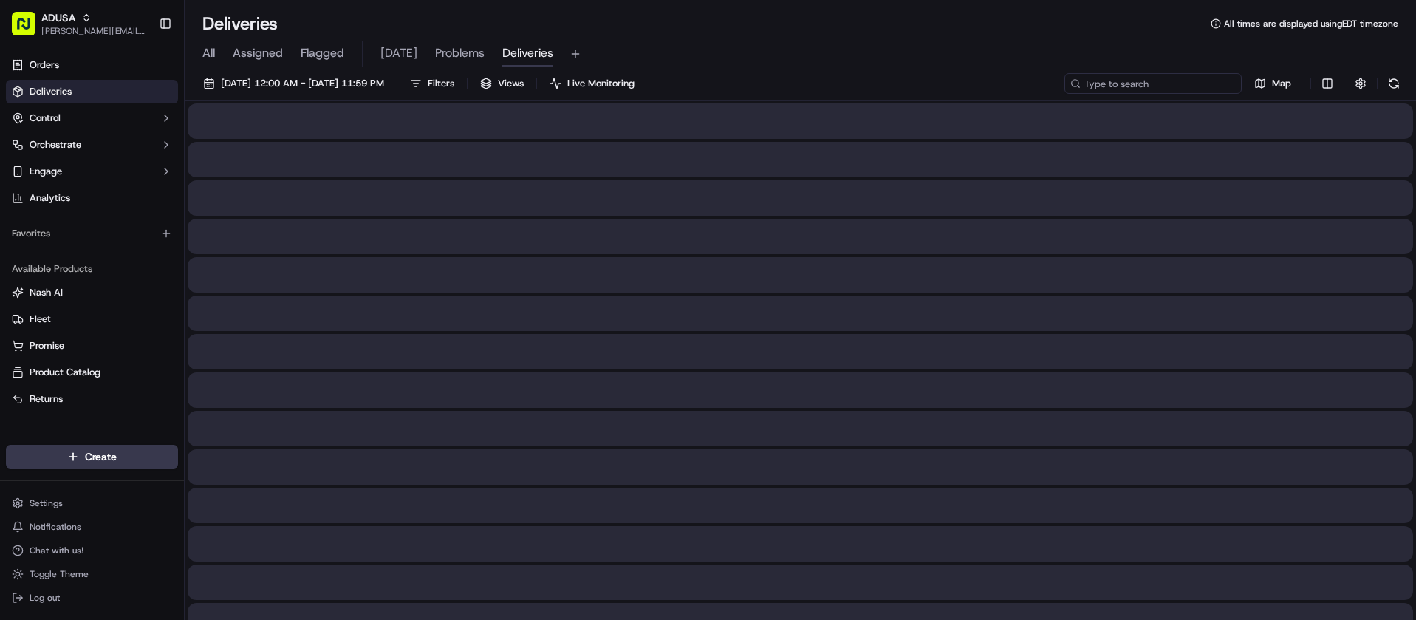
click at [1188, 84] on input at bounding box center [1152, 83] width 177 height 21
paste input "m715568700"
type input "m715568700"
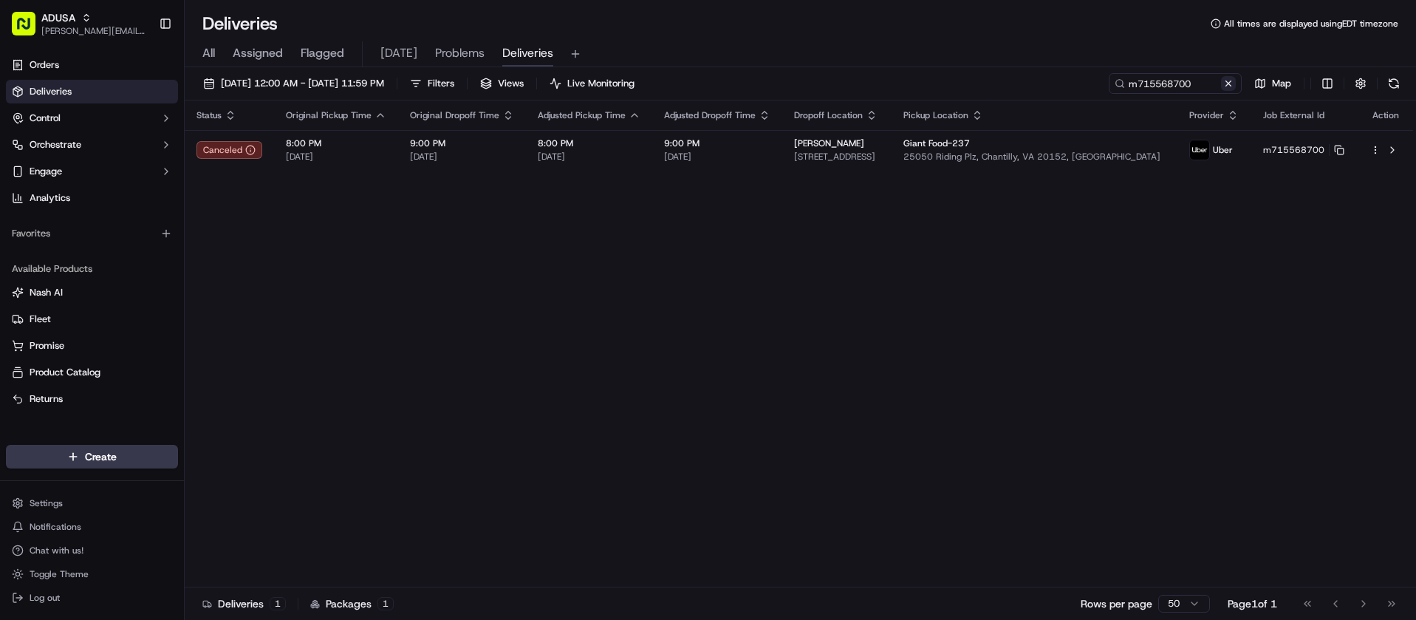
click at [1230, 82] on button at bounding box center [1228, 83] width 15 height 15
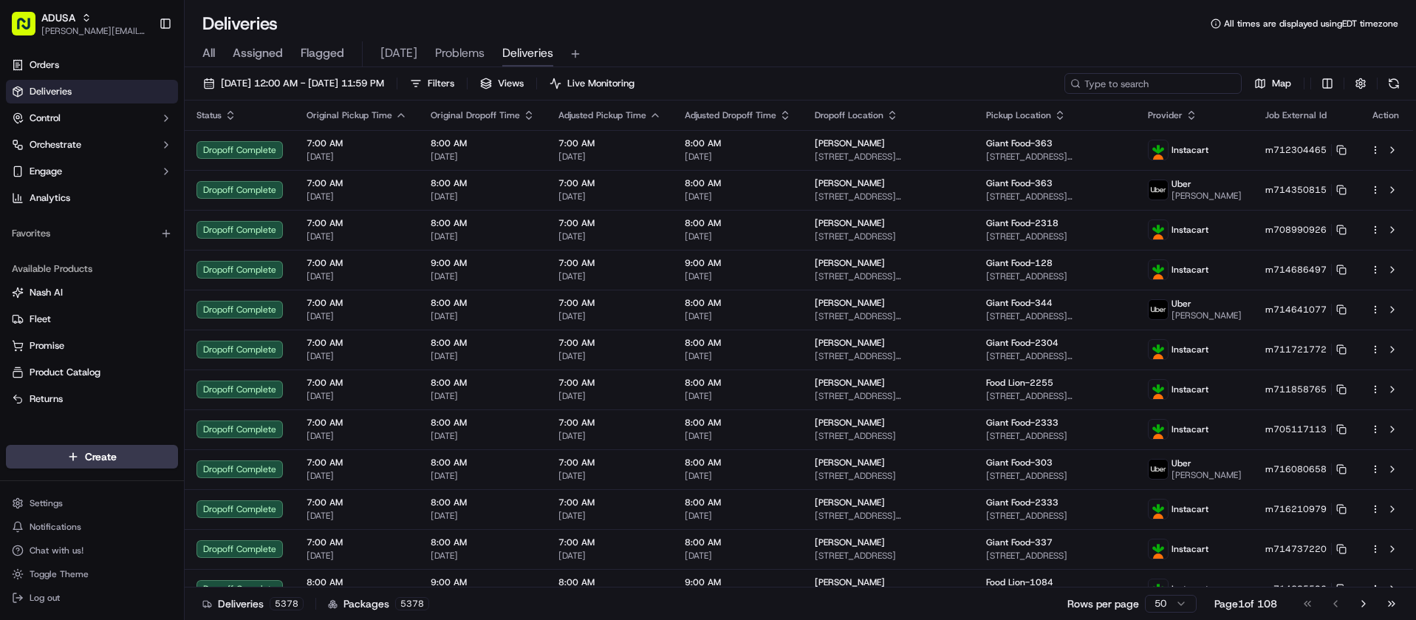
paste input "m709556513"
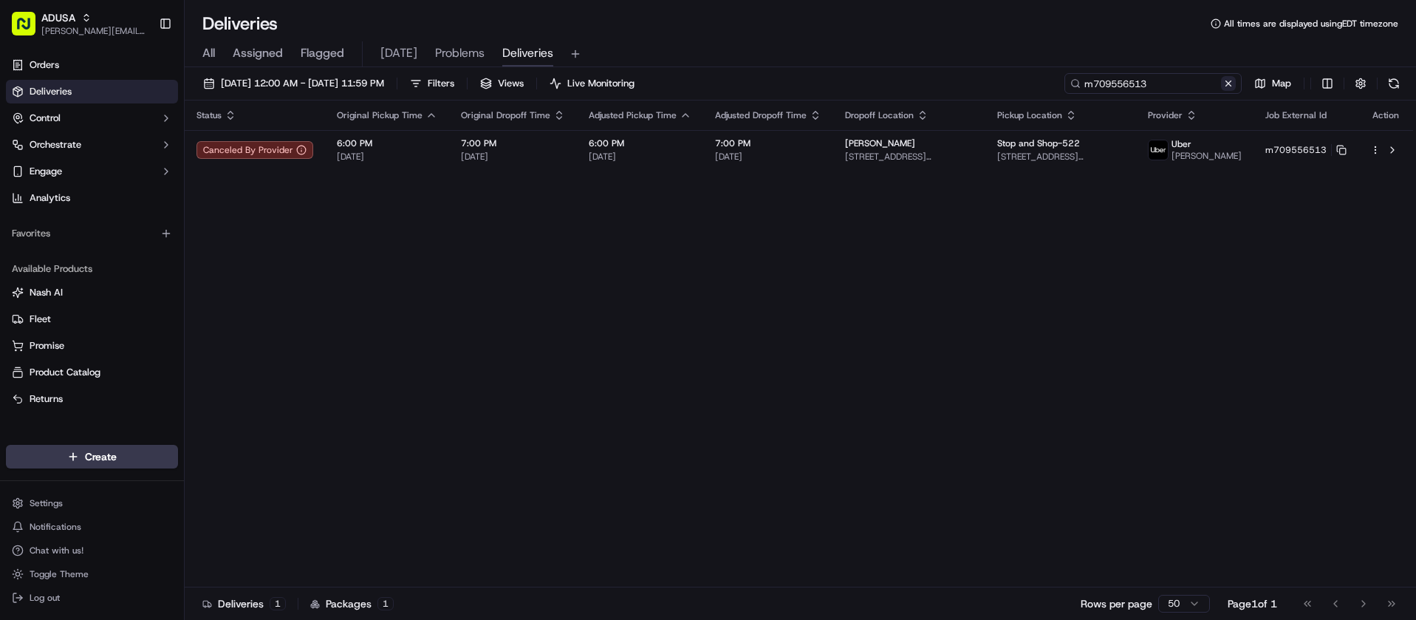
type input "m709556513"
click at [1234, 86] on button at bounding box center [1228, 83] width 15 height 15
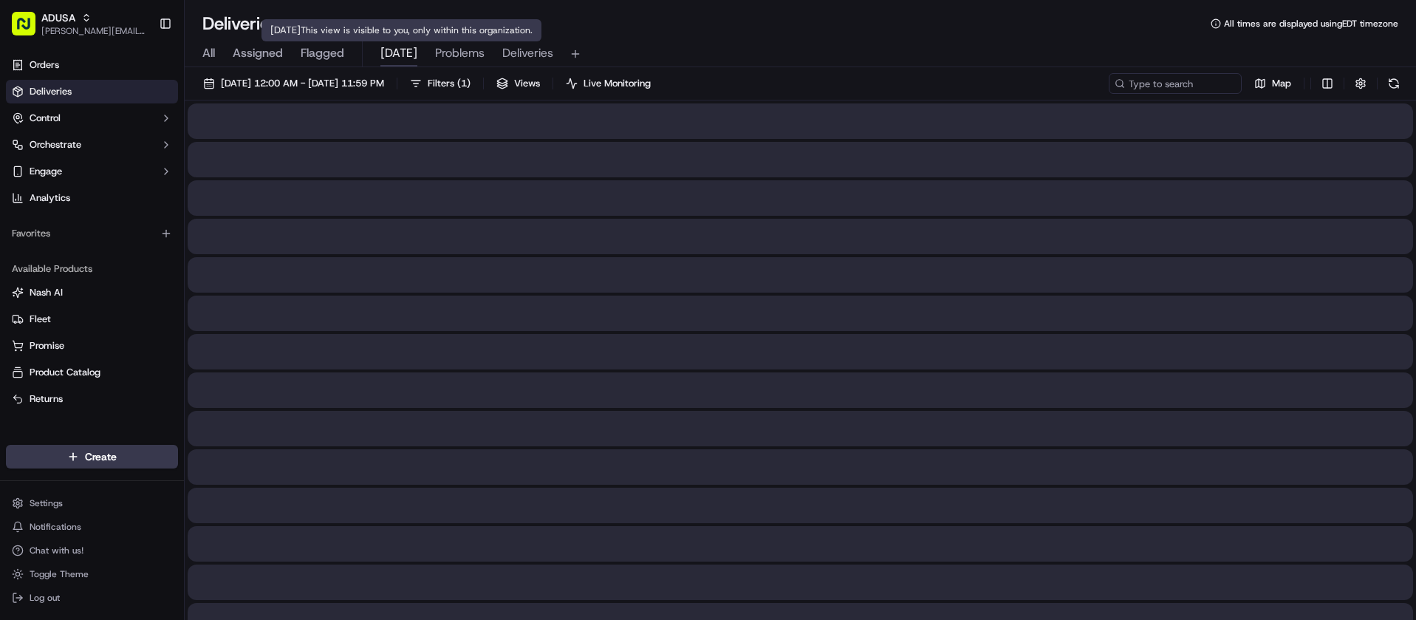
click at [407, 55] on span "[DATE]" at bounding box center [398, 53] width 37 height 18
click at [651, 84] on span "Live Monitoring" at bounding box center [617, 83] width 67 height 13
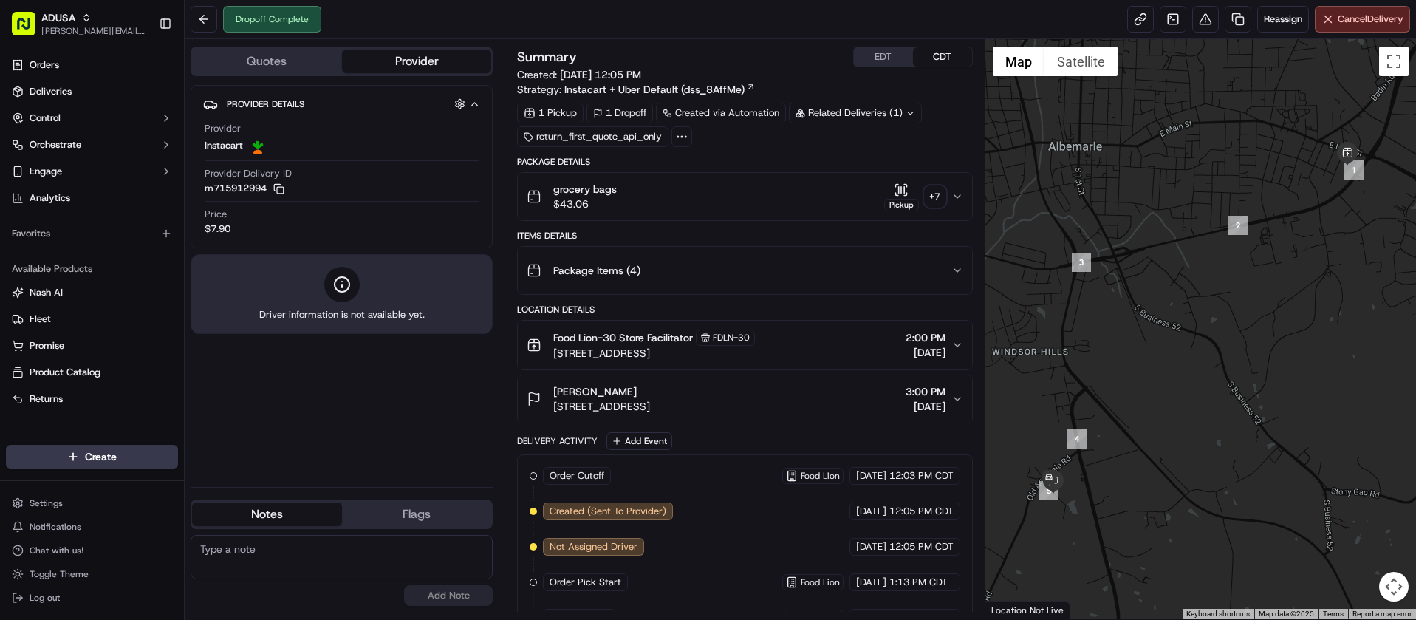
click at [960, 197] on icon "button" at bounding box center [957, 197] width 12 height 12
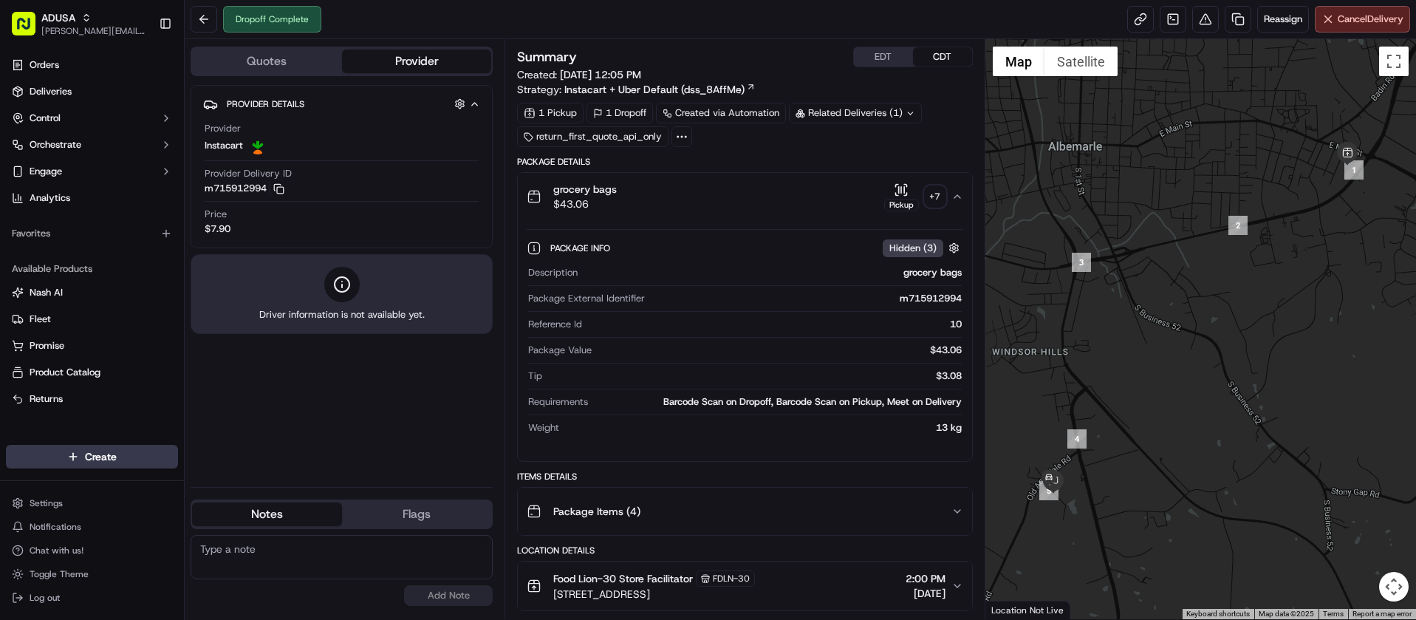
click at [898, 195] on icon "button" at bounding box center [897, 194] width 2 height 2
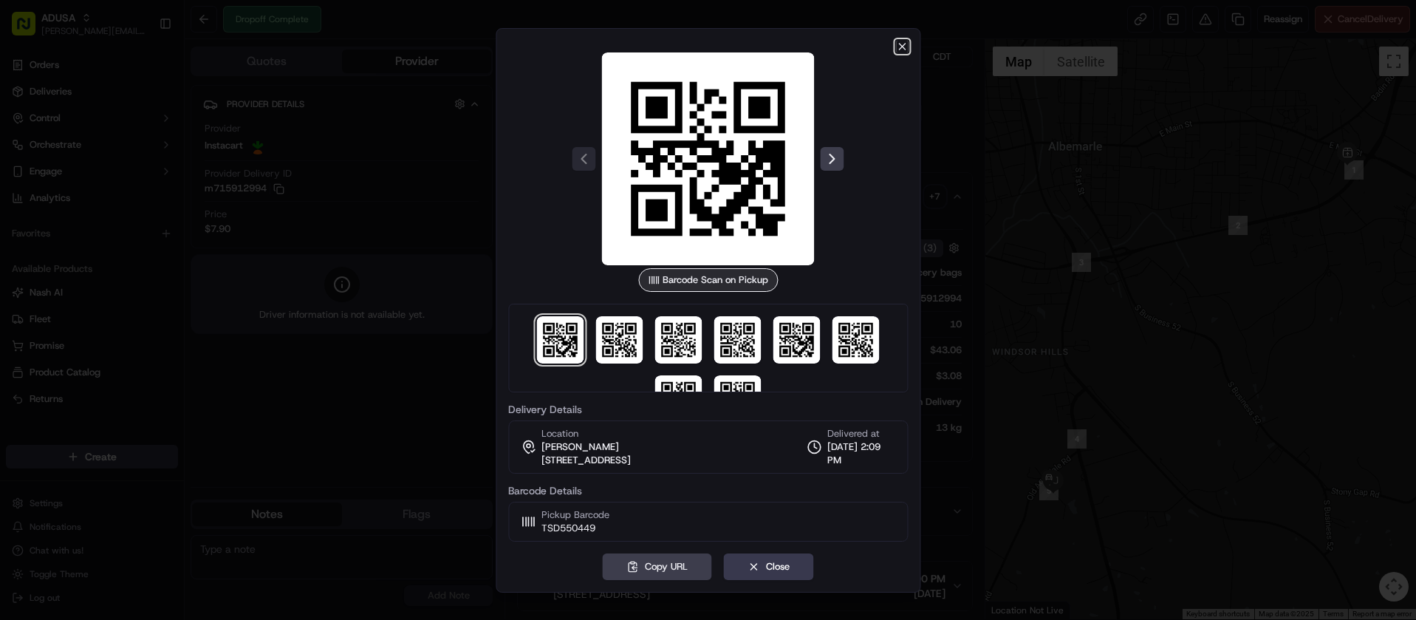
click at [900, 47] on icon "button" at bounding box center [902, 47] width 12 height 12
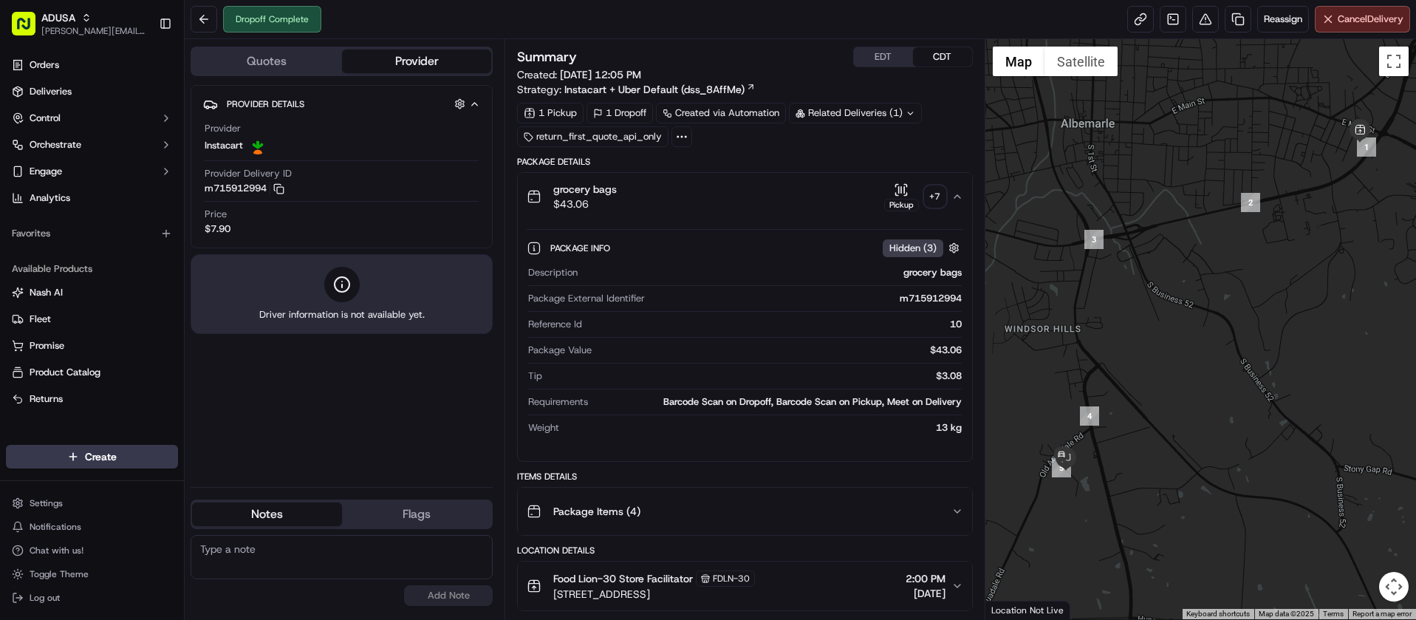
drag, startPoint x: 1177, startPoint y: 457, endPoint x: 1260, endPoint y: 352, distance: 133.0
click at [1260, 352] on div at bounding box center [1200, 329] width 431 height 580
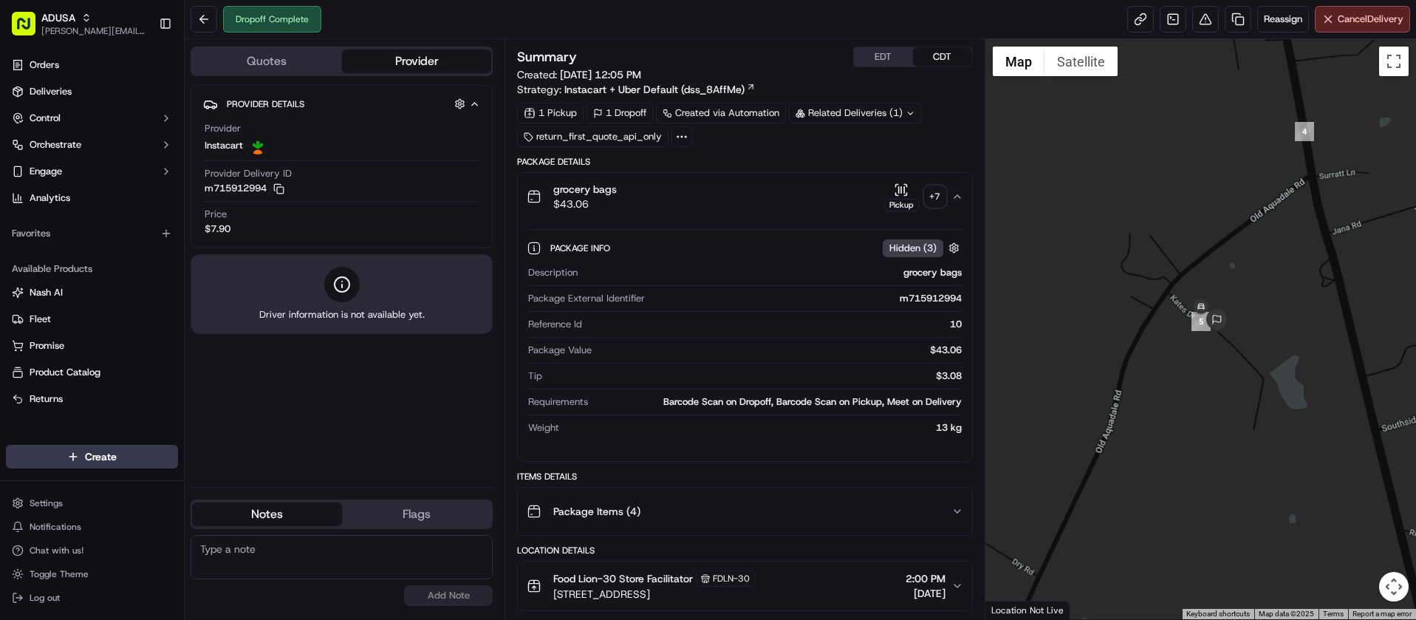
drag, startPoint x: 1282, startPoint y: 205, endPoint x: 1222, endPoint y: 402, distance: 205.4
click at [1222, 402] on div at bounding box center [1200, 329] width 431 height 580
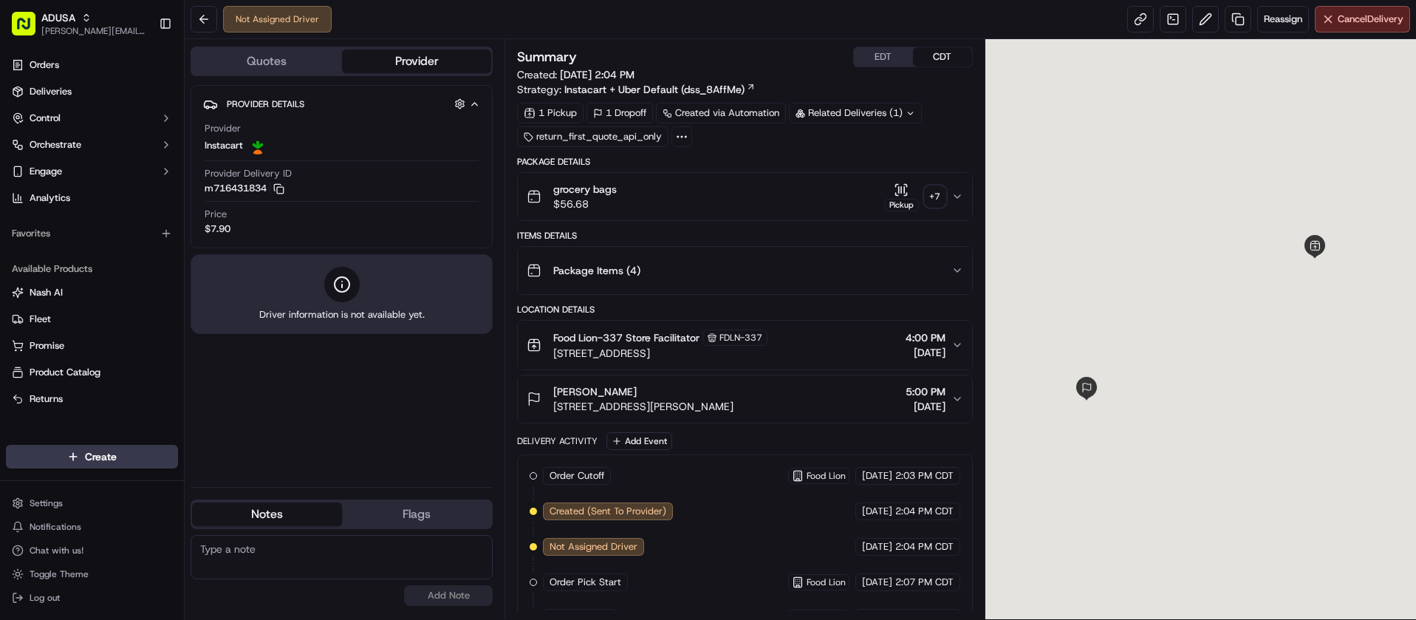
click at [367, 558] on textarea at bounding box center [342, 557] width 302 height 44
paste textarea "09/18/2025 43504831 $ .00 S-945 FRAUD CASE"
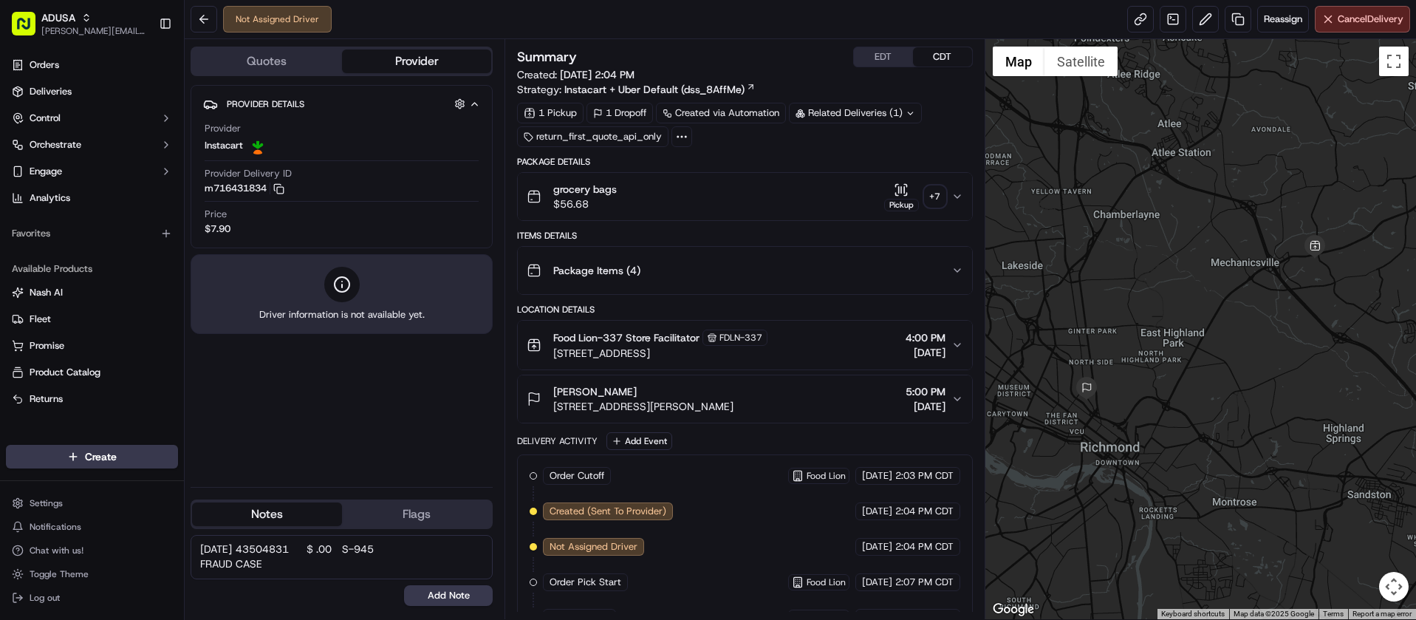
drag, startPoint x: 343, startPoint y: 554, endPoint x: 385, endPoint y: 552, distance: 42.2
click at [385, 552] on textarea "09/18/2025 43504831 $ .00 S-945 FRAUD CASE" at bounding box center [342, 557] width 302 height 44
type textarea "09/18/2025 43504831 S-945 FRAUD CASE"
click at [448, 595] on button "Add Note" at bounding box center [448, 595] width 89 height 21
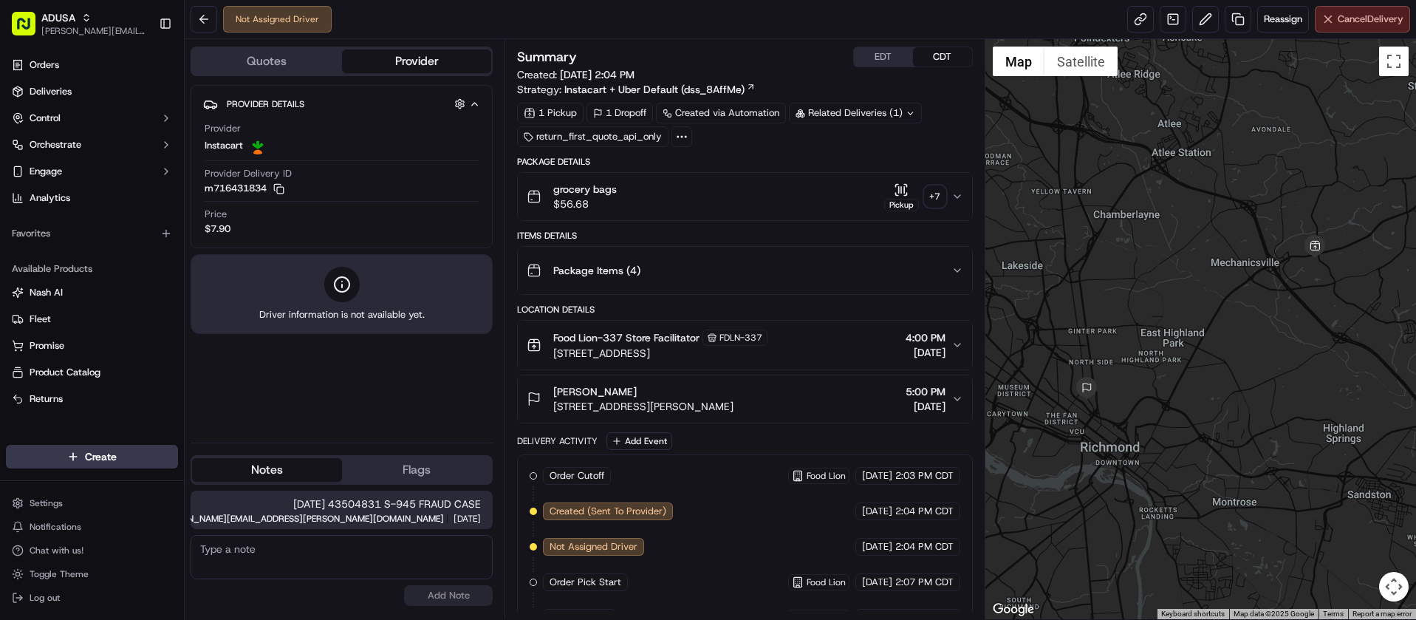
click at [1359, 24] on span "Cancel Delivery" at bounding box center [1371, 19] width 66 height 13
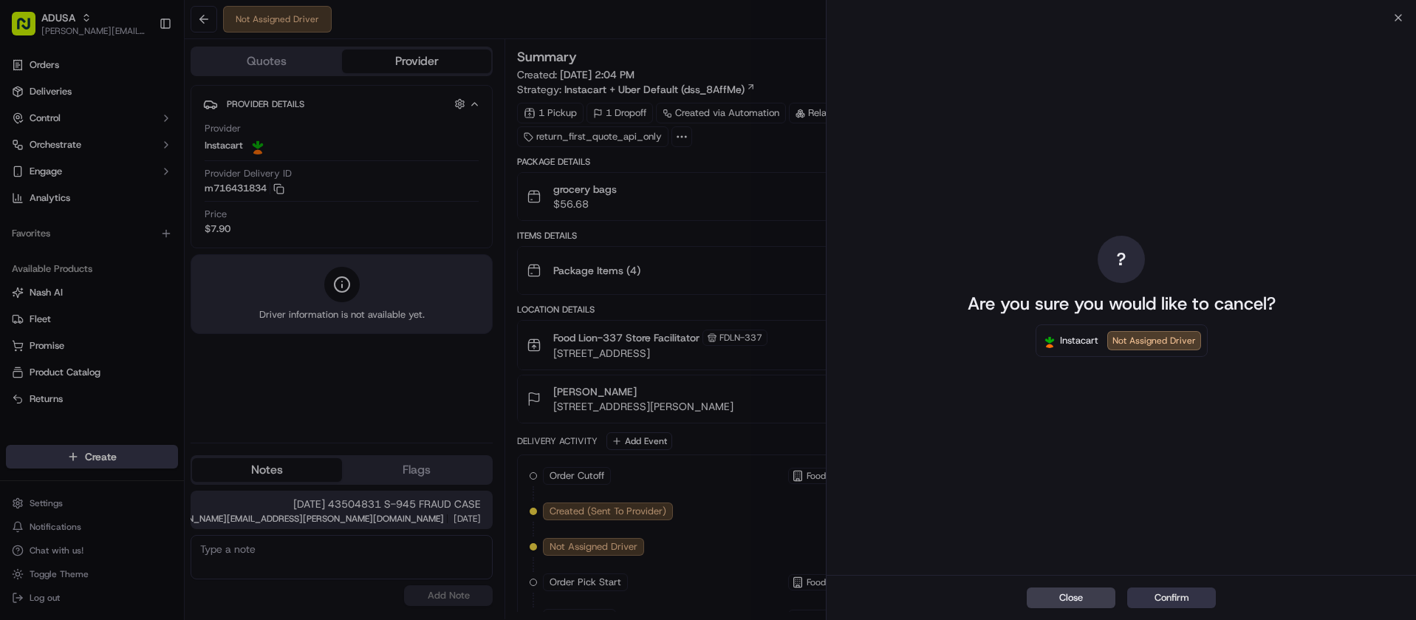
click at [1190, 592] on button "Confirm" at bounding box center [1171, 597] width 89 height 21
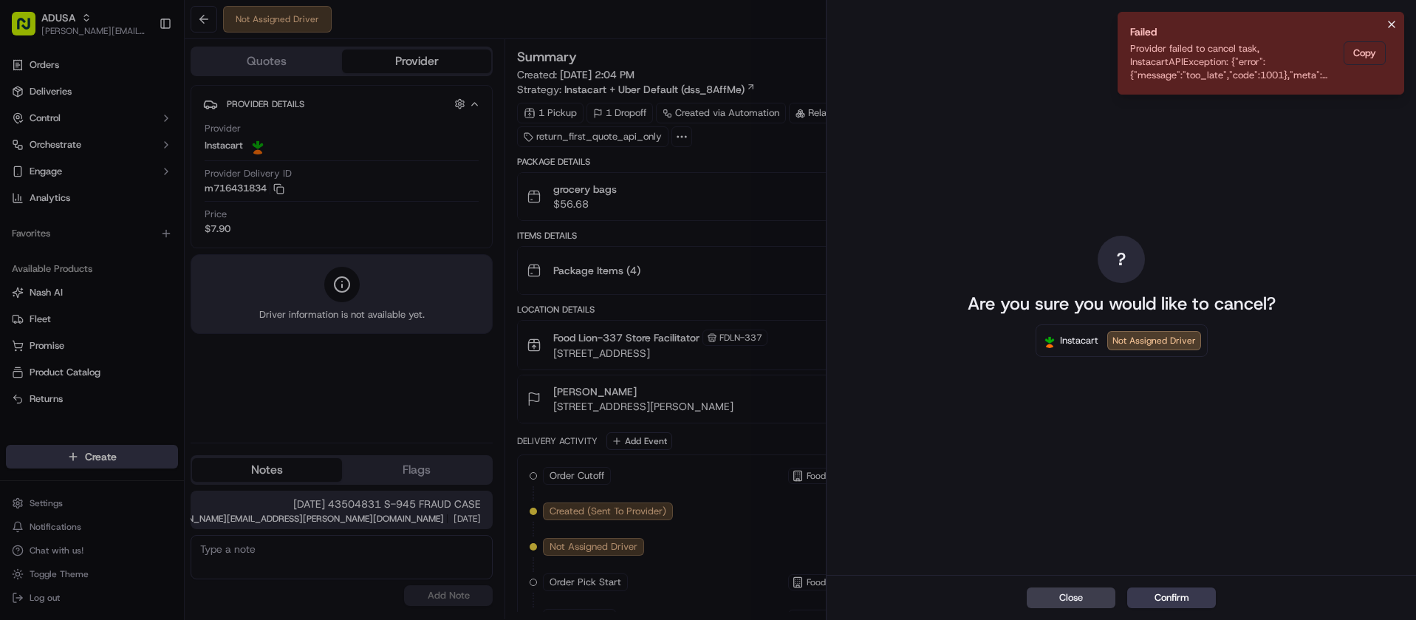
click at [1397, 25] on icon "Notifications (F8)" at bounding box center [1392, 24] width 12 height 12
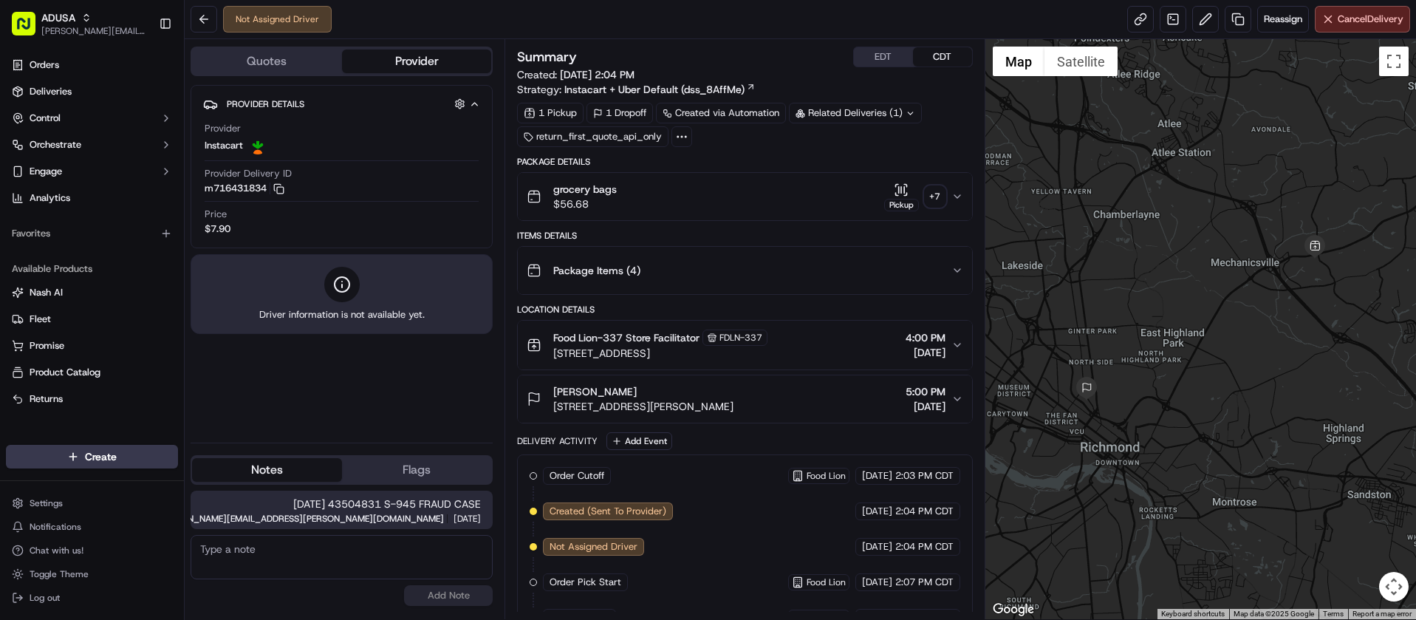
click at [347, 563] on textarea at bounding box center [342, 557] width 302 height 44
type textarea "Cancelled W/ store and IC."
click at [442, 594] on button "Add Note" at bounding box center [448, 595] width 89 height 21
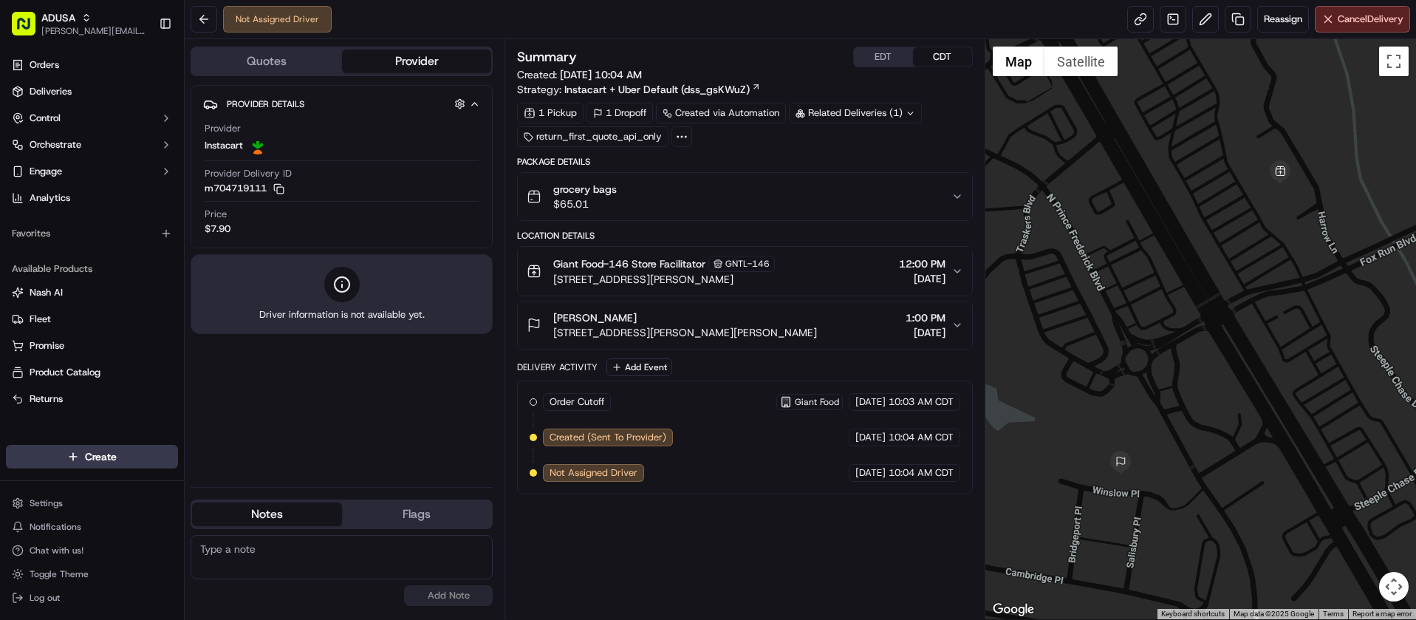
click at [299, 547] on textarea at bounding box center [342, 557] width 302 height 44
type textarea "Cancelled by customer per CC"
click at [459, 604] on button "Add Note" at bounding box center [448, 595] width 89 height 21
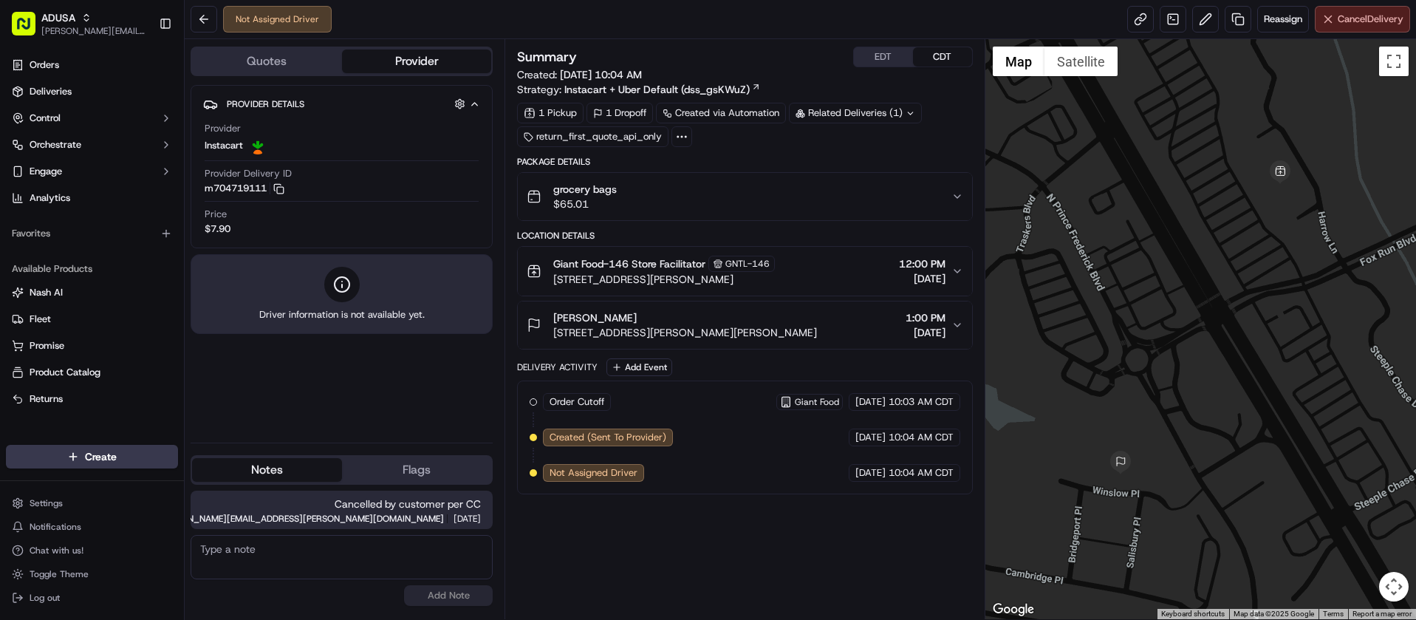
click at [1355, 18] on span "Cancel Delivery" at bounding box center [1371, 19] width 66 height 13
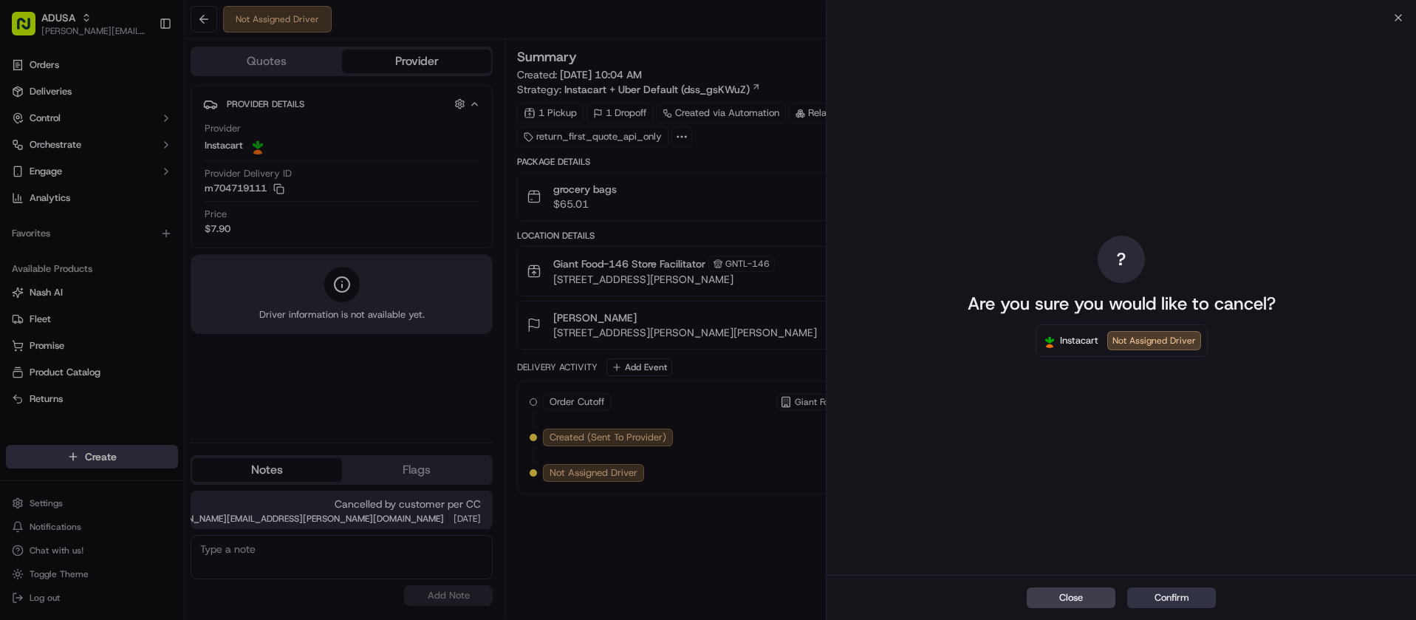
click at [1169, 598] on button "Confirm" at bounding box center [1171, 597] width 89 height 21
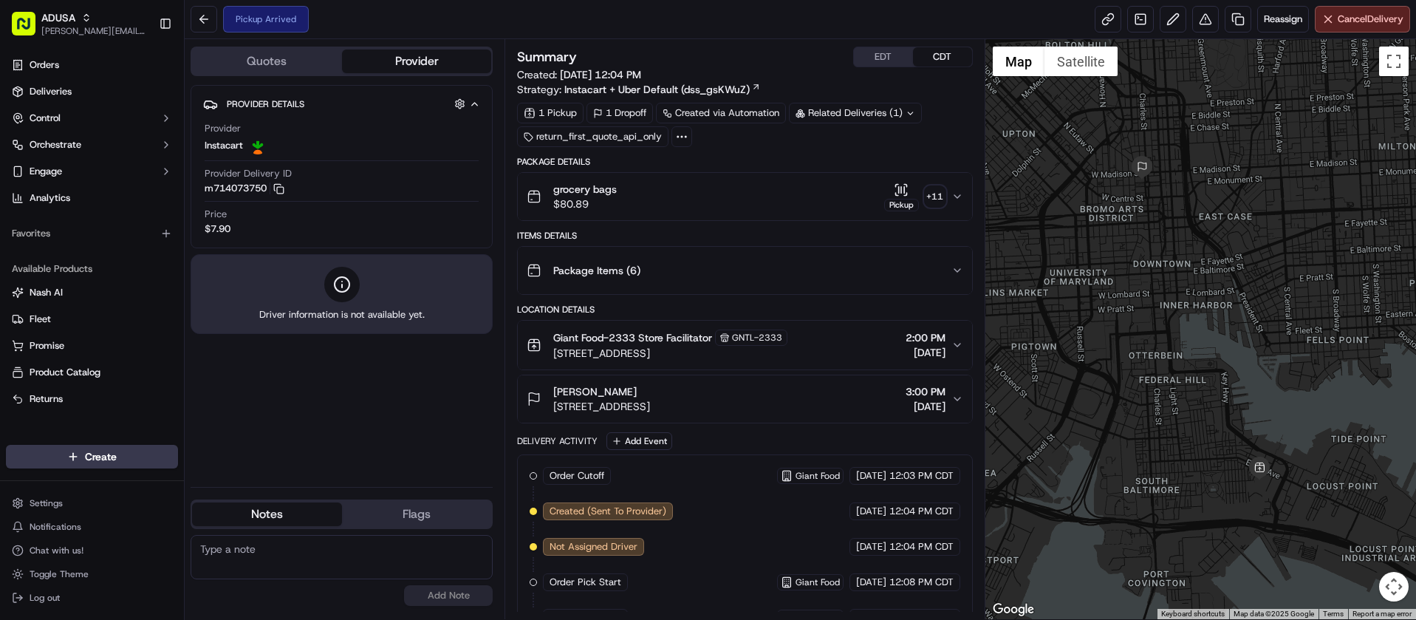
click at [324, 550] on textarea at bounding box center [342, 557] width 302 height 44
click at [270, 549] on textarea at bounding box center [342, 557] width 302 height 44
click at [278, 547] on textarea "Cancelled" at bounding box center [342, 557] width 302 height 44
type textarea "Cancelled by customer per CC"
click at [443, 588] on button "Add Note" at bounding box center [448, 595] width 89 height 21
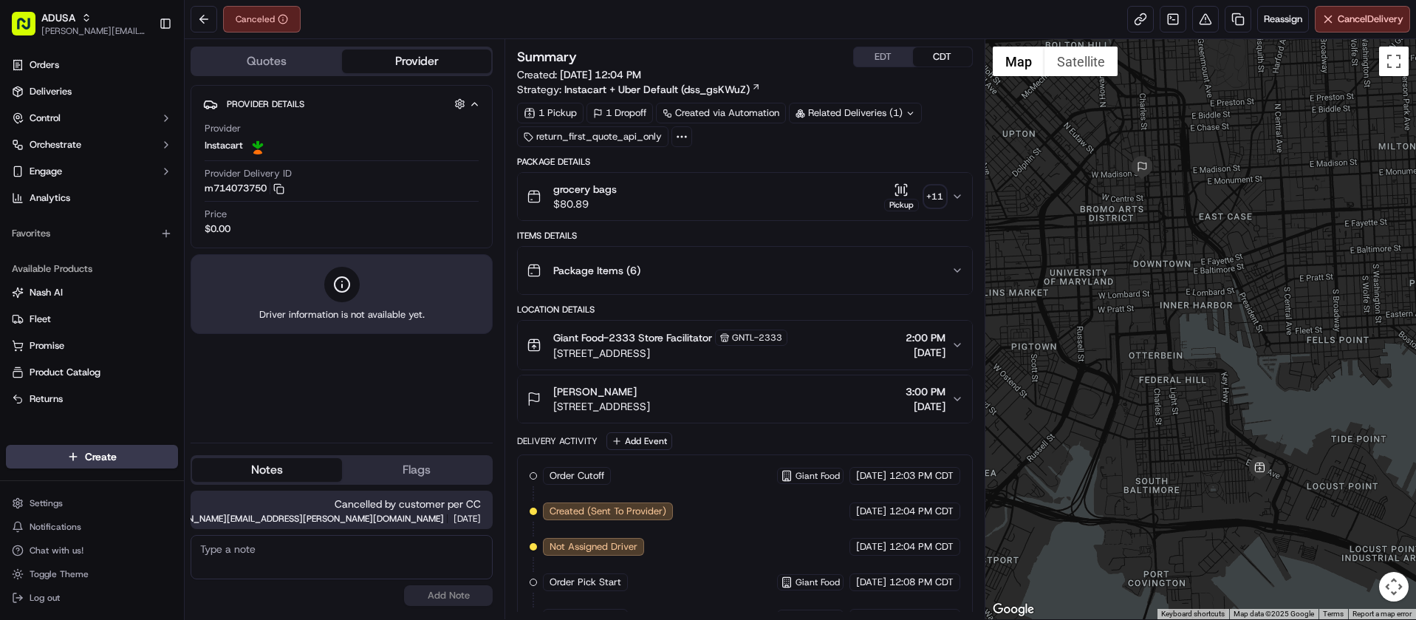
click at [412, 550] on textarea at bounding box center [342, 557] width 302 height 44
click at [306, 566] on textarea "Called store/" at bounding box center [342, 557] width 302 height 44
click at [309, 549] on textarea "Called store/" at bounding box center [342, 557] width 302 height 44
type textarea "Called store/ store rep confirmed order had been already picked up."
drag, startPoint x: 451, startPoint y: 586, endPoint x: 482, endPoint y: 573, distance: 33.5
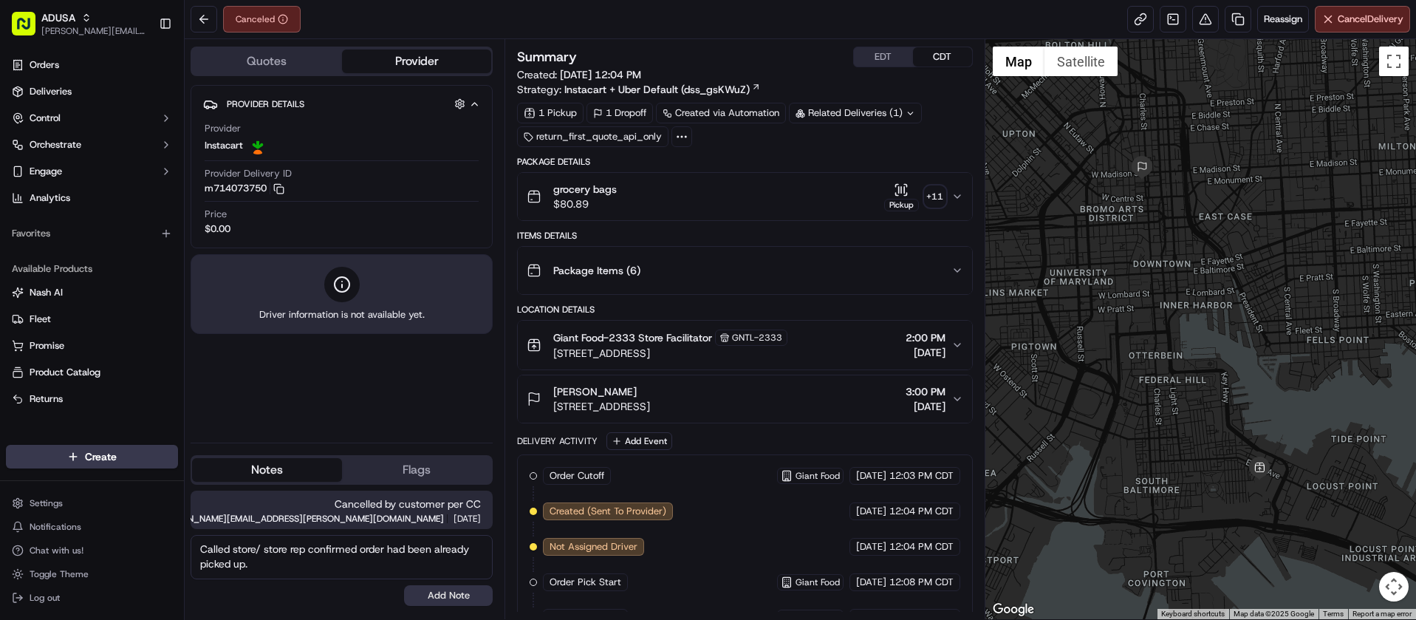
click at [451, 587] on button "Add Note" at bounding box center [448, 595] width 89 height 21
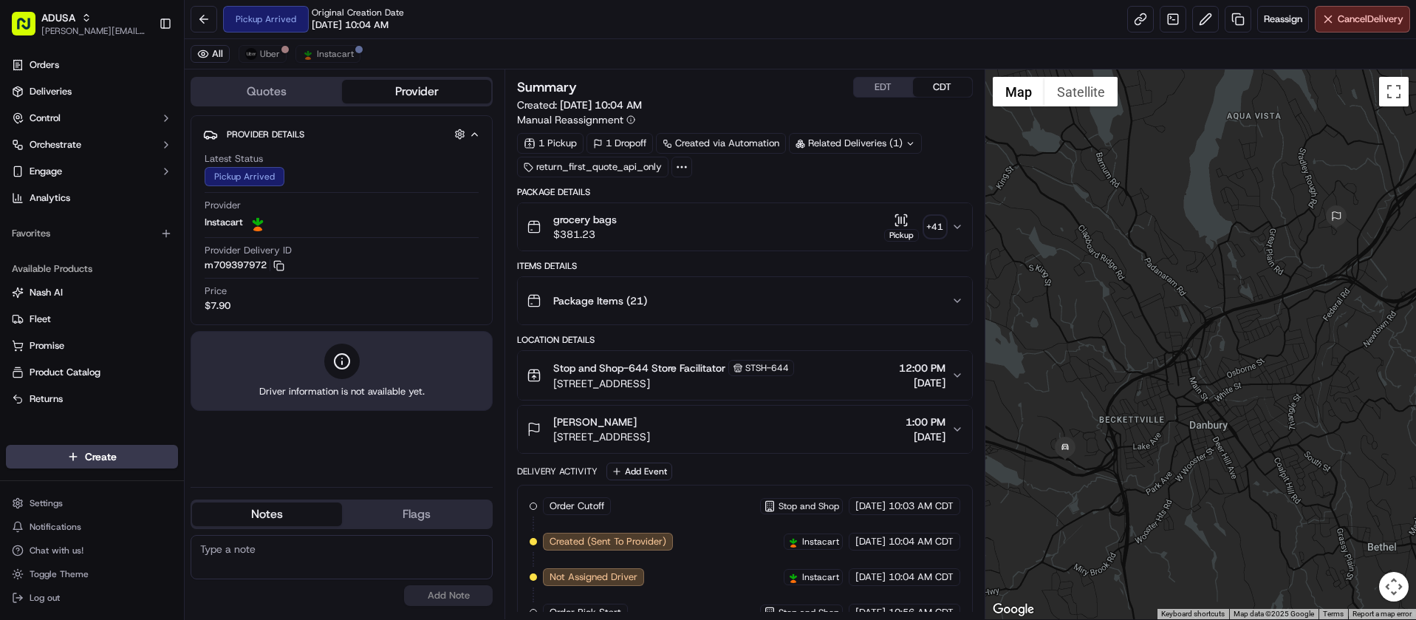
click at [354, 551] on textarea at bounding box center [342, 557] width 302 height 44
type textarea "Cancelled by customer per CC"
click at [454, 589] on button "Add Note" at bounding box center [448, 595] width 89 height 21
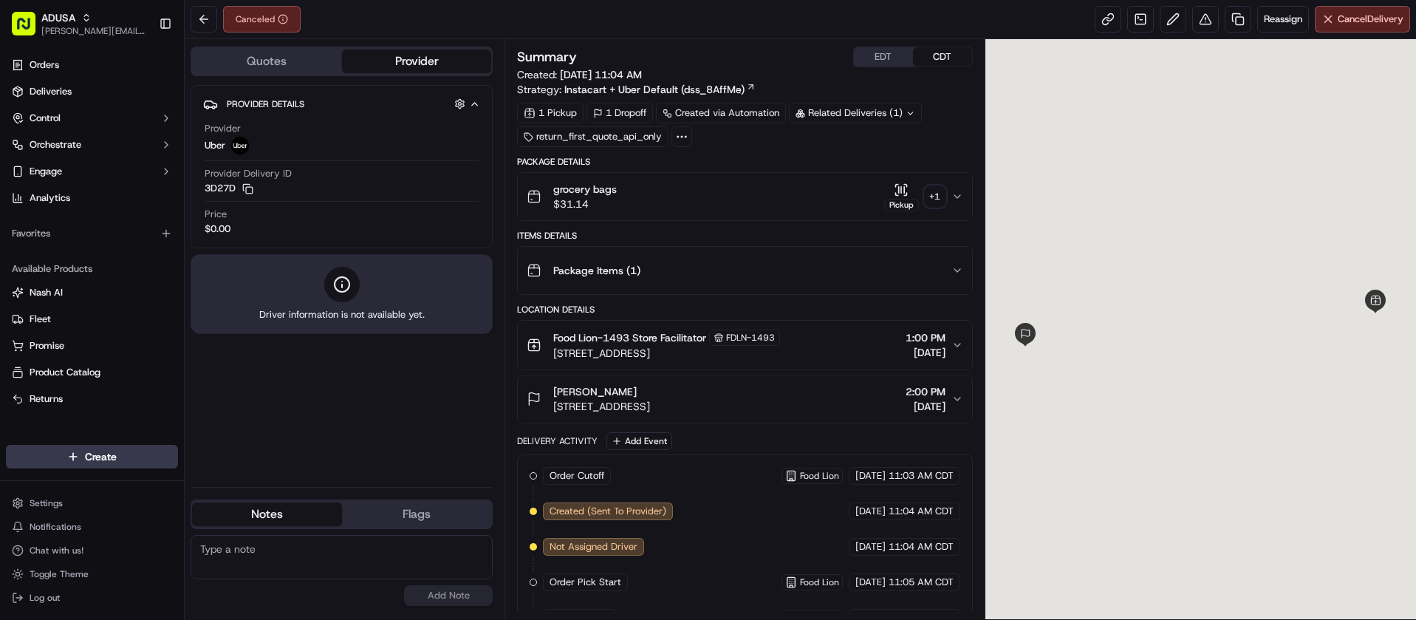
scroll to position [63, 0]
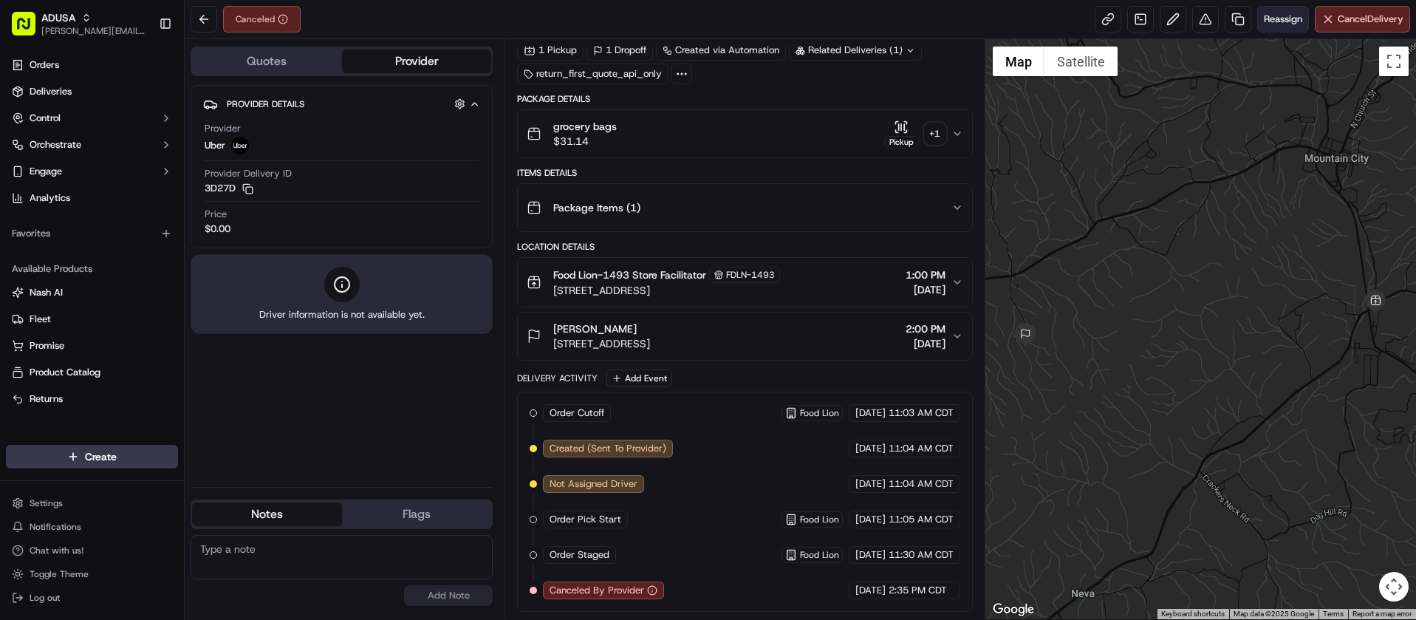
click at [1277, 18] on span "Reassign" at bounding box center [1283, 19] width 38 height 13
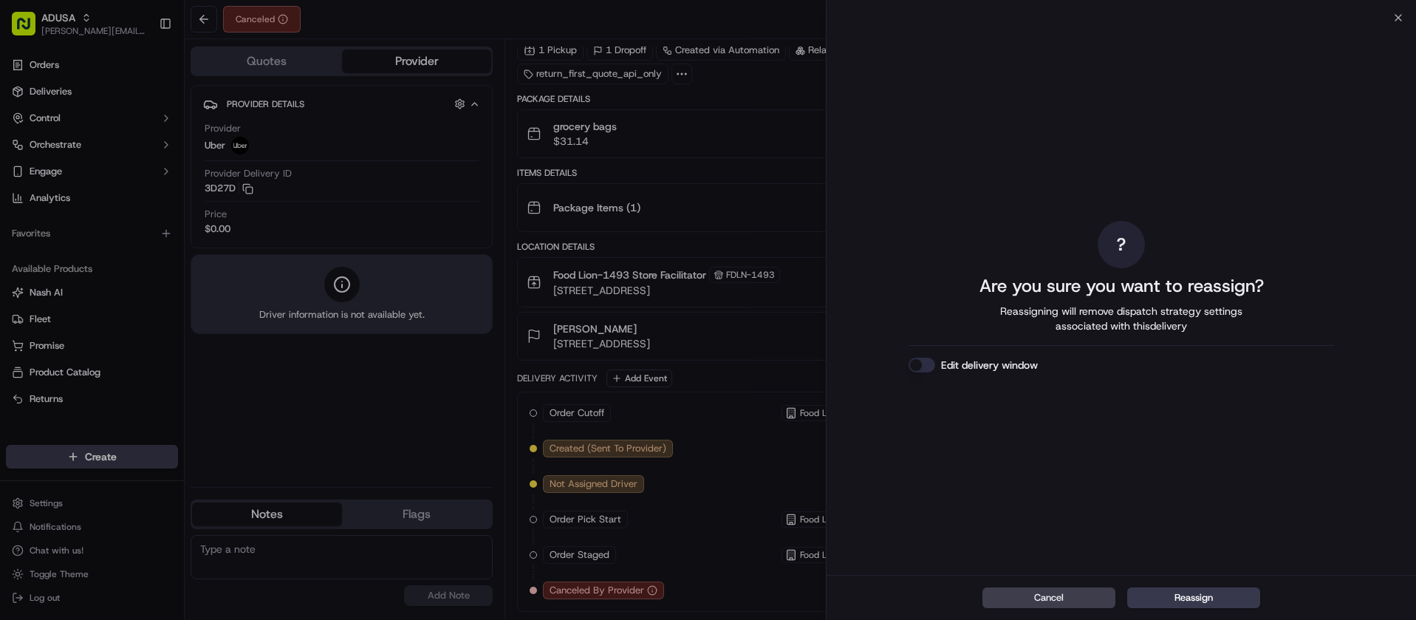
click at [923, 360] on button "Edit delivery window" at bounding box center [922, 365] width 27 height 15
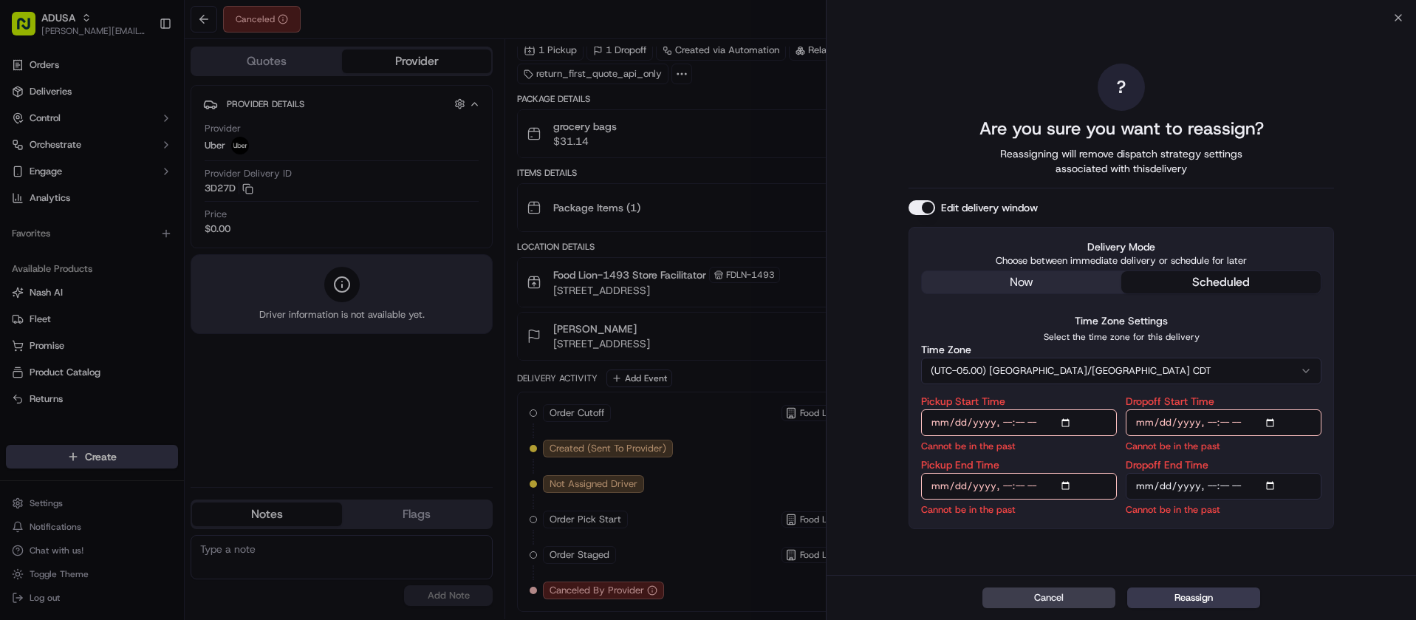
click at [926, 208] on button "Edit delivery window" at bounding box center [922, 207] width 27 height 15
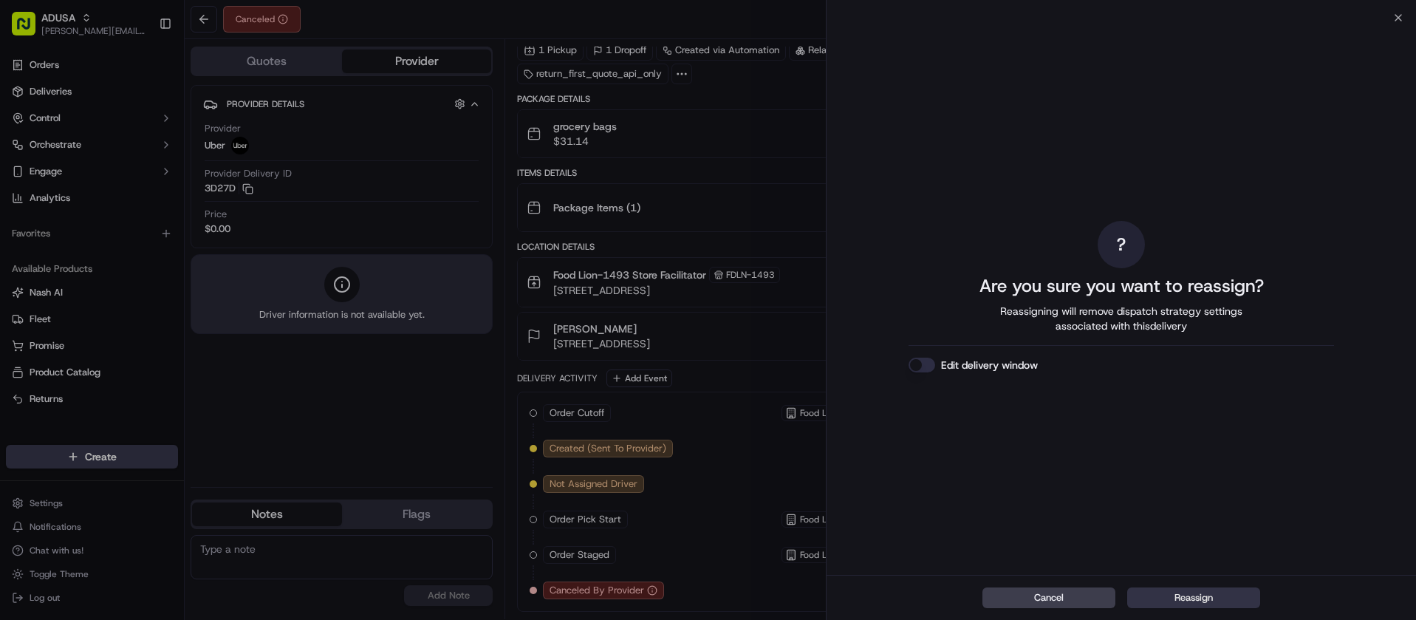
click at [1170, 593] on button "Reassign" at bounding box center [1193, 597] width 133 height 21
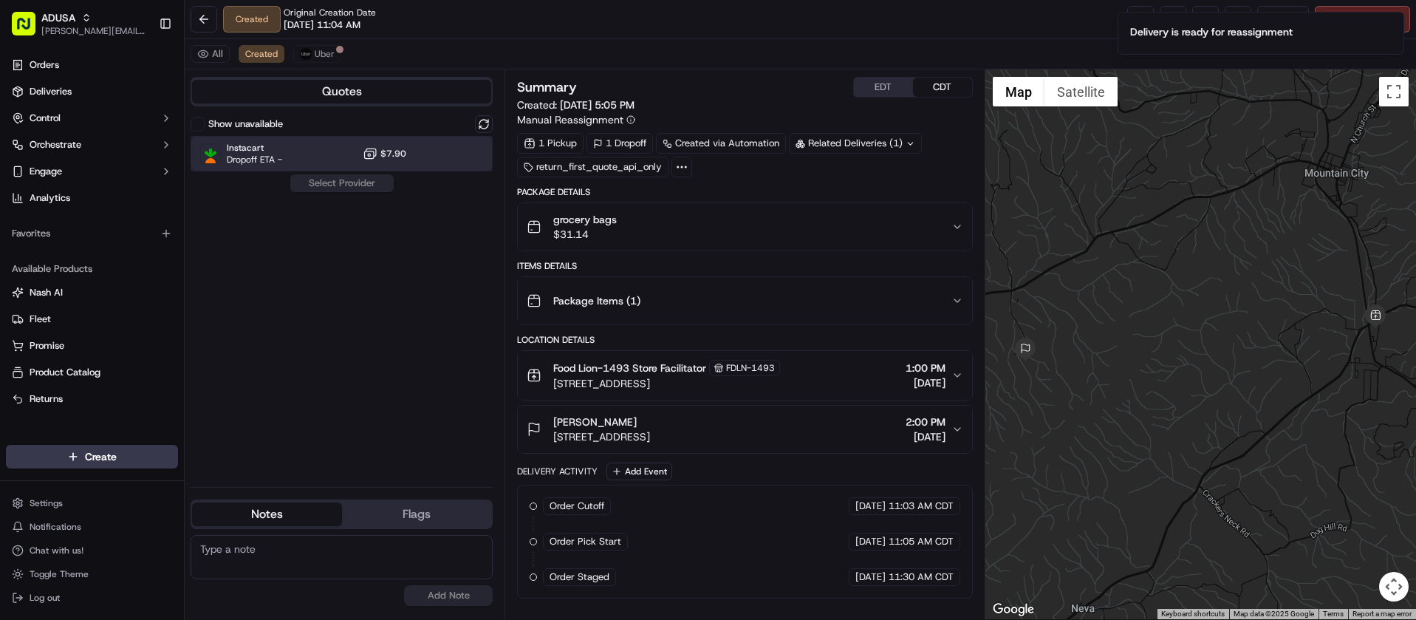
click at [341, 146] on div "Instacart Dropoff ETA - $7.90" at bounding box center [342, 153] width 302 height 35
click at [346, 182] on button "Assign Provider" at bounding box center [342, 183] width 105 height 18
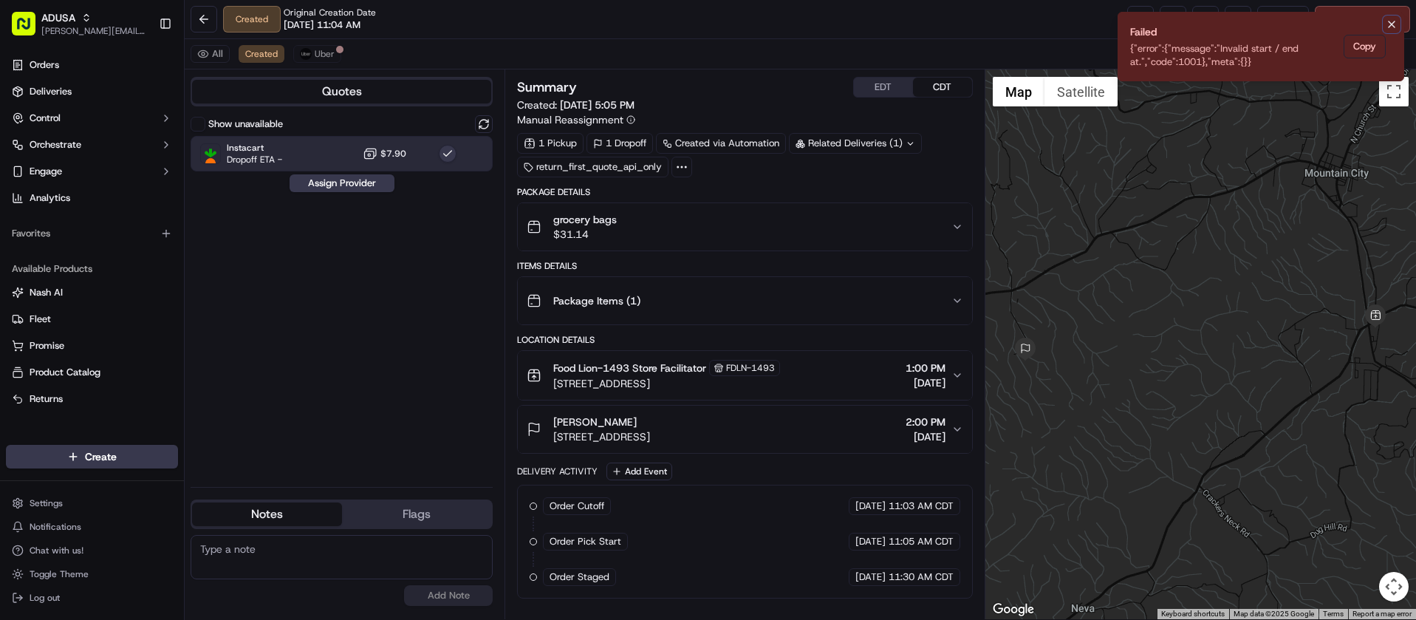
click at [1388, 21] on icon "Notifications (F8)" at bounding box center [1392, 24] width 12 height 12
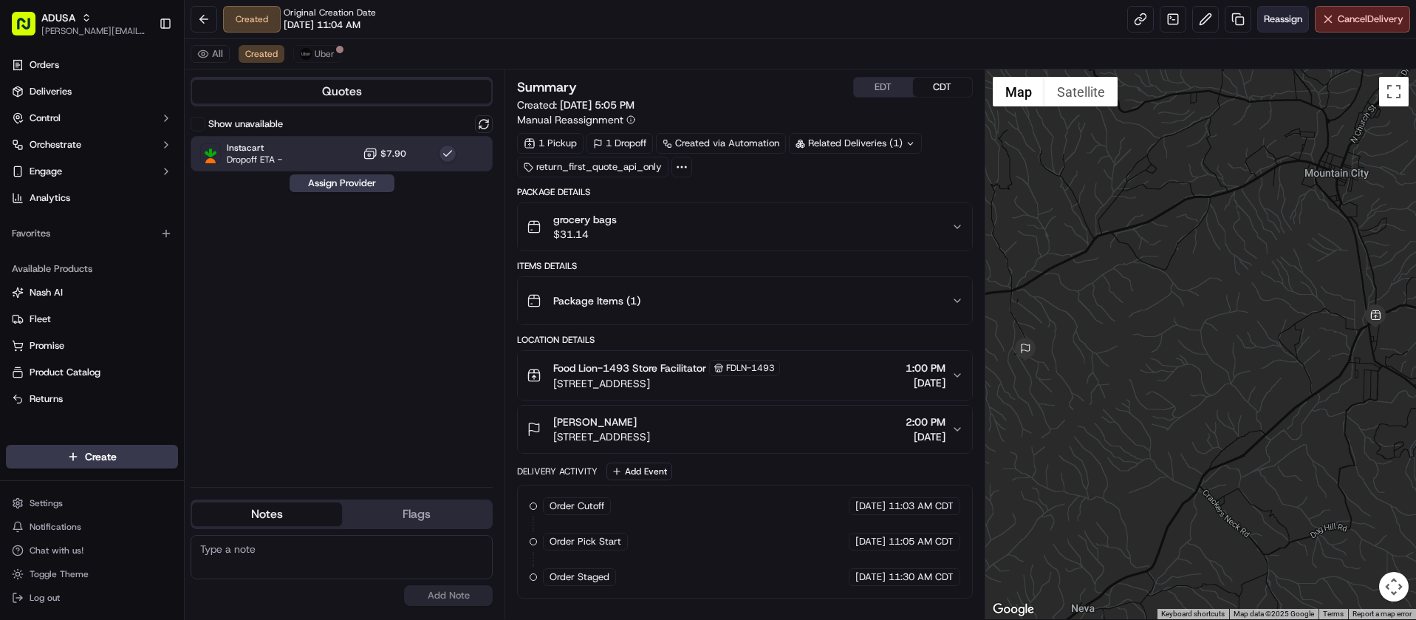
click at [1293, 16] on span "Reassign" at bounding box center [1283, 19] width 38 height 13
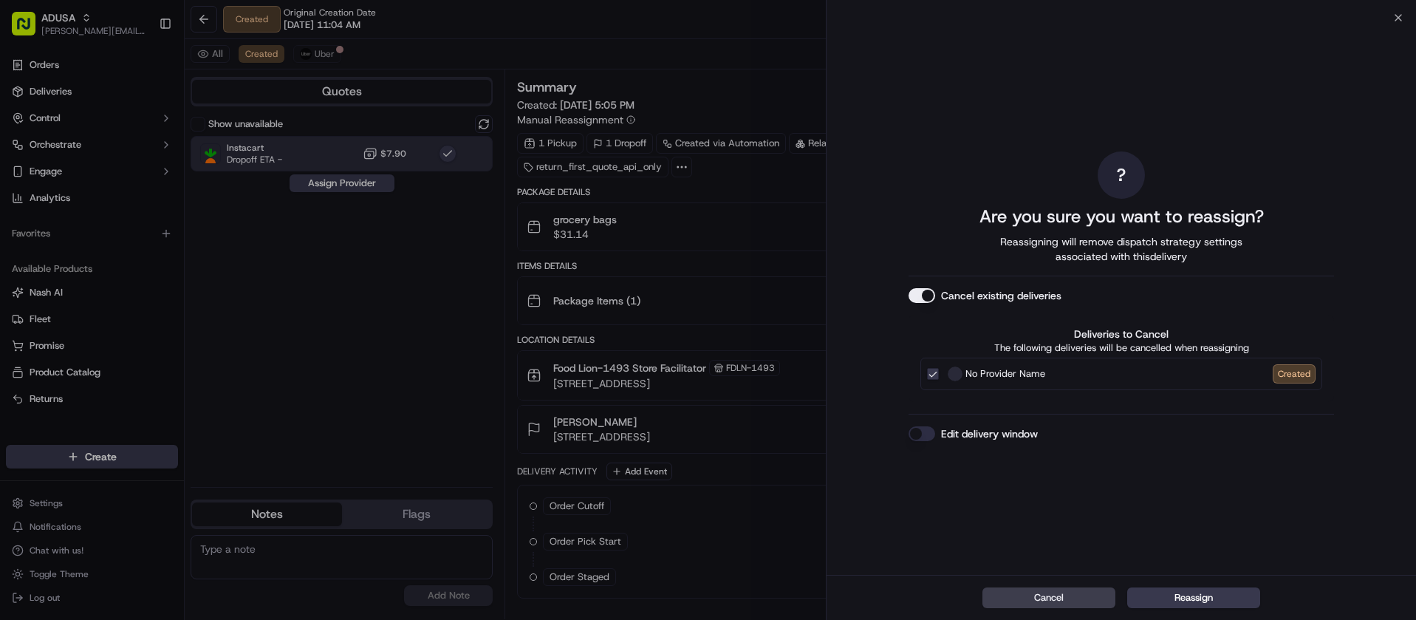
click at [920, 428] on button "Edit delivery window" at bounding box center [922, 433] width 27 height 15
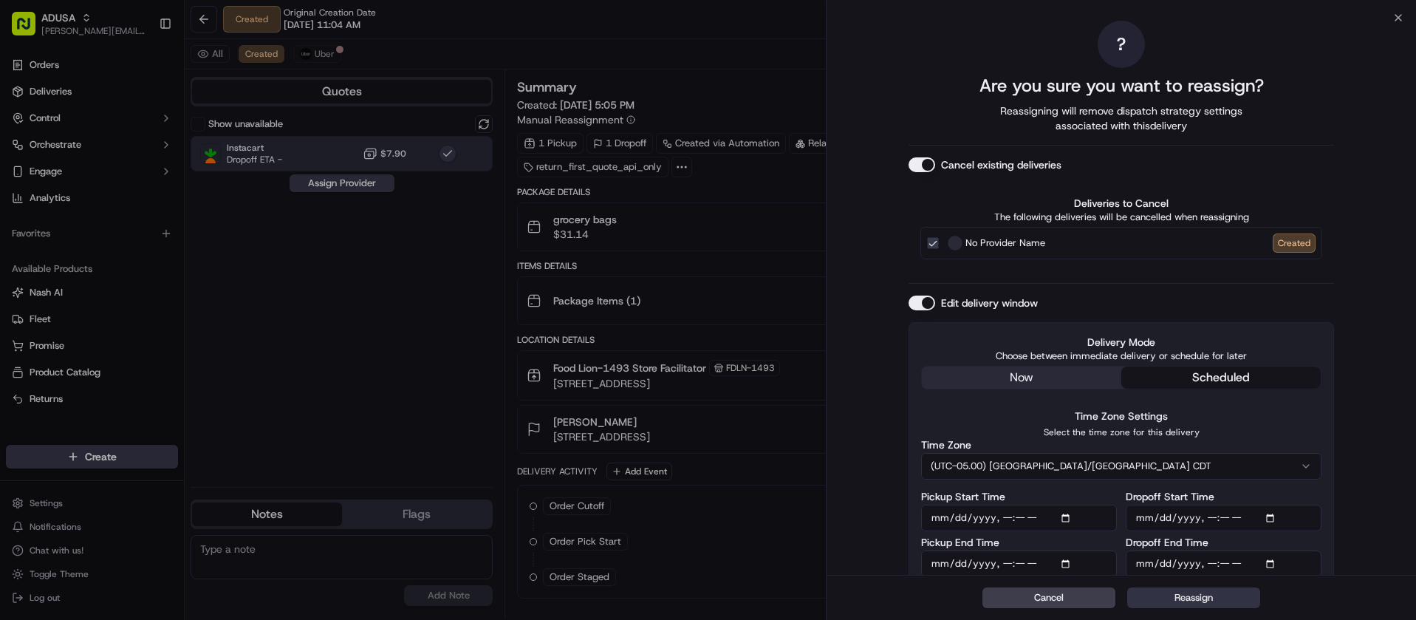
click at [1182, 599] on button "Reassign" at bounding box center [1193, 597] width 133 height 21
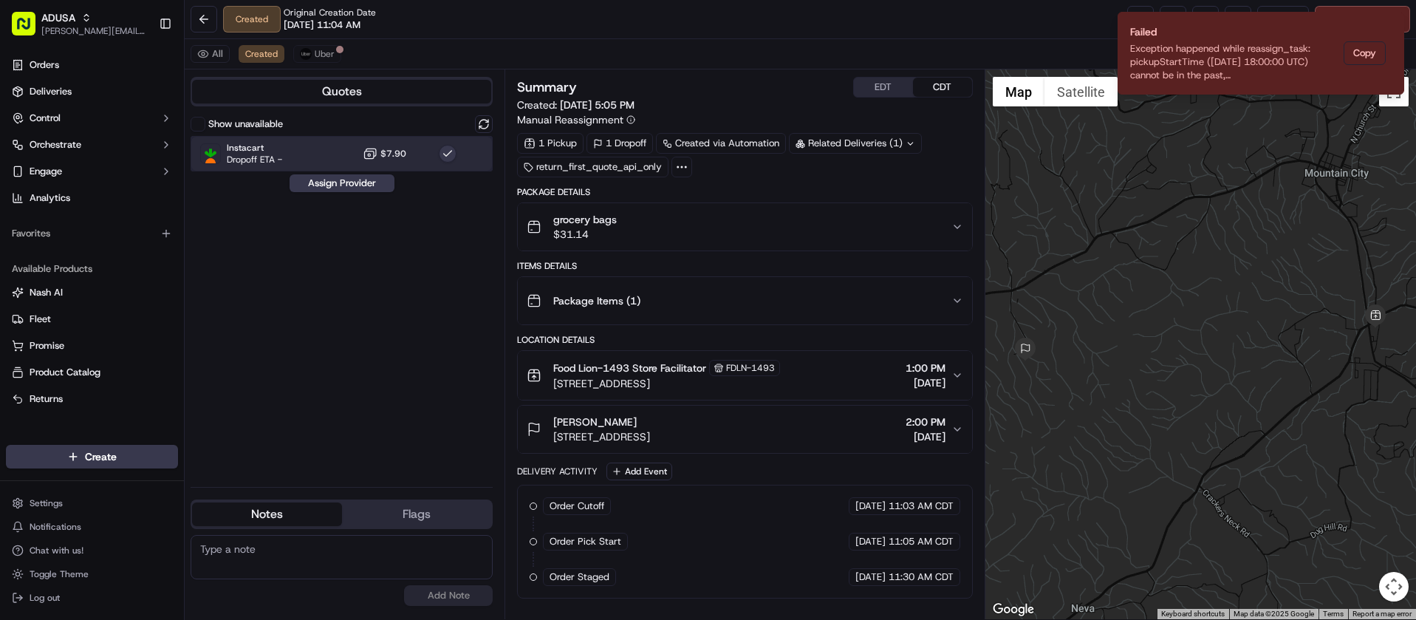
click at [326, 147] on div "Instacart Dropoff ETA - $7.90" at bounding box center [342, 153] width 302 height 35
click at [322, 149] on div "Instacart Dropoff ETA - $7.90" at bounding box center [342, 153] width 302 height 35
click at [325, 173] on div "Show unavailable Instacart Dropoff ETA - $7.90 Assign Provider" at bounding box center [342, 295] width 302 height 360
click at [332, 184] on button "Assign Provider" at bounding box center [342, 183] width 105 height 18
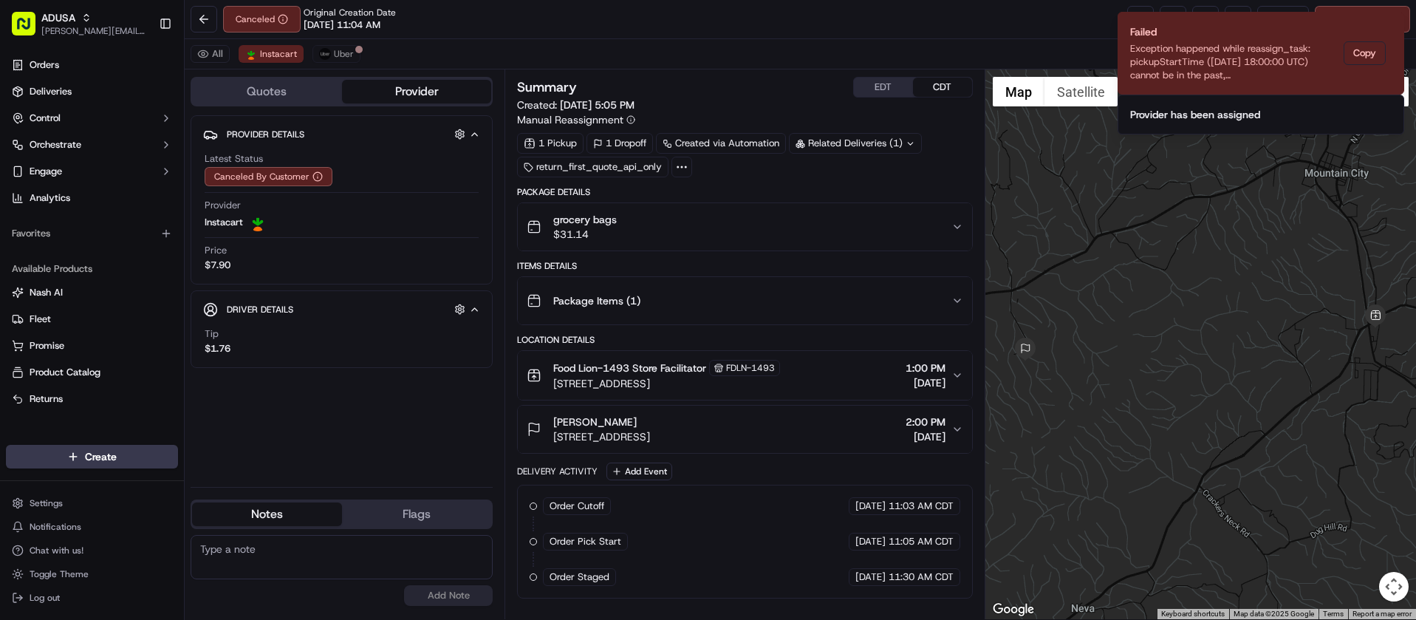
click at [595, 33] on div "Canceled Original Creation Date 09/18/2025 11:04 AM Reassign Cancel Delivery" at bounding box center [800, 19] width 1231 height 39
click at [1390, 22] on icon "Notifications (F8)" at bounding box center [1392, 24] width 12 height 12
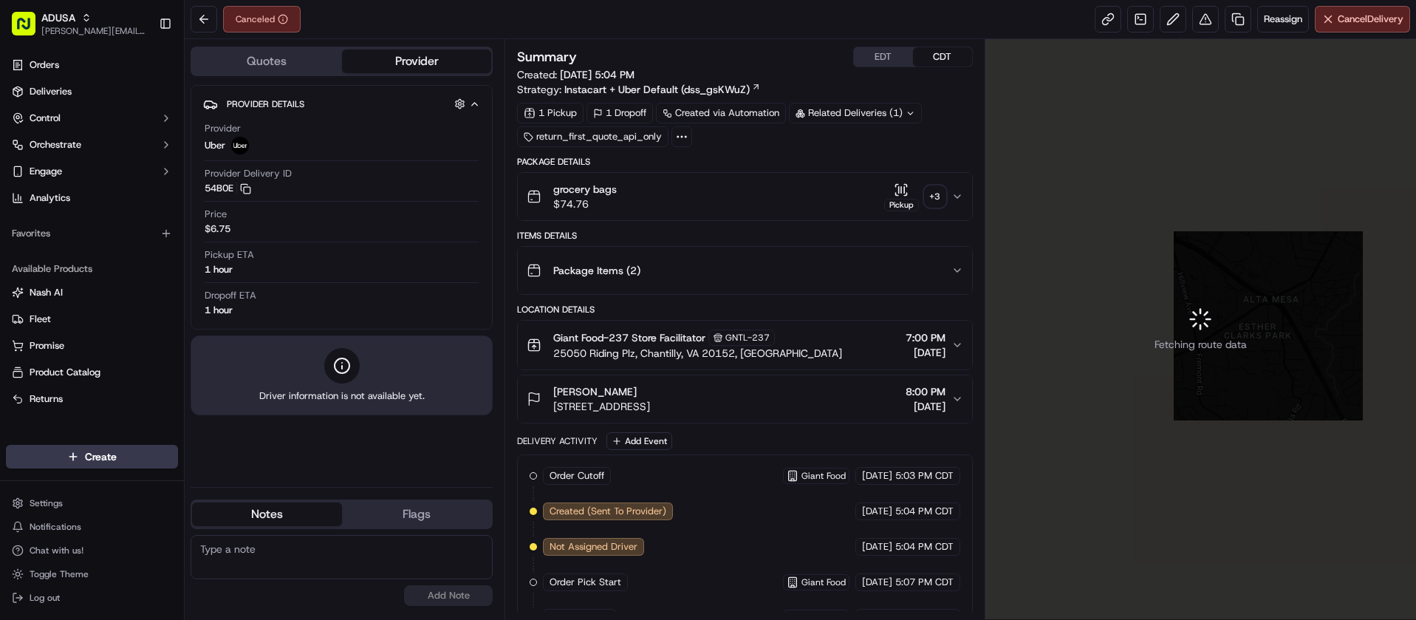
click at [290, 580] on div "No results found Add Note" at bounding box center [342, 570] width 302 height 71
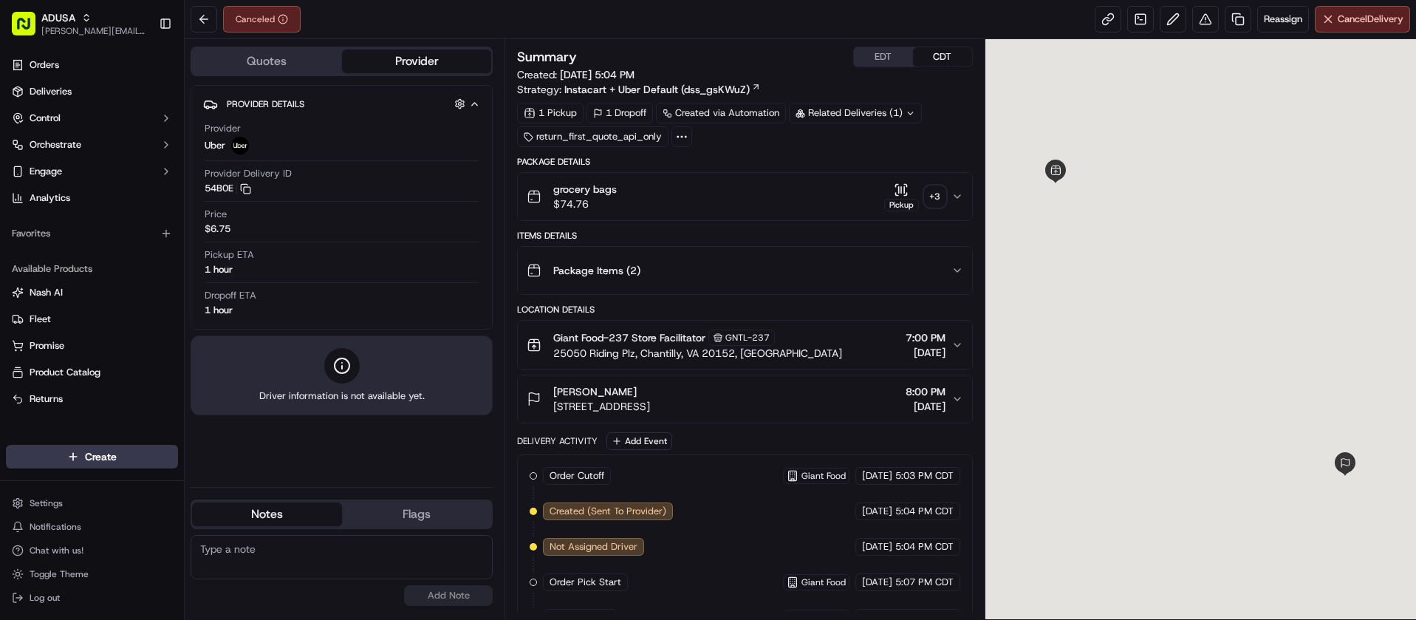
click at [288, 572] on textarea at bounding box center [342, 557] width 302 height 44
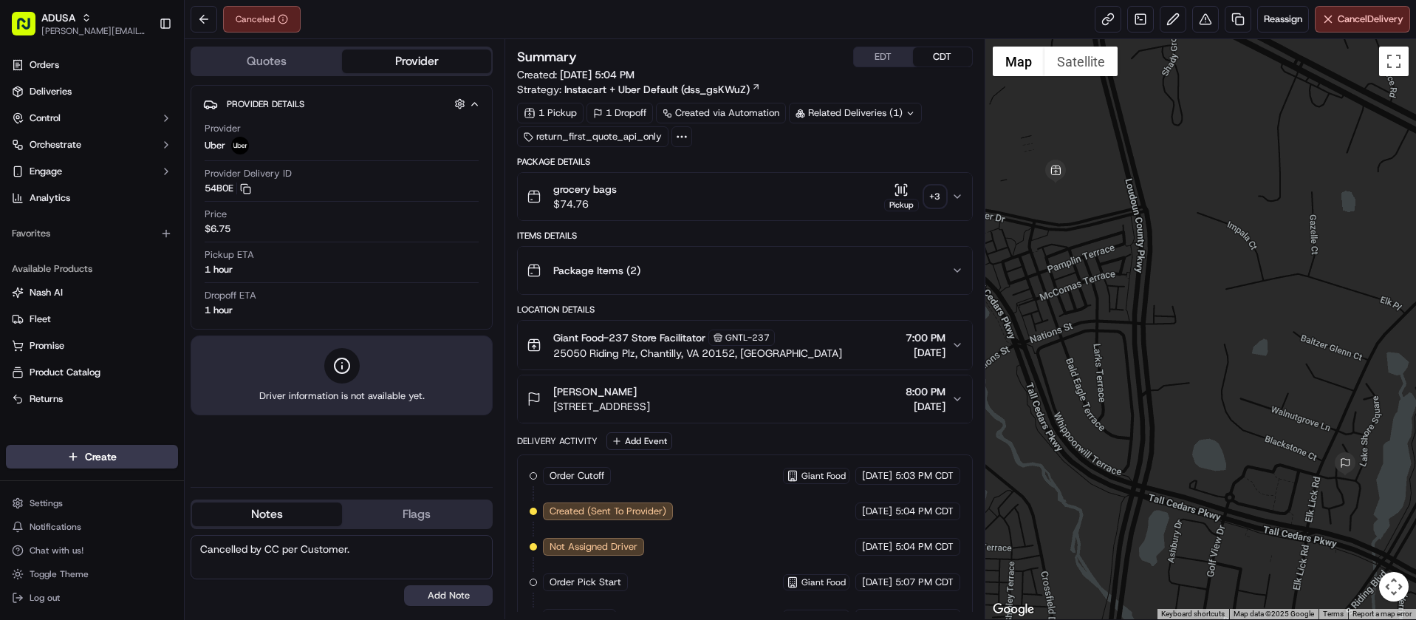
type textarea "Cancelled by CC per Customer."
click at [456, 598] on button "Add Note" at bounding box center [448, 595] width 89 height 21
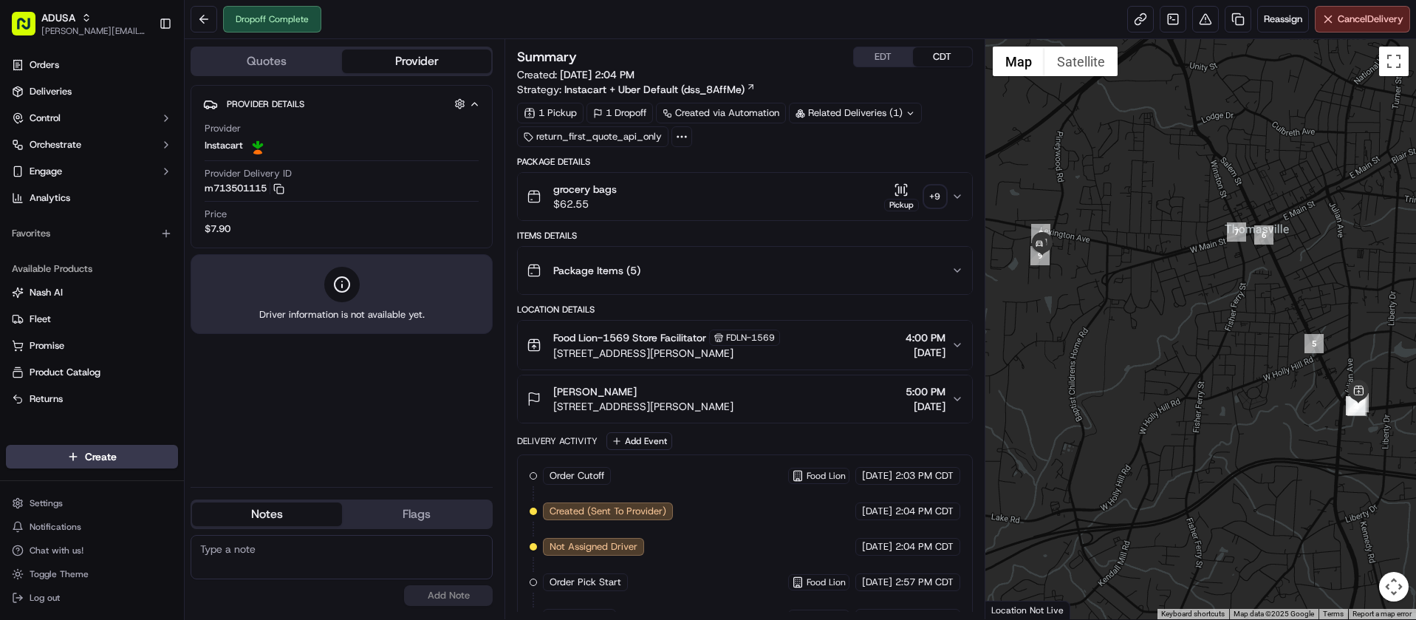
click at [954, 195] on icon "button" at bounding box center [957, 196] width 6 height 3
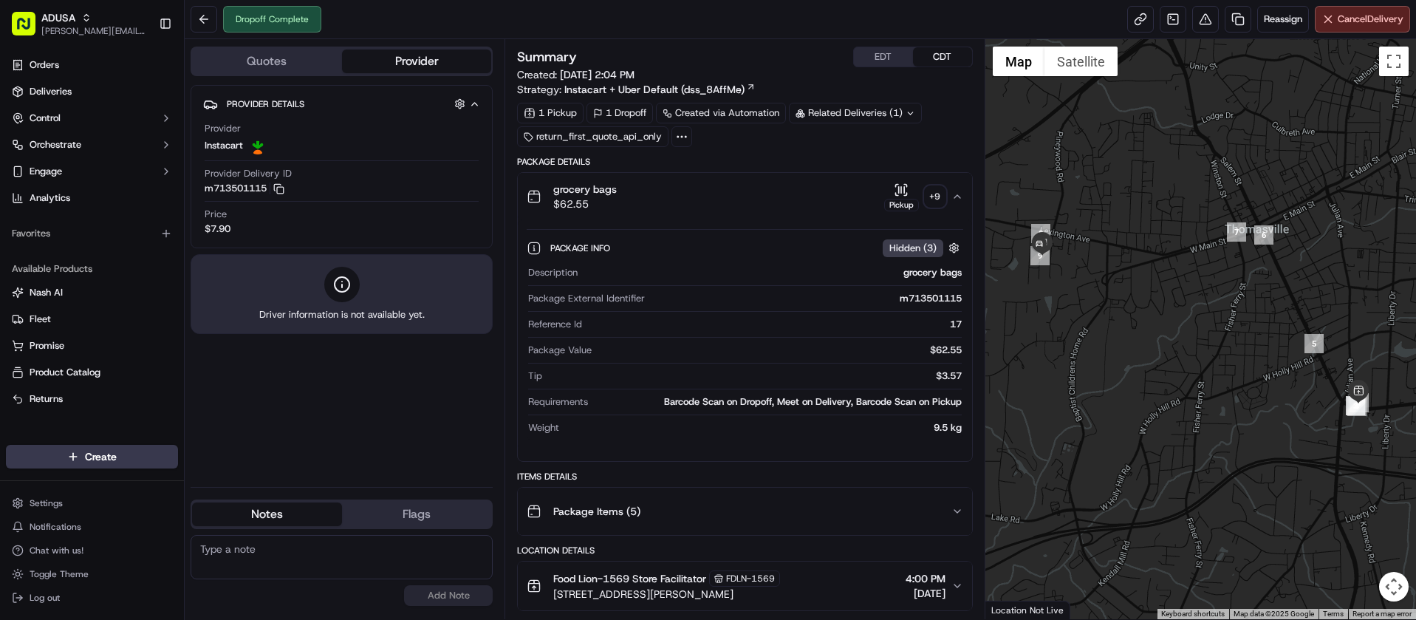
click at [897, 192] on icon "button" at bounding box center [901, 189] width 15 height 15
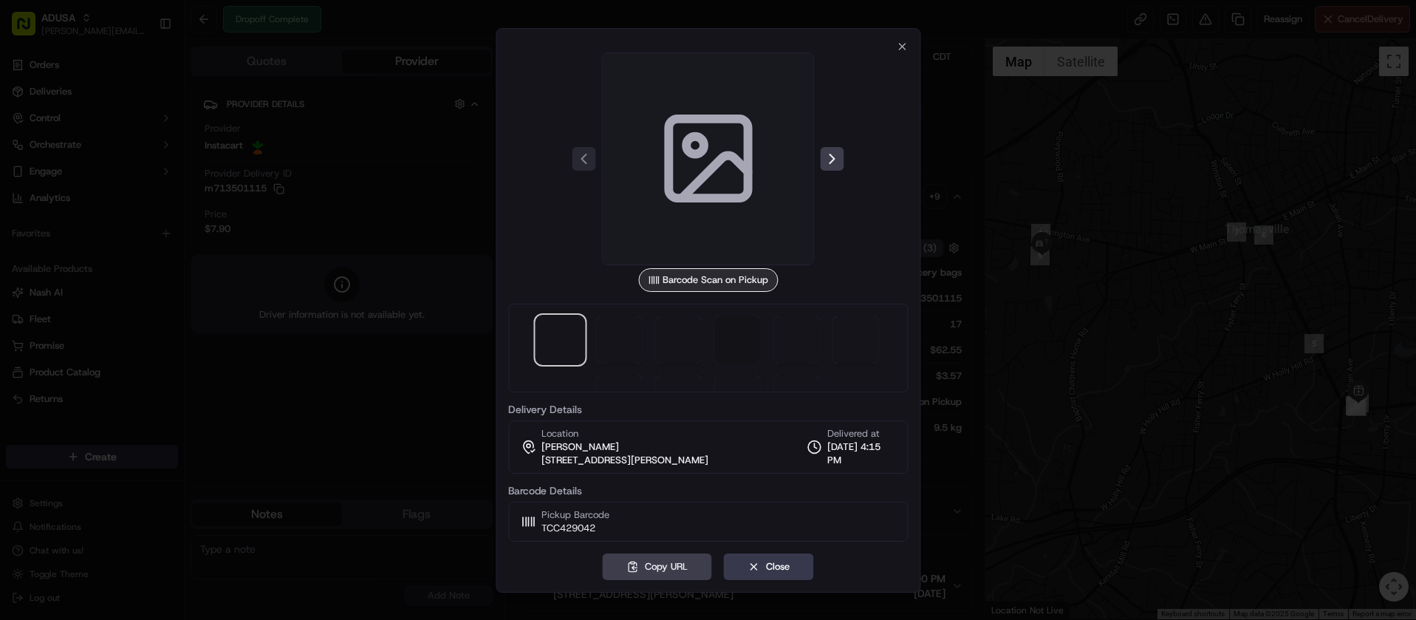
scroll to position [43, 0]
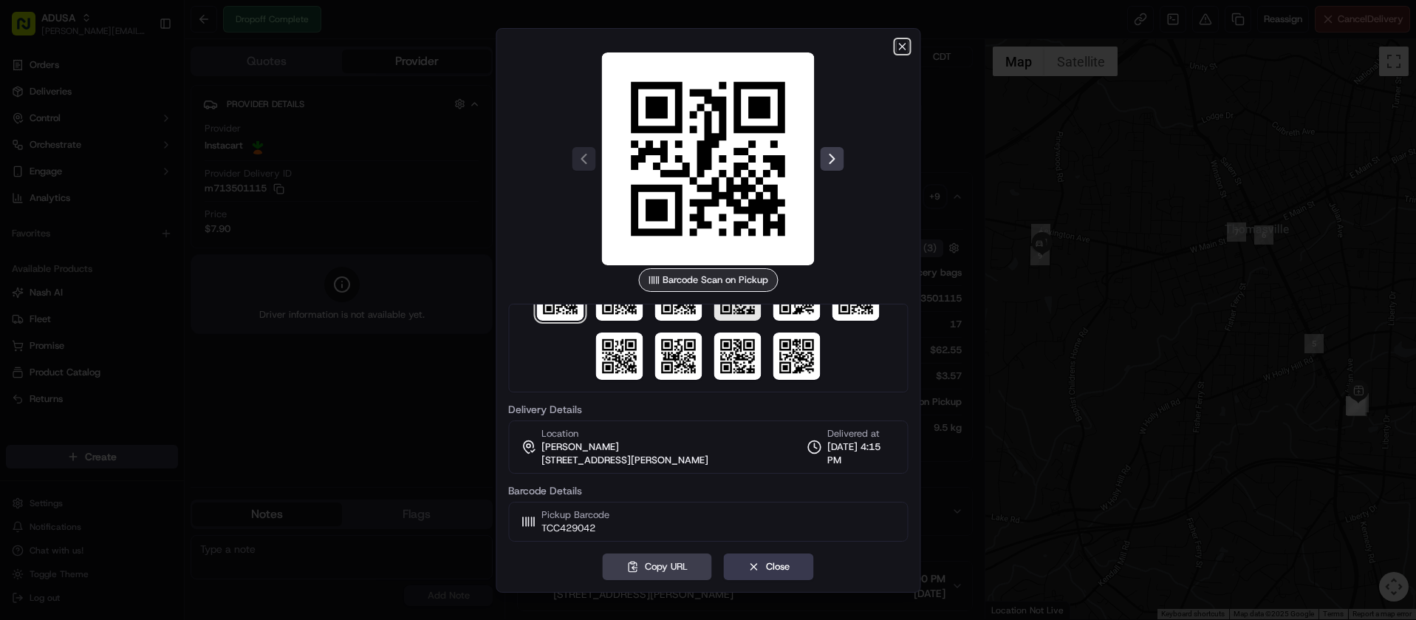
click at [905, 47] on icon "button" at bounding box center [902, 47] width 12 height 12
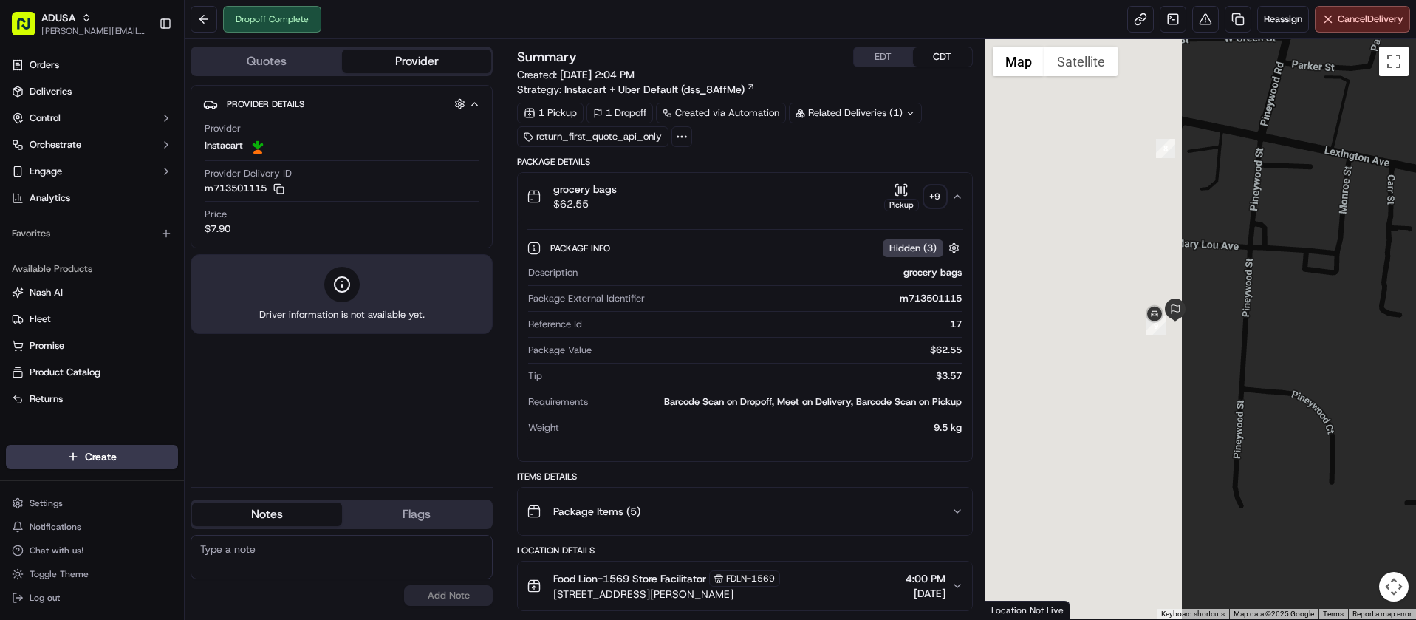
drag, startPoint x: 1062, startPoint y: 318, endPoint x: 1345, endPoint y: 307, distance: 283.1
click at [1345, 307] on div at bounding box center [1200, 329] width 431 height 580
